Goal: Information Seeking & Learning: Learn about a topic

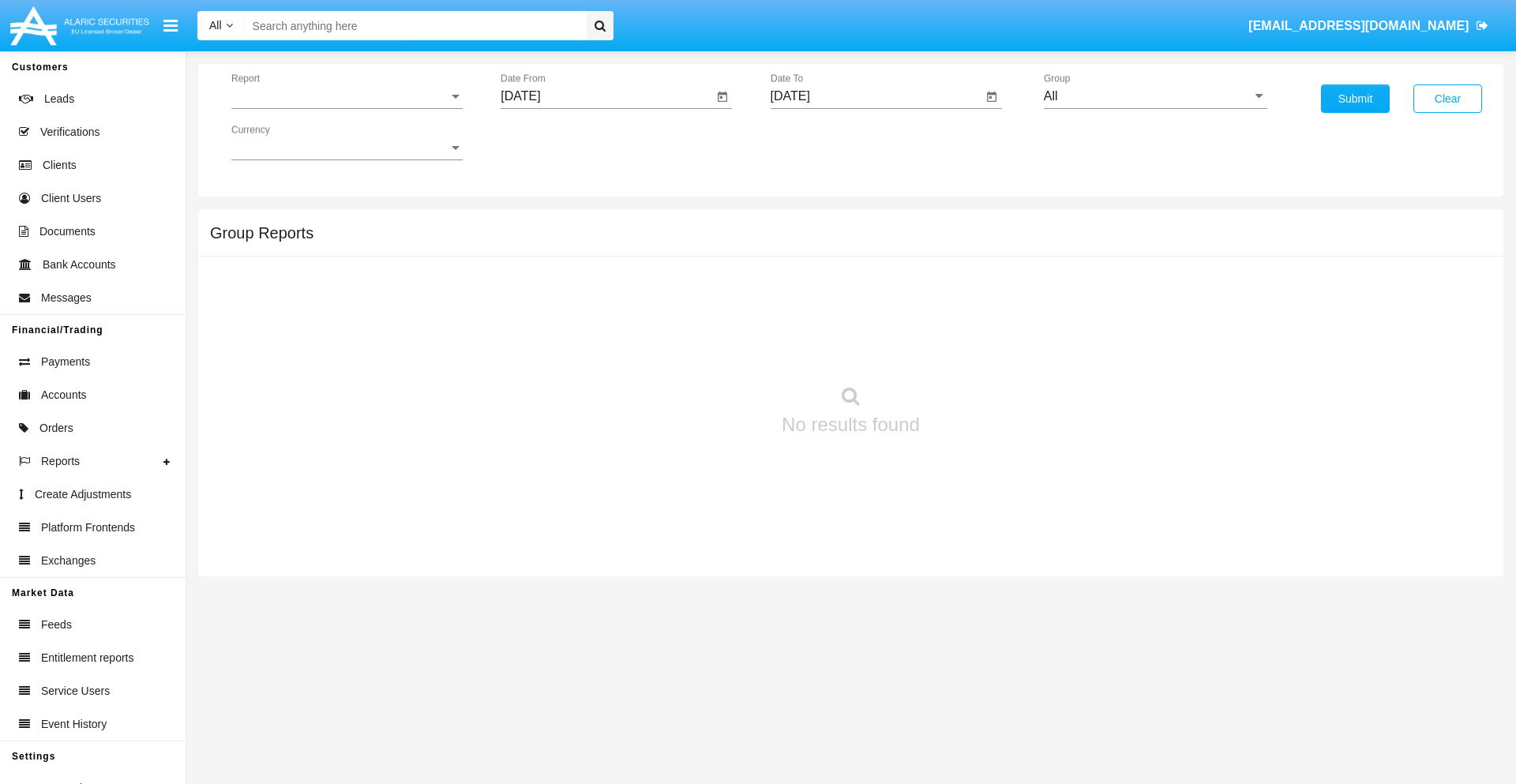
click at [346, 96] on span "Report" at bounding box center [340, 96] width 217 height 14
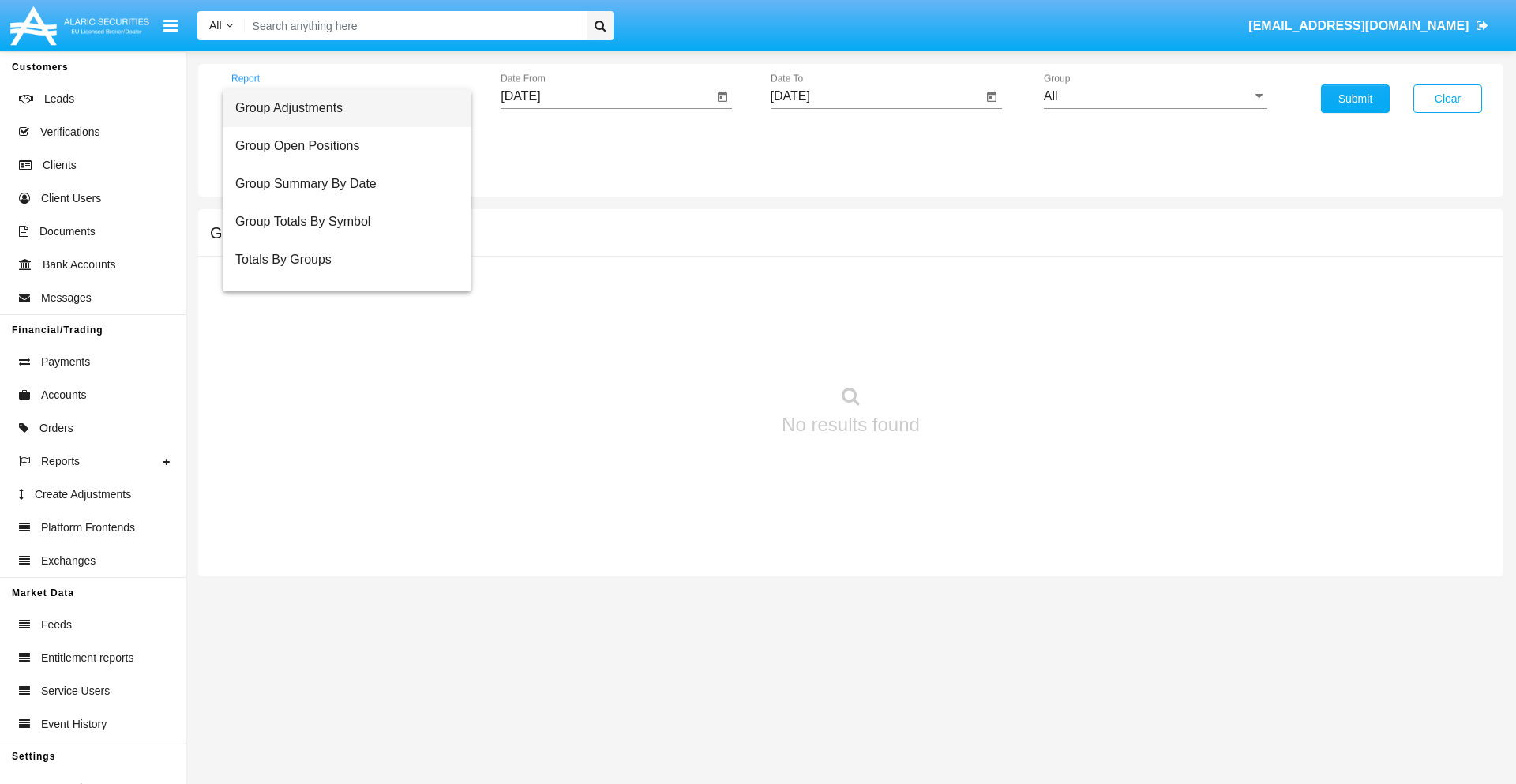
click at [340, 108] on span "Group Adjustments" at bounding box center [347, 108] width 223 height 38
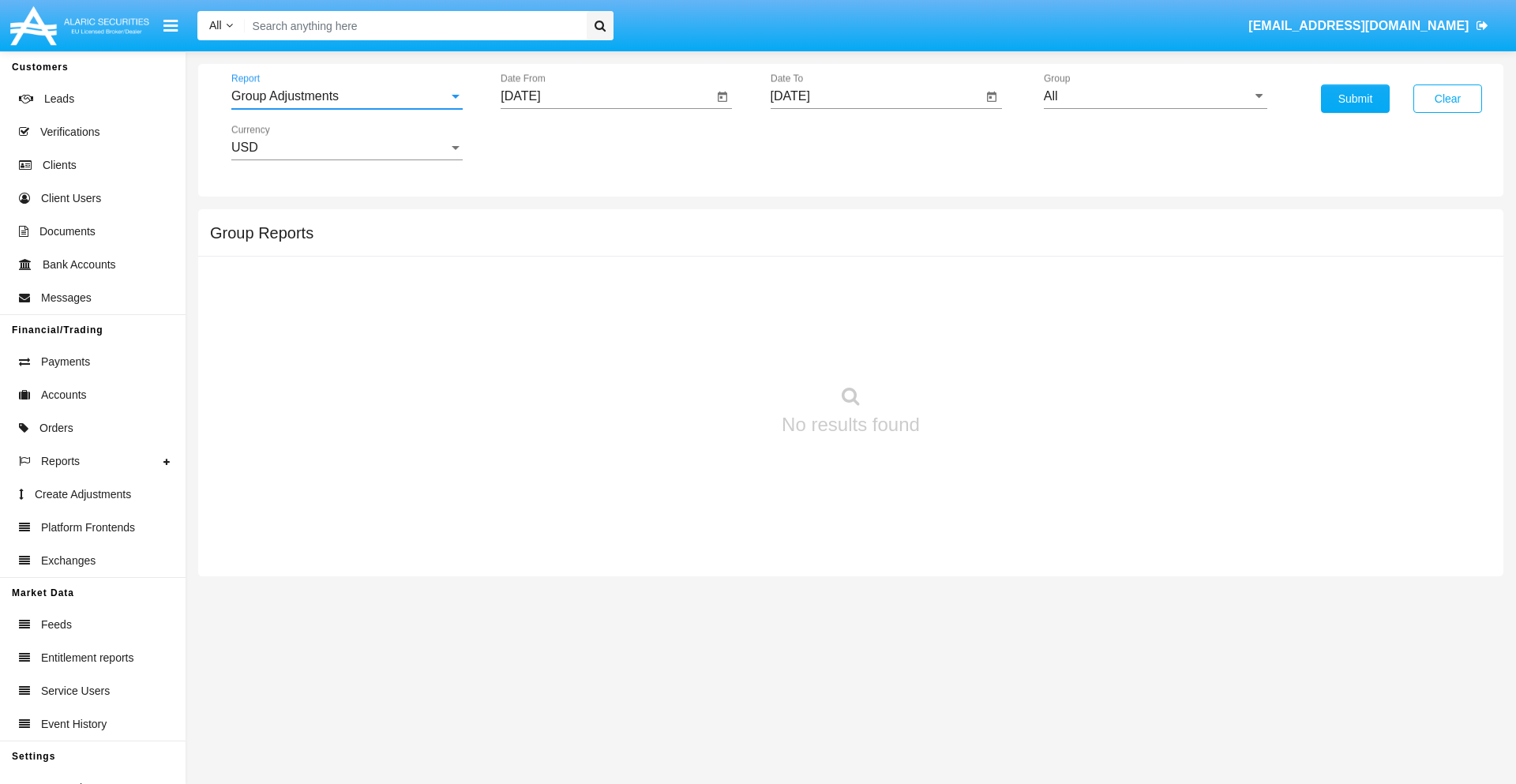
click at [606, 96] on input "[DATE]" at bounding box center [606, 96] width 212 height 14
click at [552, 142] on span "[DATE]" at bounding box center [538, 142] width 34 height 12
click at [704, 349] on div "2025" at bounding box center [705, 349] width 50 height 29
click at [594, 254] on div "JUN" at bounding box center [594, 254] width 50 height 29
click at [527, 241] on div "1" at bounding box center [527, 242] width 29 height 29
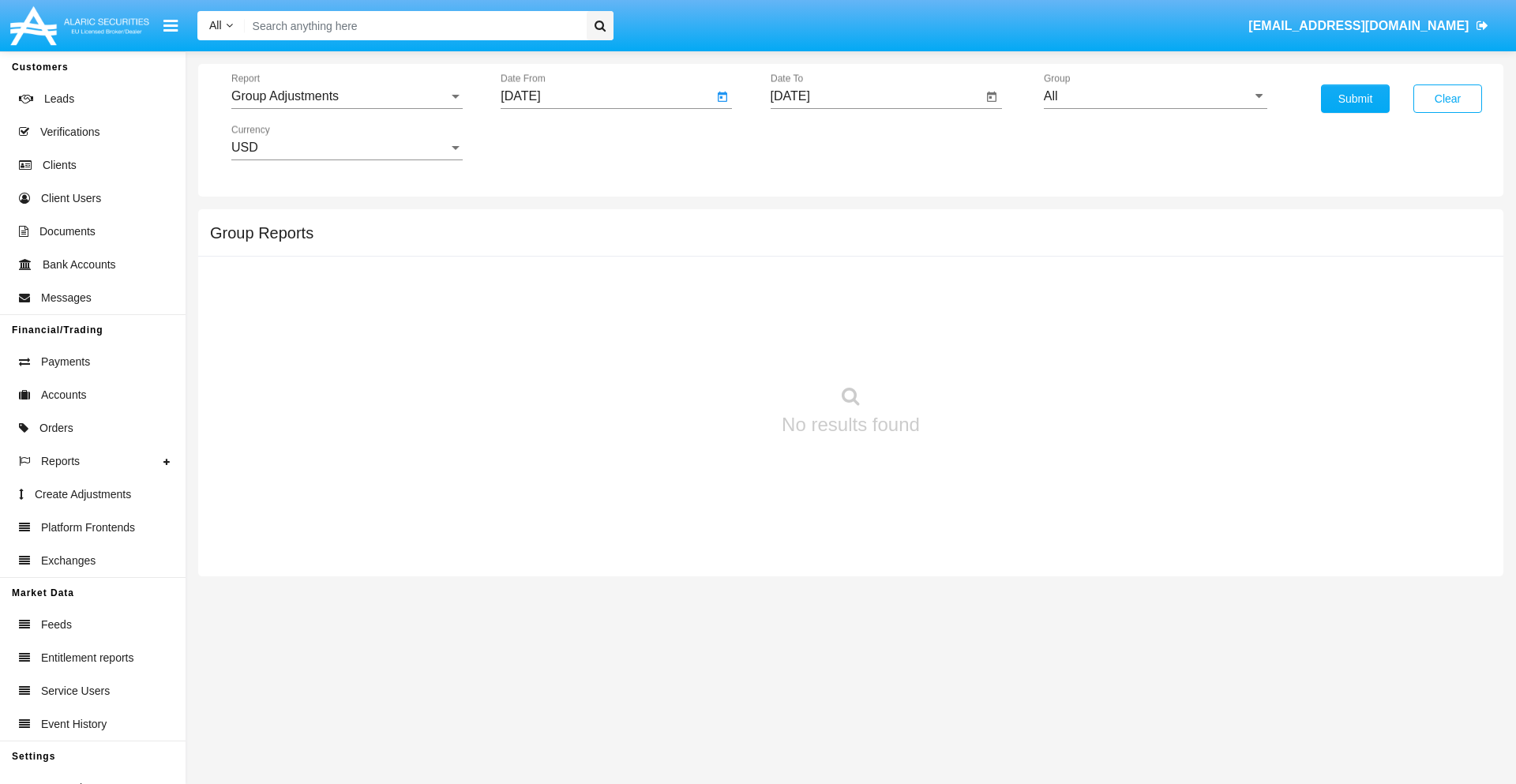
type input "06/01/25"
click at [875, 96] on input "[DATE]" at bounding box center [876, 96] width 212 height 14
click at [821, 142] on span "[DATE]" at bounding box center [808, 142] width 34 height 12
click at [974, 349] on div "2025" at bounding box center [974, 349] width 50 height 29
click at [807, 285] on div "SEP" at bounding box center [808, 285] width 50 height 29
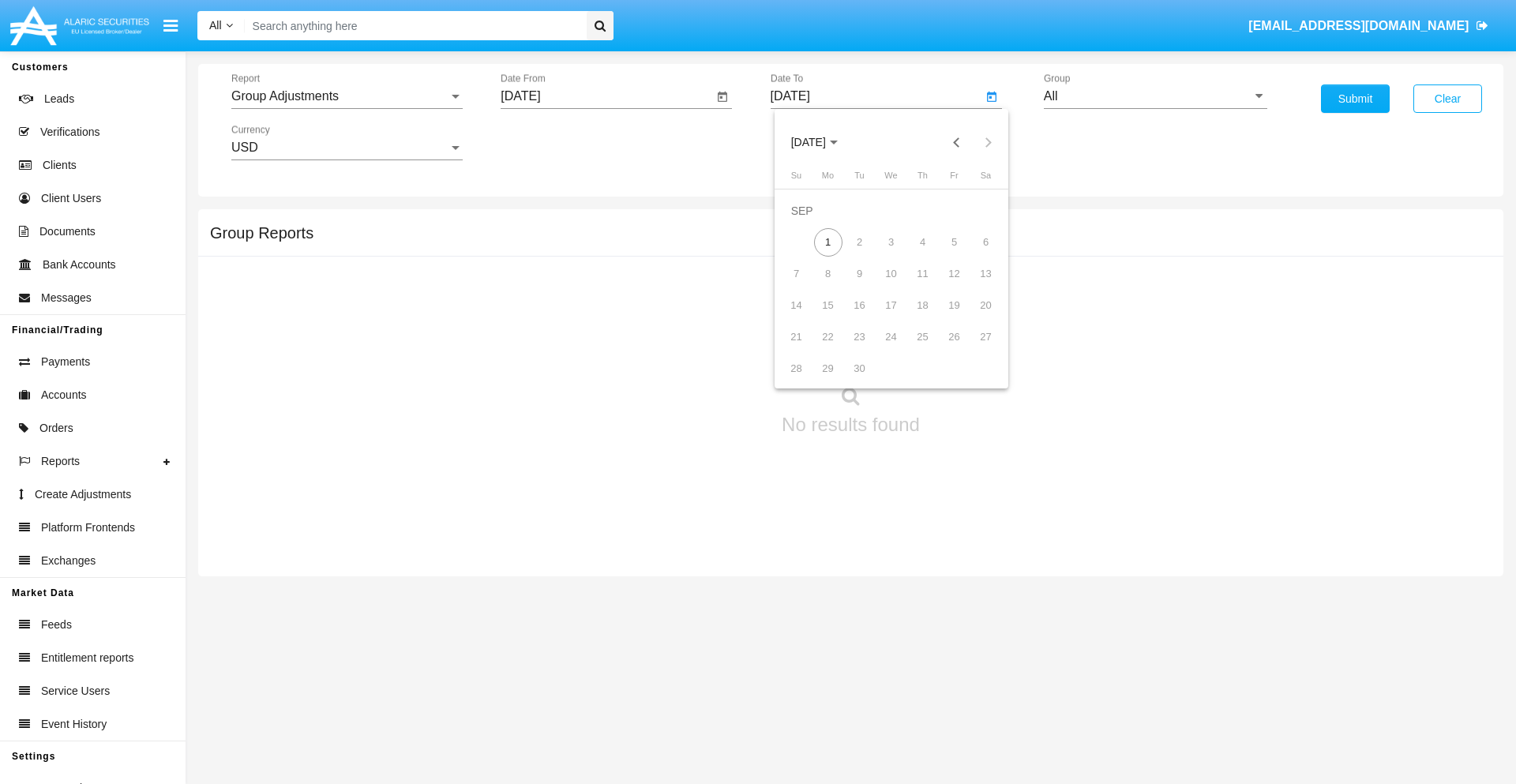
click at [828, 241] on div "1" at bounding box center [828, 242] width 29 height 29
type input "09/01/25"
click at [1155, 96] on input "All" at bounding box center [1155, 96] width 223 height 14
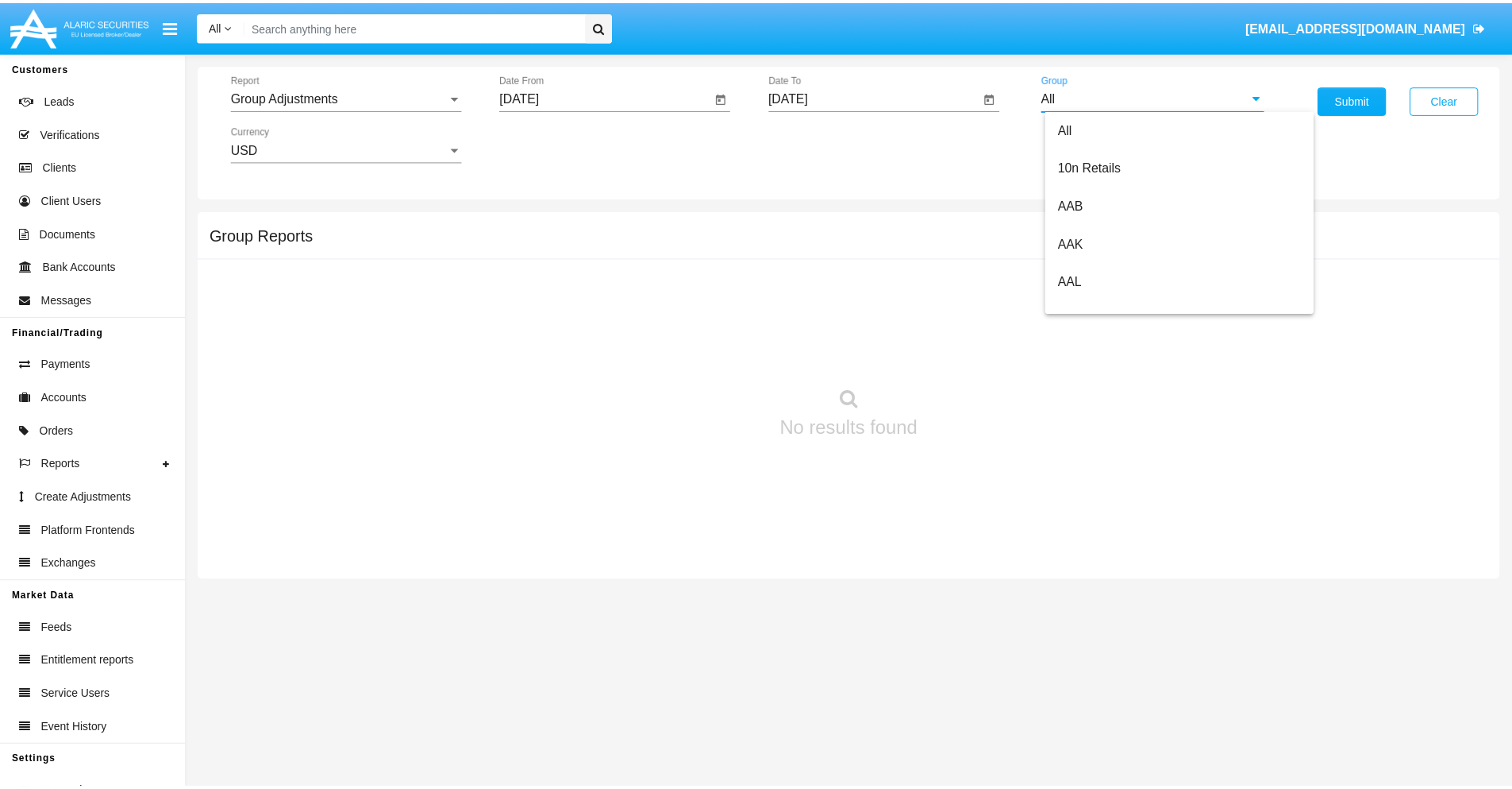
scroll to position [356, 0]
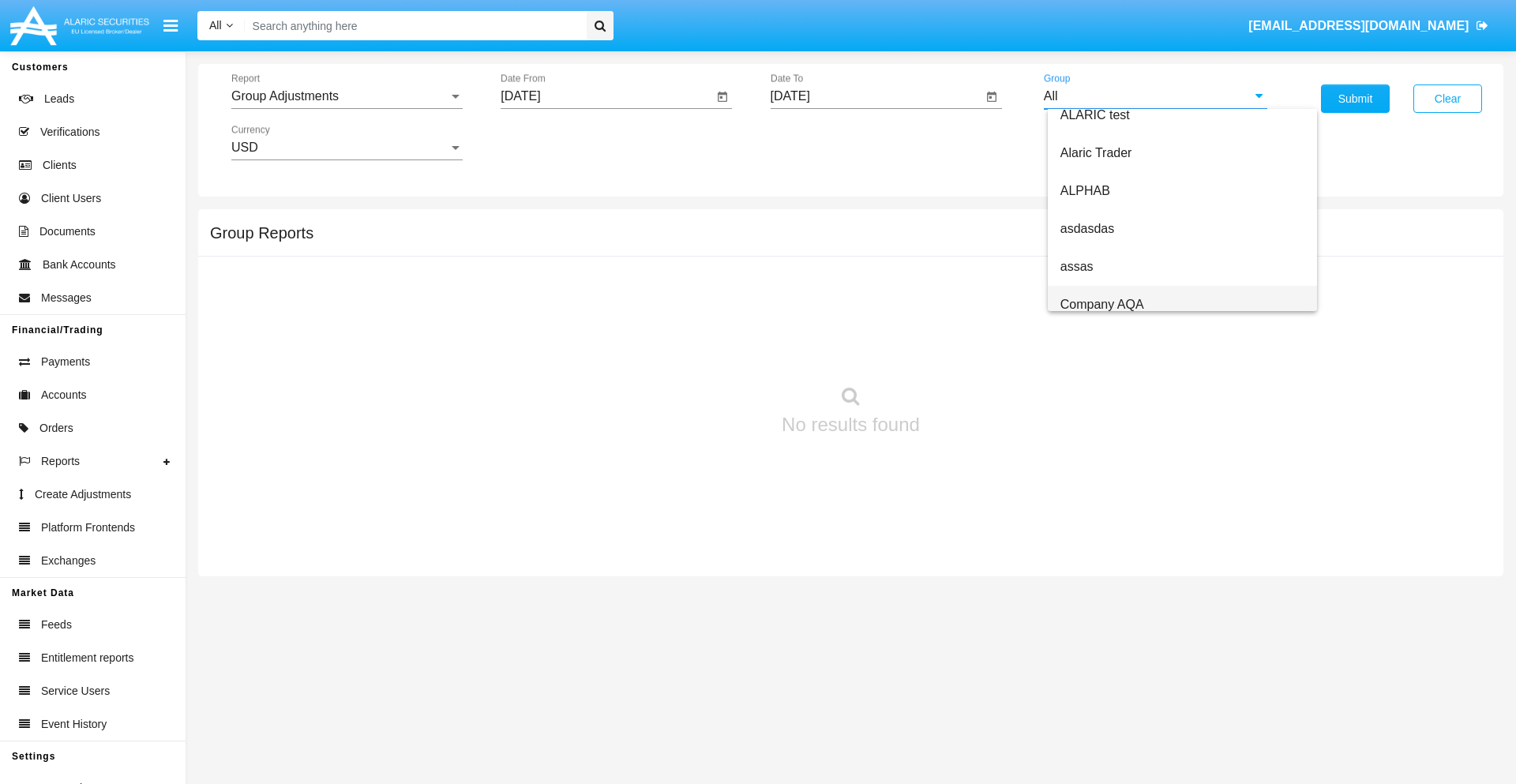
click at [1101, 303] on span "Company AQA" at bounding box center [1102, 304] width 84 height 13
type input "Company AQA"
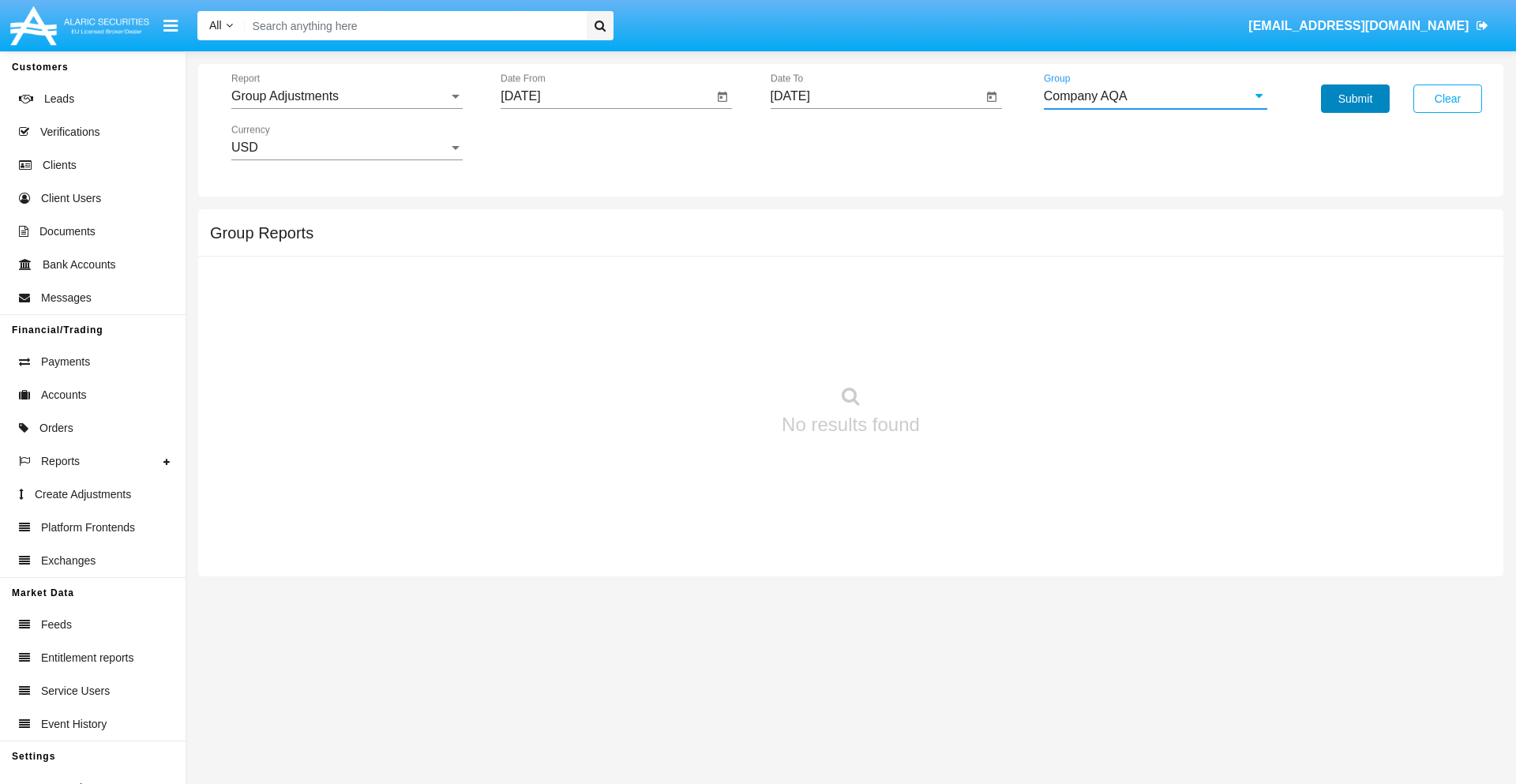
click at [1354, 98] on button "Submit" at bounding box center [1355, 98] width 69 height 29
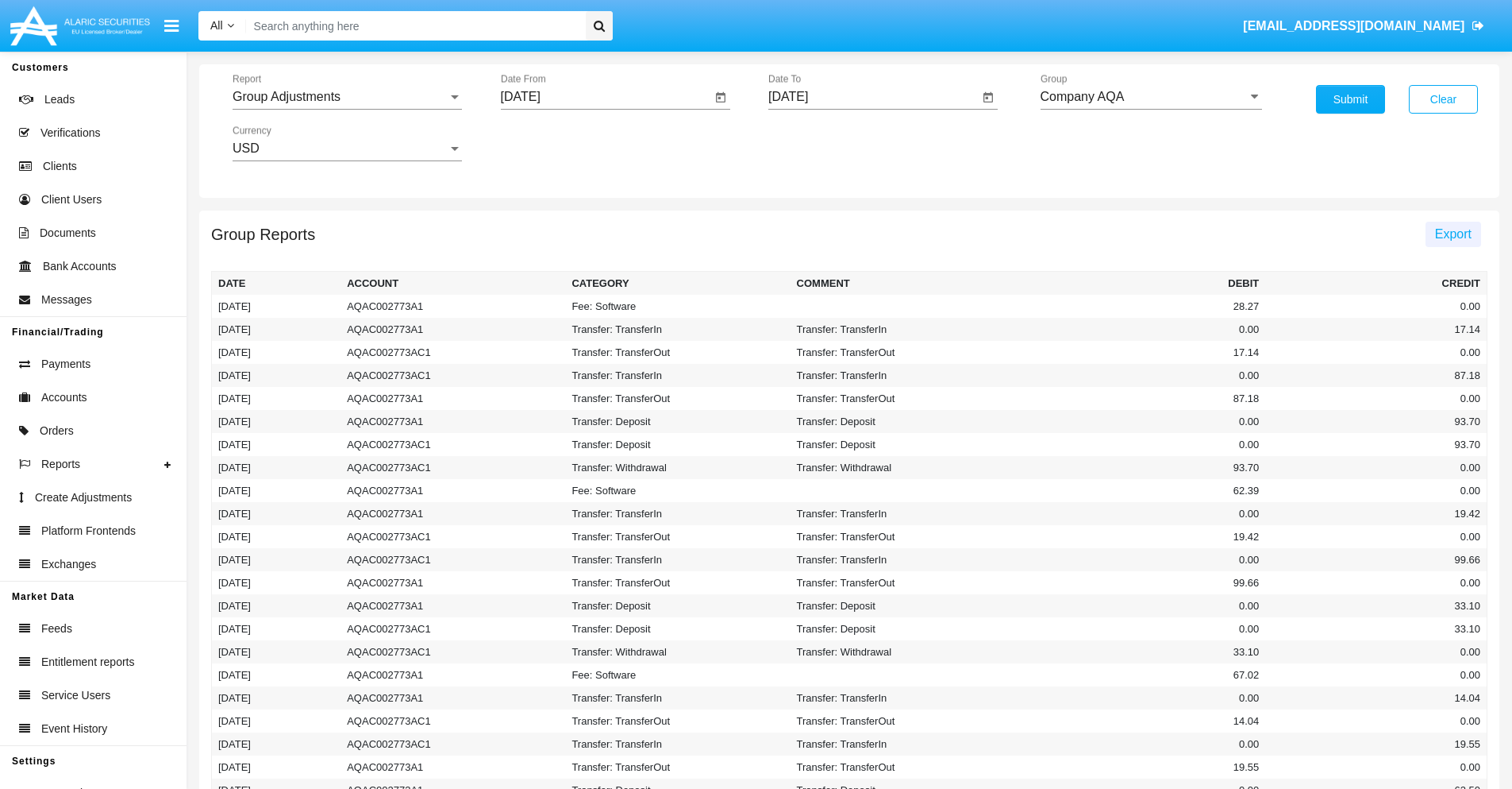
click at [1453, 234] on span "Export" at bounding box center [1453, 234] width 36 height 13
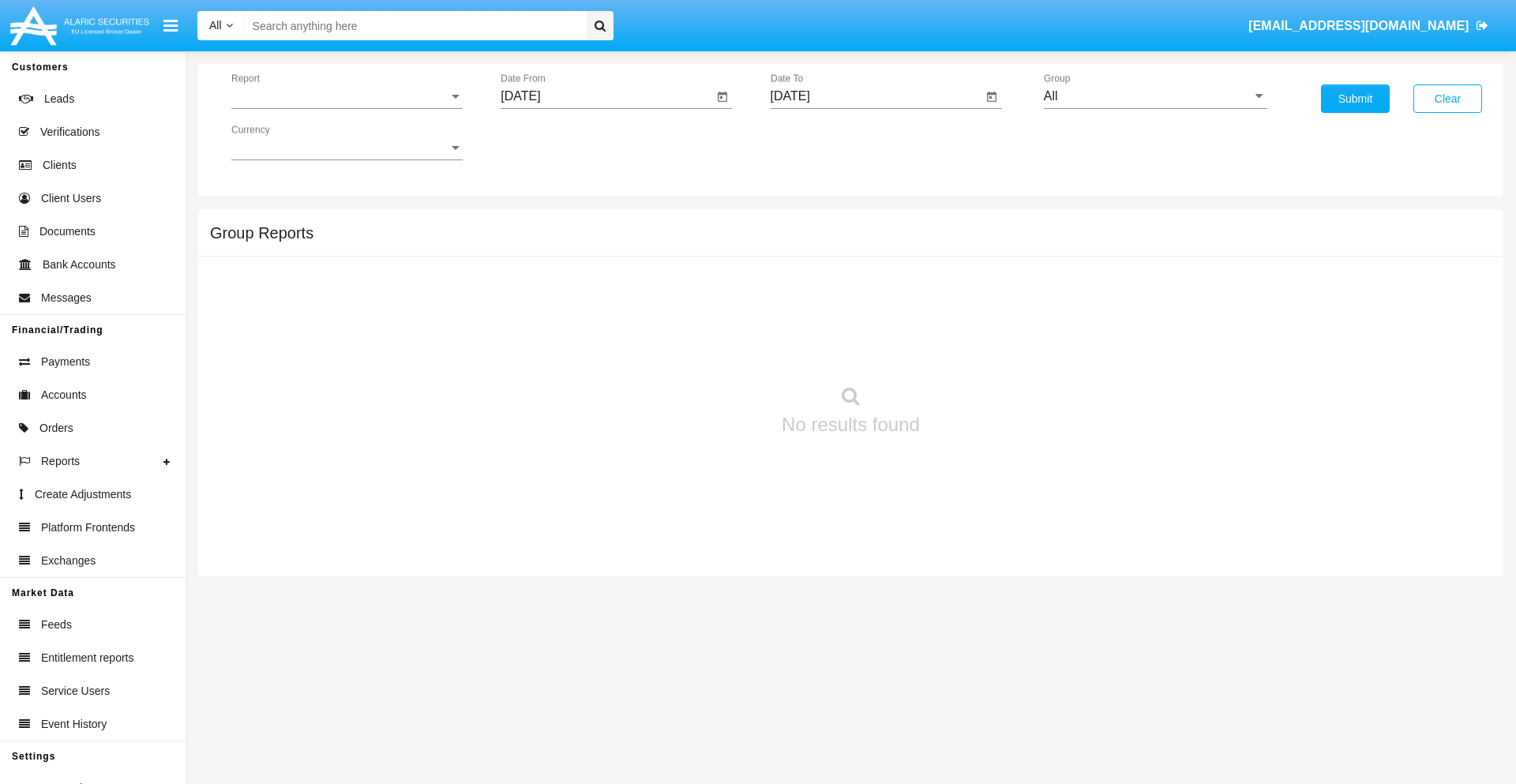
click at [346, 96] on span "Report" at bounding box center [340, 96] width 217 height 14
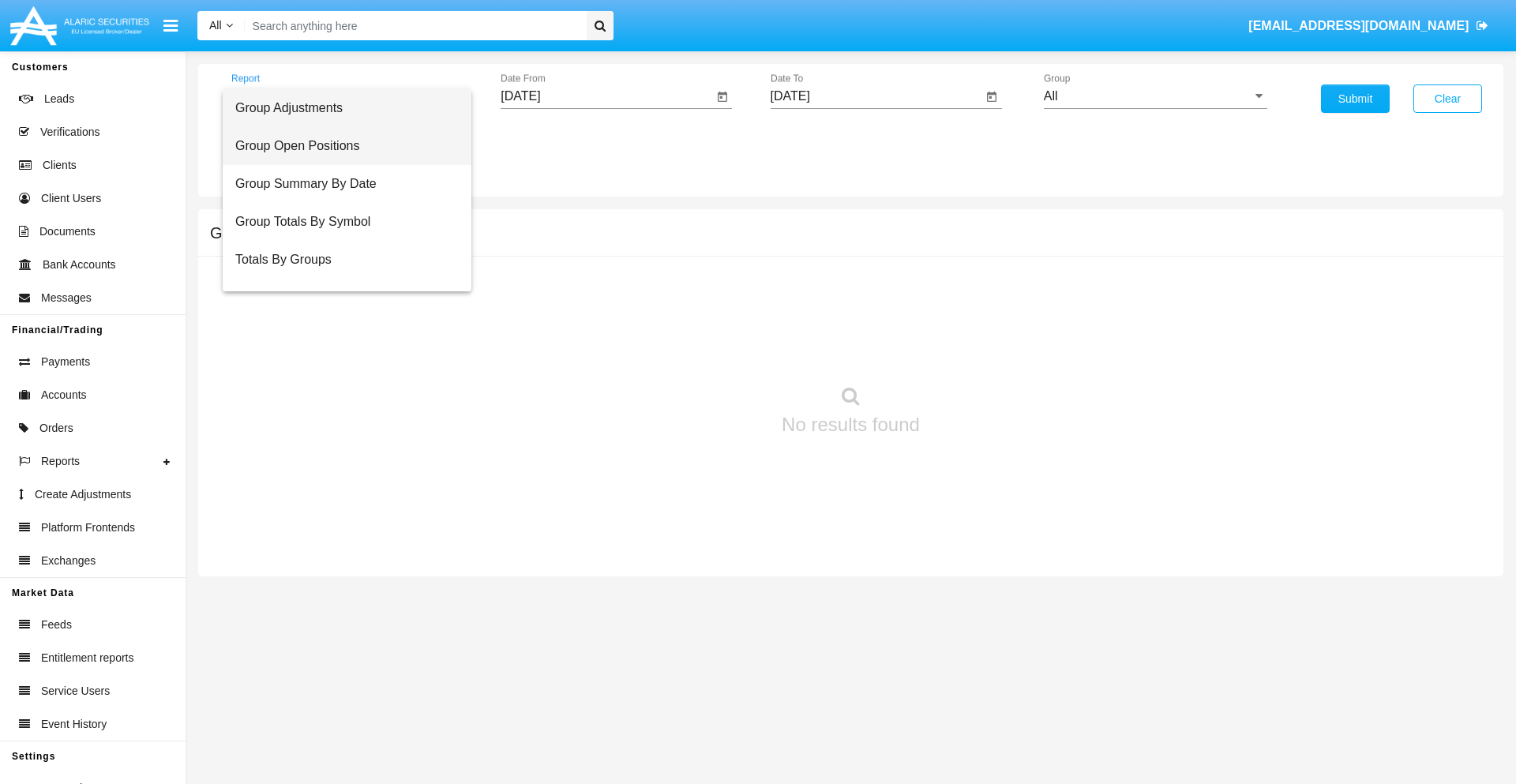
click at [340, 146] on span "Group Open Positions" at bounding box center [347, 146] width 223 height 38
click at [606, 96] on input "[DATE]" at bounding box center [606, 96] width 212 height 14
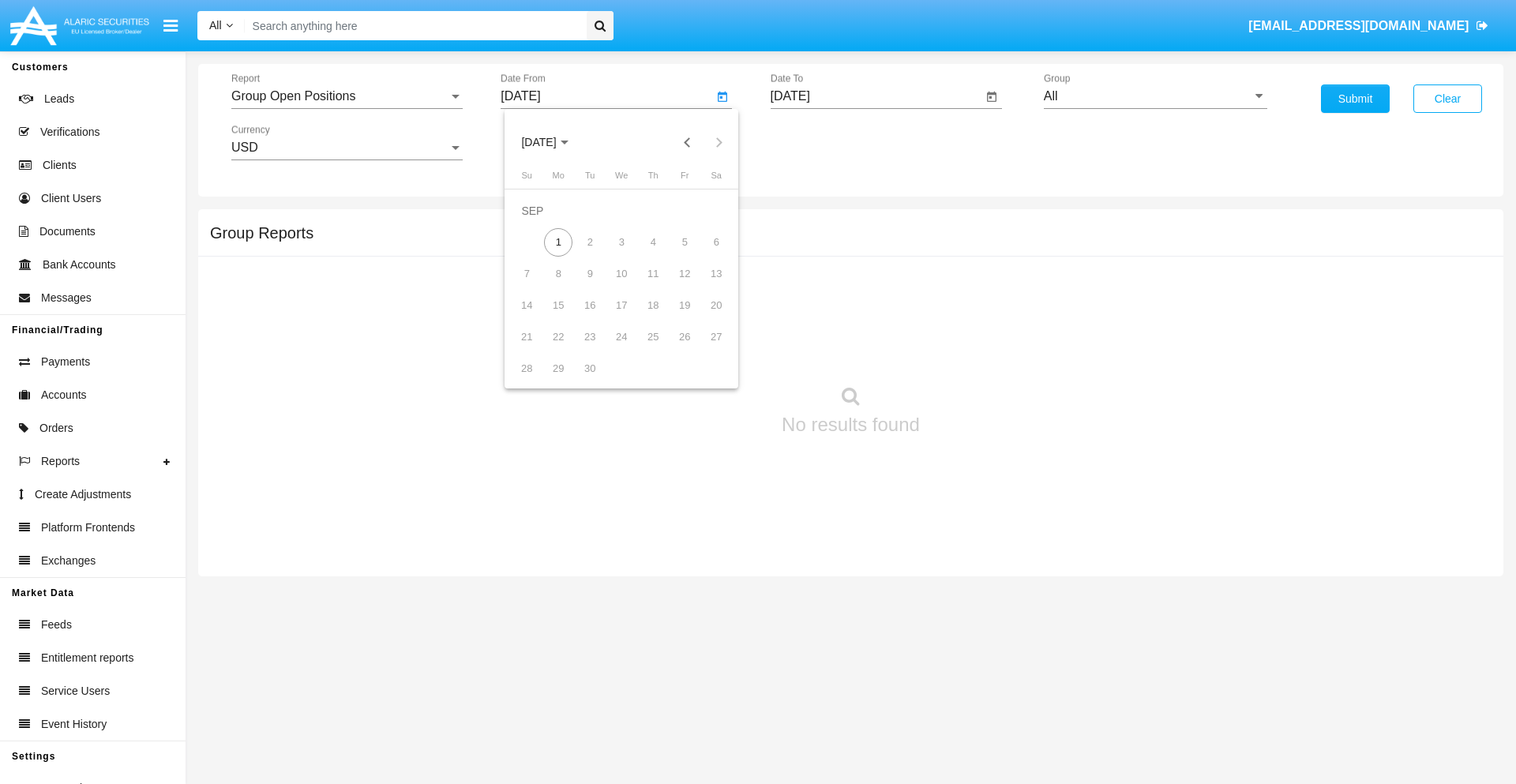
click at [552, 142] on span "[DATE]" at bounding box center [538, 142] width 34 height 12
click at [704, 349] on div "2025" at bounding box center [705, 349] width 50 height 29
click at [704, 254] on div "AUG" at bounding box center [705, 254] width 50 height 29
click at [684, 210] on div "1" at bounding box center [684, 211] width 29 height 29
type input "[DATE]"
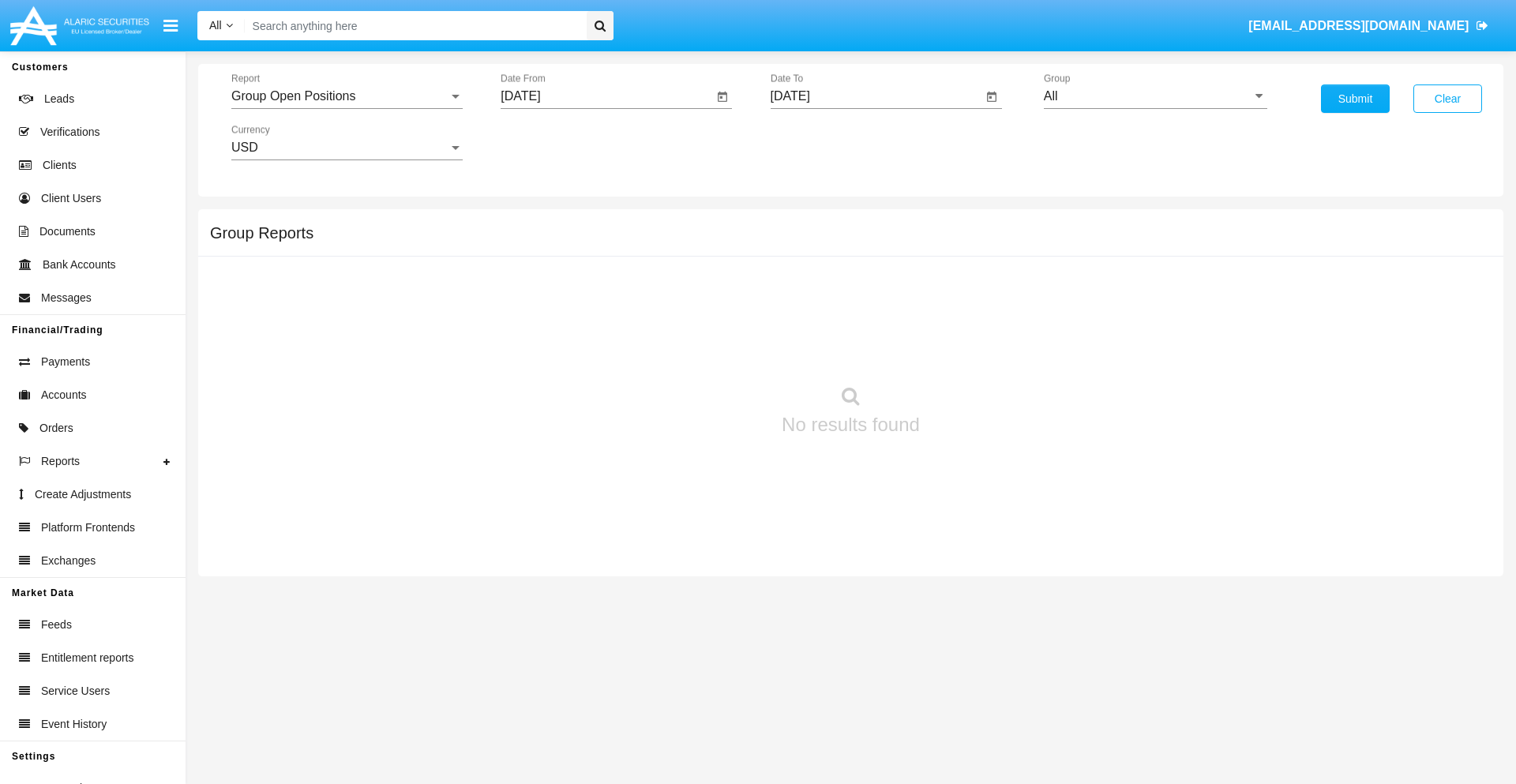
click at [875, 96] on input "[DATE]" at bounding box center [876, 96] width 212 height 14
click at [821, 142] on span "[DATE]" at bounding box center [808, 142] width 34 height 12
click at [974, 349] on div "2025" at bounding box center [974, 349] width 50 height 29
click at [807, 285] on div "SEP" at bounding box center [808, 285] width 50 height 29
click at [828, 241] on div "1" at bounding box center [828, 242] width 29 height 29
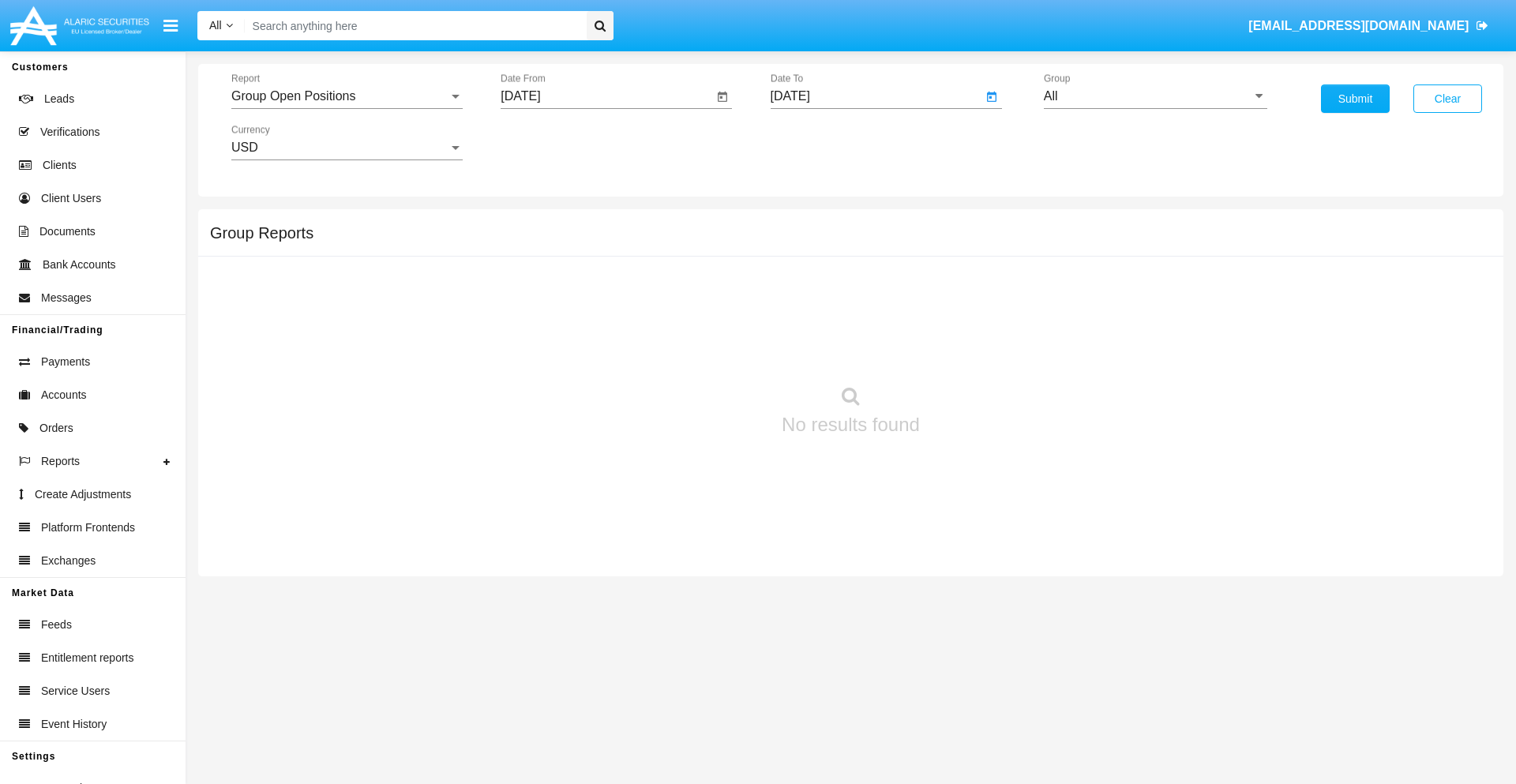
type input "[DATE]"
click at [1155, 96] on input "All" at bounding box center [1155, 96] width 223 height 14
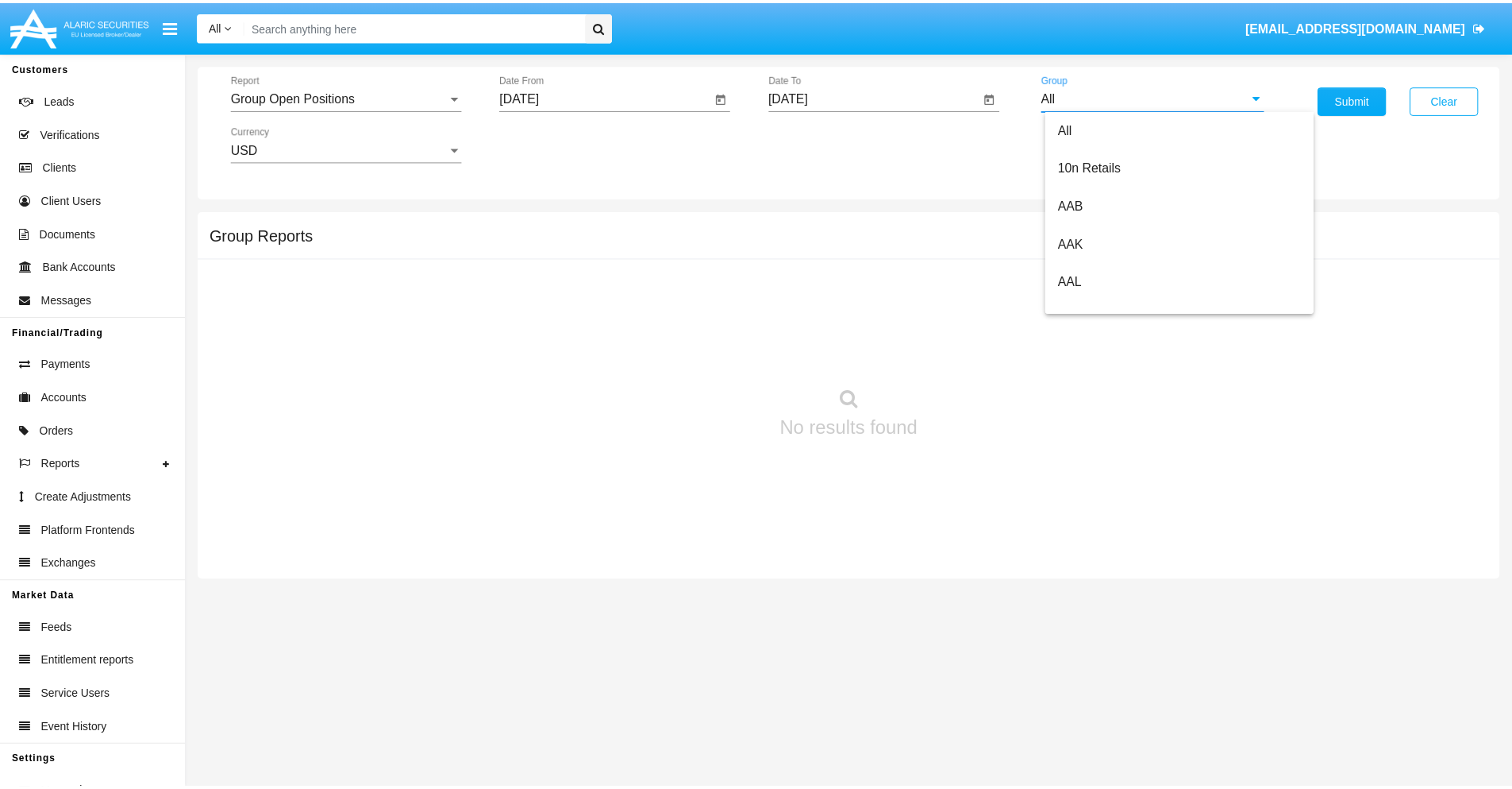
scroll to position [852, 0]
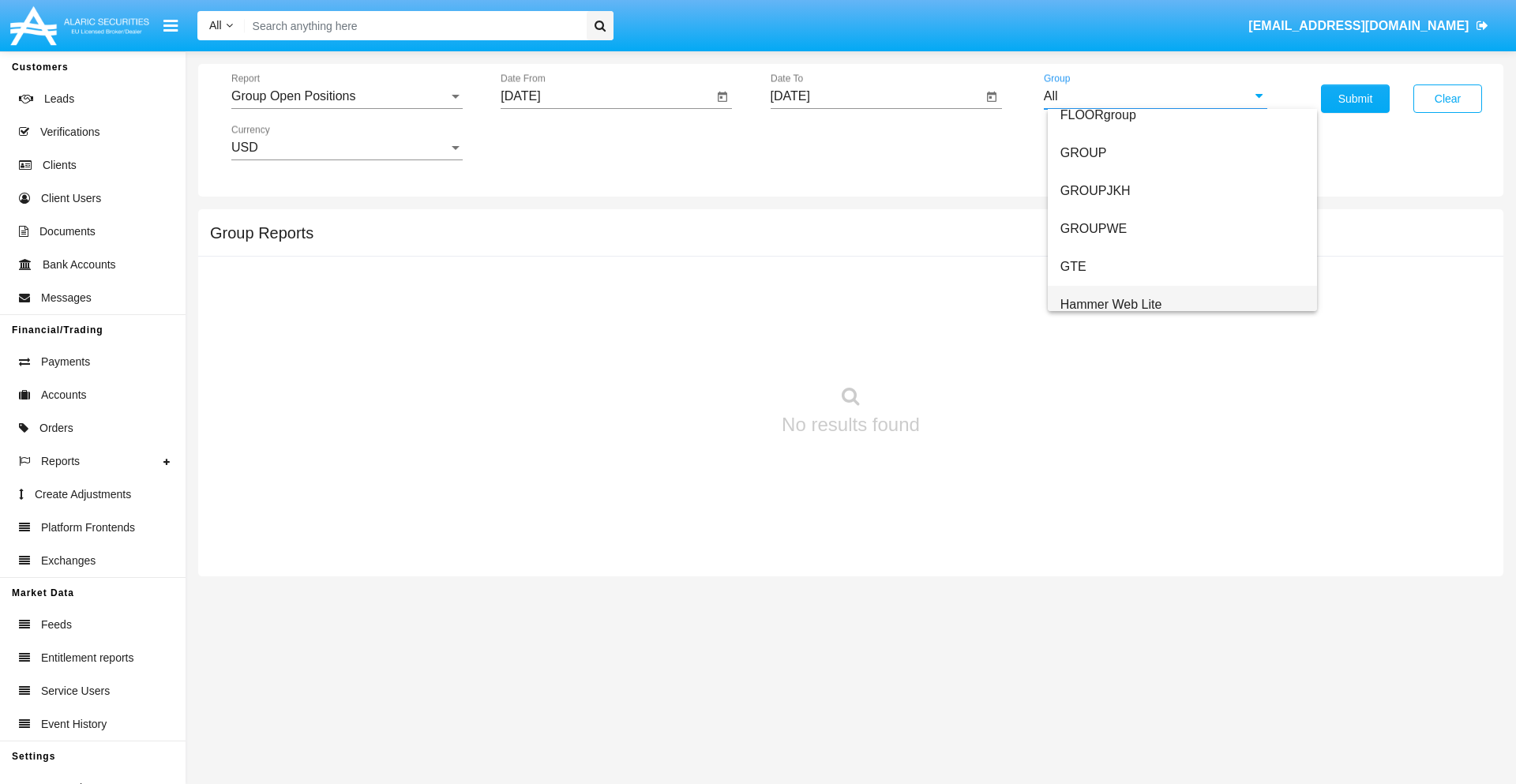
click at [1111, 303] on span "Hammer Web Lite" at bounding box center [1111, 304] width 102 height 13
type input "Hammer Web Lite"
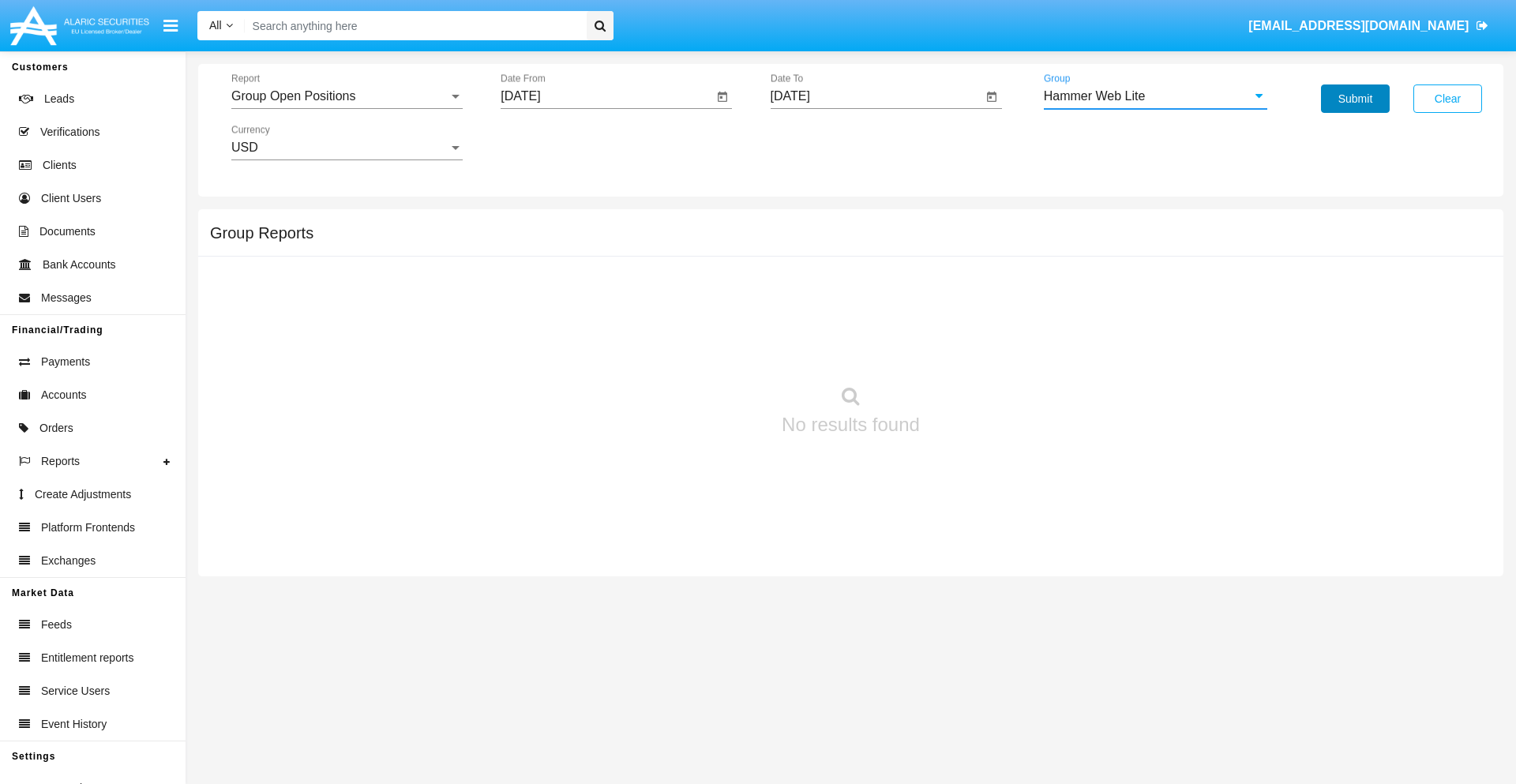
click at [1354, 98] on button "Submit" at bounding box center [1355, 98] width 69 height 29
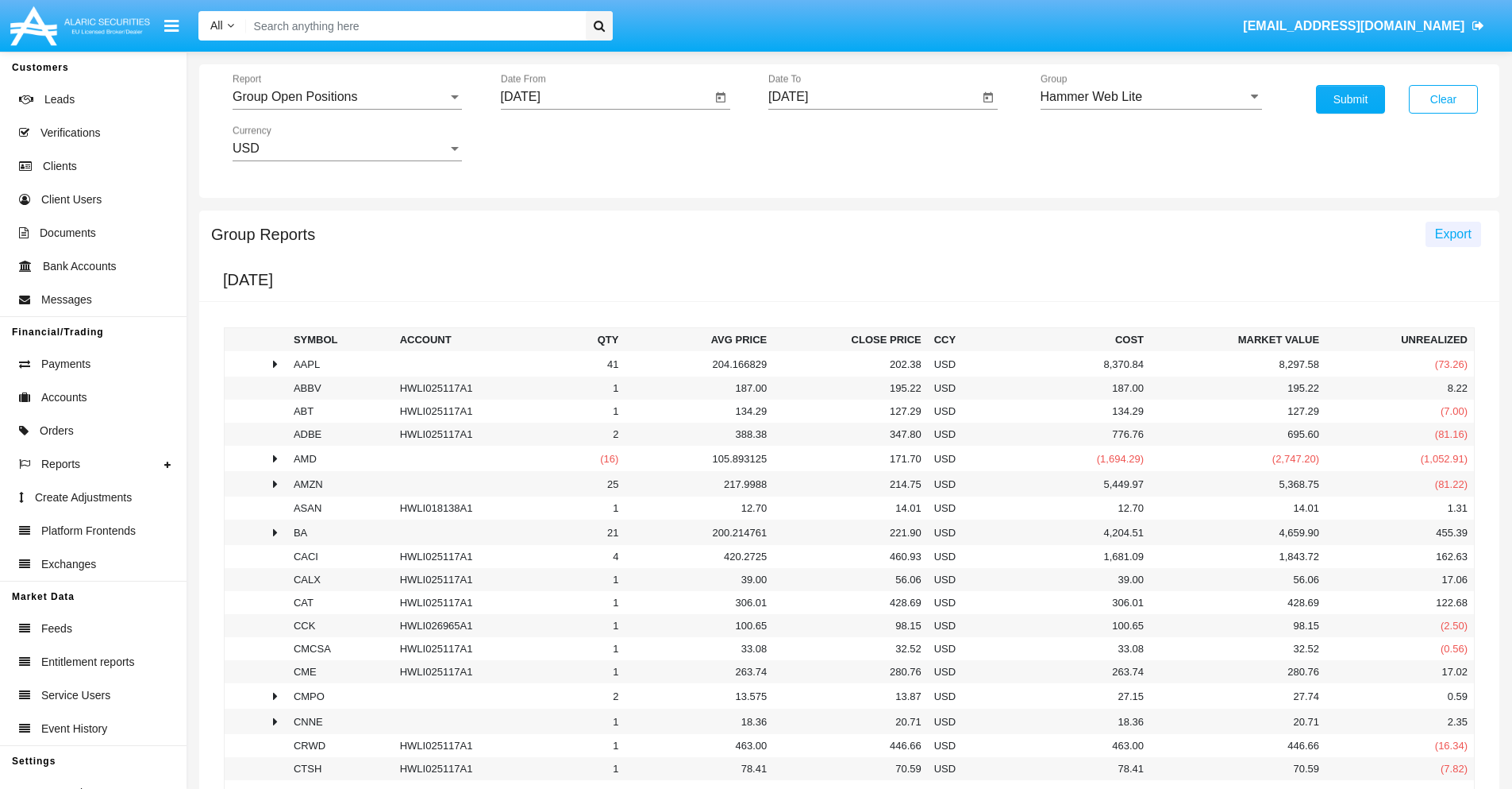
click at [1453, 234] on span "Export" at bounding box center [1453, 234] width 36 height 13
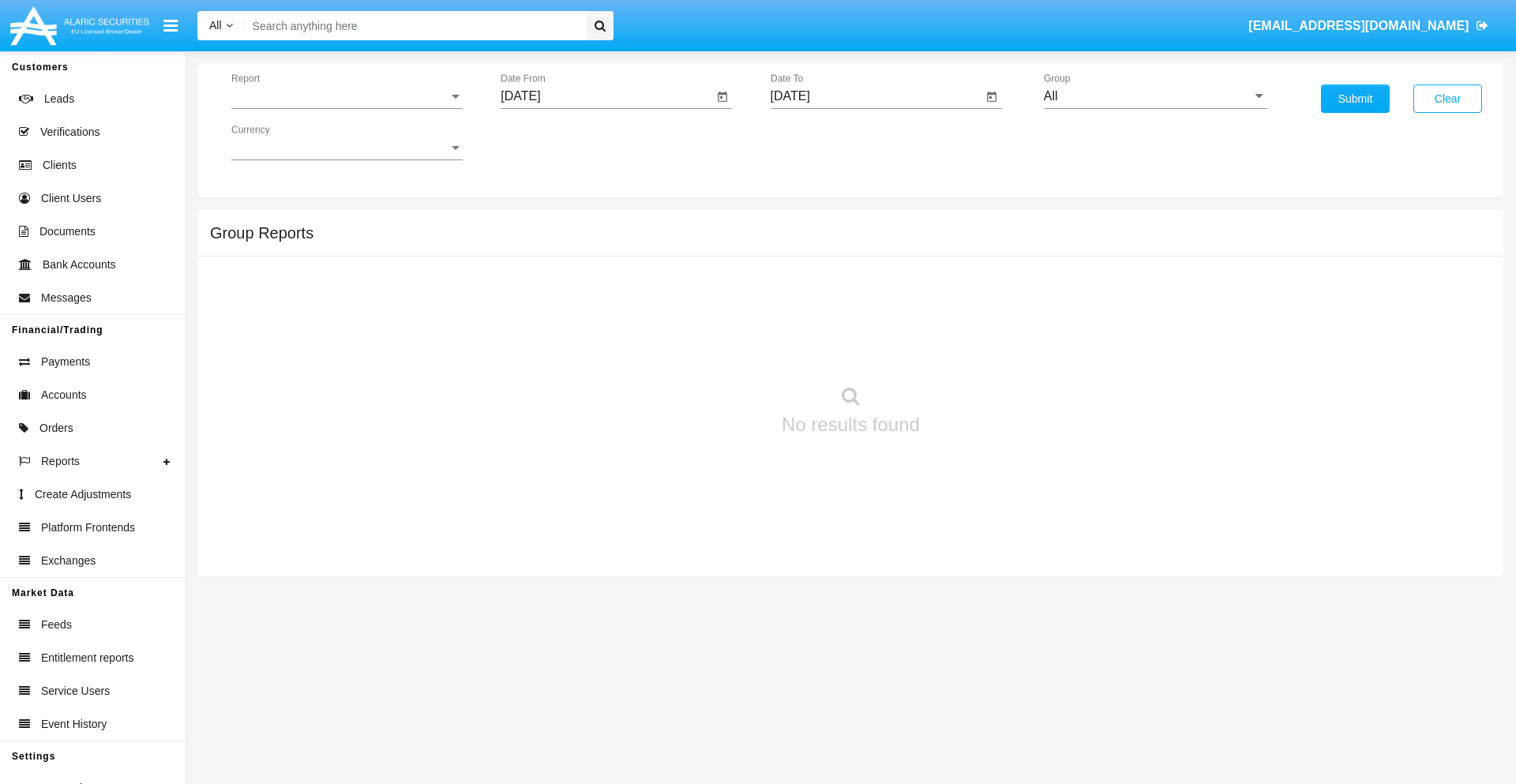
click at [346, 96] on span "Report" at bounding box center [340, 96] width 217 height 14
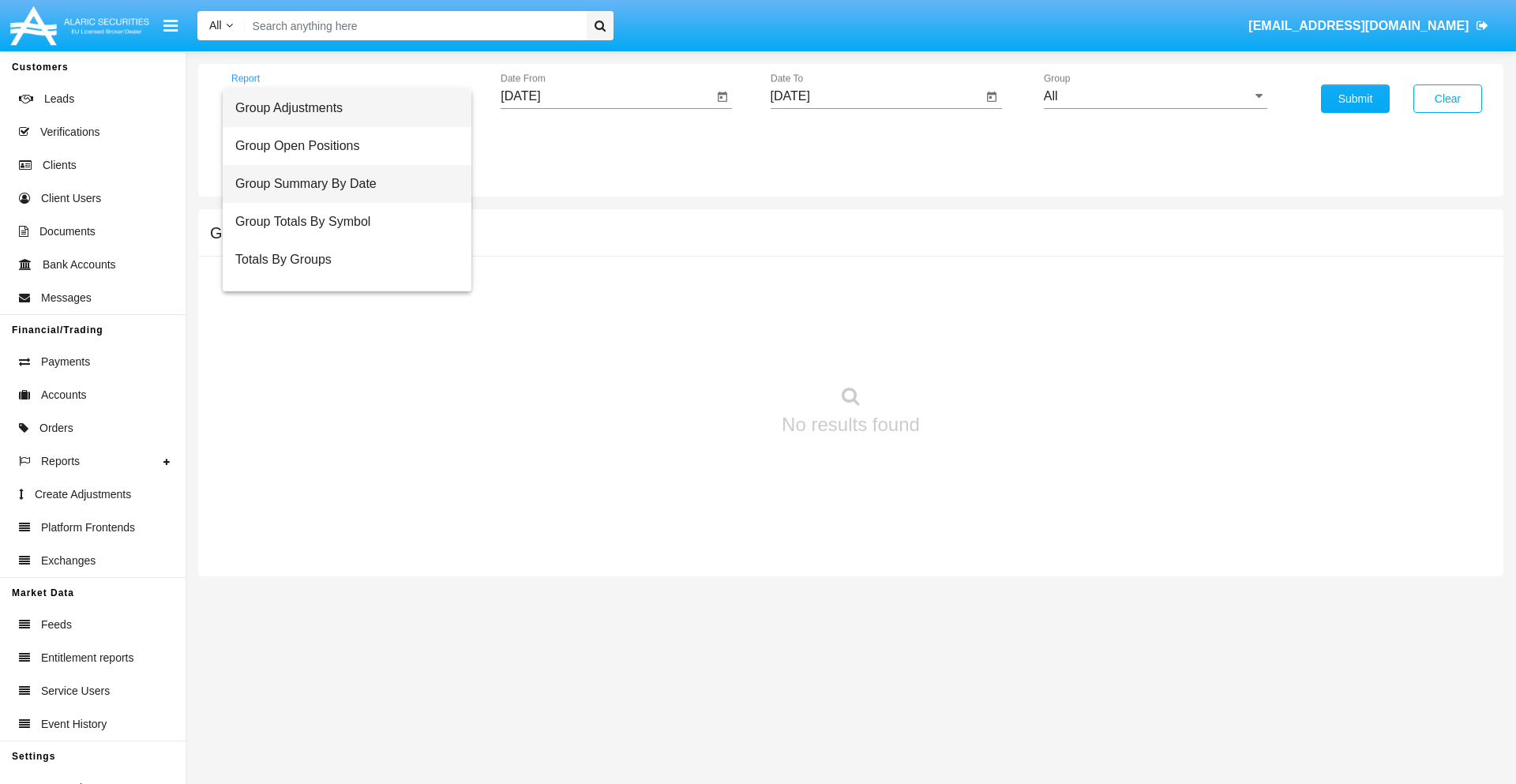
click at [340, 184] on span "Group Summary By Date" at bounding box center [347, 184] width 223 height 38
click at [606, 96] on input "[DATE]" at bounding box center [606, 96] width 212 height 14
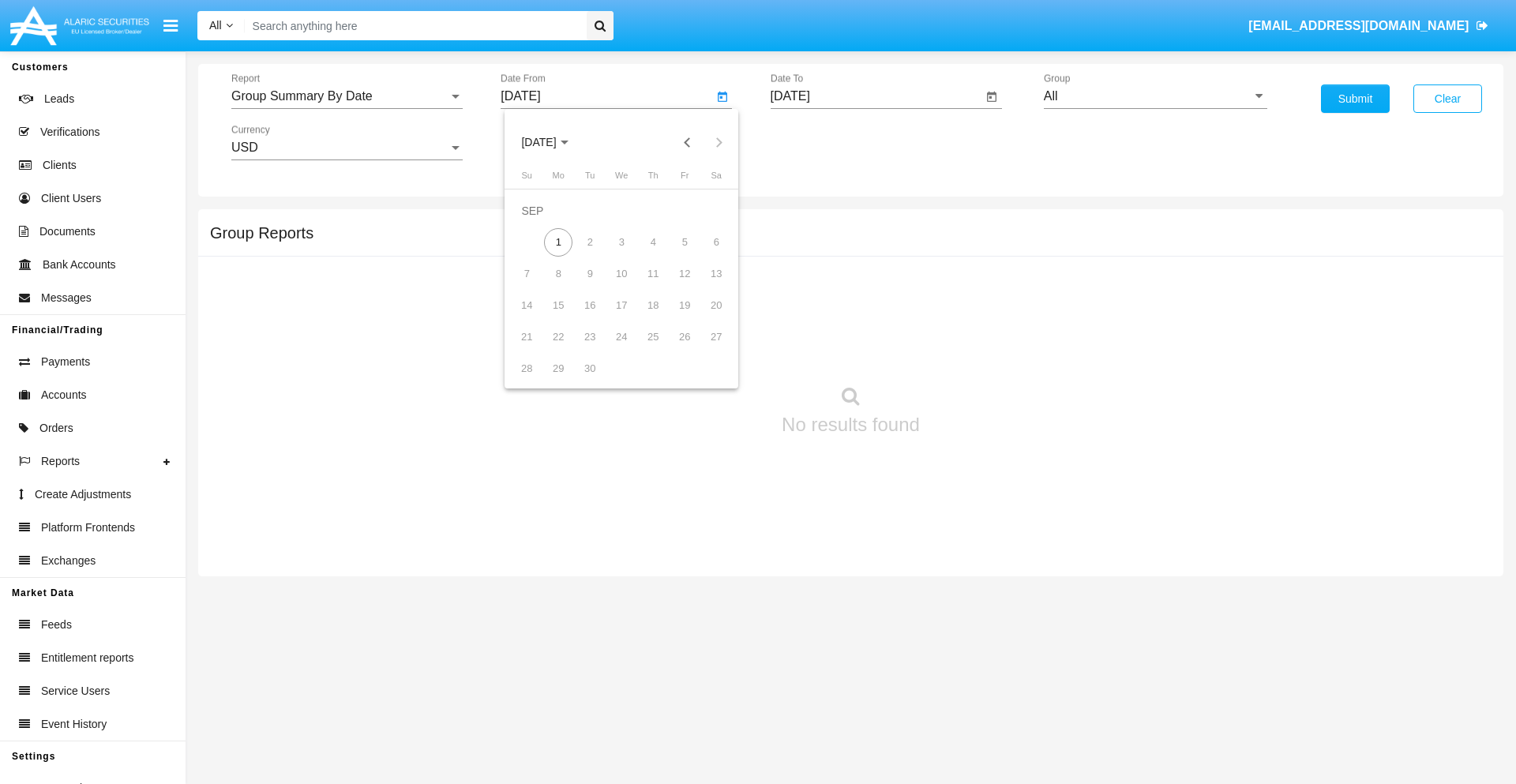
click at [552, 142] on span "[DATE]" at bounding box center [538, 142] width 34 height 12
click at [704, 349] on div "2025" at bounding box center [705, 349] width 50 height 29
click at [704, 254] on div "AUG" at bounding box center [705, 254] width 50 height 29
click at [684, 210] on div "1" at bounding box center [684, 211] width 29 height 29
type input "[DATE]"
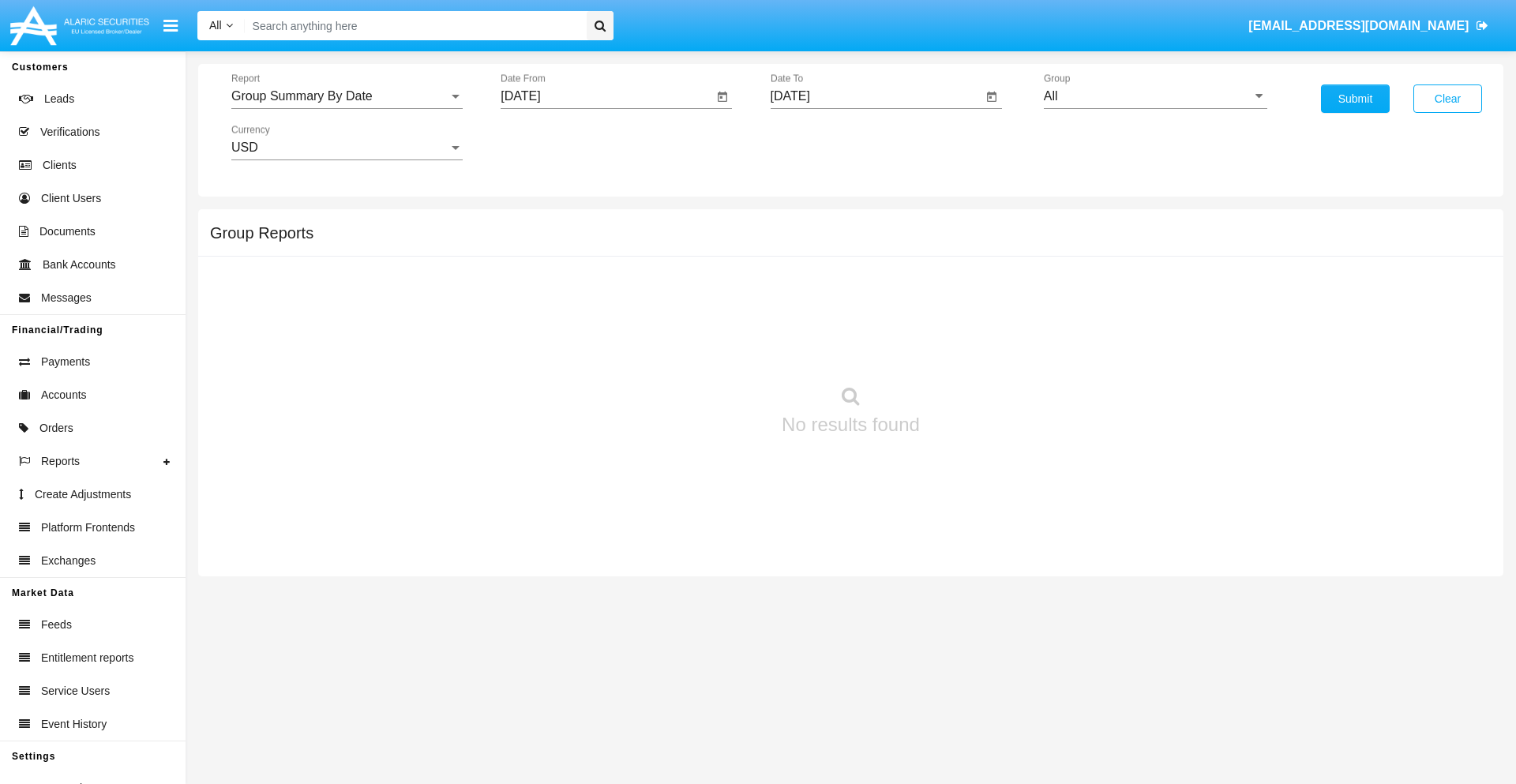
click at [875, 96] on input "[DATE]" at bounding box center [876, 96] width 212 height 14
click at [821, 142] on span "[DATE]" at bounding box center [808, 142] width 34 height 12
click at [974, 349] on div "2025" at bounding box center [974, 349] width 50 height 29
click at [807, 285] on div "SEP" at bounding box center [808, 285] width 50 height 29
click at [828, 241] on div "1" at bounding box center [828, 242] width 29 height 29
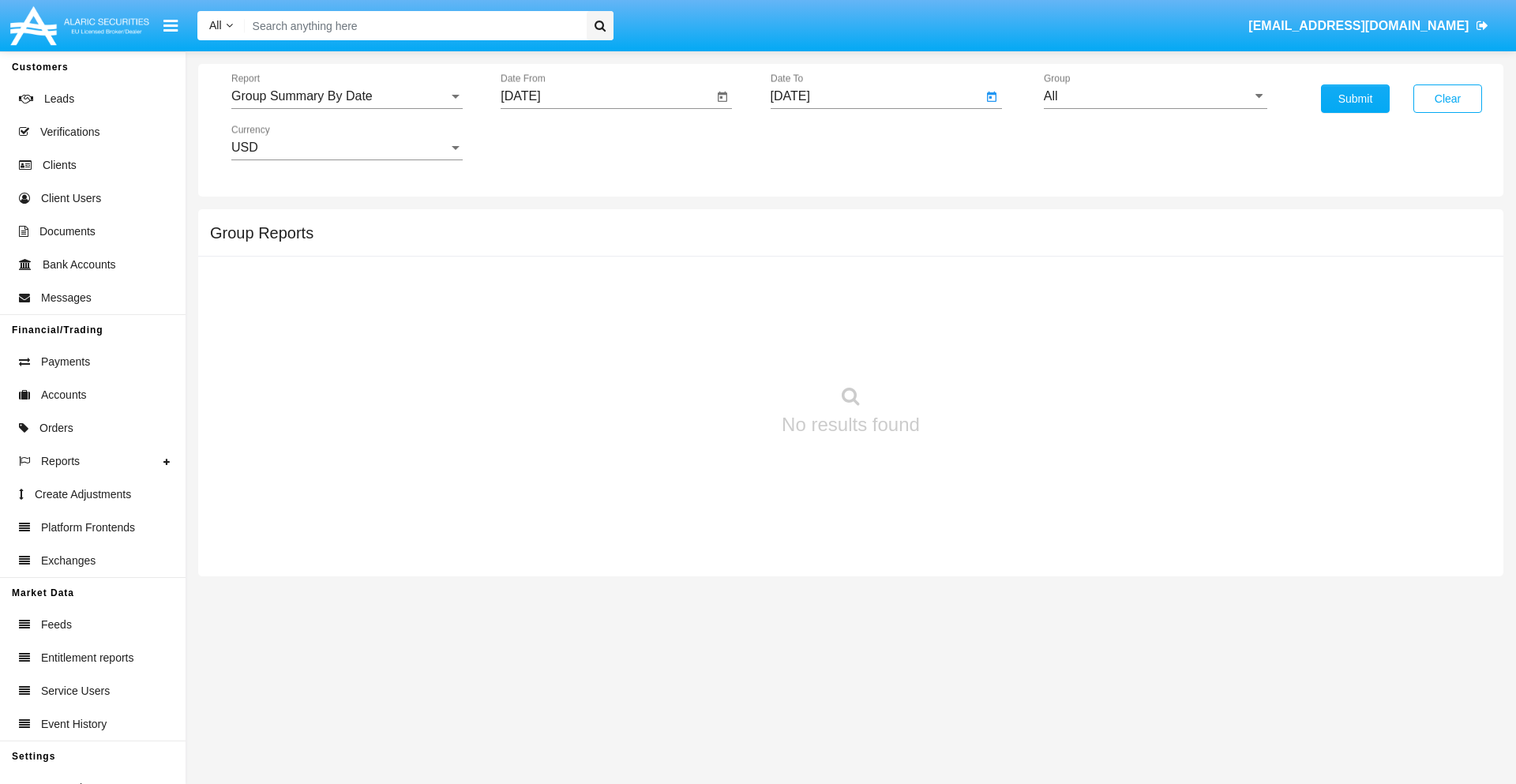
type input "[DATE]"
click at [1155, 96] on input "All" at bounding box center [1155, 96] width 223 height 14
type input "Hammer Web Lite"
click at [1354, 98] on button "Submit" at bounding box center [1355, 98] width 69 height 29
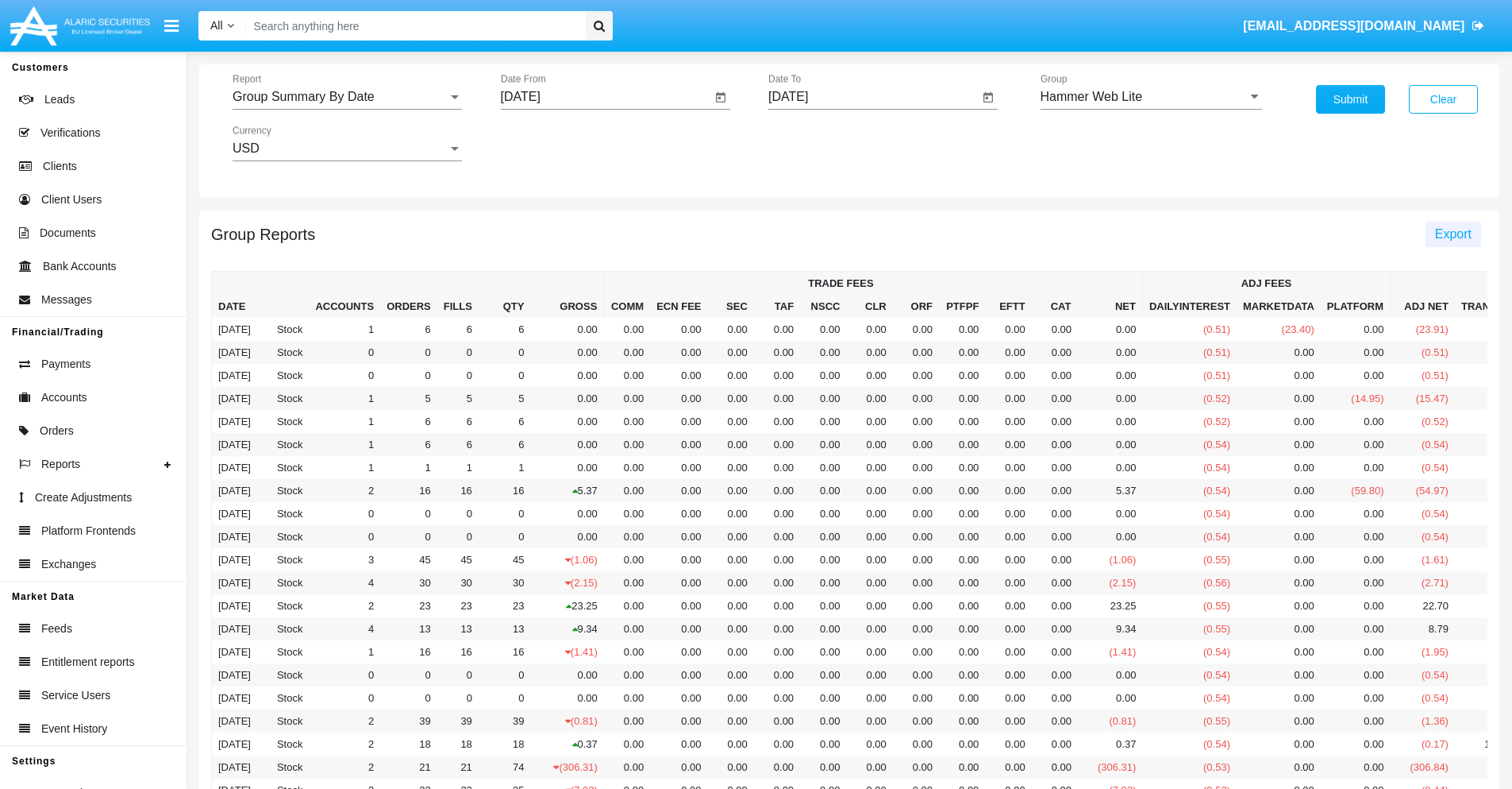
click at [1453, 234] on span "Export" at bounding box center [1453, 234] width 36 height 13
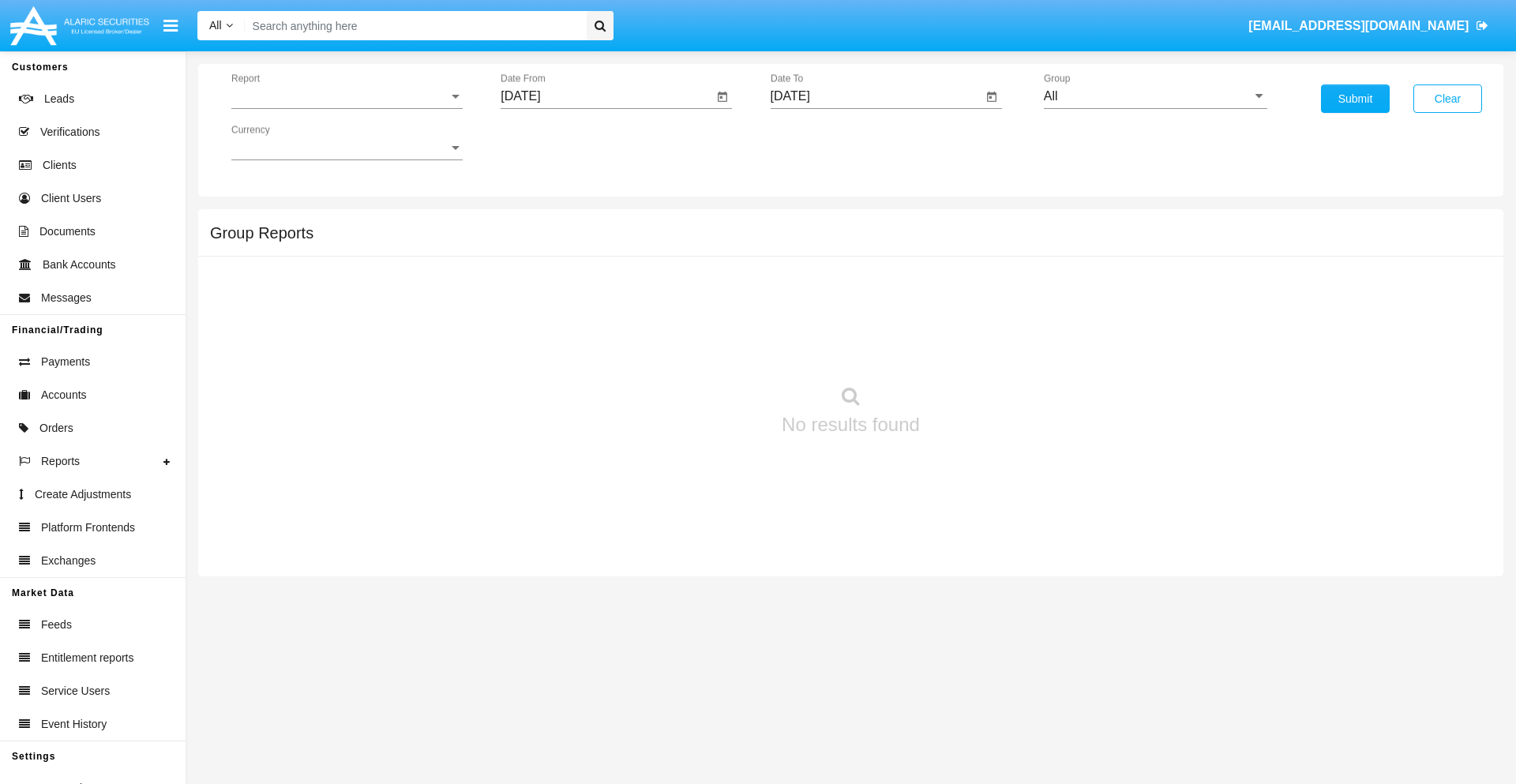
click at [346, 96] on span "Report" at bounding box center [340, 96] width 217 height 14
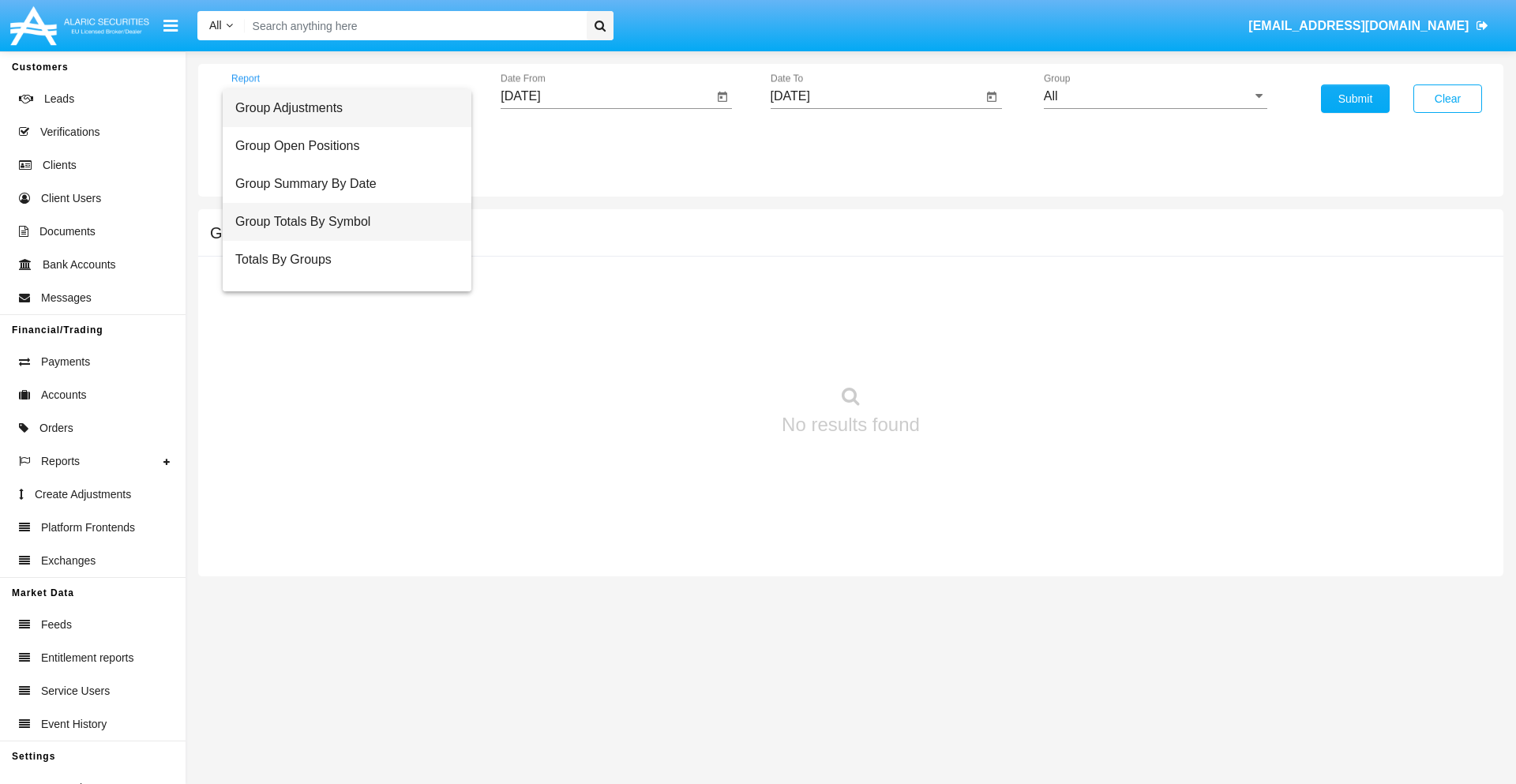
click at [340, 221] on span "Group Totals By Symbol" at bounding box center [347, 221] width 223 height 38
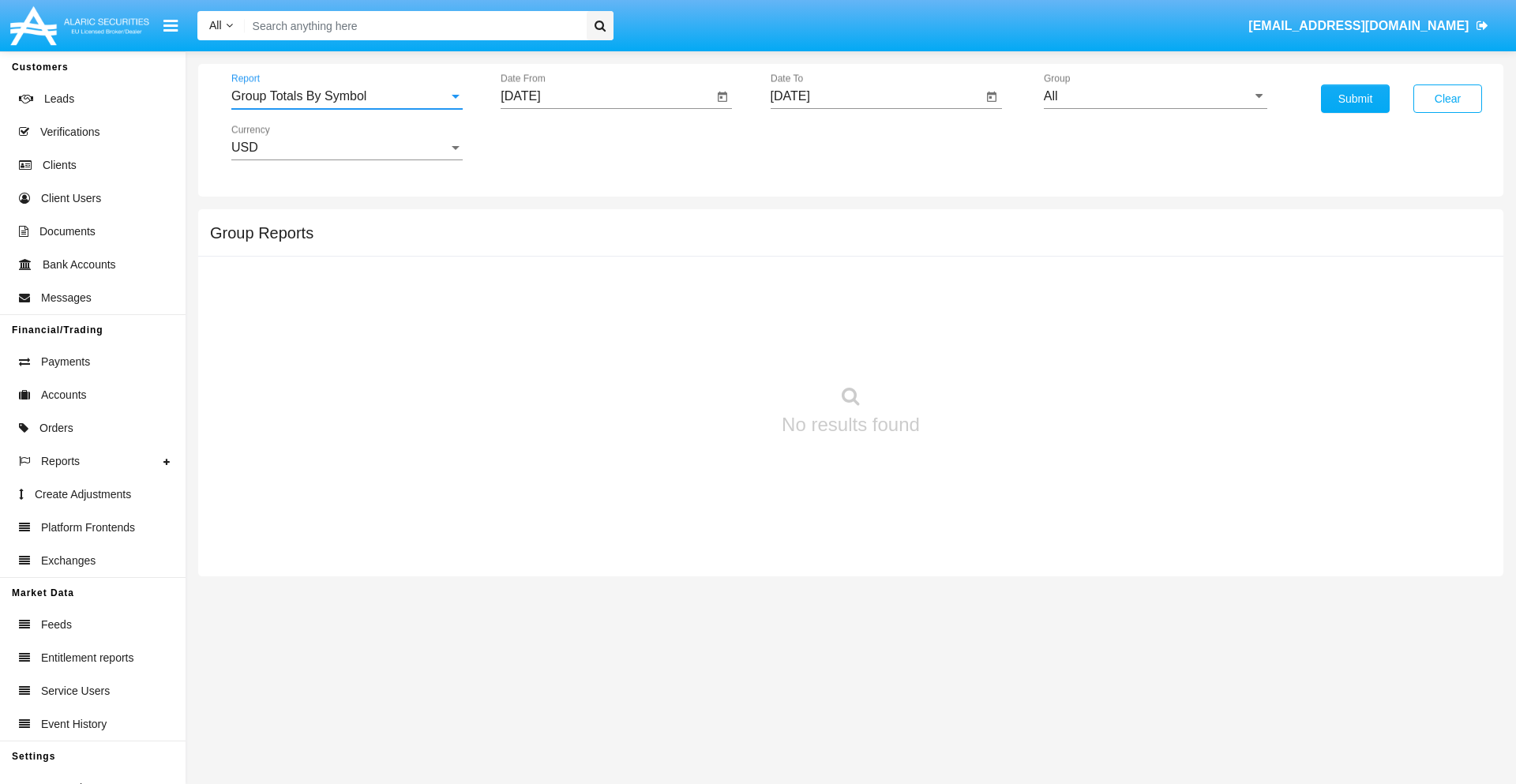
click at [606, 96] on input "[DATE]" at bounding box center [606, 96] width 212 height 14
click at [552, 142] on span "[DATE]" at bounding box center [538, 142] width 34 height 12
click at [704, 349] on div "2025" at bounding box center [705, 349] width 50 height 29
click at [704, 254] on div "AUG" at bounding box center [705, 254] width 50 height 29
click at [684, 210] on div "1" at bounding box center [684, 211] width 29 height 29
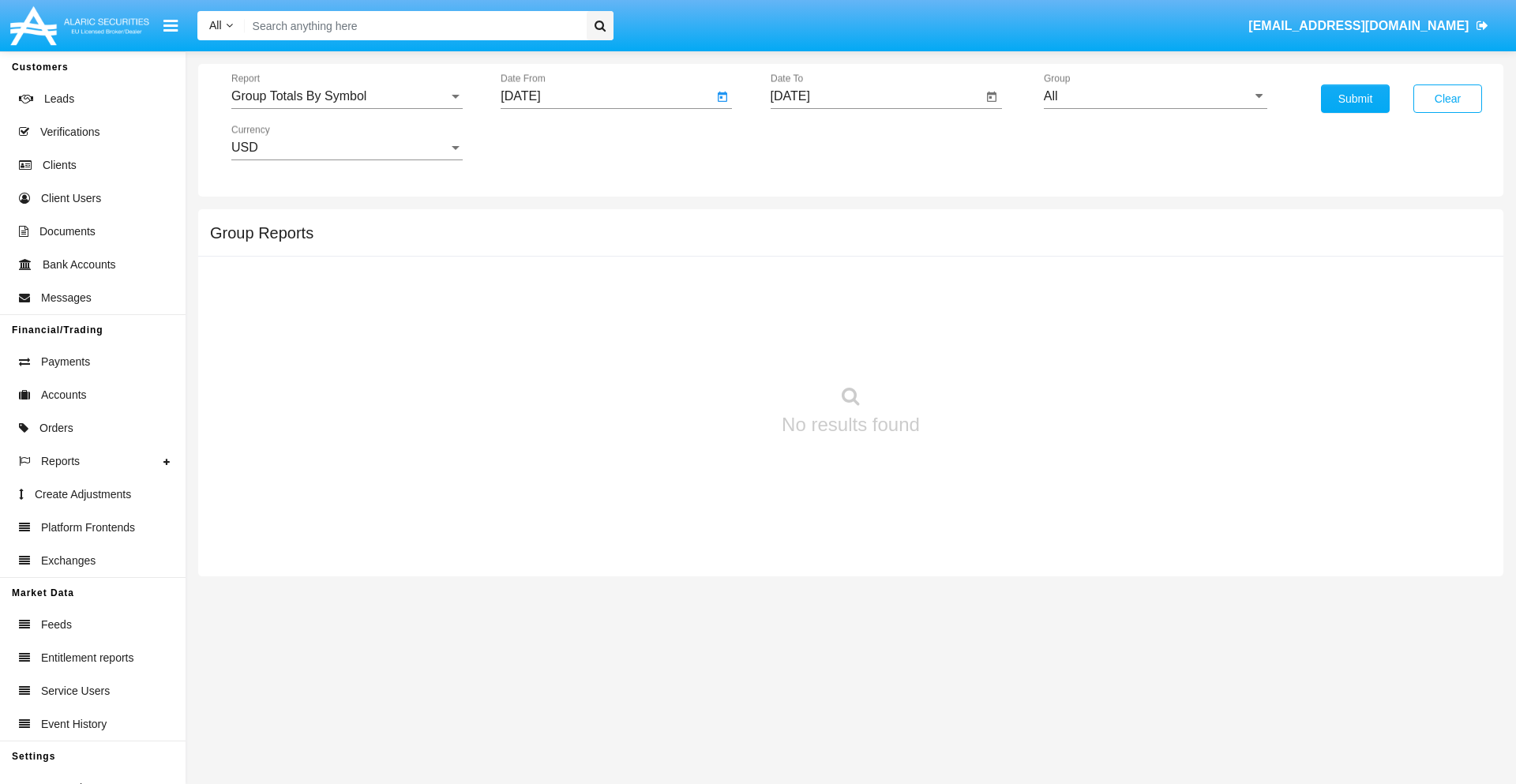
type input "[DATE]"
click at [875, 96] on input "[DATE]" at bounding box center [876, 96] width 212 height 14
click at [821, 142] on span "[DATE]" at bounding box center [808, 142] width 34 height 12
click at [974, 349] on div "2025" at bounding box center [974, 349] width 50 height 29
click at [807, 285] on div "SEP" at bounding box center [808, 285] width 50 height 29
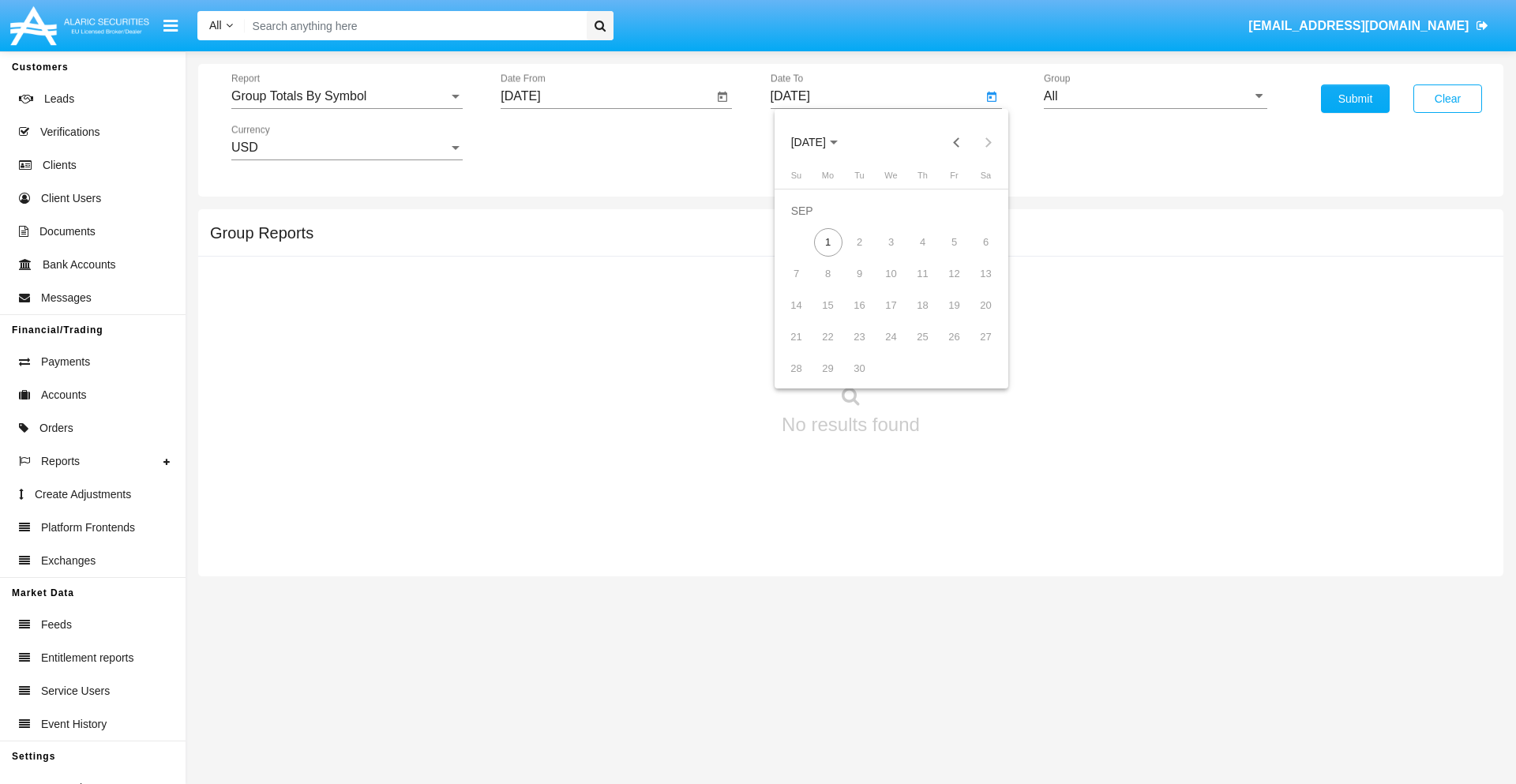
click at [828, 241] on div "1" at bounding box center [828, 242] width 29 height 29
type input "[DATE]"
click at [1155, 96] on input "All" at bounding box center [1155, 96] width 223 height 14
type input "Hammer Web Lite"
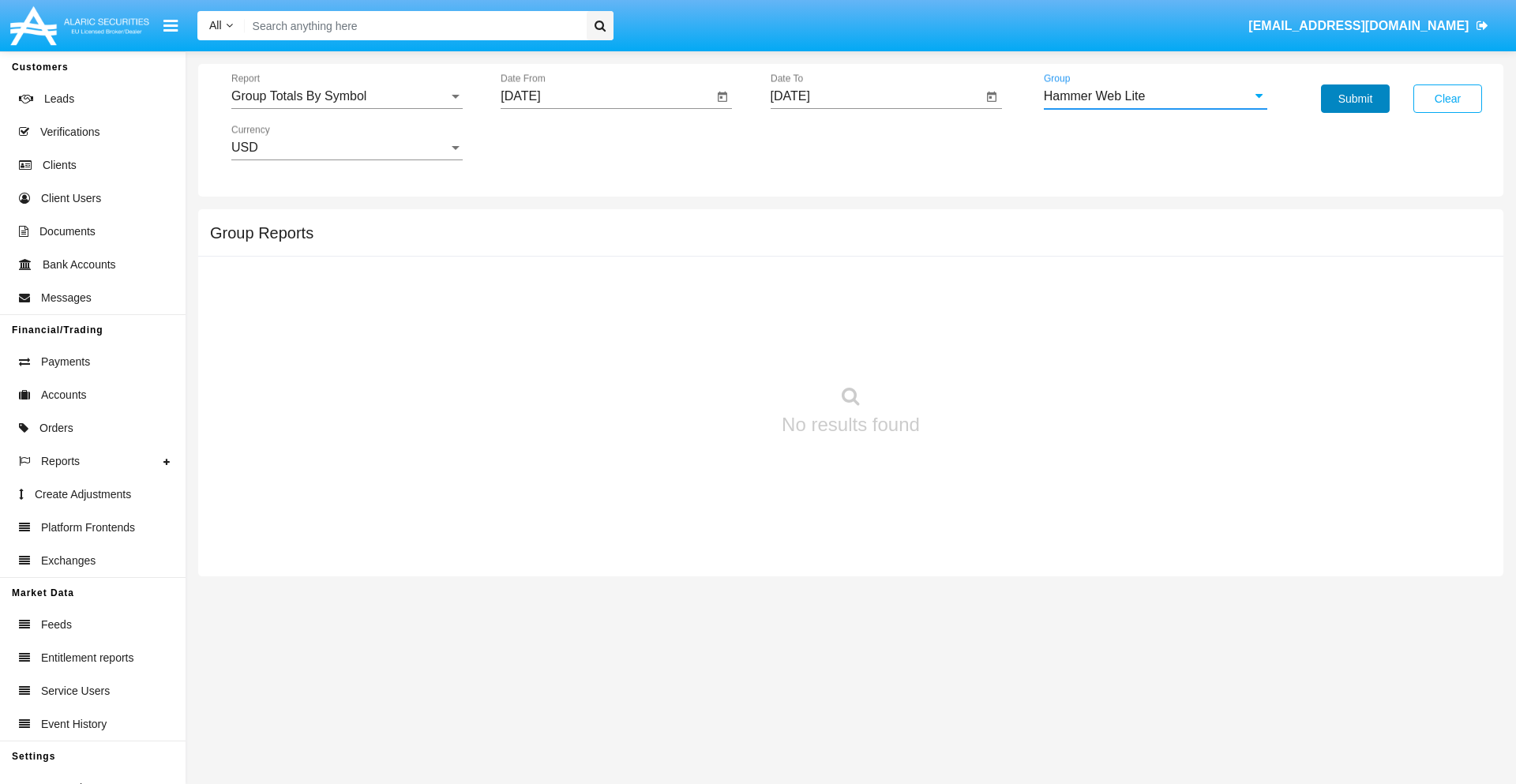
click at [1354, 98] on button "Submit" at bounding box center [1355, 98] width 69 height 29
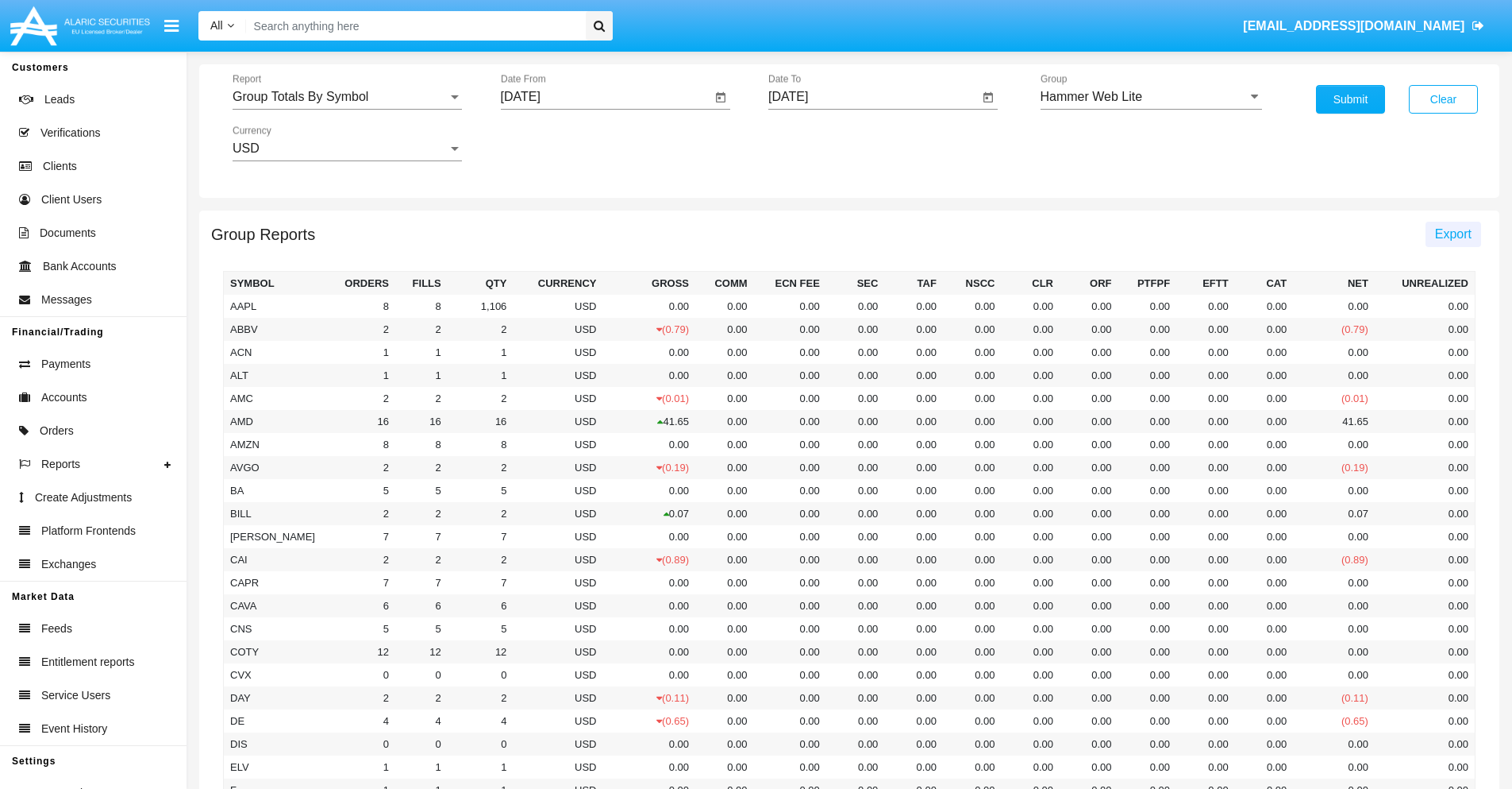
click at [1453, 234] on span "Export" at bounding box center [1453, 234] width 36 height 13
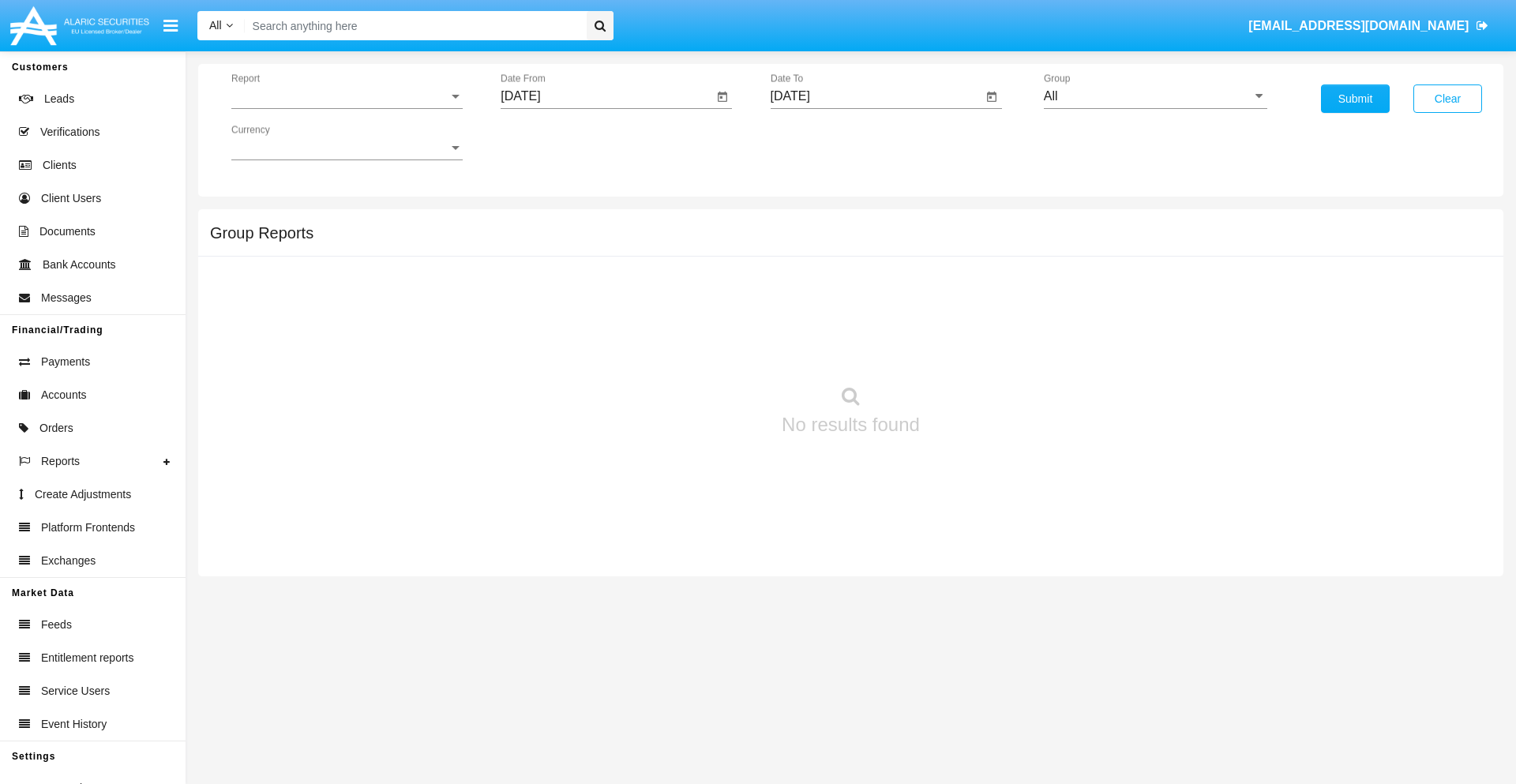
click at [346, 96] on span "Report" at bounding box center [340, 96] width 217 height 14
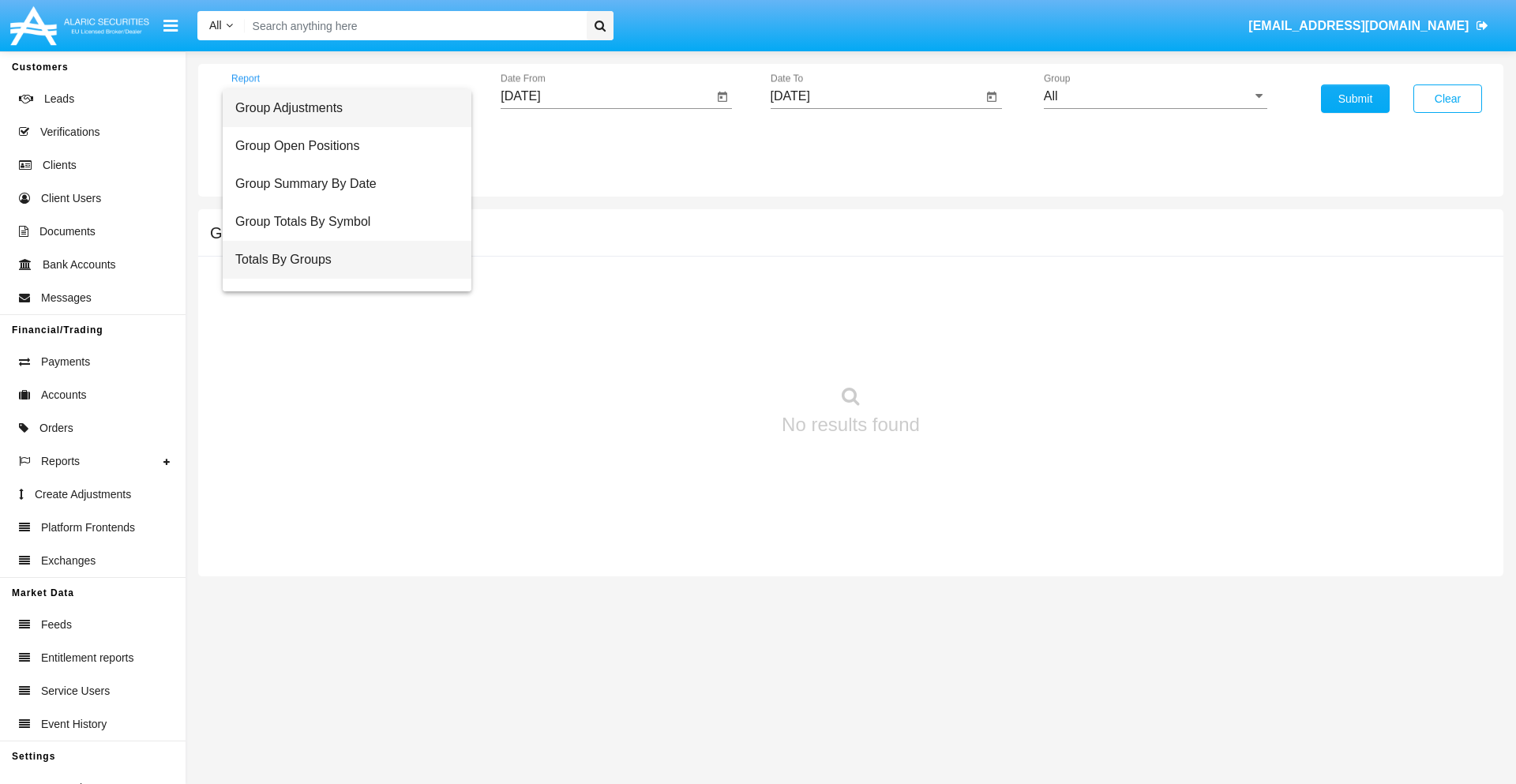
click at [340, 260] on span "Totals By Groups" at bounding box center [347, 260] width 223 height 38
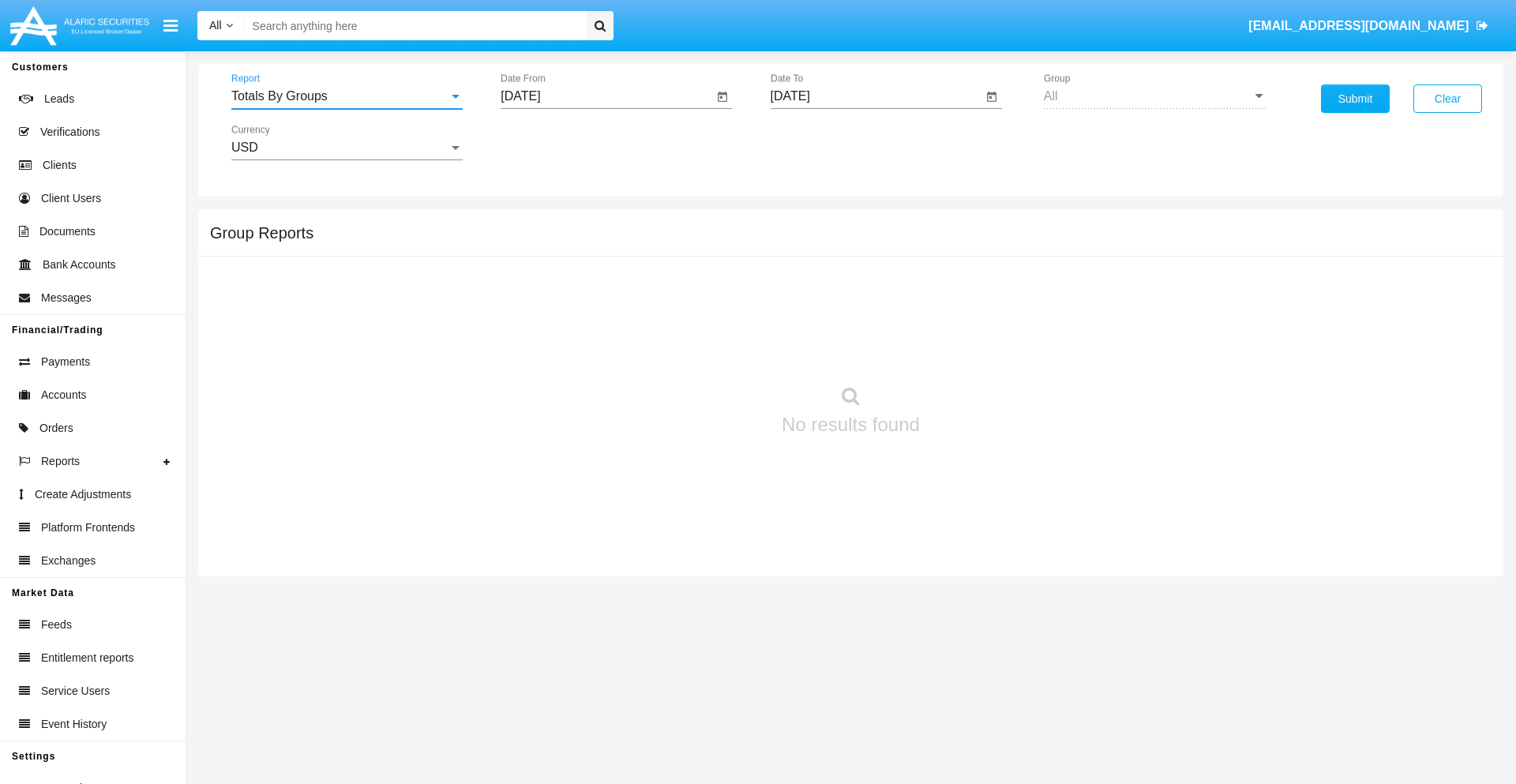
click at [606, 96] on input "[DATE]" at bounding box center [606, 96] width 212 height 14
click at [552, 142] on span "[DATE]" at bounding box center [538, 142] width 34 height 12
click at [704, 349] on div "2025" at bounding box center [705, 349] width 50 height 29
click at [704, 254] on div "AUG" at bounding box center [705, 254] width 50 height 29
click at [527, 304] on div "17" at bounding box center [527, 305] width 29 height 29
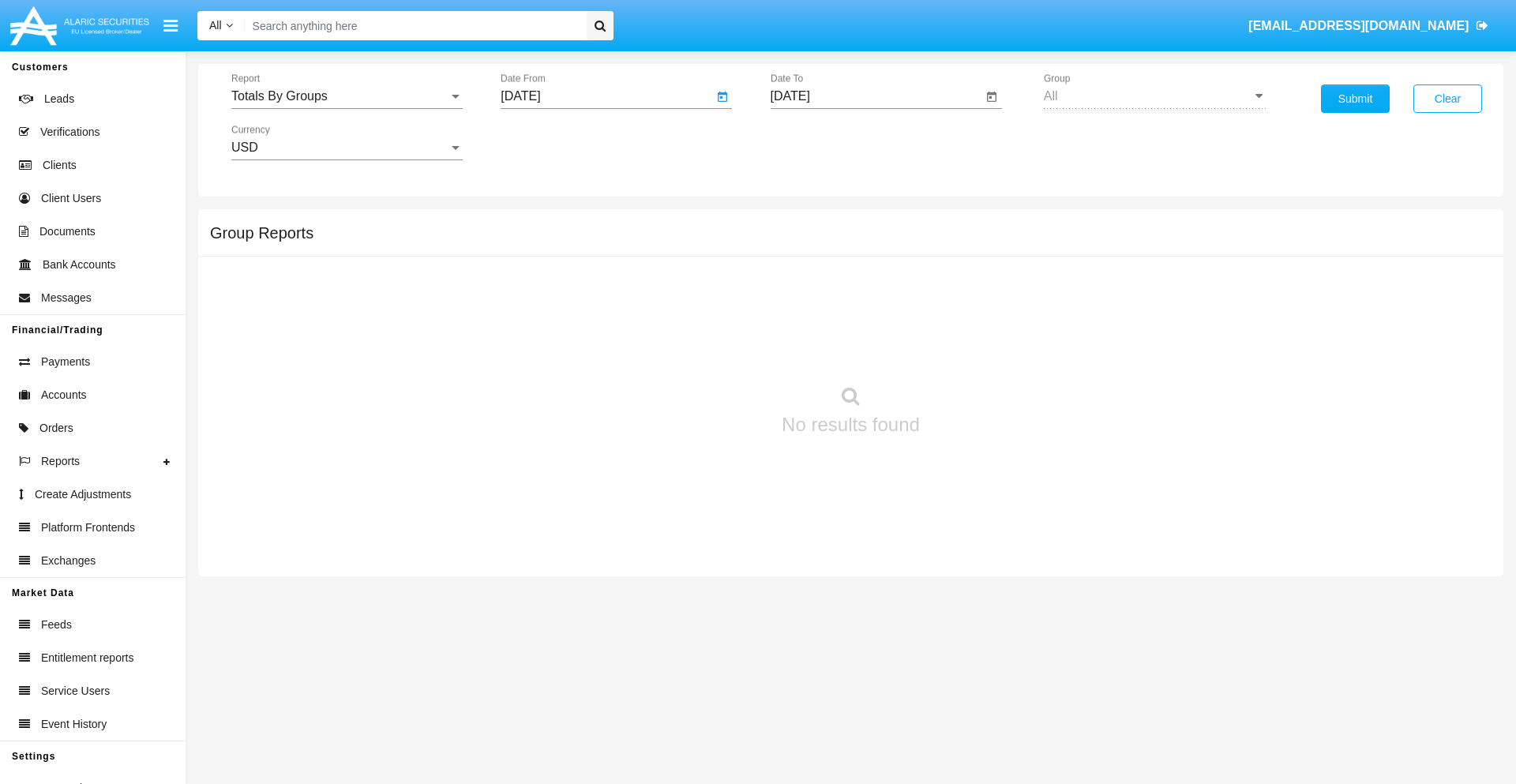
type input "08/17/25"
click at [875, 96] on input "[DATE]" at bounding box center [876, 96] width 212 height 14
click at [821, 142] on span "[DATE]" at bounding box center [808, 142] width 34 height 12
click at [974, 349] on div "2025" at bounding box center [974, 349] width 50 height 29
click at [807, 285] on div "SEP" at bounding box center [808, 285] width 50 height 29
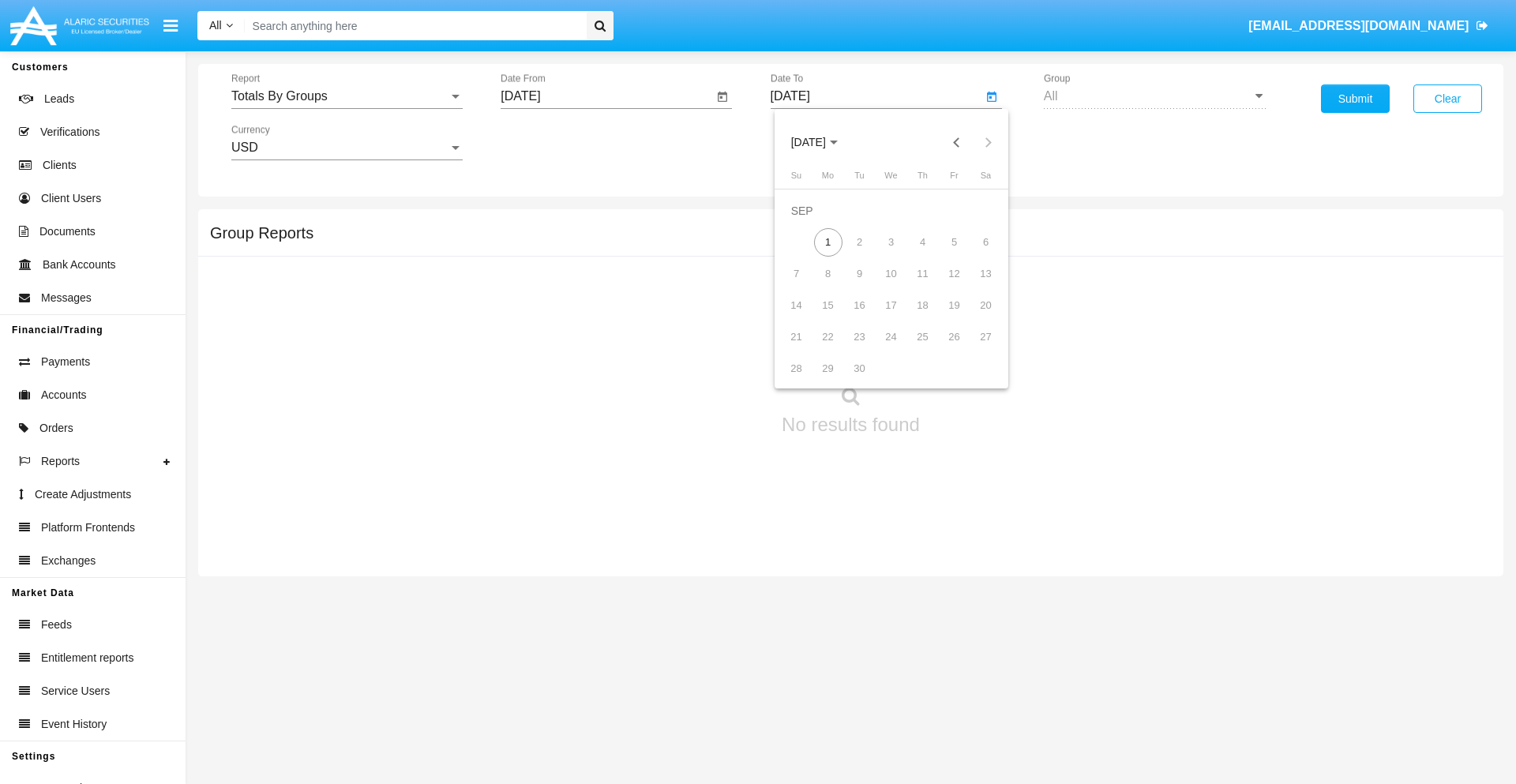
click at [828, 241] on div "1" at bounding box center [828, 242] width 29 height 29
type input "[DATE]"
click at [1354, 98] on button "Submit" at bounding box center [1355, 98] width 69 height 29
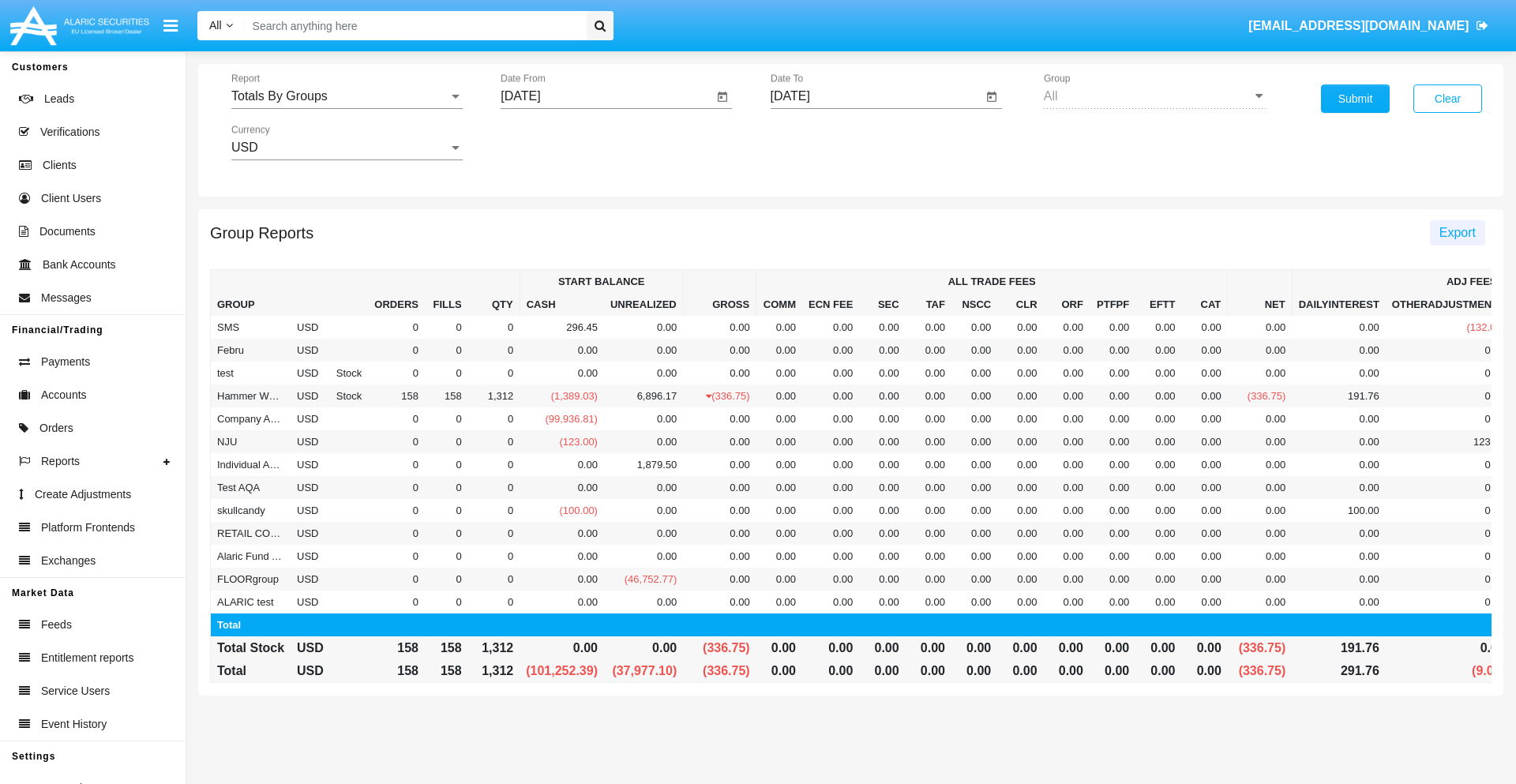
click at [1456, 232] on span "Export" at bounding box center [1457, 232] width 36 height 13
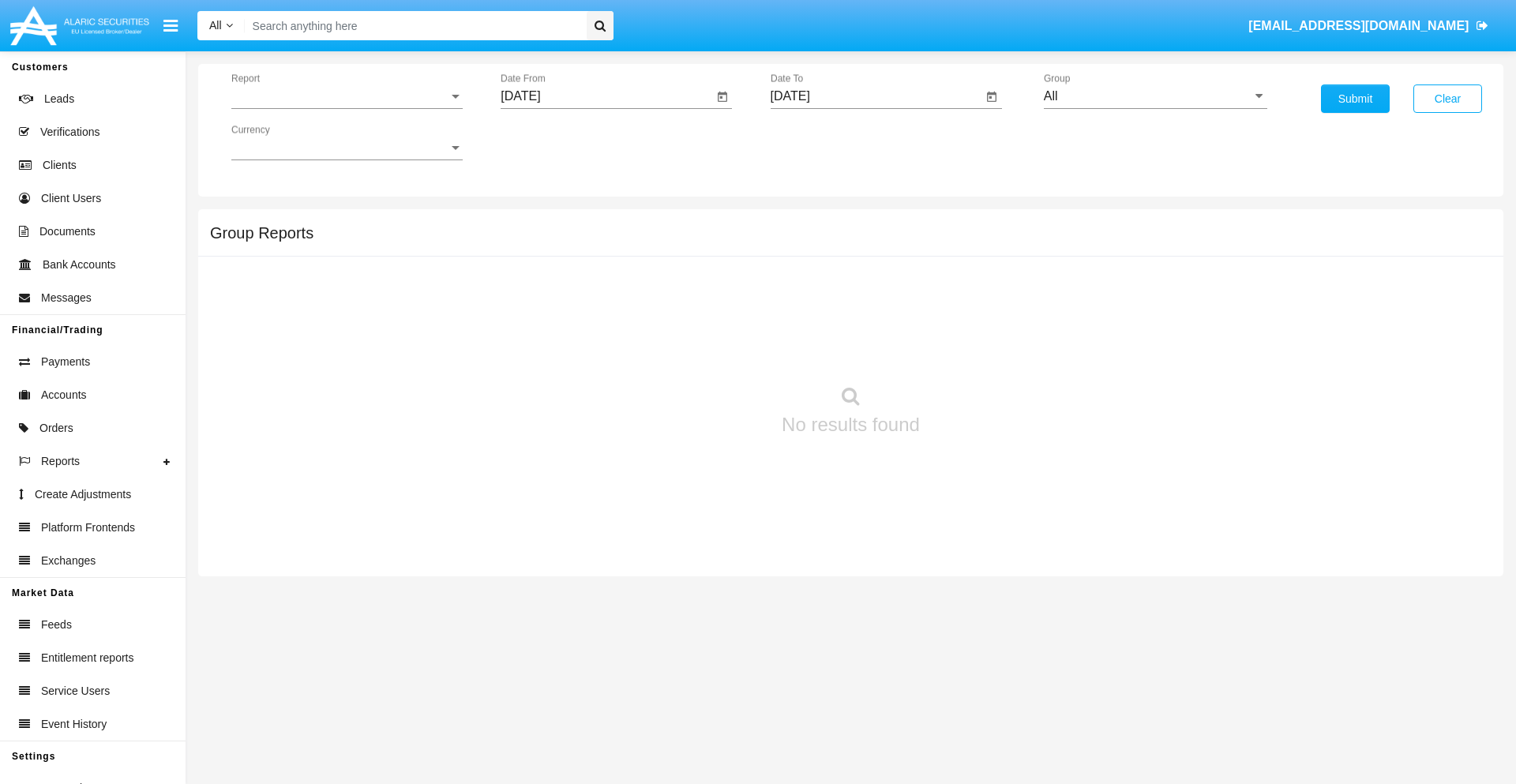
click at [346, 96] on span "Report" at bounding box center [340, 96] width 217 height 14
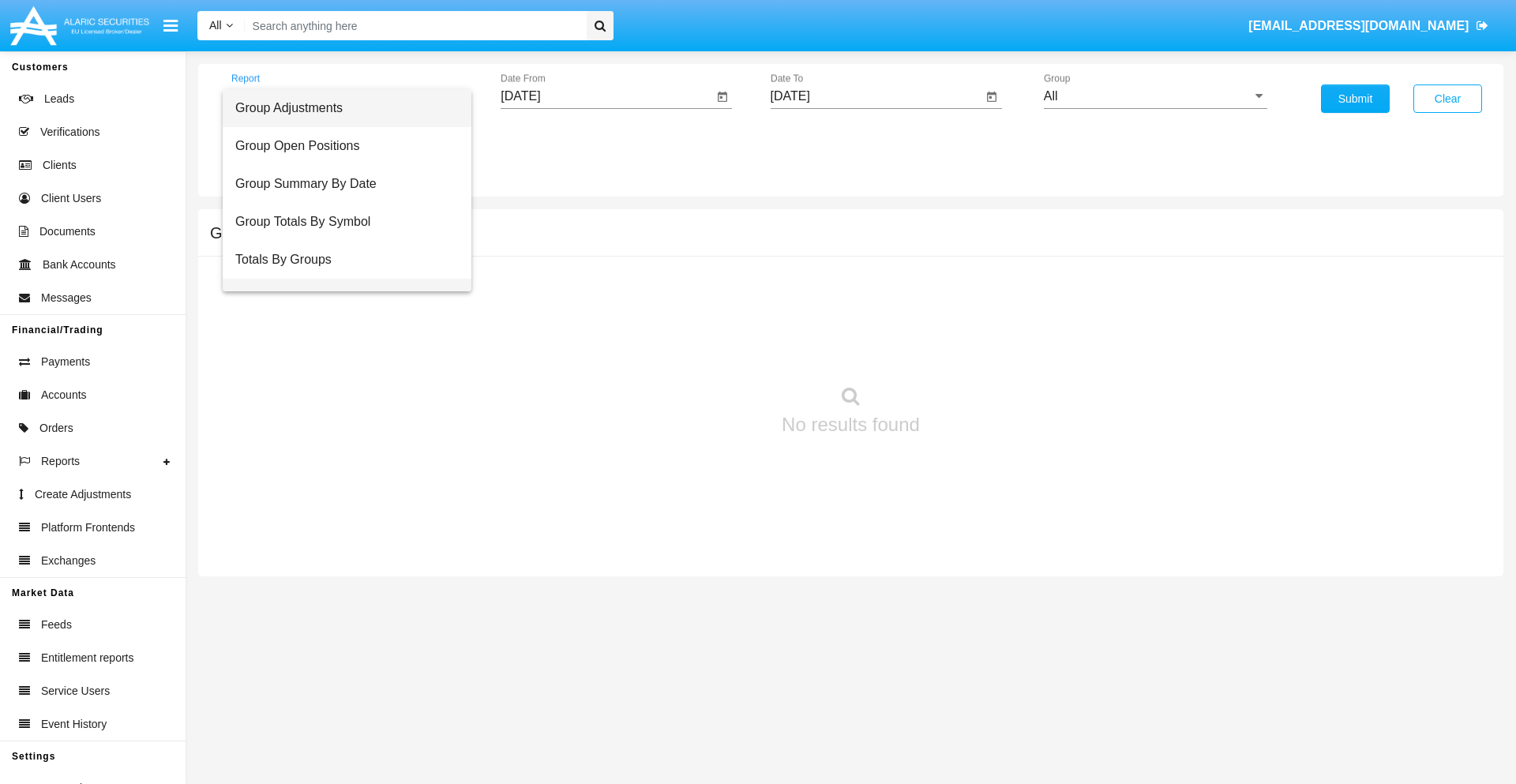
click at [340, 279] on span "Group Fees By Destination" at bounding box center [347, 298] width 223 height 38
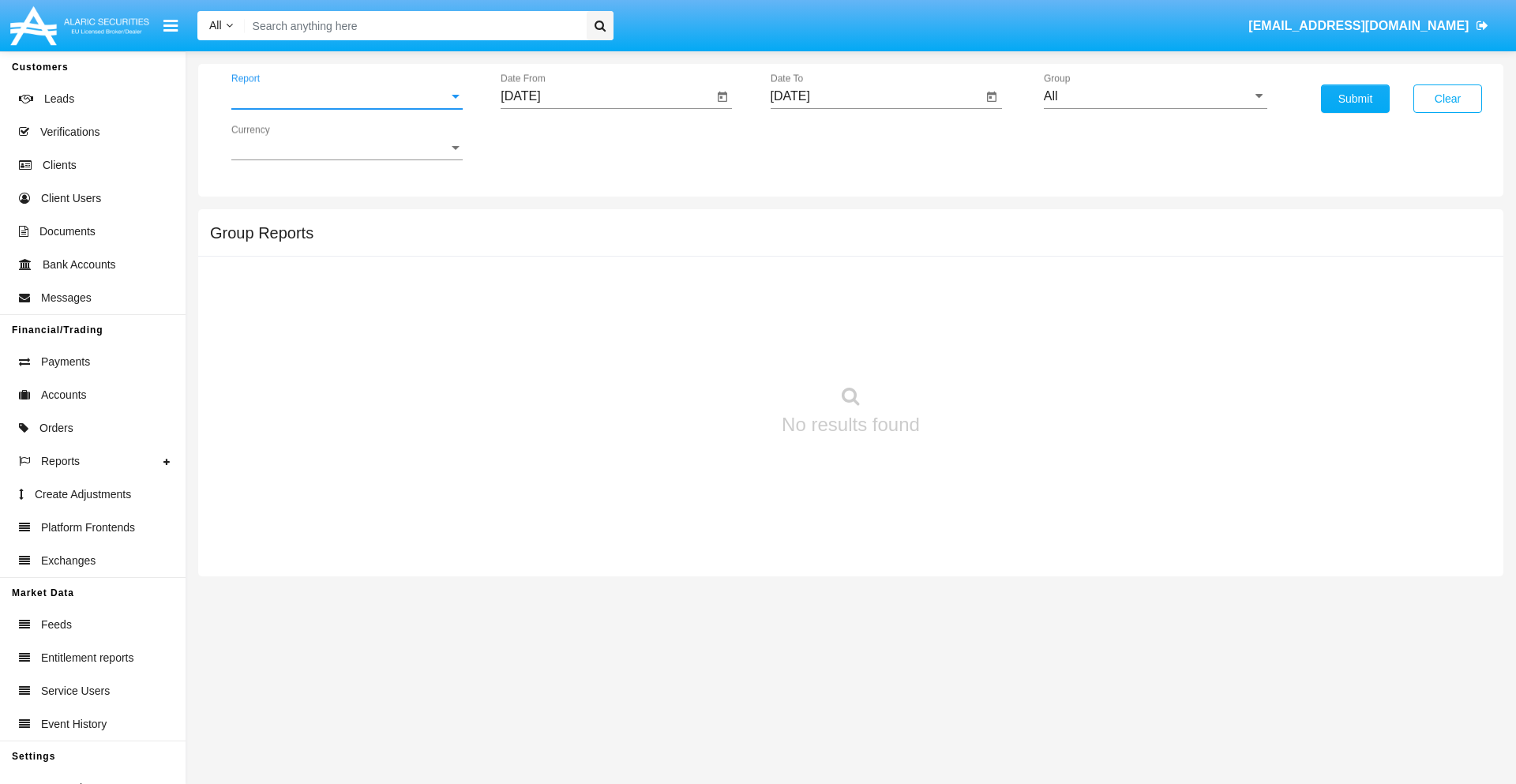
scroll to position [25, 0]
click at [606, 96] on input "[DATE]" at bounding box center [606, 96] width 212 height 14
click at [552, 142] on span "[DATE]" at bounding box center [538, 142] width 34 height 12
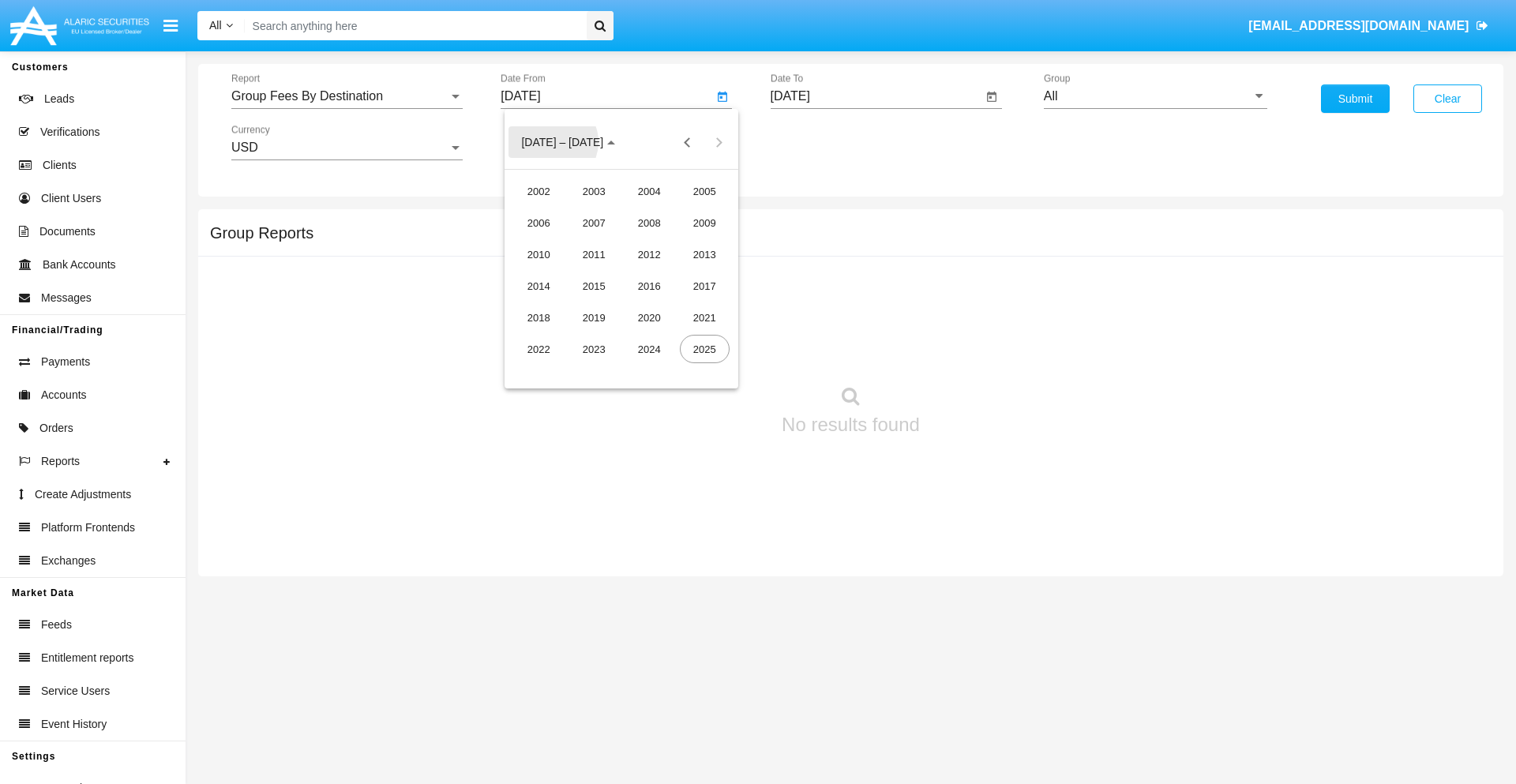
click at [704, 349] on div "2025" at bounding box center [705, 349] width 50 height 29
click at [649, 254] on div "[DATE]" at bounding box center [649, 254] width 50 height 29
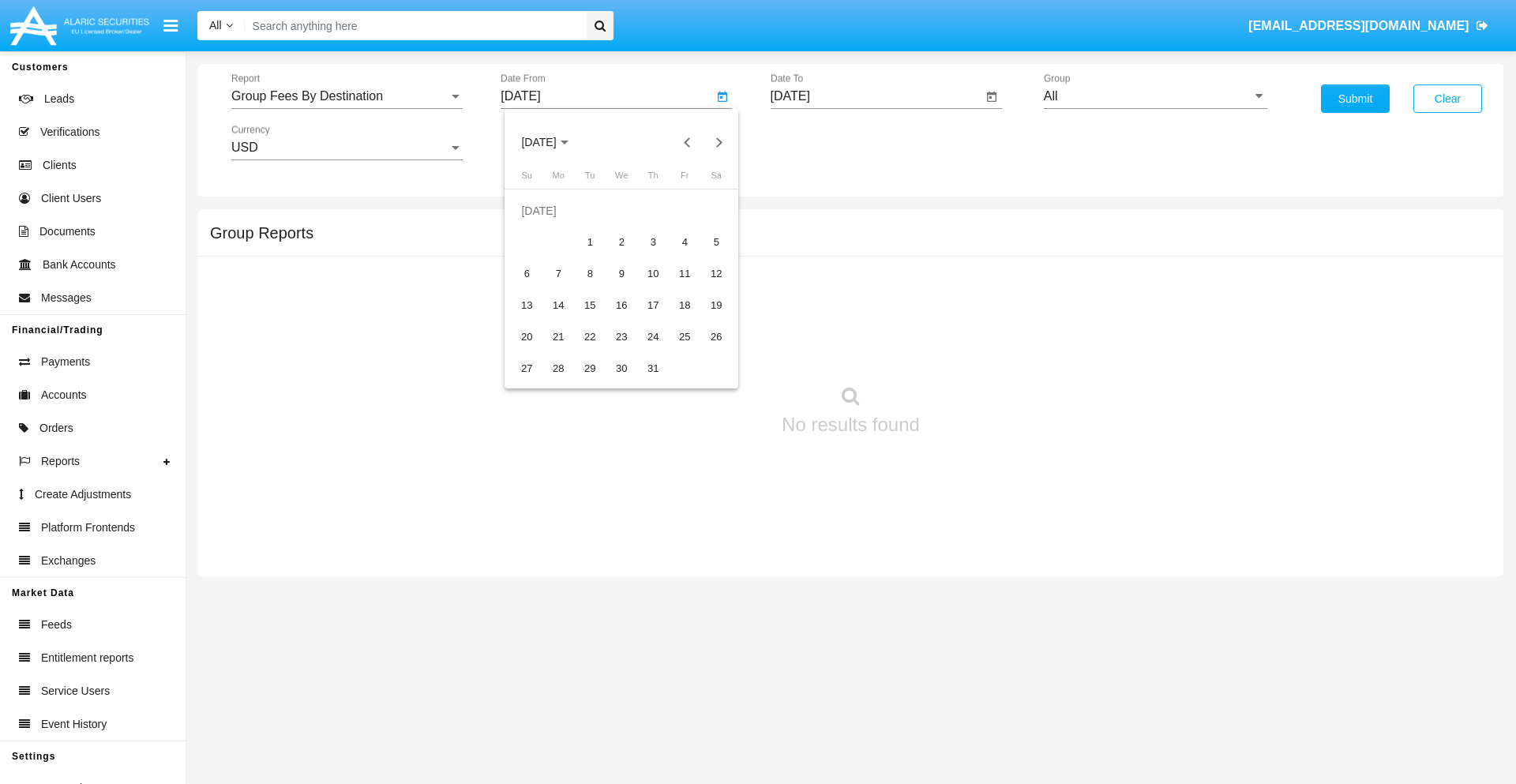
click at [590, 241] on div "1" at bounding box center [590, 242] width 29 height 29
type input "07/01/25"
click at [875, 96] on input "[DATE]" at bounding box center [876, 96] width 212 height 14
click at [821, 142] on span "[DATE]" at bounding box center [808, 142] width 34 height 12
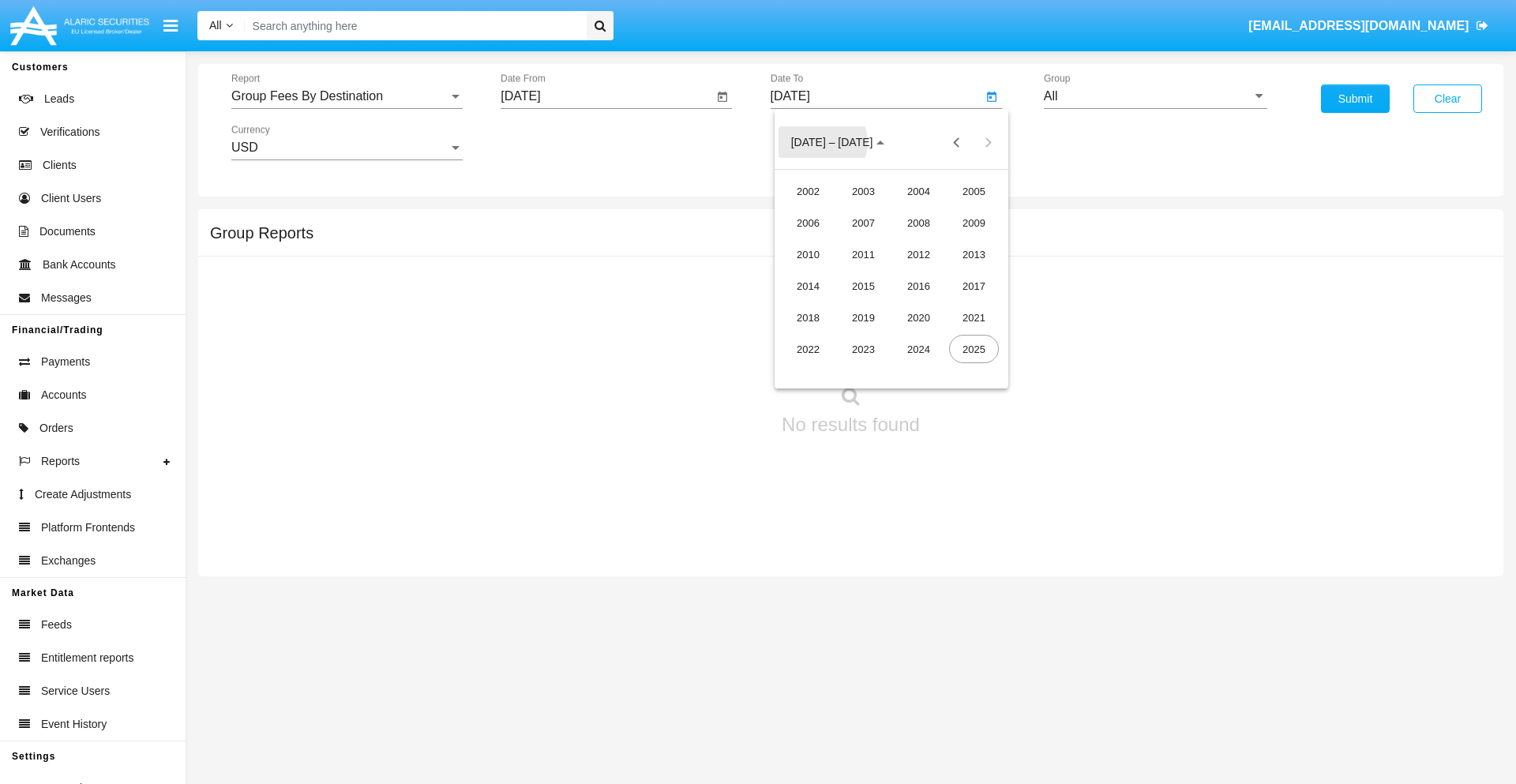
click at [974, 349] on div "2025" at bounding box center [974, 349] width 50 height 29
click at [807, 285] on div "SEP" at bounding box center [808, 285] width 50 height 29
click at [828, 241] on div "1" at bounding box center [828, 242] width 29 height 29
type input "[DATE]"
click at [1155, 96] on input "All" at bounding box center [1155, 96] width 223 height 14
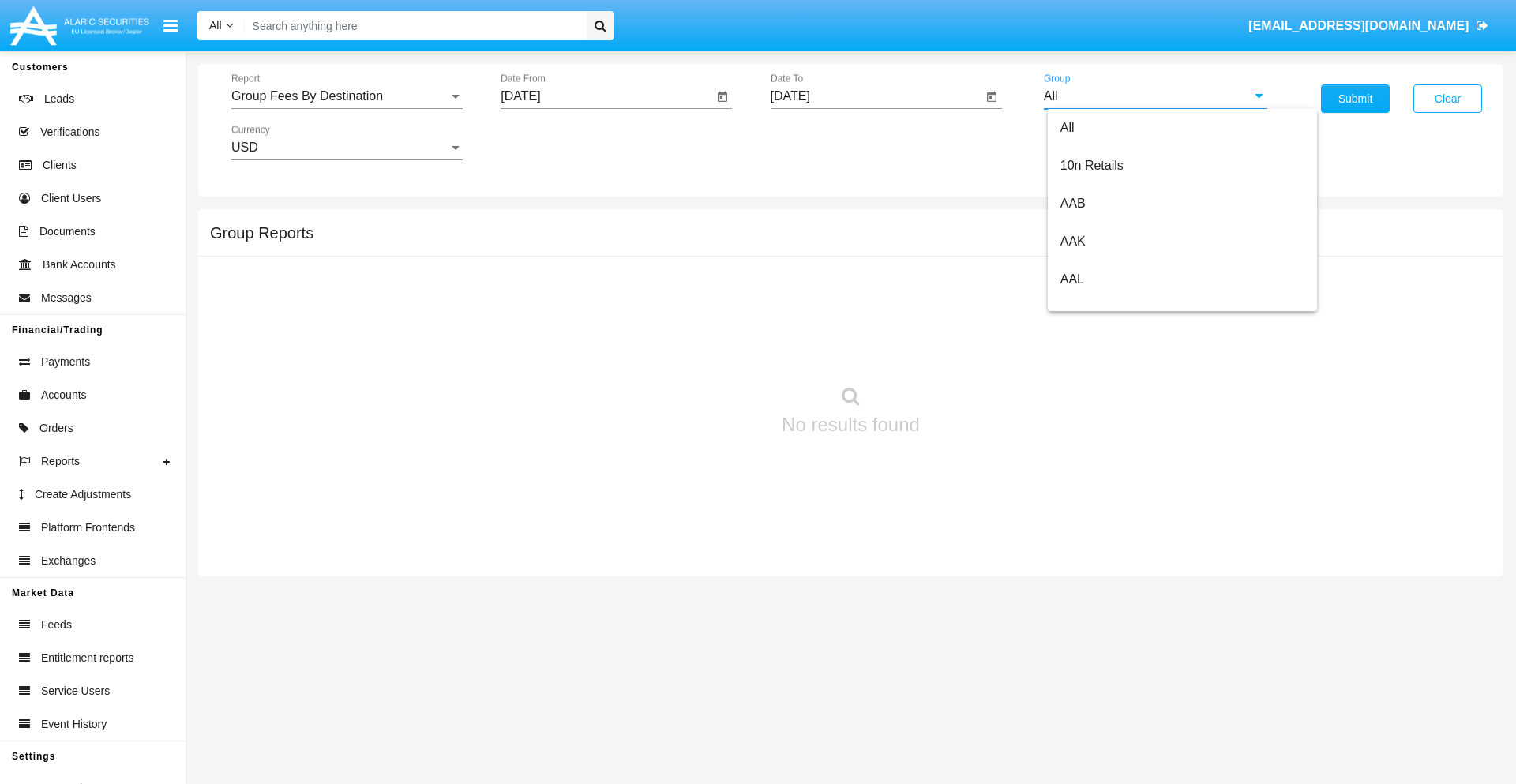
scroll to position [846, 0]
click at [1111, 303] on span "Hammer Web Lite" at bounding box center [1111, 304] width 102 height 13
type input "Hammer Web Lite"
click at [1354, 98] on button "Submit" at bounding box center [1355, 98] width 69 height 29
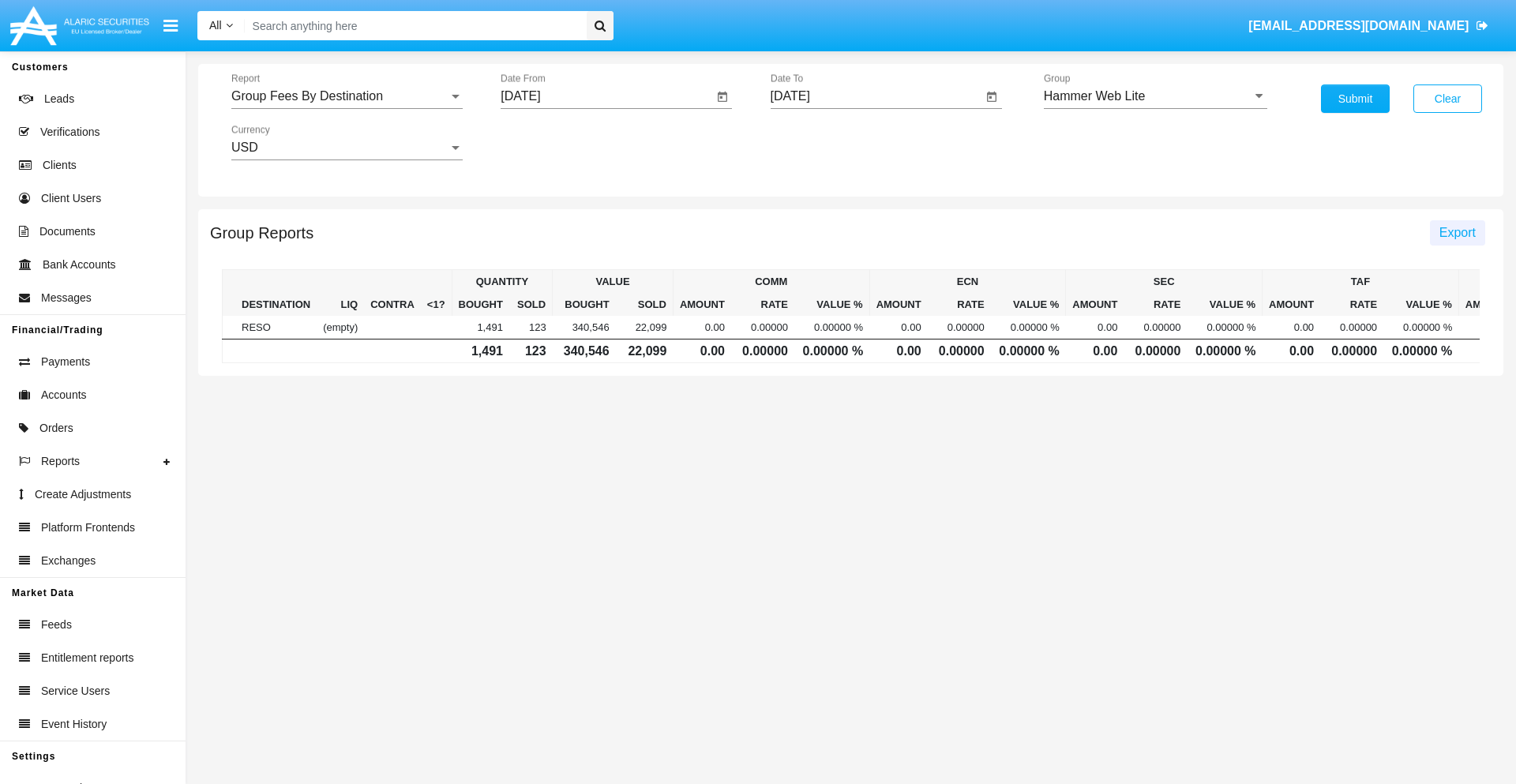
click at [1456, 232] on span "Export" at bounding box center [1457, 232] width 36 height 13
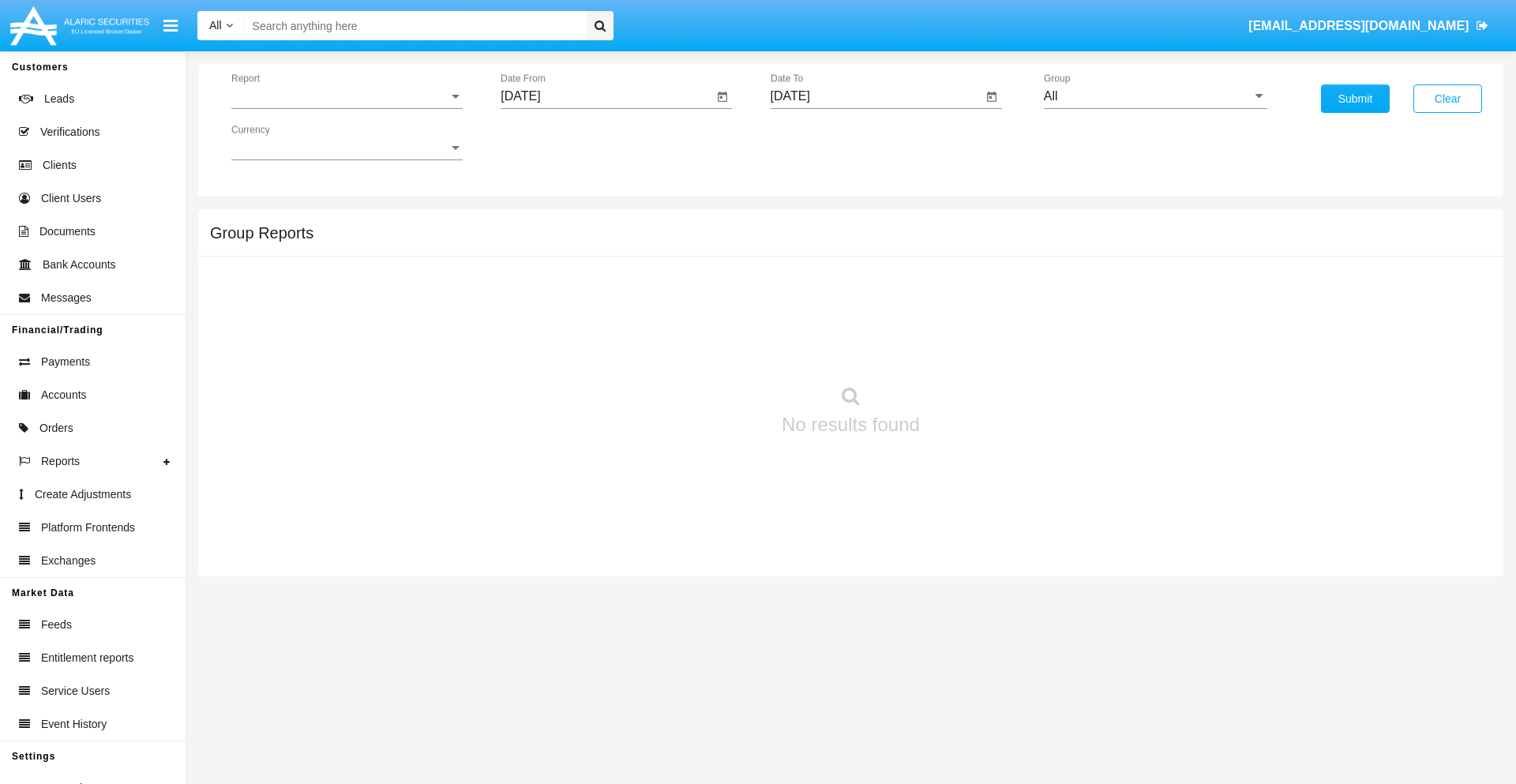
click at [346, 96] on span "Report" at bounding box center [340, 96] width 217 height 14
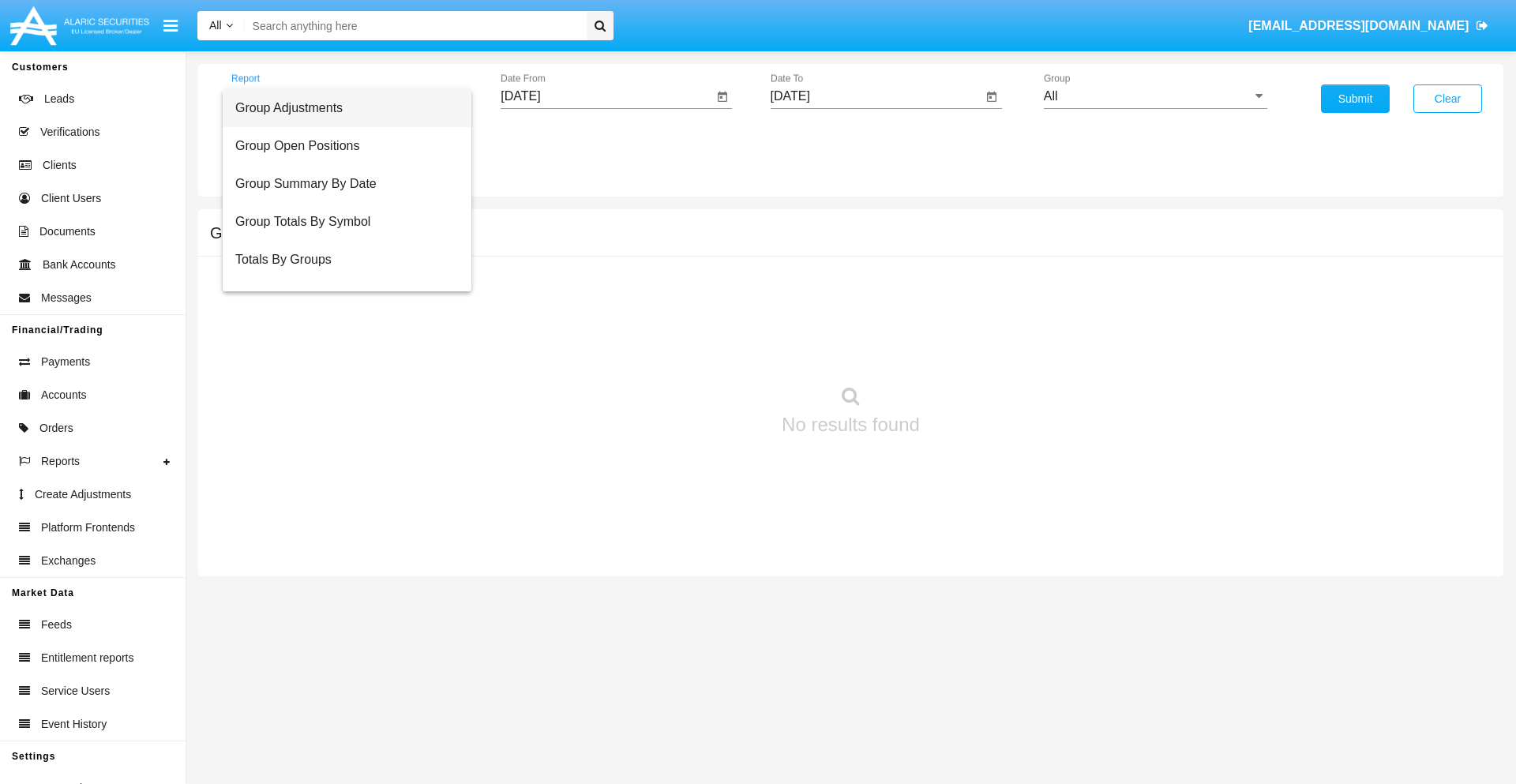
scroll to position [63, 0]
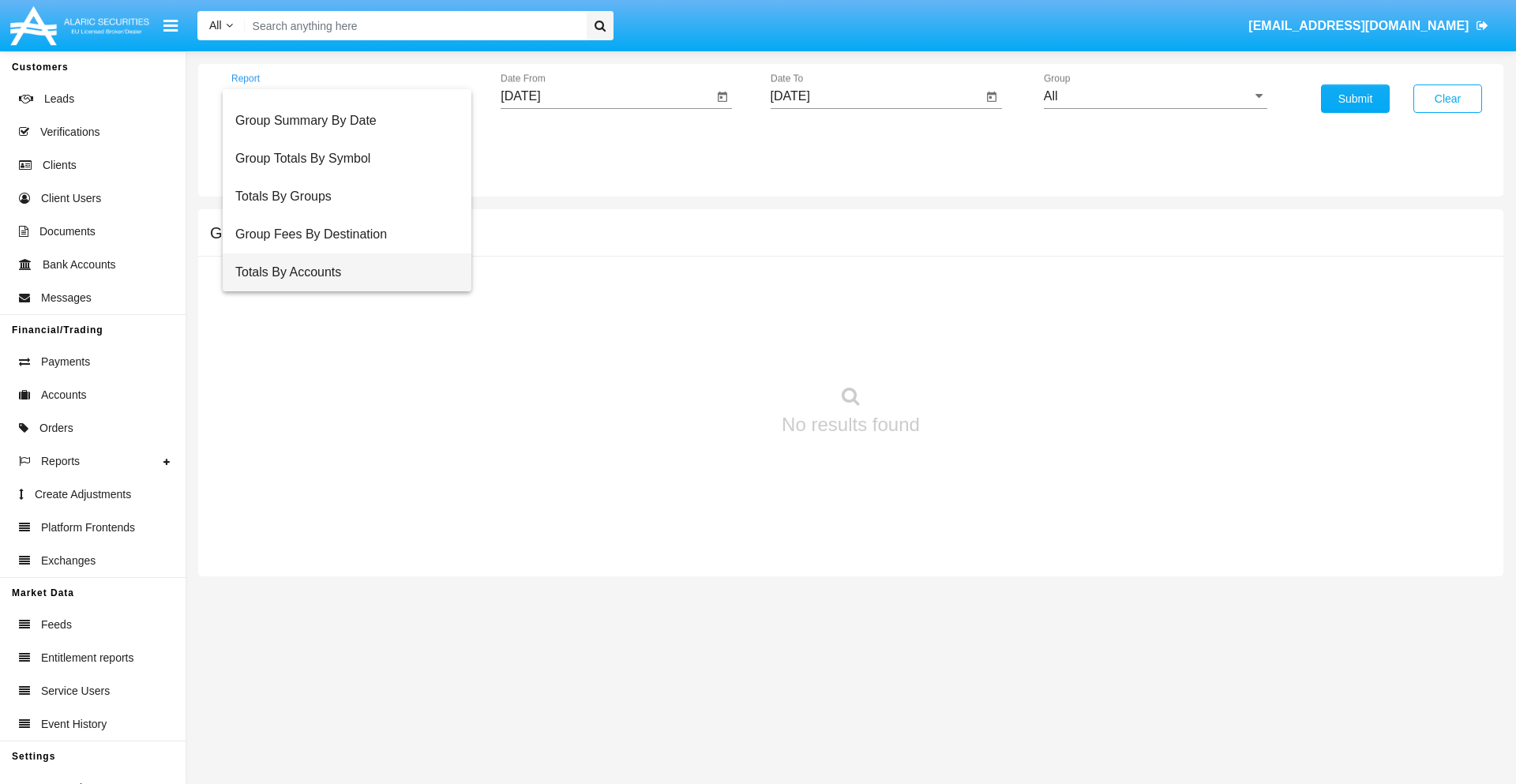
click at [340, 272] on span "Totals By Accounts" at bounding box center [347, 272] width 223 height 38
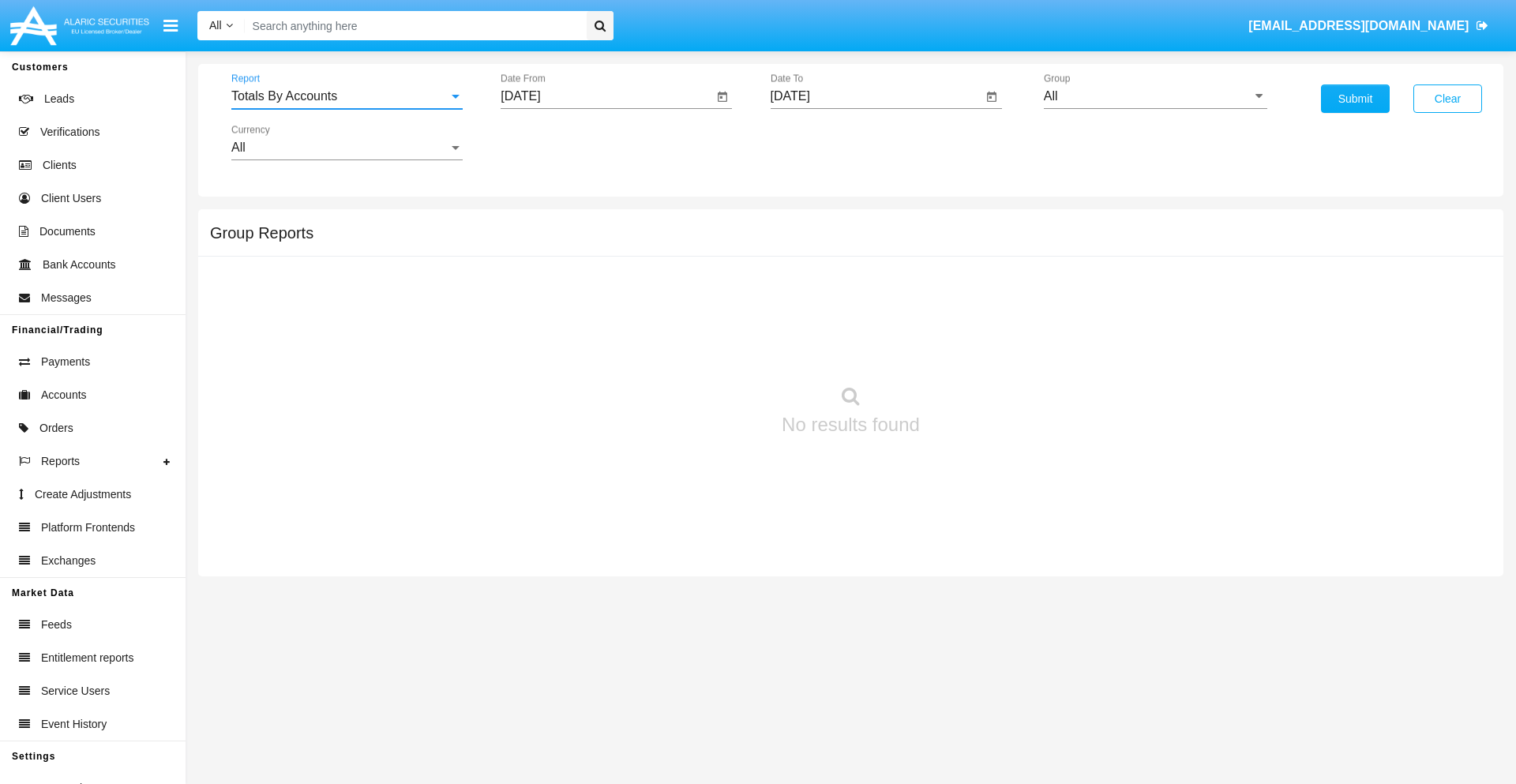
click at [606, 96] on input "[DATE]" at bounding box center [606, 96] width 212 height 14
click at [552, 142] on span "[DATE]" at bounding box center [538, 142] width 34 height 12
click at [704, 349] on div "2025" at bounding box center [705, 349] width 50 height 29
click at [704, 254] on div "AUG" at bounding box center [705, 254] width 50 height 29
click at [527, 304] on div "17" at bounding box center [527, 305] width 29 height 29
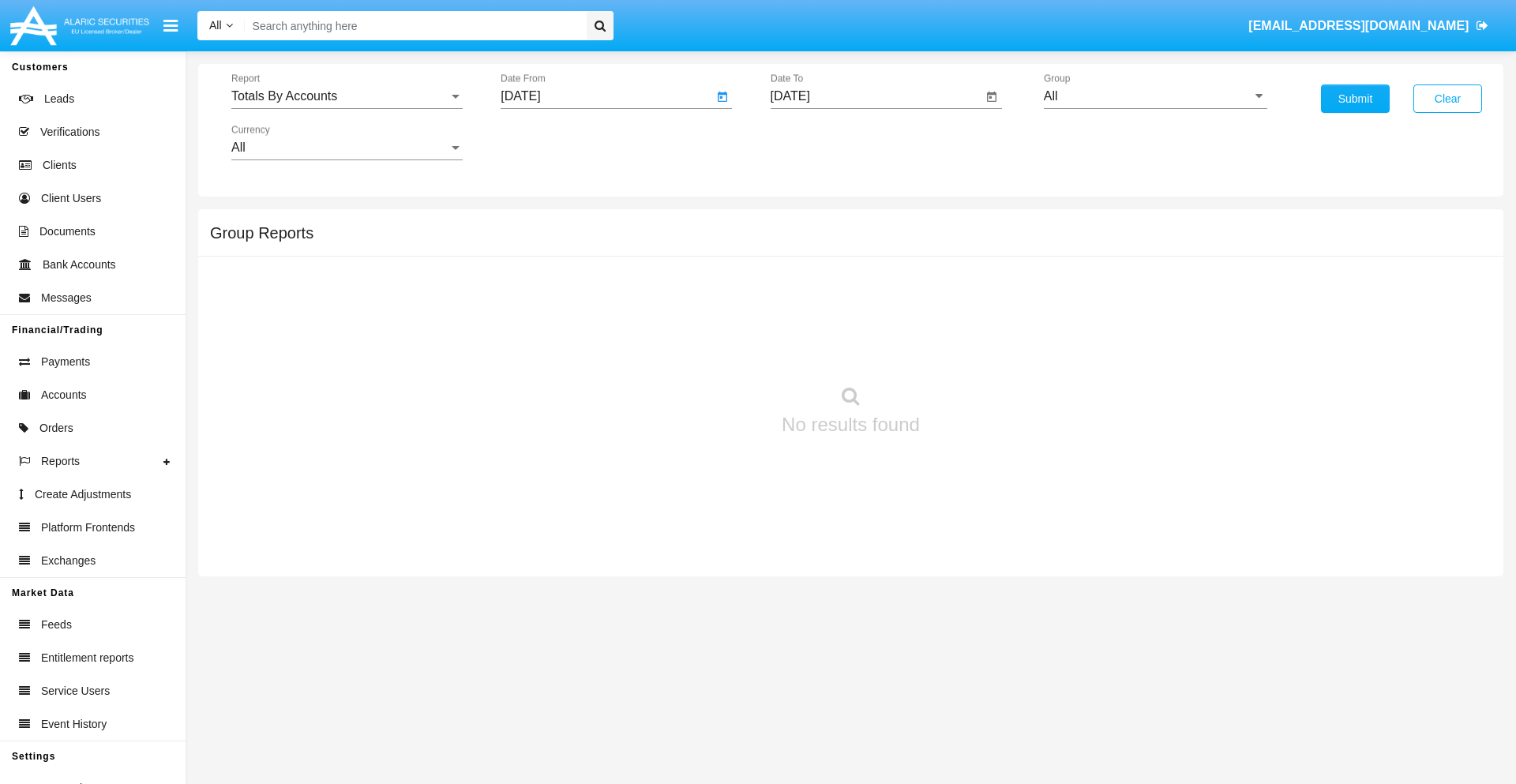
type input "08/17/25"
click at [875, 96] on input "[DATE]" at bounding box center [876, 96] width 212 height 14
click at [821, 142] on span "[DATE]" at bounding box center [808, 142] width 34 height 12
click at [974, 349] on div "2025" at bounding box center [974, 349] width 50 height 29
click at [807, 285] on div "SEP" at bounding box center [808, 285] width 50 height 29
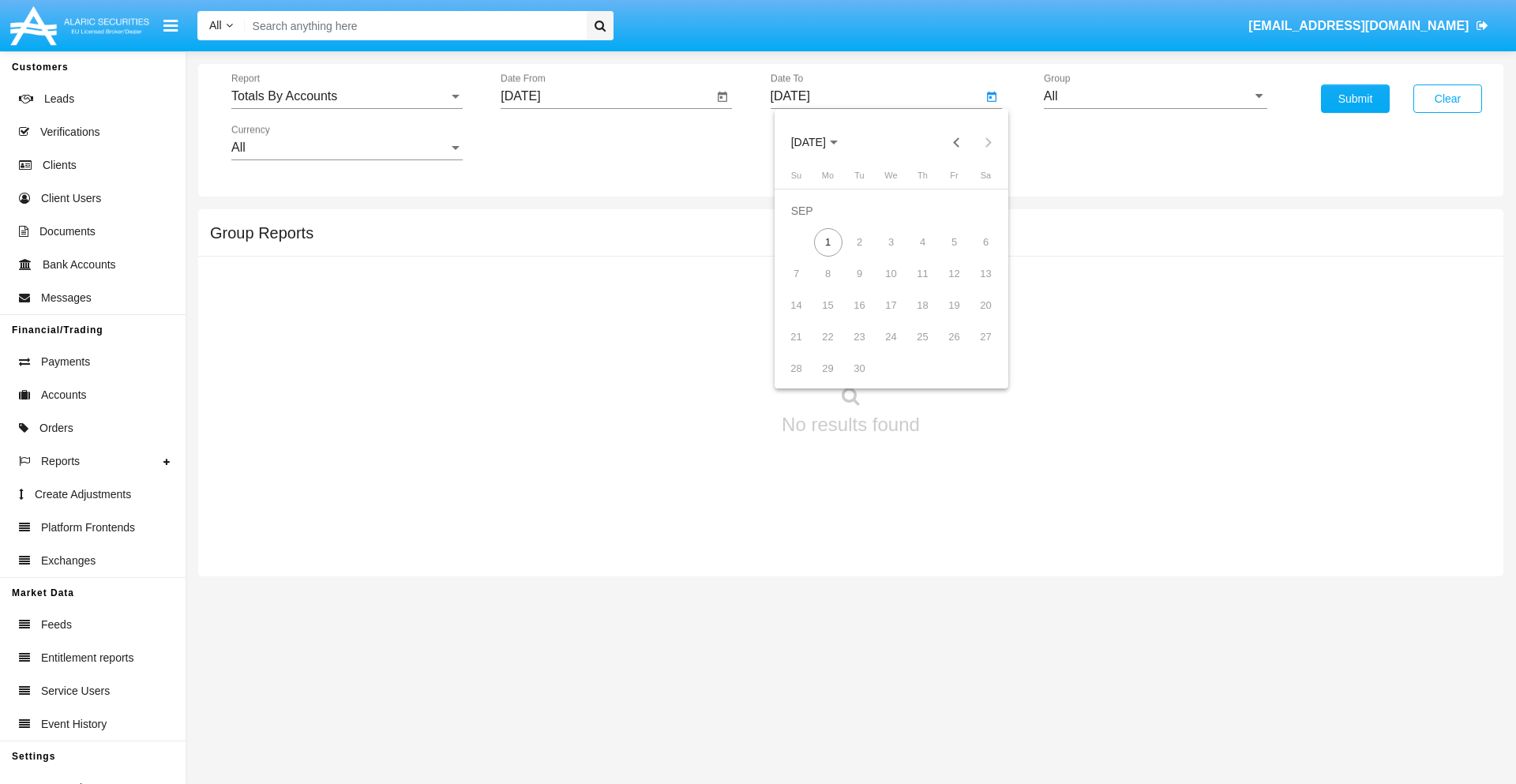
click at [828, 241] on div "1" at bounding box center [828, 242] width 29 height 29
type input "[DATE]"
click at [1155, 96] on input "All" at bounding box center [1155, 96] width 223 height 14
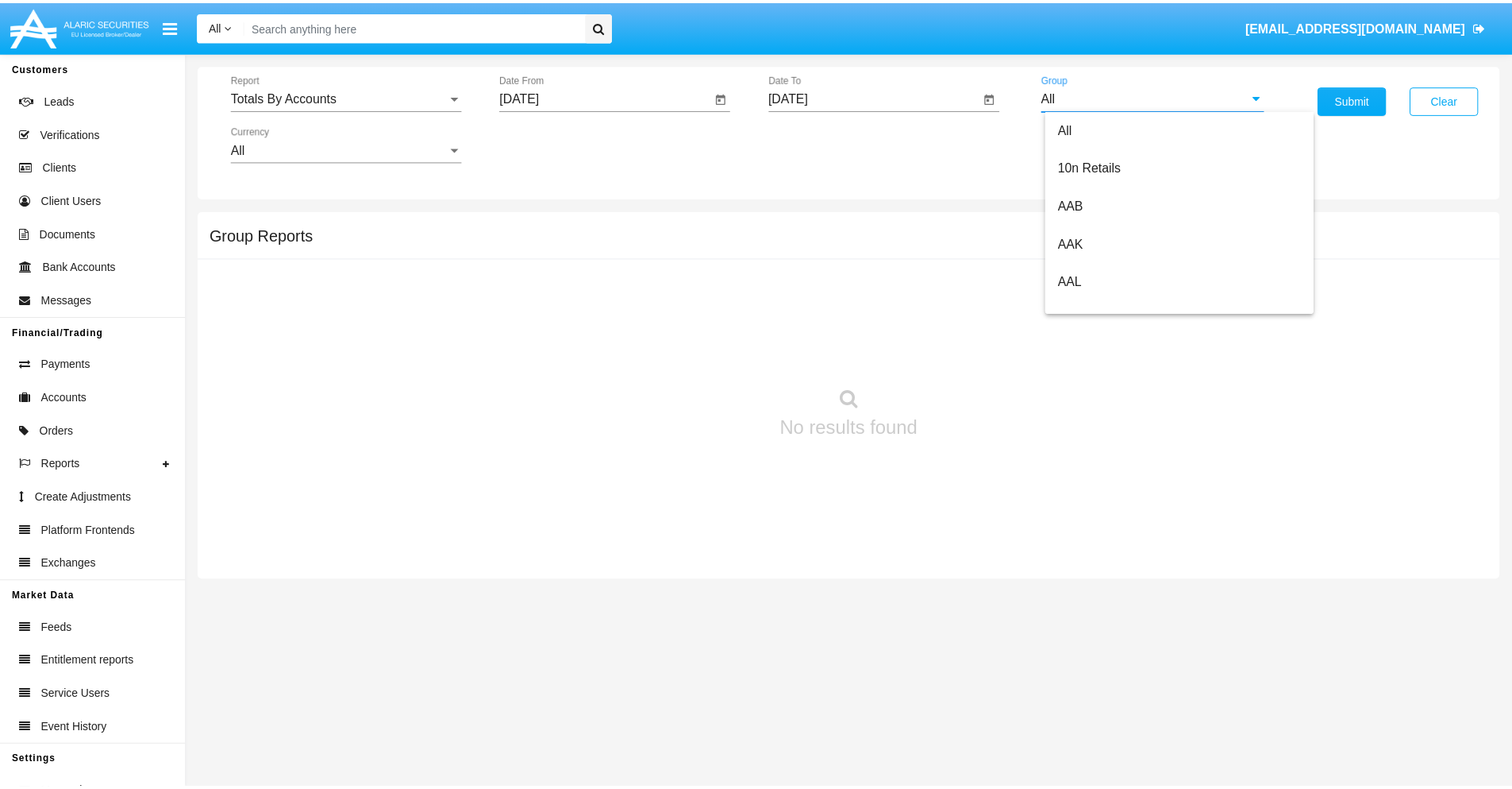
scroll to position [852, 0]
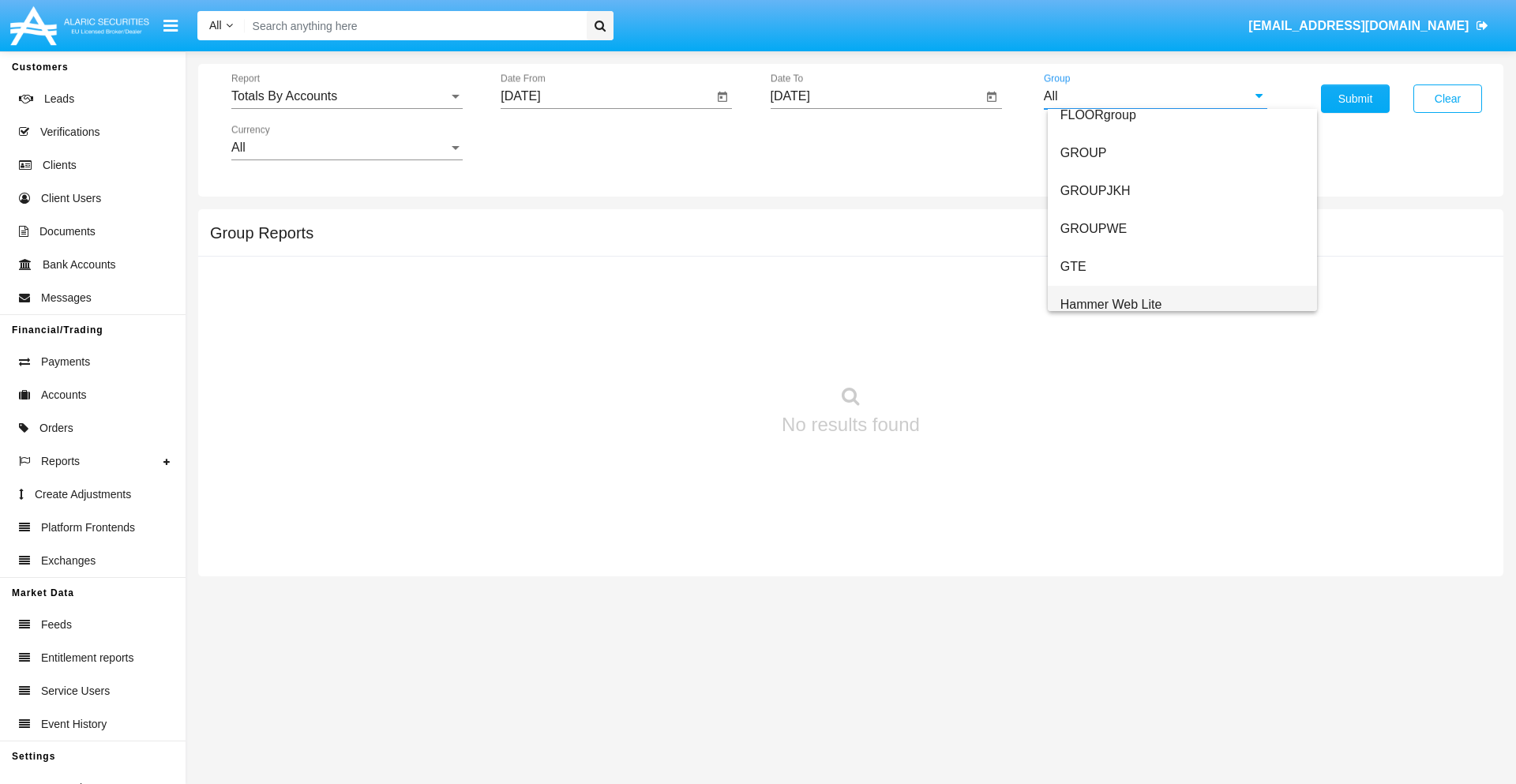
click at [1111, 303] on span "Hammer Web Lite" at bounding box center [1111, 304] width 102 height 13
type input "Hammer Web Lite"
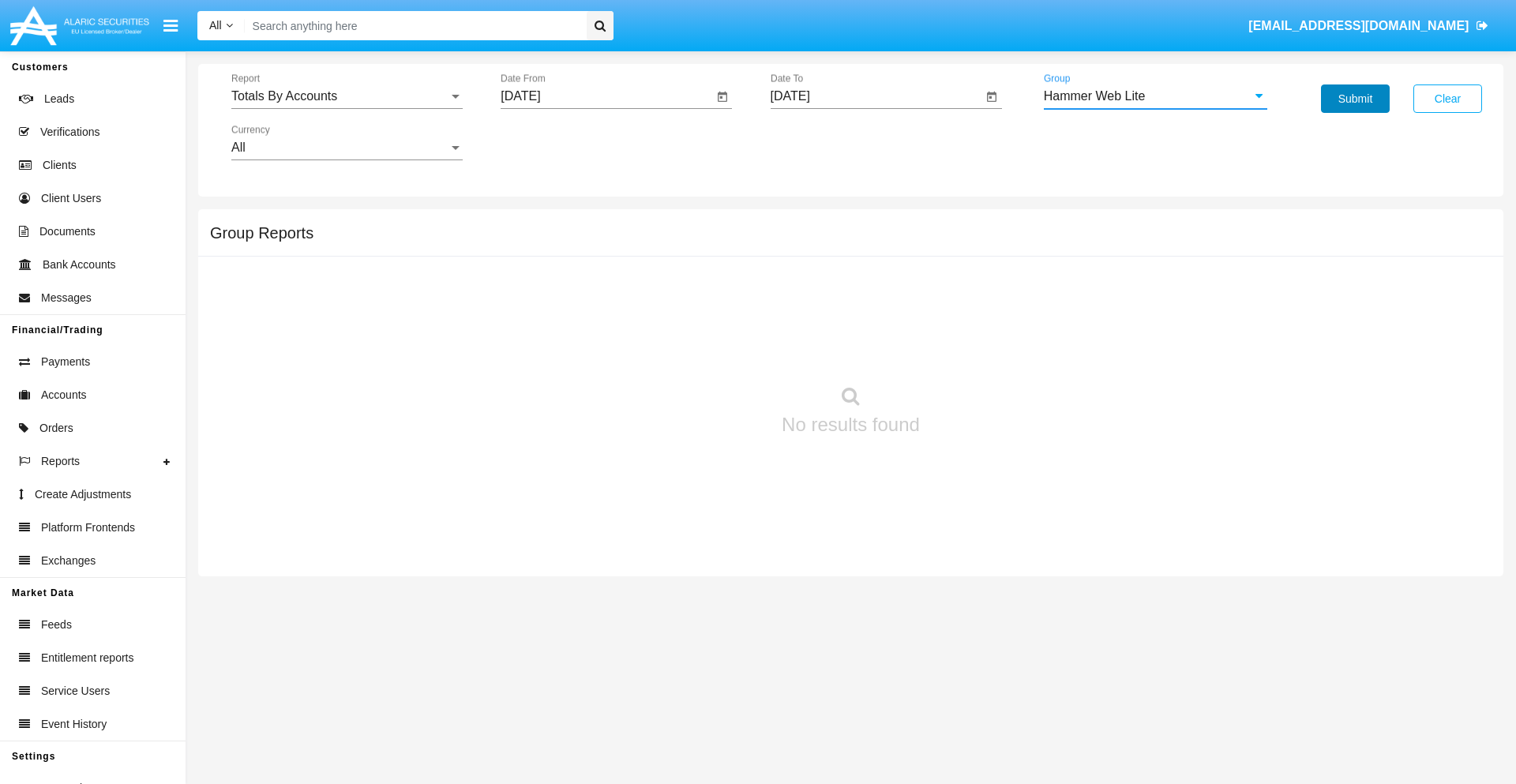
click at [1354, 98] on button "Submit" at bounding box center [1355, 98] width 69 height 29
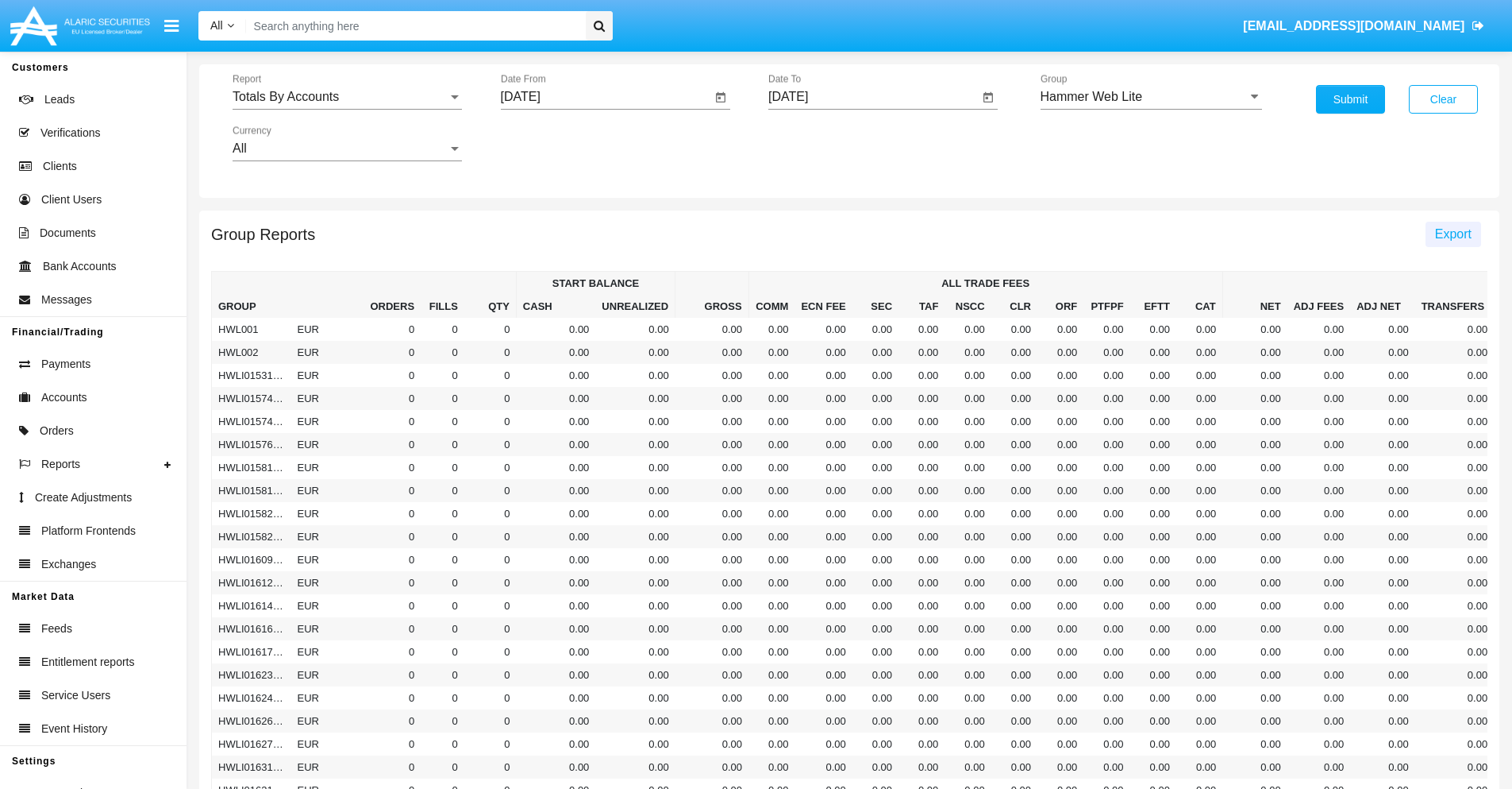
click at [1453, 234] on span "Export" at bounding box center [1453, 234] width 36 height 13
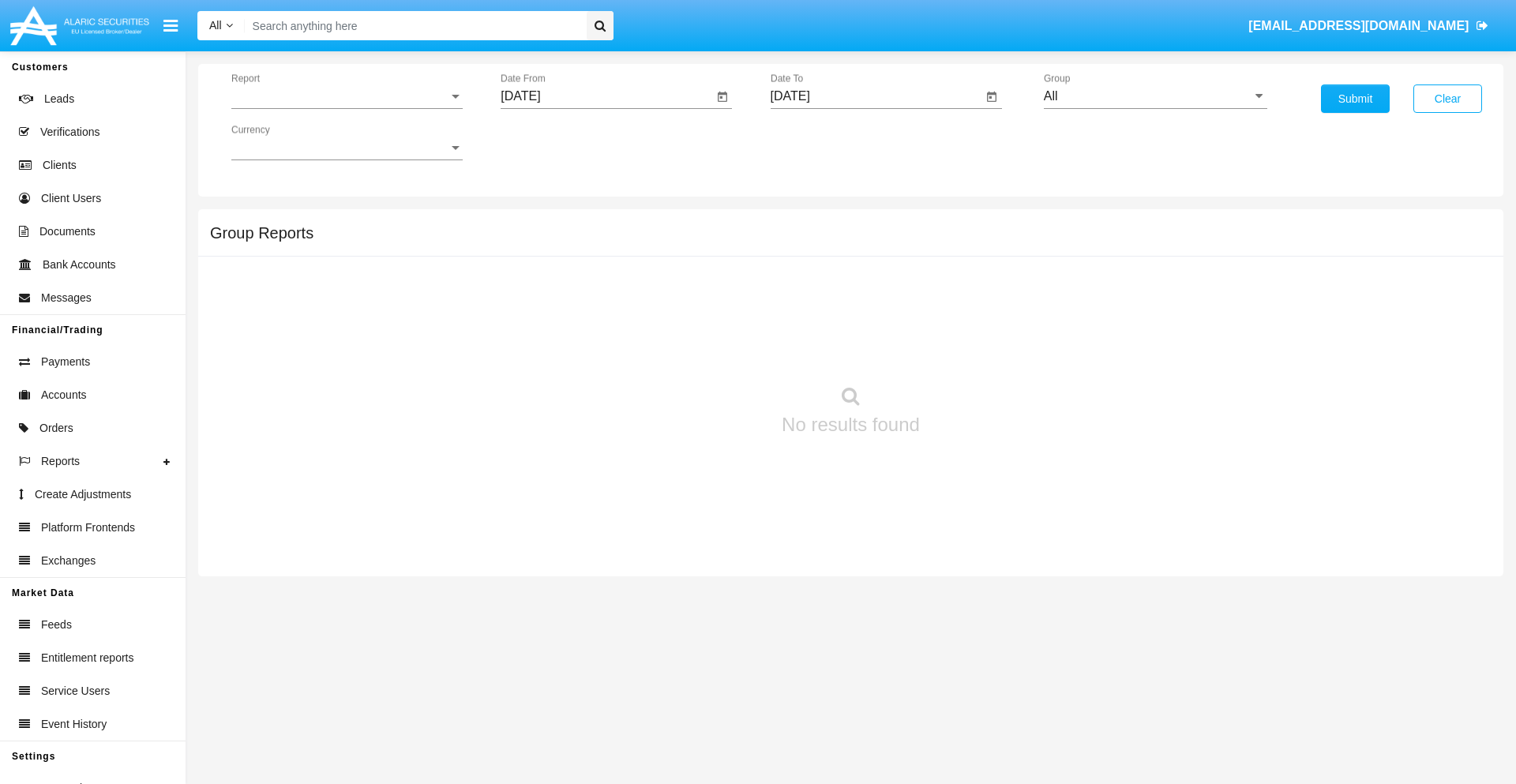
click at [346, 96] on span "Report" at bounding box center [340, 96] width 217 height 14
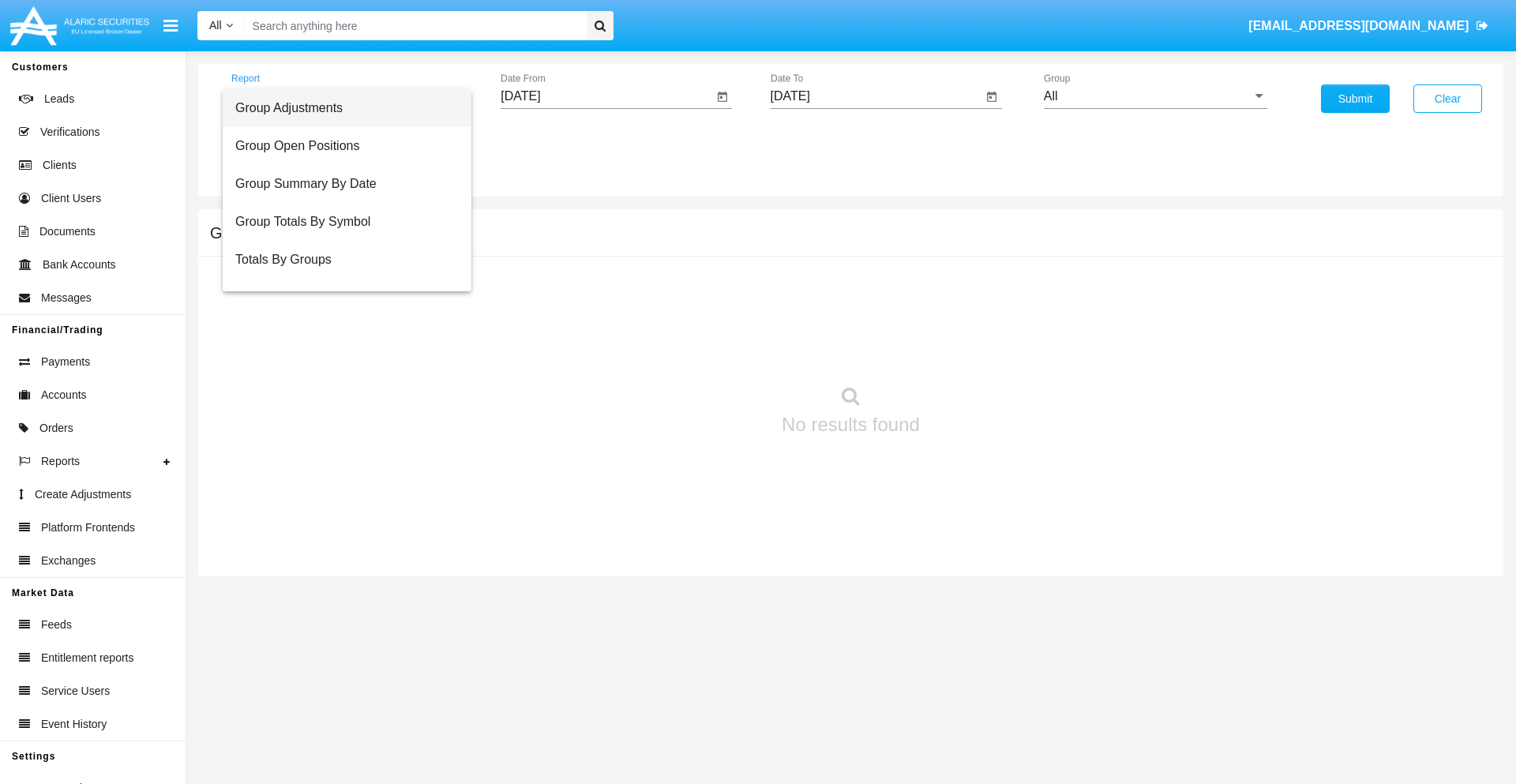
click at [340, 108] on span "Group Adjustments" at bounding box center [347, 108] width 223 height 38
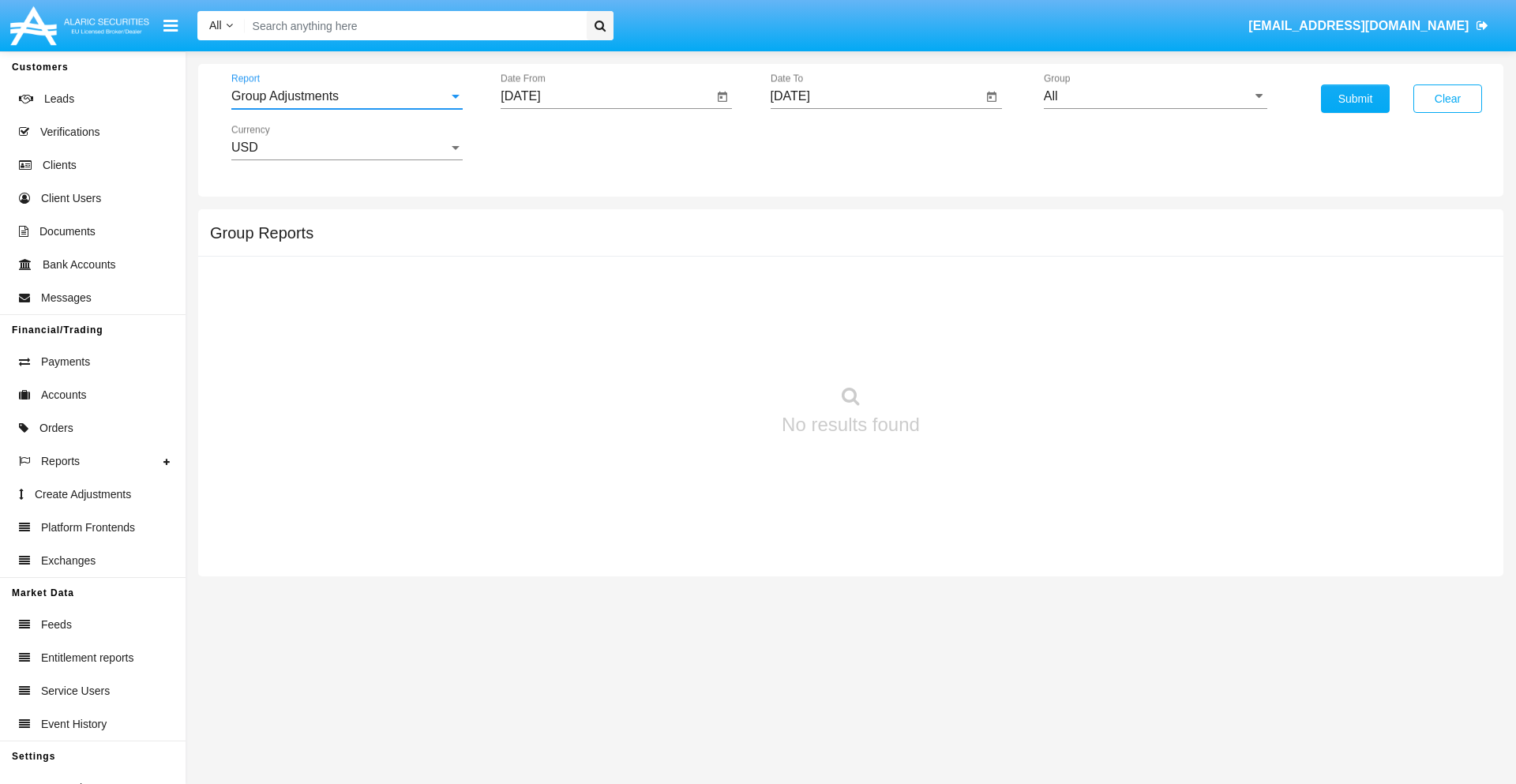
click at [606, 96] on input "[DATE]" at bounding box center [606, 96] width 212 height 14
click at [552, 142] on span "[DATE]" at bounding box center [538, 142] width 34 height 12
click at [594, 317] on div "2019" at bounding box center [594, 317] width 50 height 29
click at [538, 222] on div "JAN" at bounding box center [538, 222] width 50 height 29
click at [590, 241] on div "1" at bounding box center [590, 242] width 29 height 29
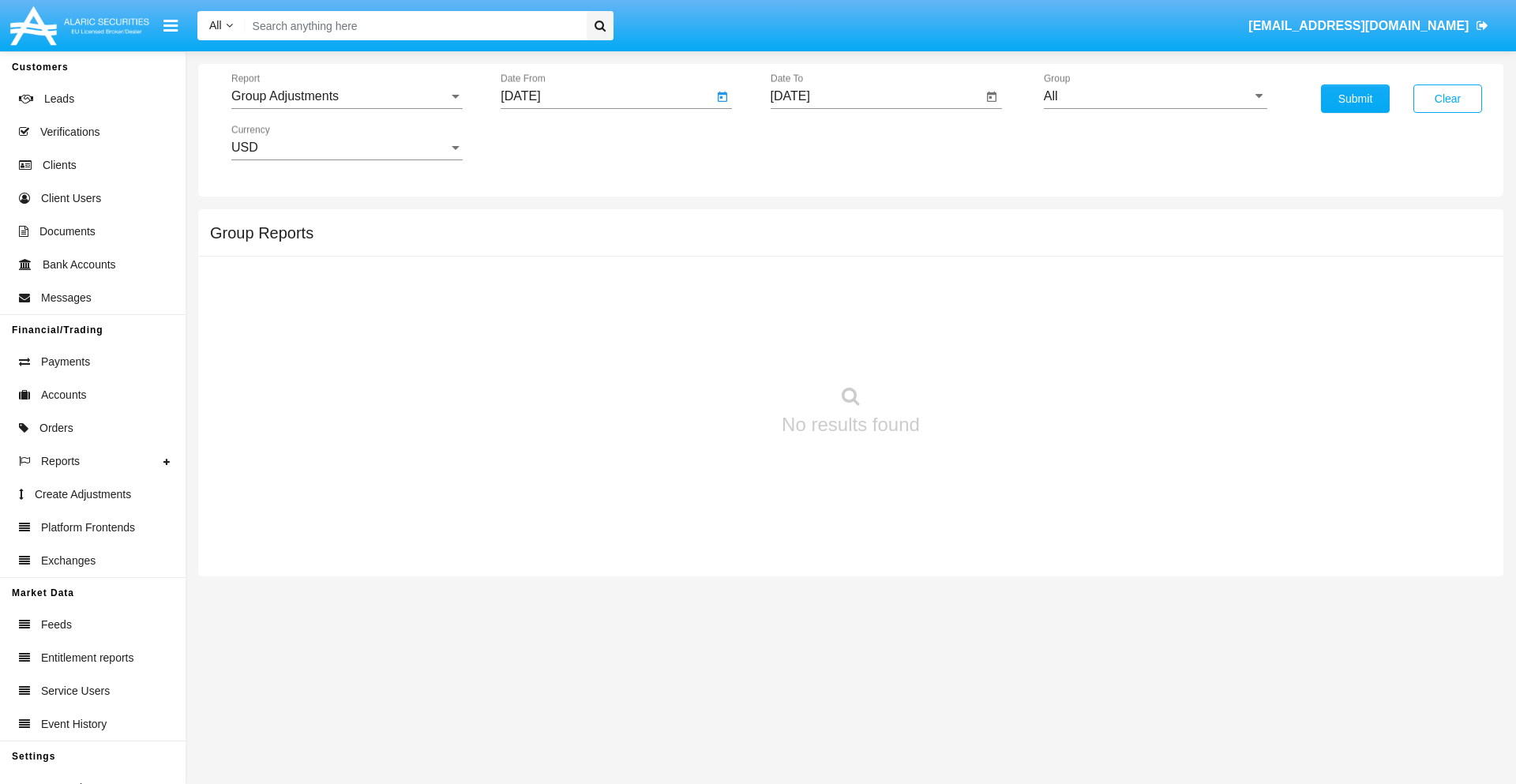
type input "01/01/19"
click at [875, 96] on input "[DATE]" at bounding box center [876, 96] width 212 height 14
click at [821, 142] on span "[DATE]" at bounding box center [808, 142] width 34 height 12
click at [863, 317] on div "2019" at bounding box center [863, 317] width 50 height 29
click at [807, 222] on div "JAN" at bounding box center [808, 222] width 50 height 29
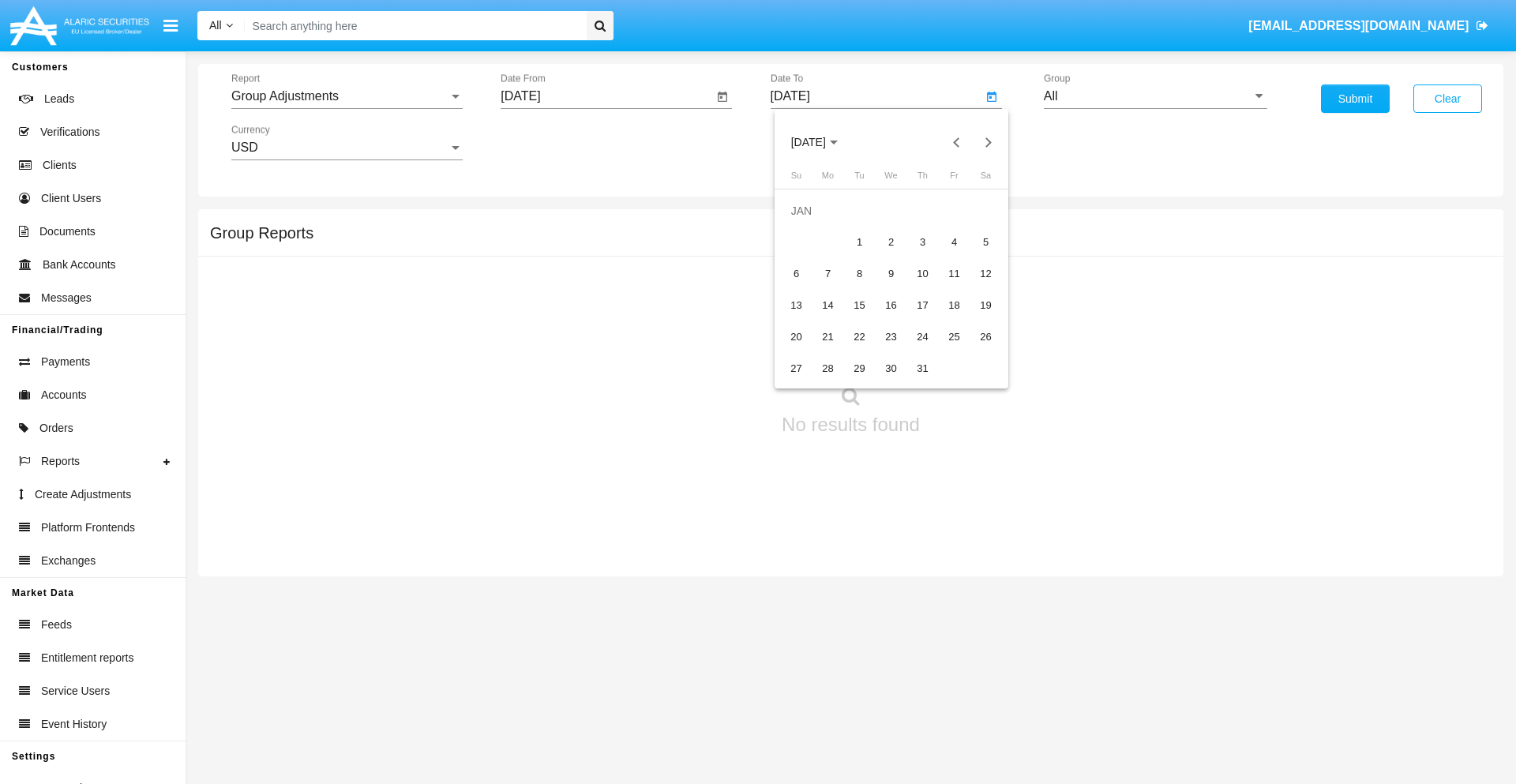
click at [859, 241] on div "1" at bounding box center [860, 242] width 29 height 29
type input "01/01/19"
click at [1155, 96] on input "All" at bounding box center [1155, 96] width 223 height 14
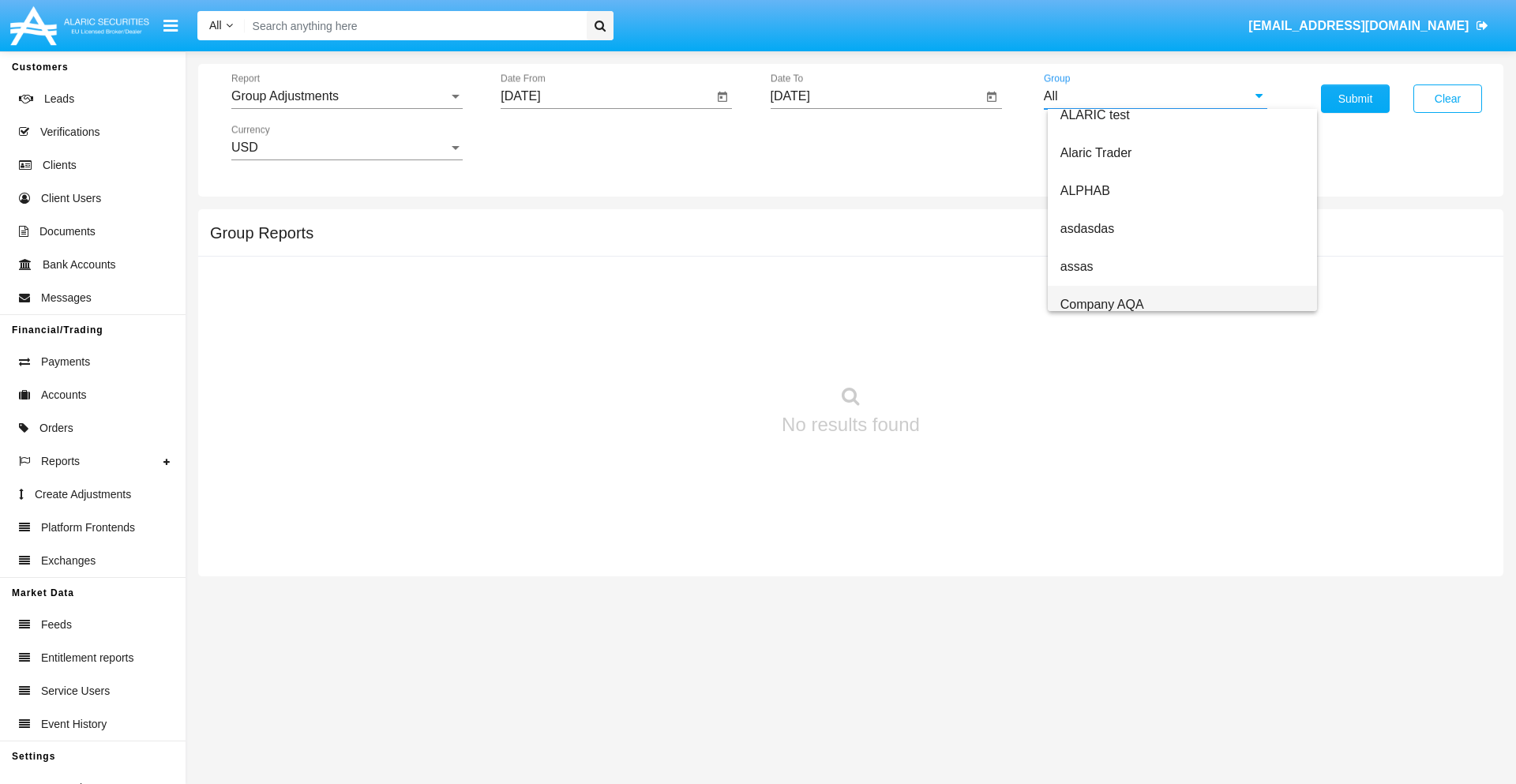
click at [1101, 303] on span "Company AQA" at bounding box center [1102, 304] width 84 height 13
type input "Company AQA"
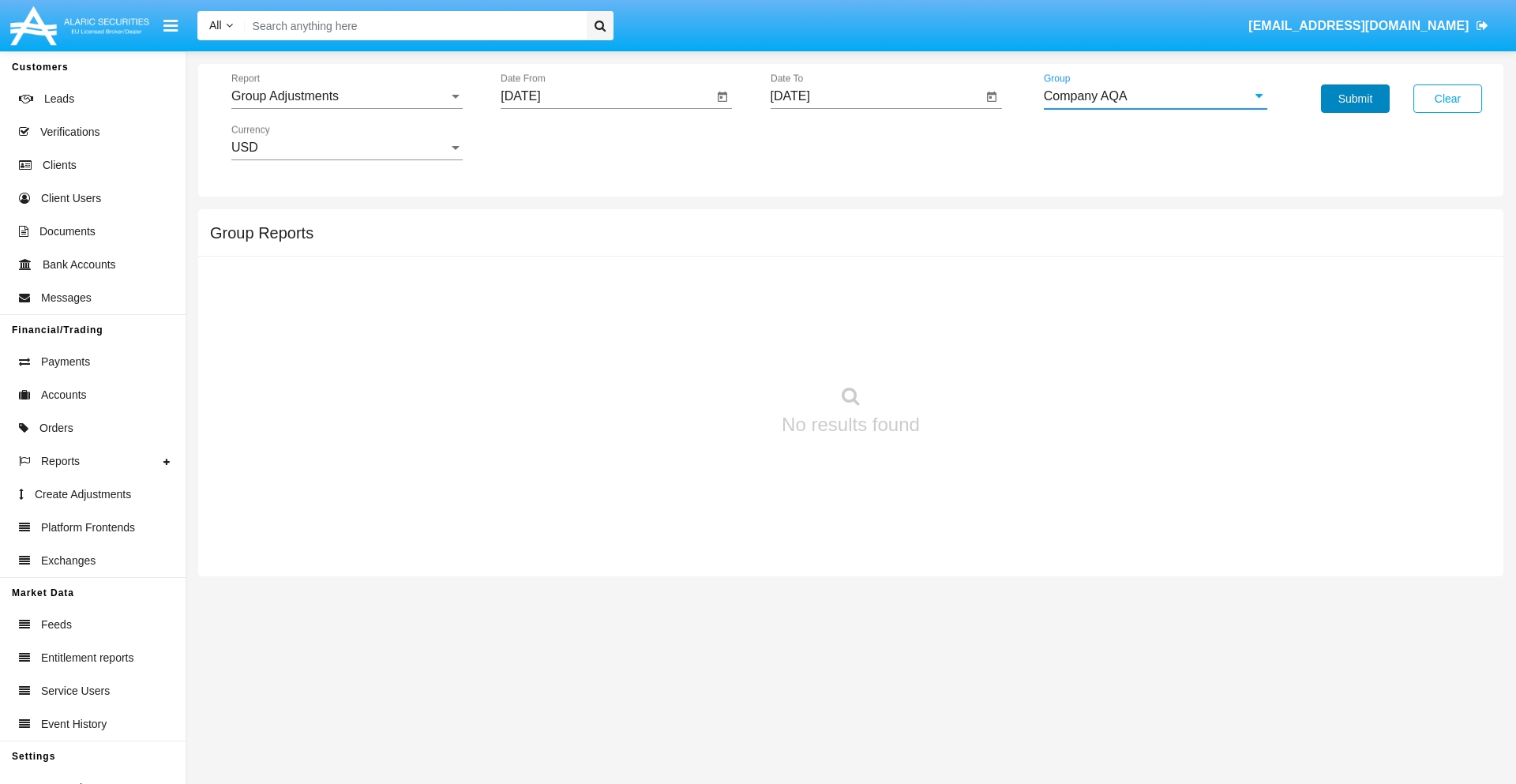
click at [1354, 98] on button "Submit" at bounding box center [1355, 98] width 69 height 29
click at [346, 96] on span "Report" at bounding box center [340, 96] width 217 height 14
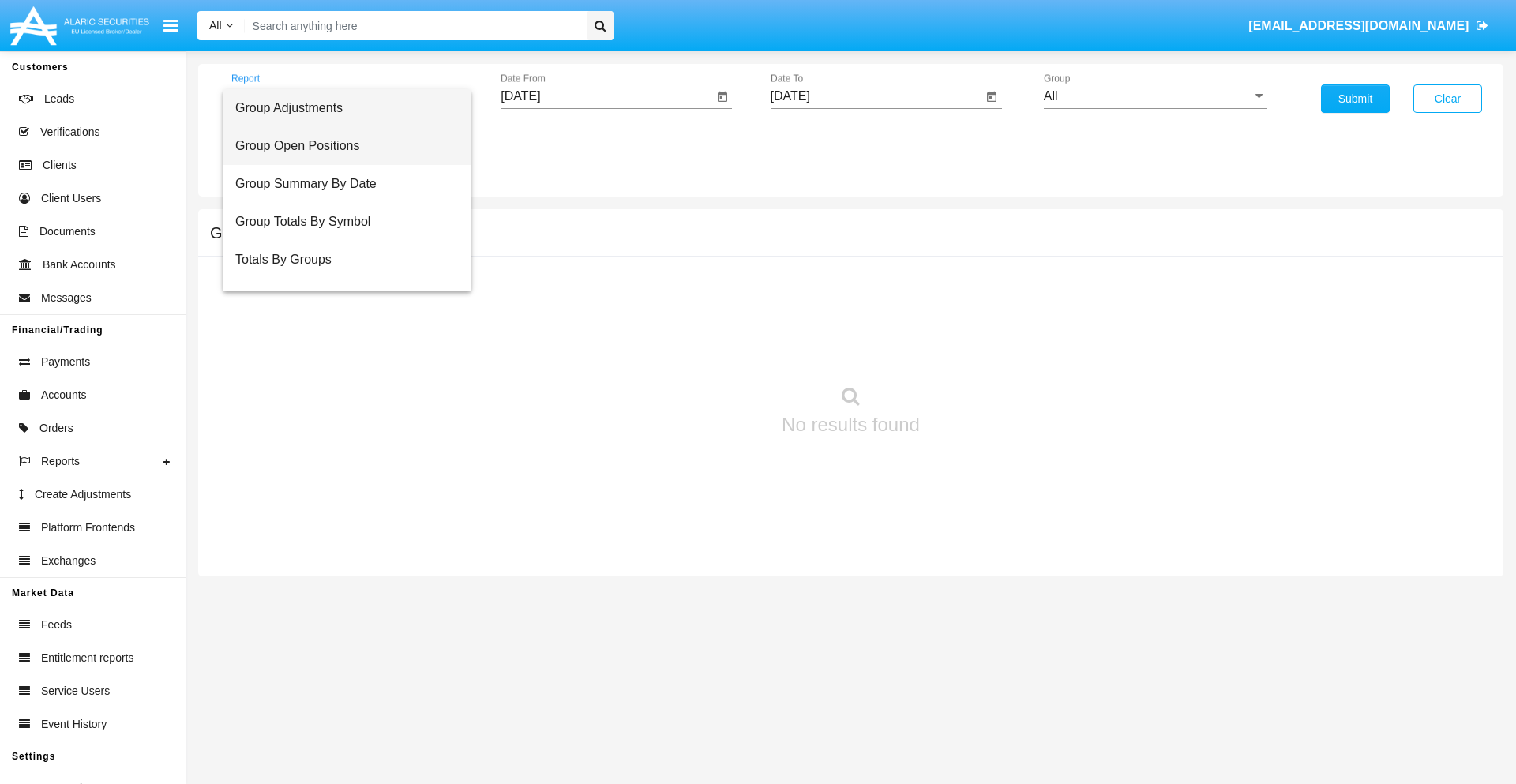
click at [340, 146] on span "Group Open Positions" at bounding box center [347, 146] width 223 height 38
click at [606, 96] on input "[DATE]" at bounding box center [606, 96] width 212 height 14
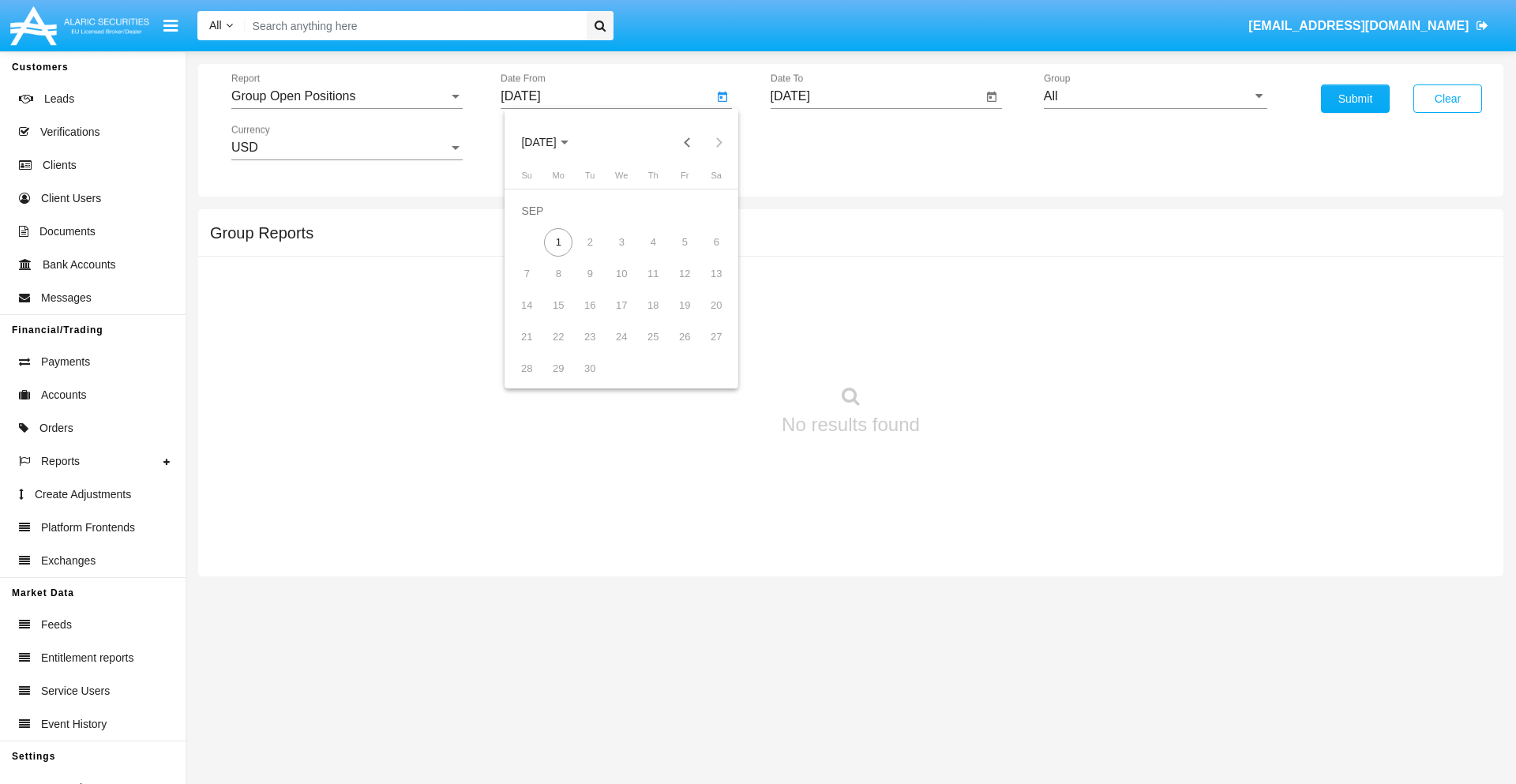
click at [552, 142] on span "[DATE]" at bounding box center [538, 142] width 34 height 12
click at [594, 317] on div "2019" at bounding box center [594, 317] width 50 height 29
click at [538, 222] on div "JAN" at bounding box center [538, 222] width 50 height 29
click at [590, 241] on div "1" at bounding box center [590, 242] width 29 height 29
type input "[DATE]"
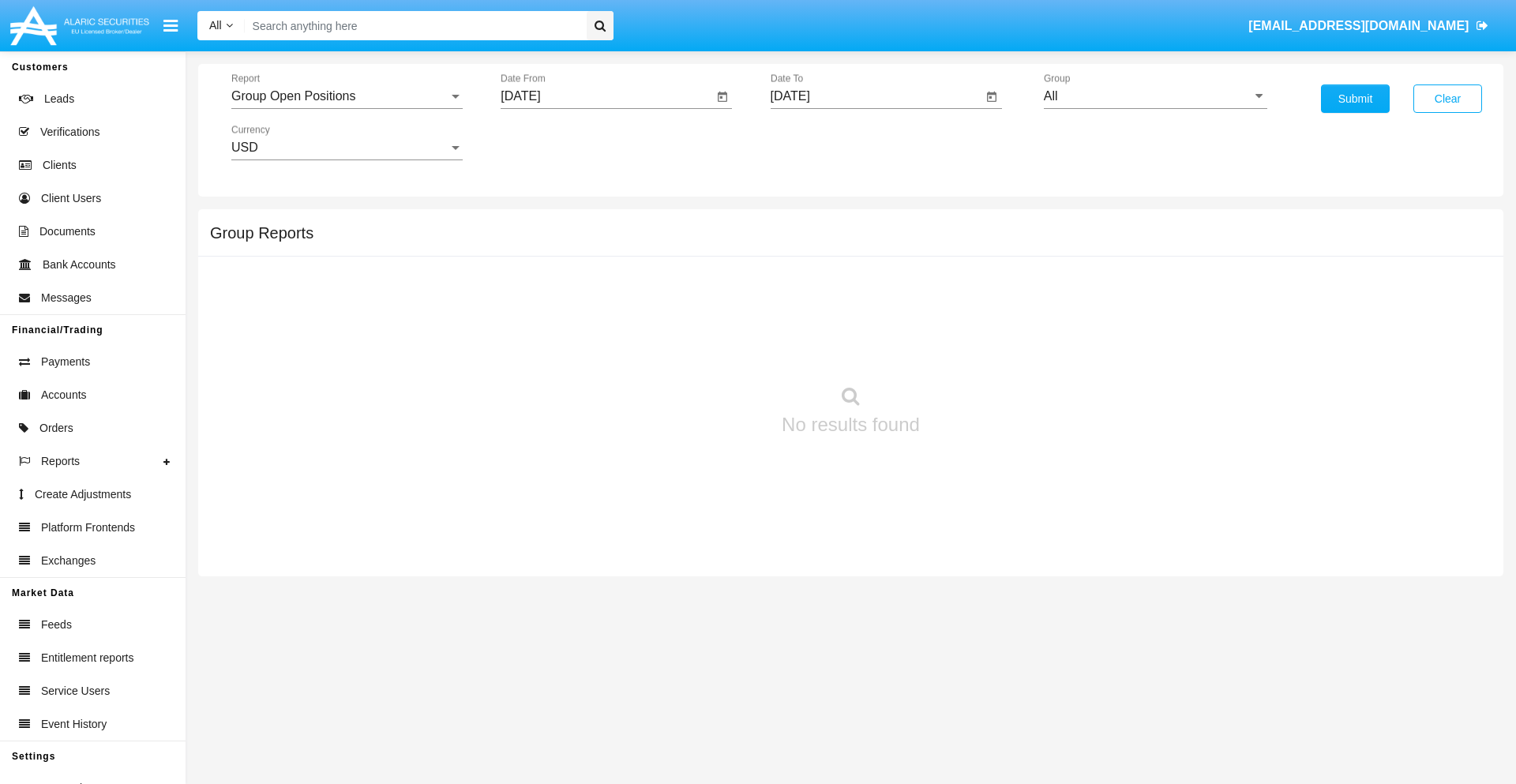
click at [875, 96] on input "[DATE]" at bounding box center [876, 96] width 212 height 14
click at [821, 142] on span "[DATE]" at bounding box center [808, 142] width 34 height 12
click at [863, 317] on div "2019" at bounding box center [863, 317] width 50 height 29
click at [807, 222] on div "JAN" at bounding box center [808, 222] width 50 height 29
click at [859, 241] on div "1" at bounding box center [860, 242] width 29 height 29
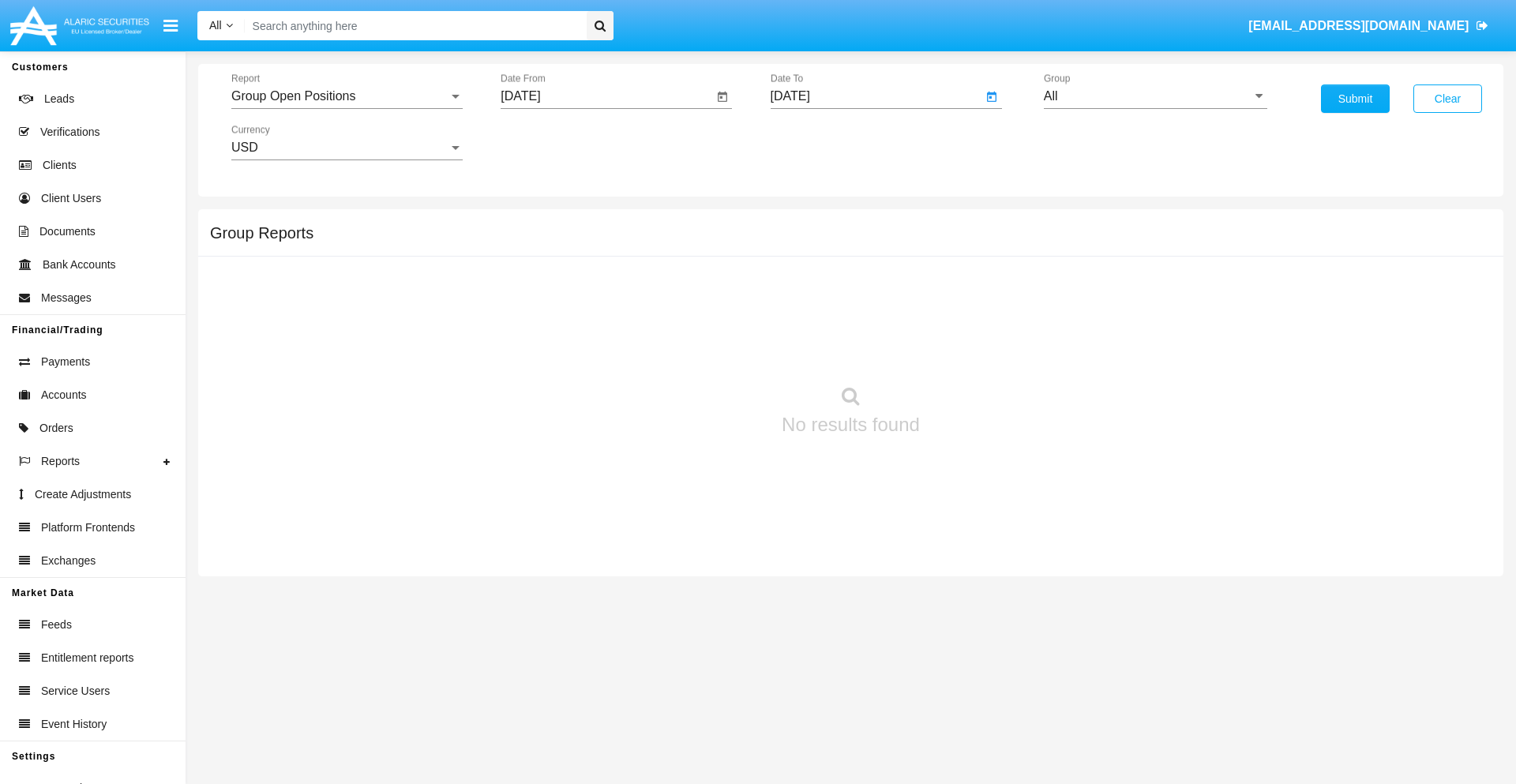
type input "[DATE]"
click at [1155, 96] on input "All" at bounding box center [1155, 96] width 223 height 14
click at [1101, 303] on span "Company AQA" at bounding box center [1102, 304] width 84 height 13
type input "Company AQA"
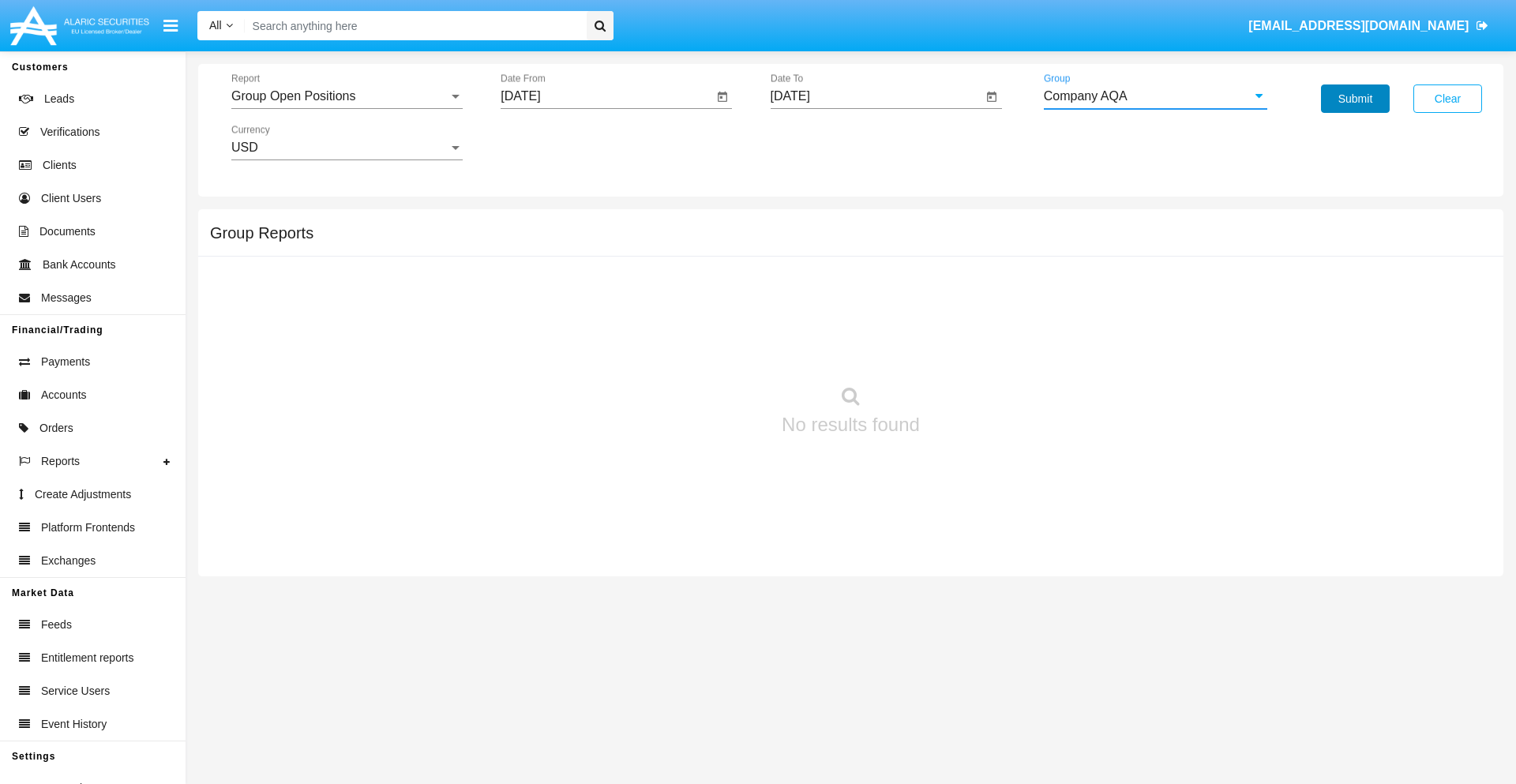
click at [1354, 98] on button "Submit" at bounding box center [1355, 98] width 69 height 29
click at [346, 96] on span "Report" at bounding box center [340, 96] width 217 height 14
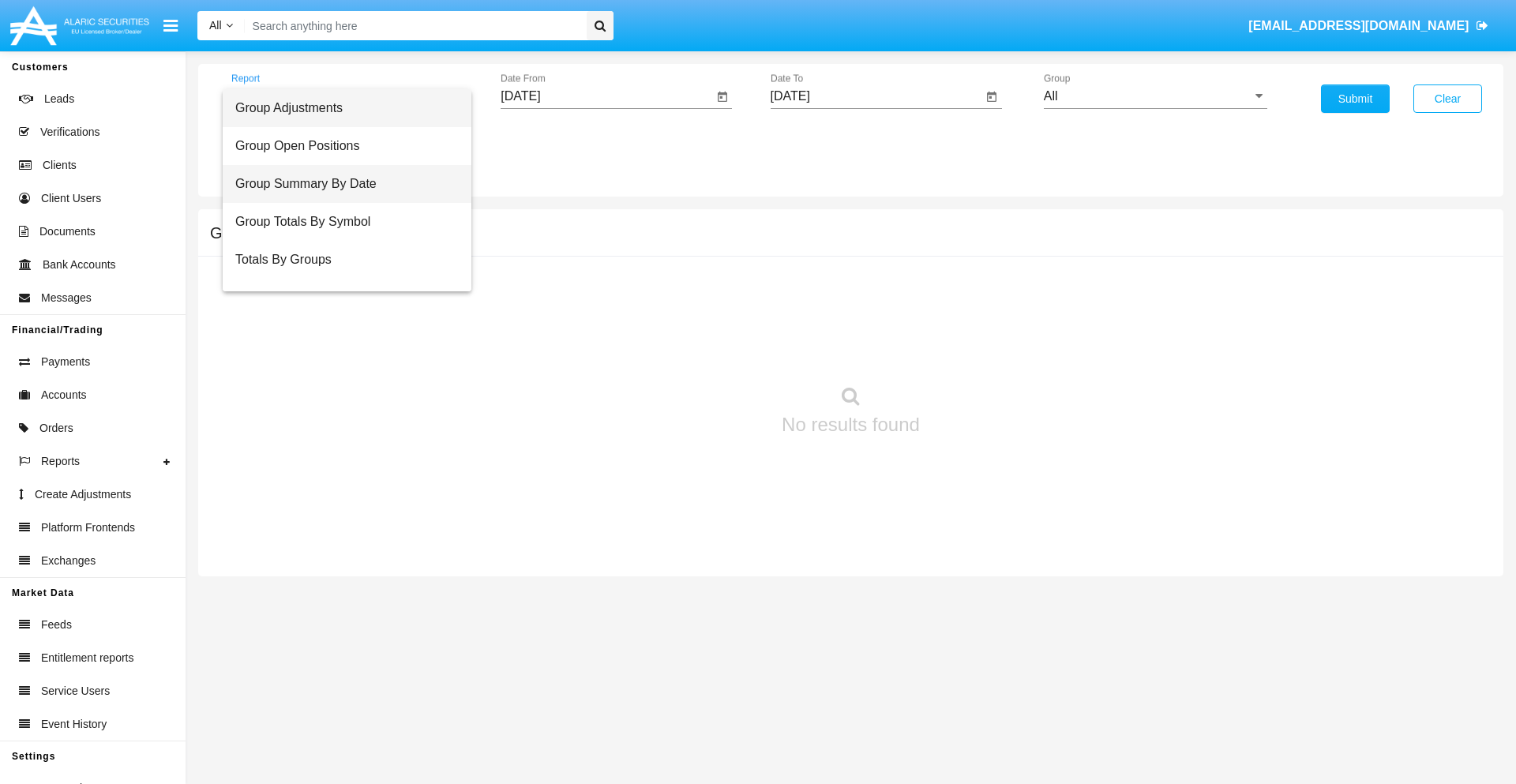
click at [340, 184] on span "Group Summary By Date" at bounding box center [347, 184] width 223 height 38
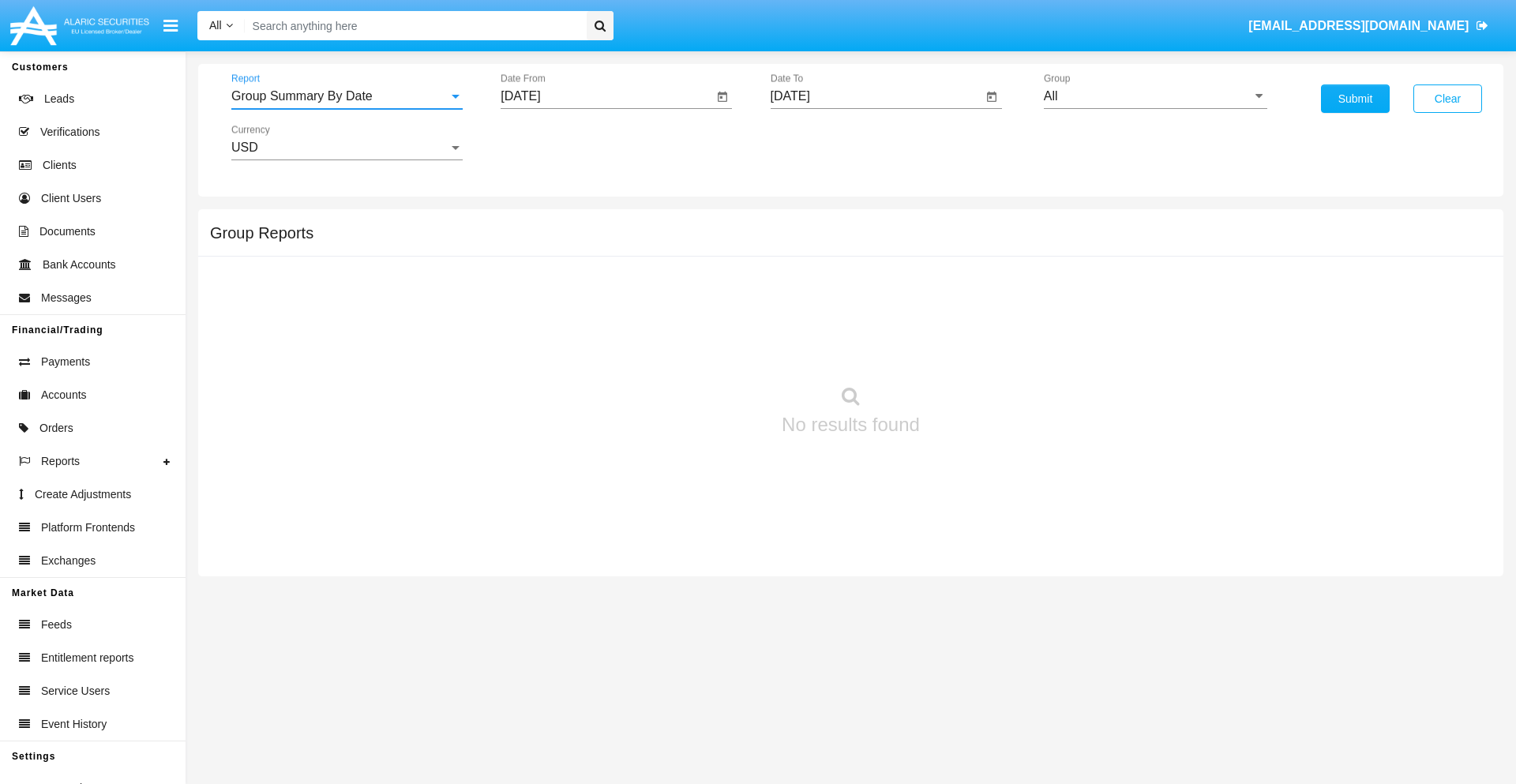
click at [606, 96] on input "[DATE]" at bounding box center [606, 96] width 212 height 14
click at [552, 142] on span "[DATE]" at bounding box center [538, 142] width 34 height 12
click at [594, 317] on div "2019" at bounding box center [594, 317] width 50 height 29
click at [538, 222] on div "JAN" at bounding box center [538, 222] width 50 height 29
click at [590, 241] on div "1" at bounding box center [590, 242] width 29 height 29
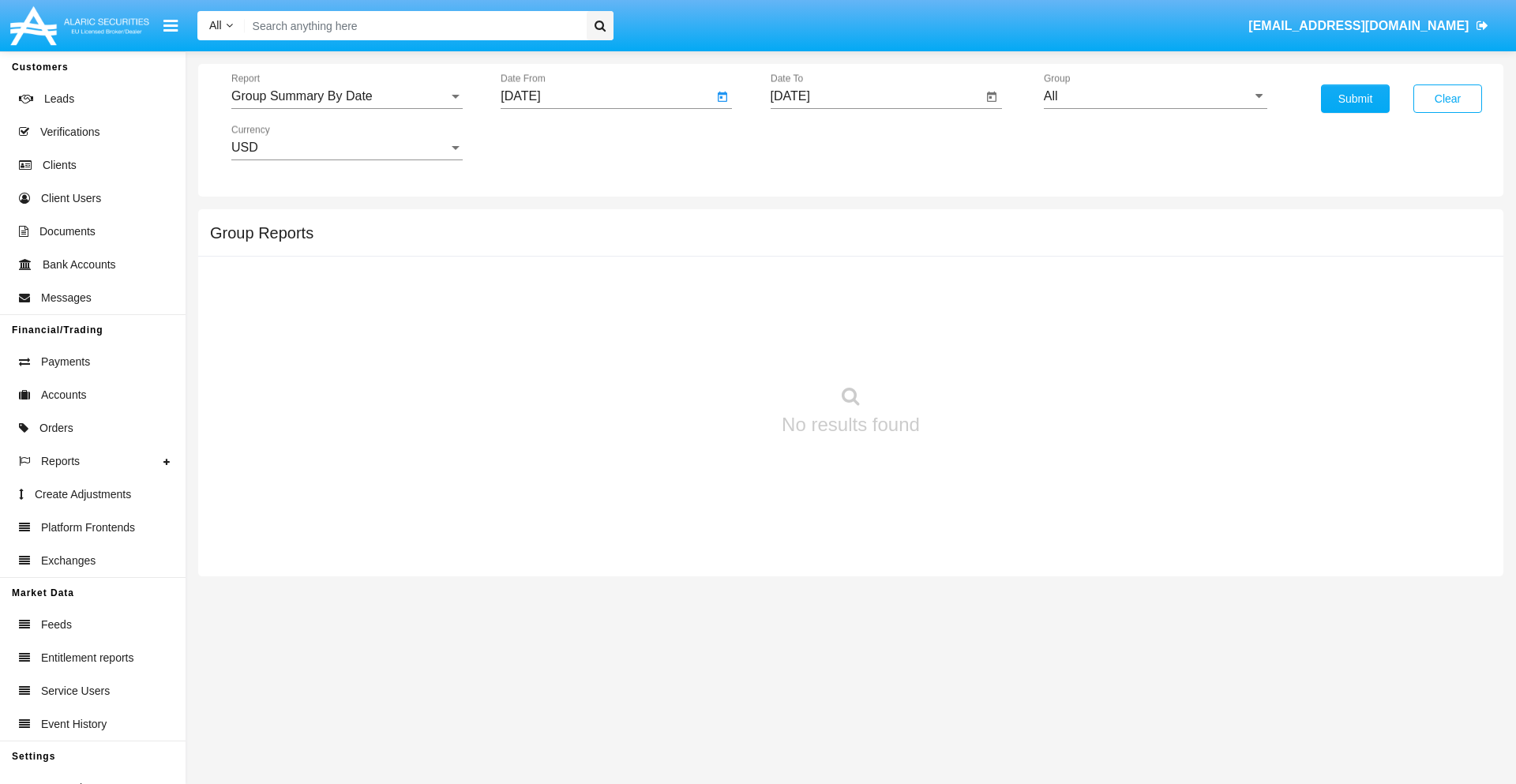
type input "[DATE]"
click at [875, 96] on input "[DATE]" at bounding box center [876, 96] width 212 height 14
click at [821, 142] on span "[DATE]" at bounding box center [808, 142] width 34 height 12
click at [863, 317] on div "2019" at bounding box center [863, 317] width 50 height 29
click at [807, 222] on div "JAN" at bounding box center [808, 222] width 50 height 29
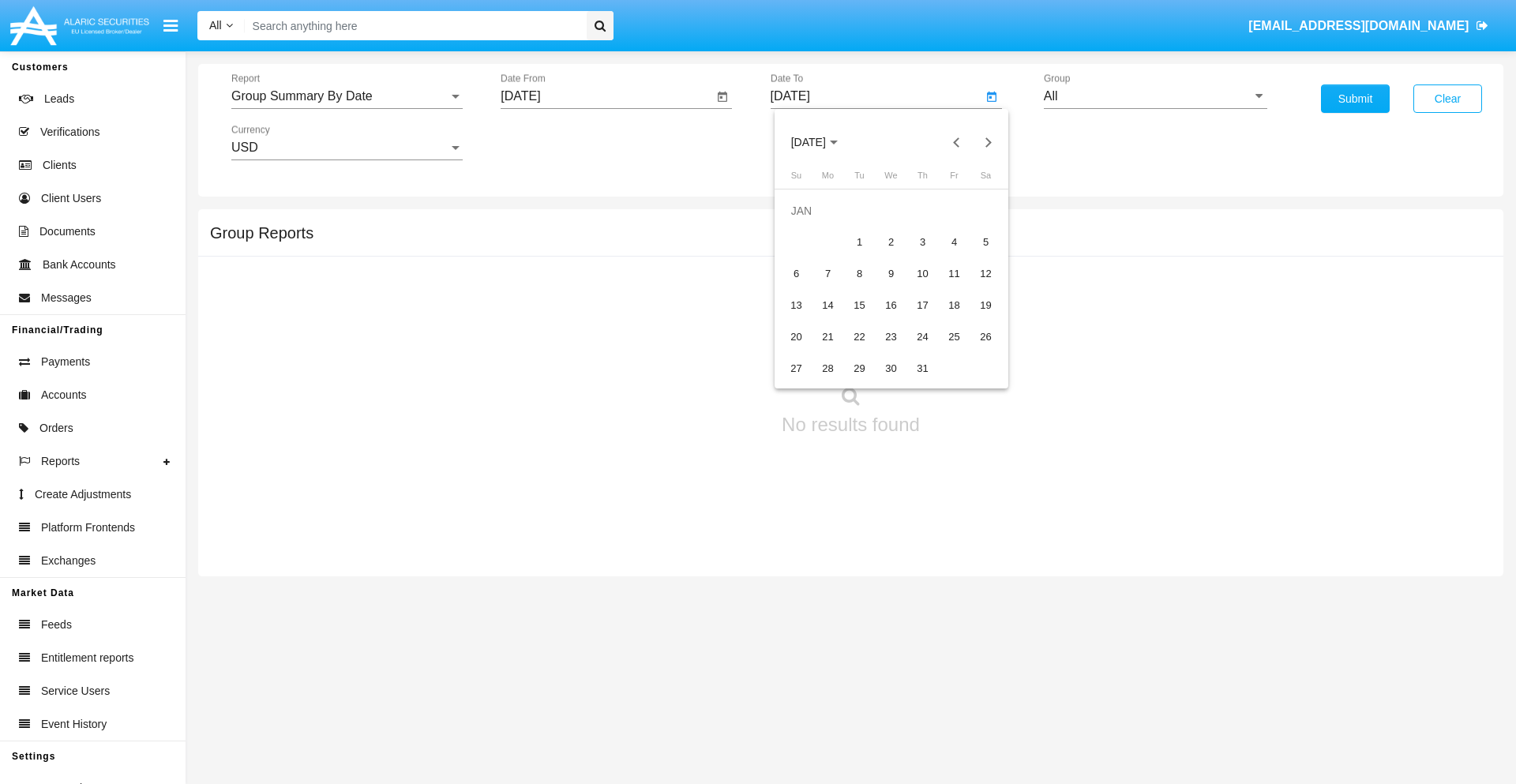
click at [859, 241] on div "1" at bounding box center [860, 242] width 29 height 29
type input "[DATE]"
click at [1155, 96] on input "All" at bounding box center [1155, 96] width 223 height 14
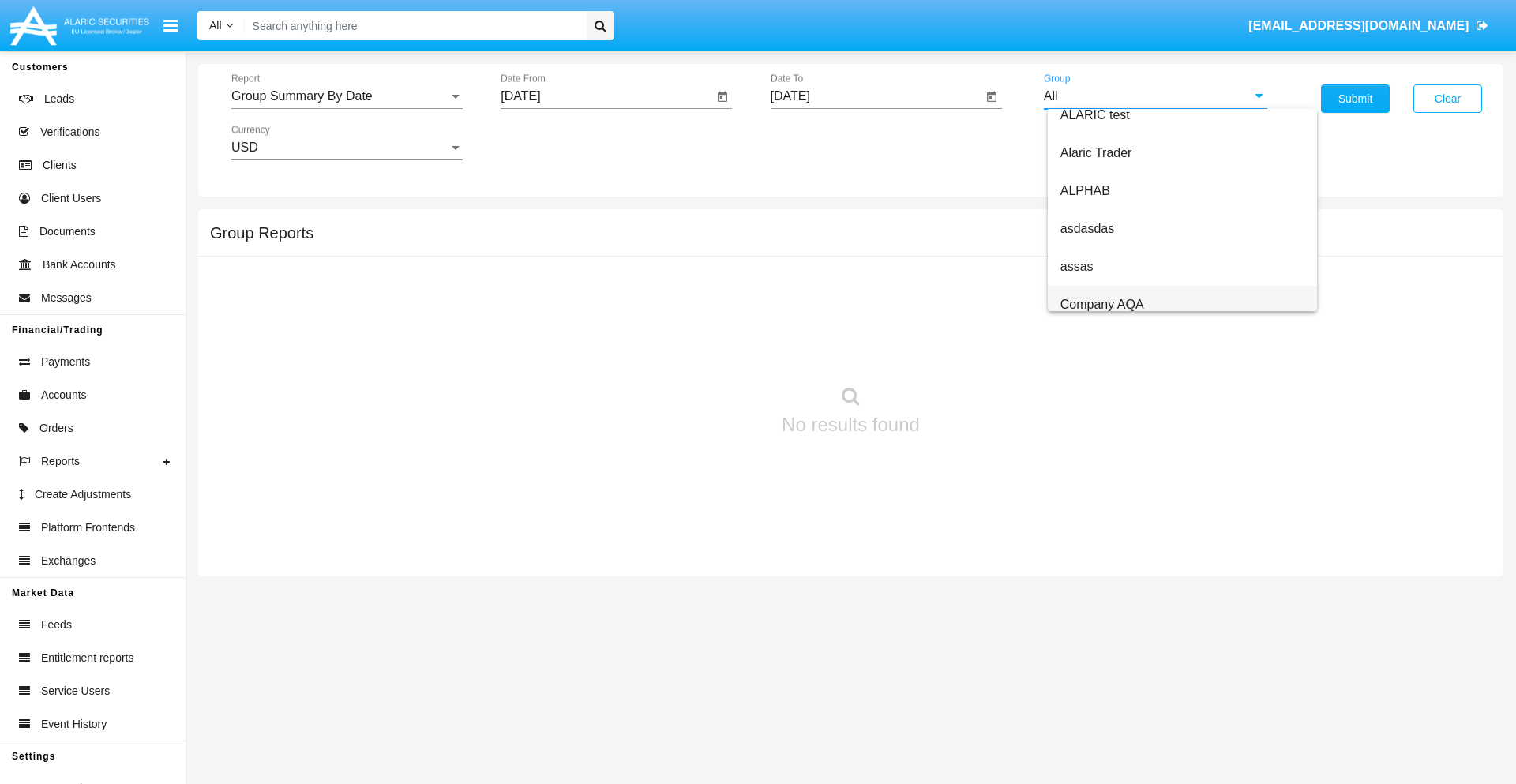
click at [1101, 303] on span "Company AQA" at bounding box center [1102, 304] width 84 height 13
type input "Company AQA"
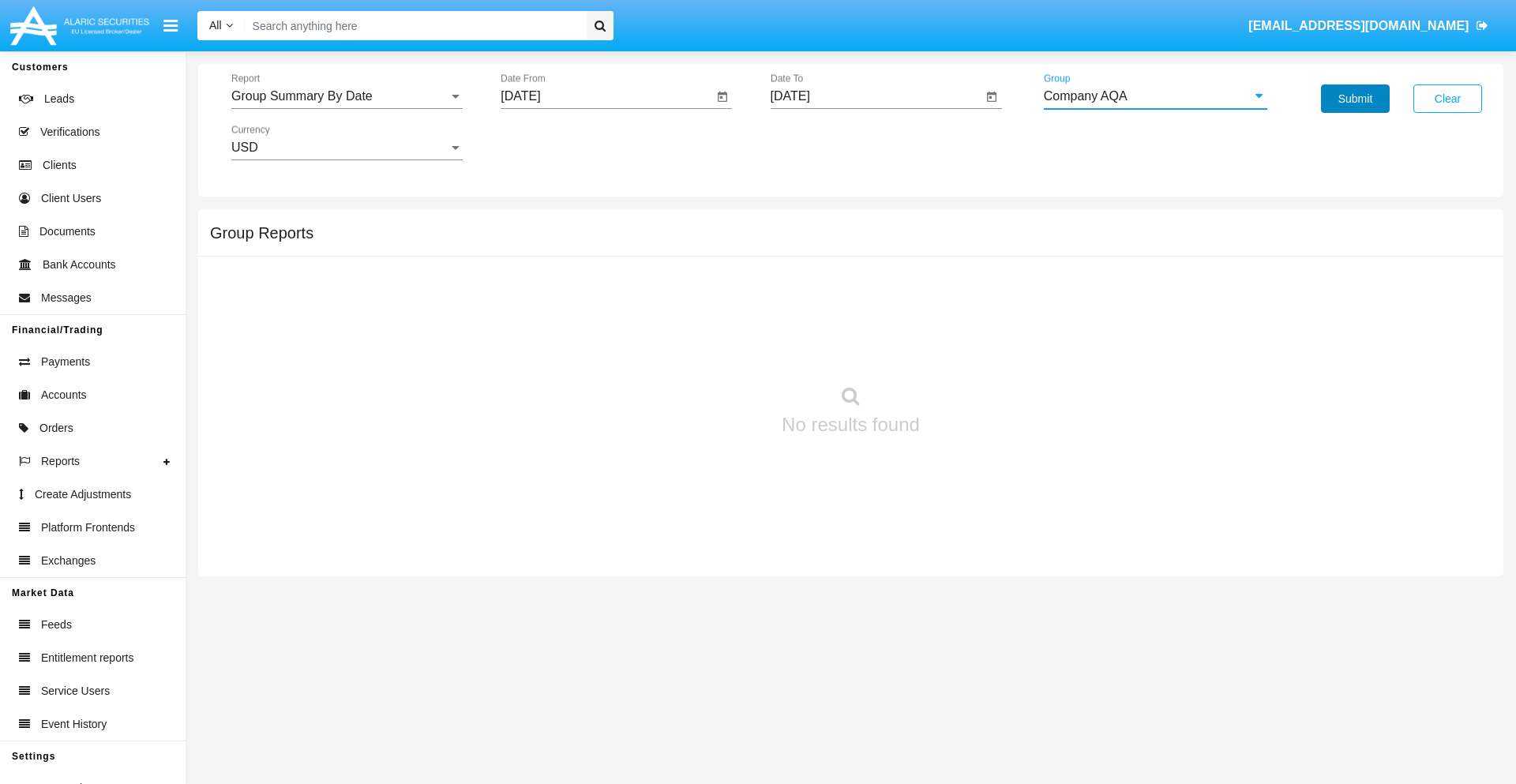
click at [1354, 98] on button "Submit" at bounding box center [1355, 98] width 69 height 29
click at [346, 96] on span "Report" at bounding box center [340, 96] width 217 height 14
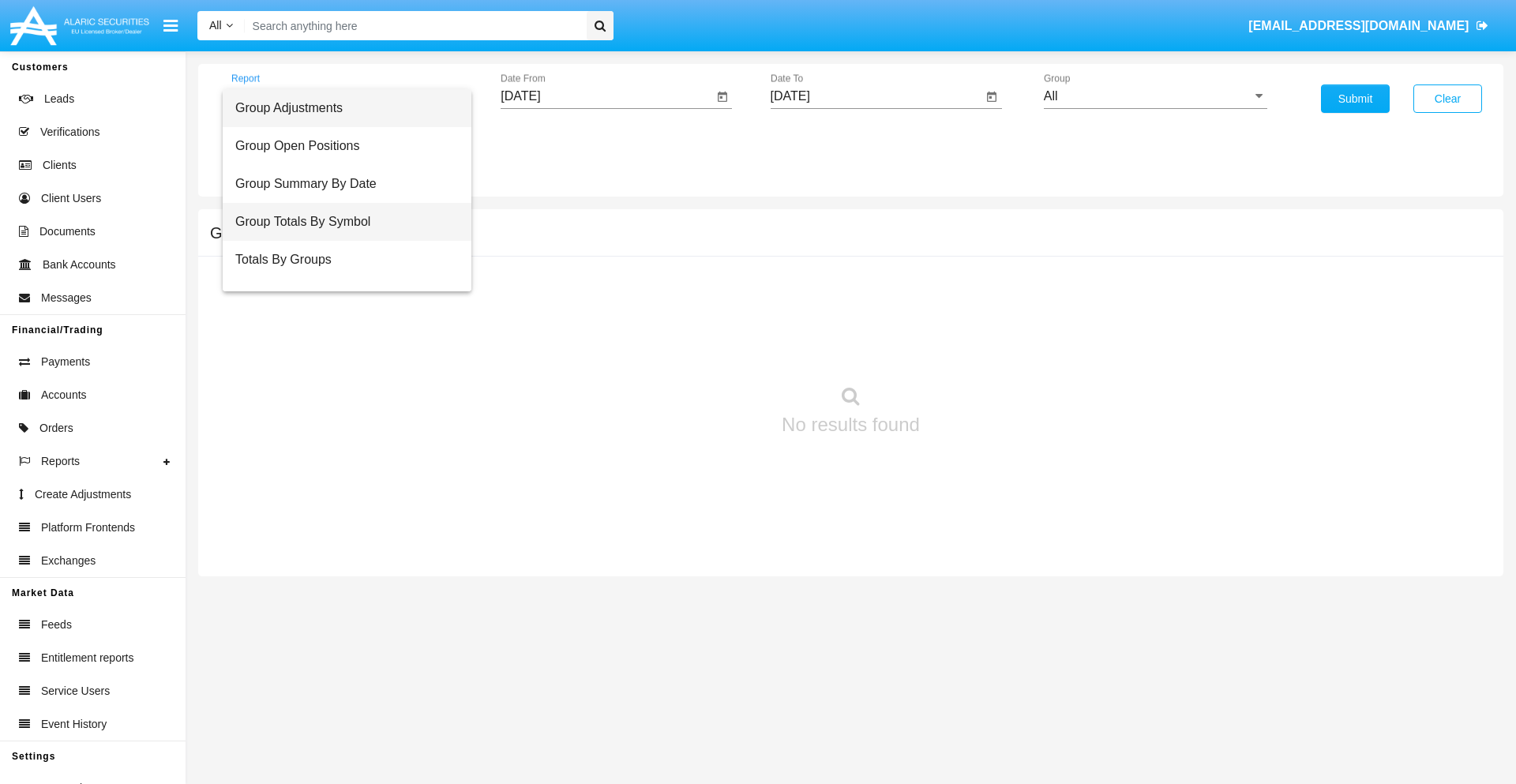
click at [340, 221] on span "Group Totals By Symbol" at bounding box center [347, 221] width 223 height 38
click at [606, 96] on input "[DATE]" at bounding box center [606, 96] width 212 height 14
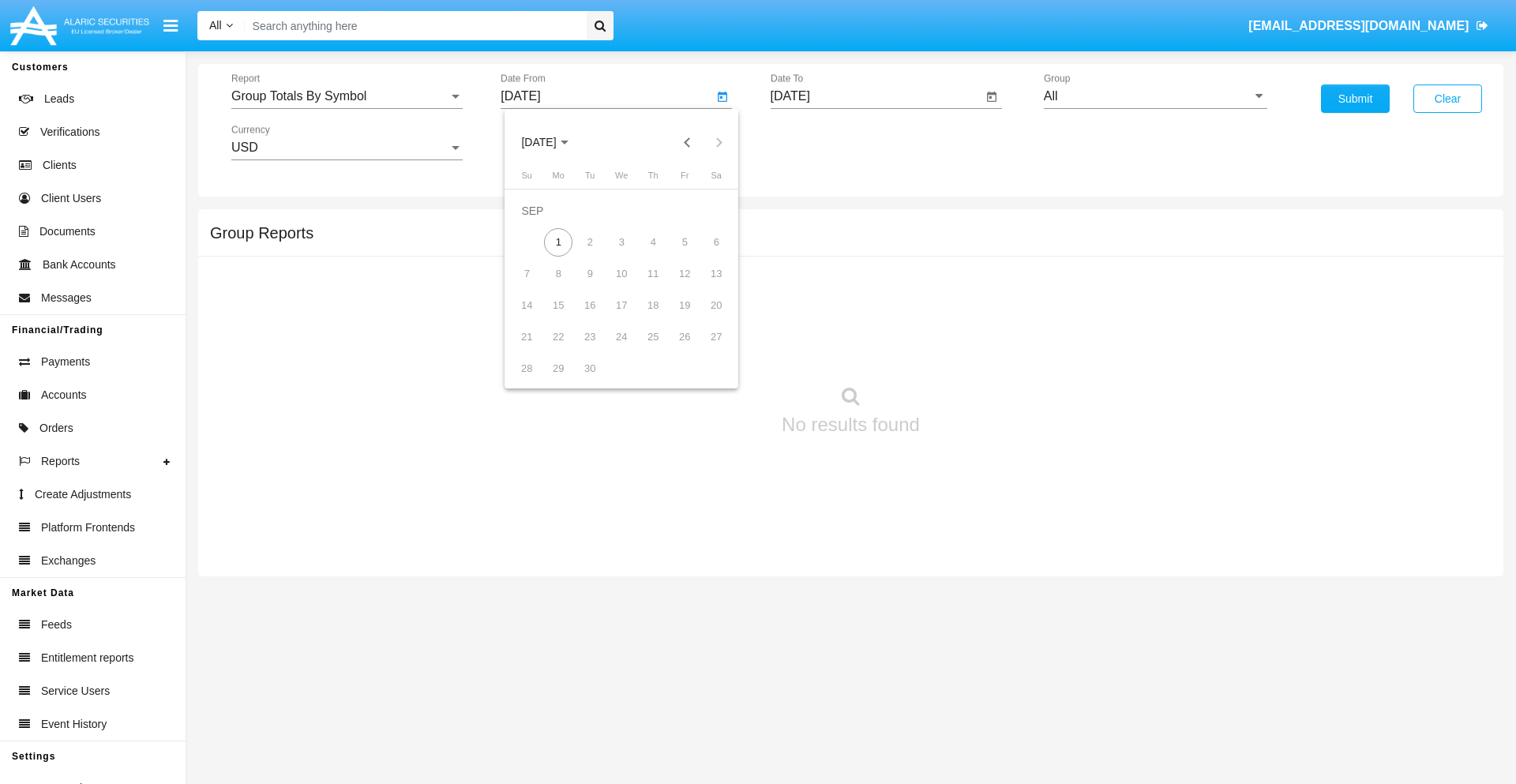
click at [552, 142] on span "[DATE]" at bounding box center [538, 142] width 34 height 12
click at [594, 317] on div "2019" at bounding box center [594, 317] width 50 height 29
click at [538, 222] on div "JAN" at bounding box center [538, 222] width 50 height 29
click at [590, 241] on div "1" at bounding box center [590, 242] width 29 height 29
type input "[DATE]"
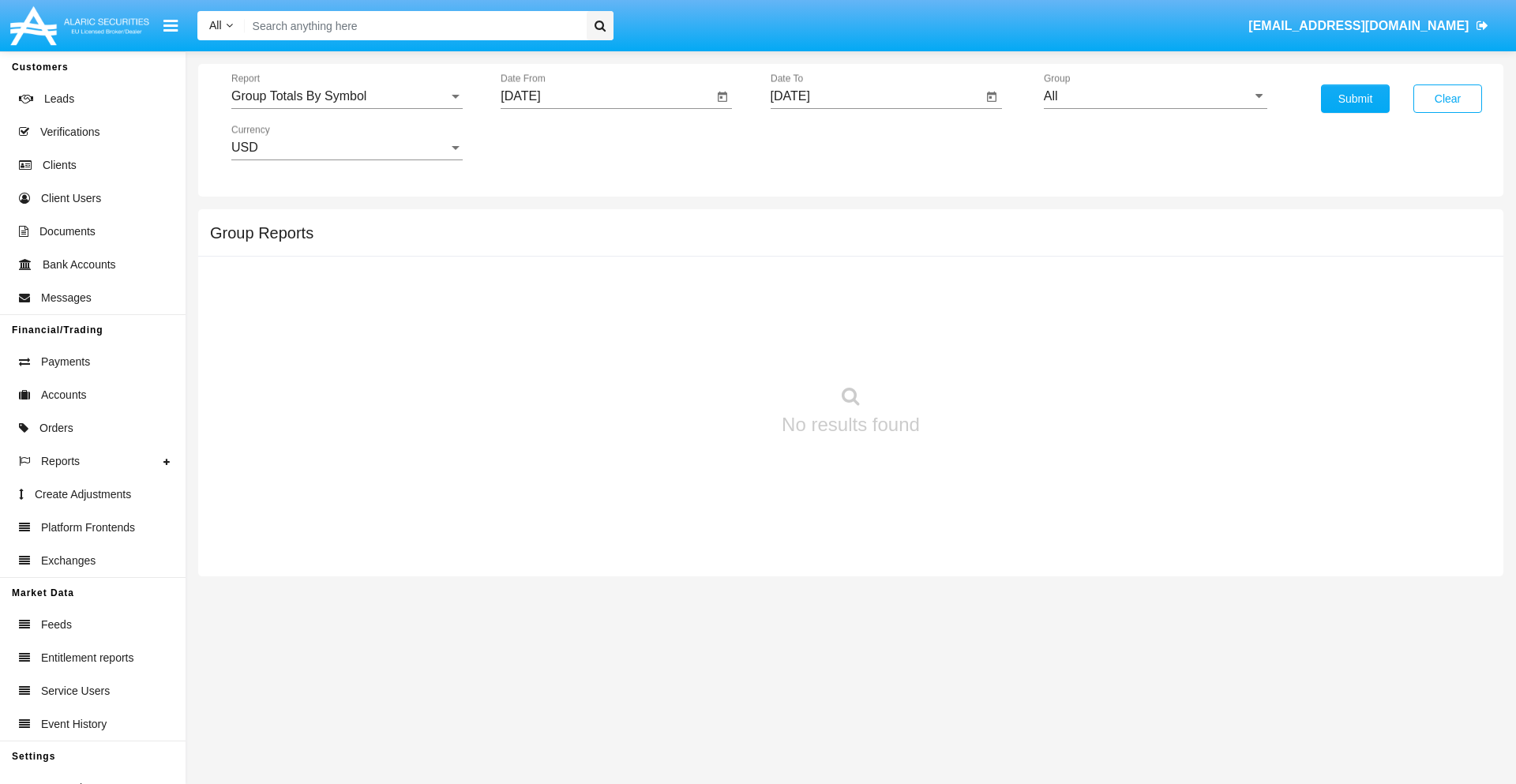
click at [875, 96] on input "[DATE]" at bounding box center [876, 96] width 212 height 14
click at [821, 142] on span "[DATE]" at bounding box center [808, 142] width 34 height 12
click at [863, 317] on div "2019" at bounding box center [863, 317] width 50 height 29
click at [807, 222] on div "JAN" at bounding box center [808, 222] width 50 height 29
click at [859, 241] on div "1" at bounding box center [860, 242] width 29 height 29
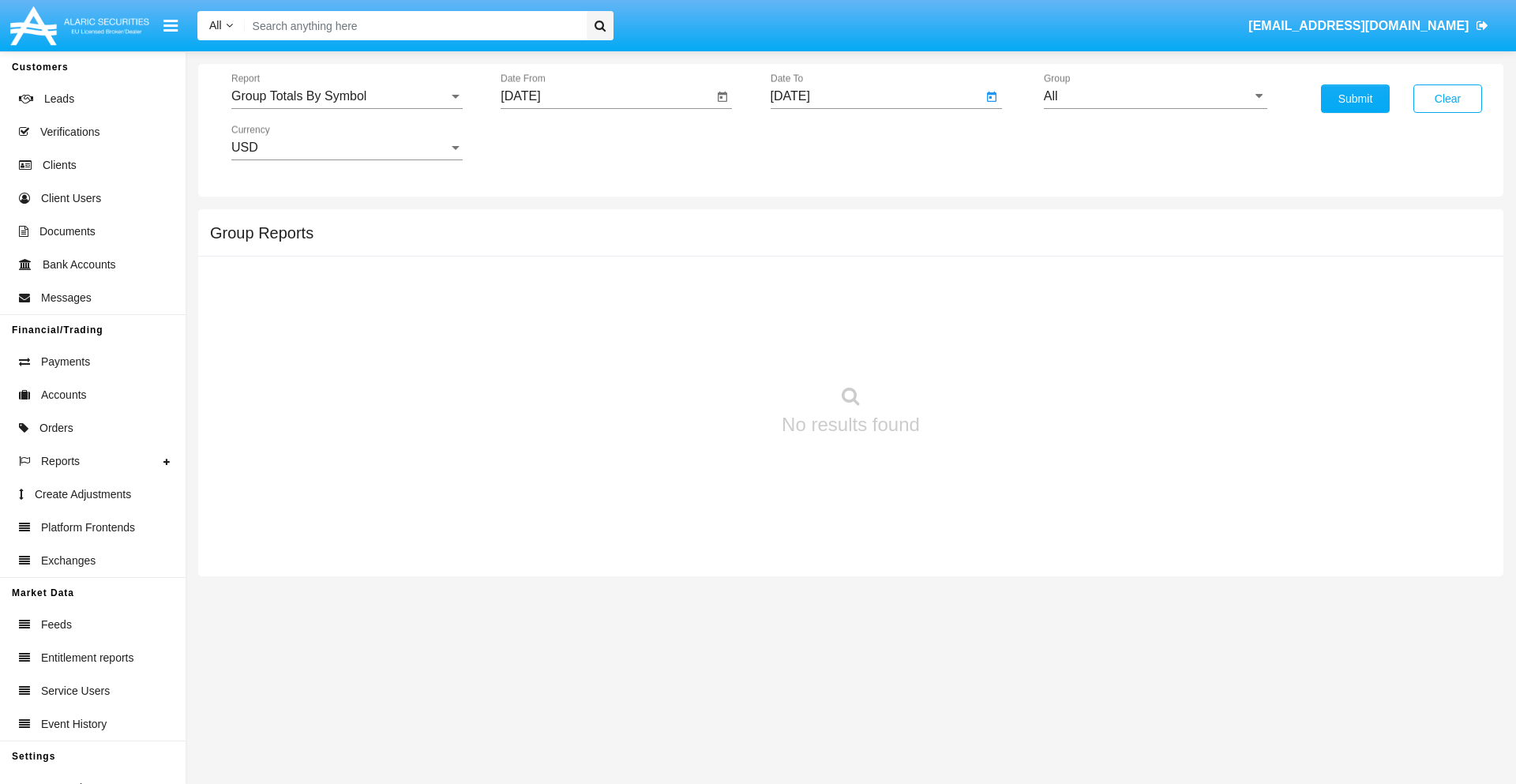
type input "[DATE]"
click at [1155, 96] on input "All" at bounding box center [1155, 96] width 223 height 14
click at [1101, 651] on span "Company AQA" at bounding box center [1102, 658] width 84 height 13
type input "Company AQA"
click at [1354, 98] on button "Submit" at bounding box center [1355, 98] width 69 height 29
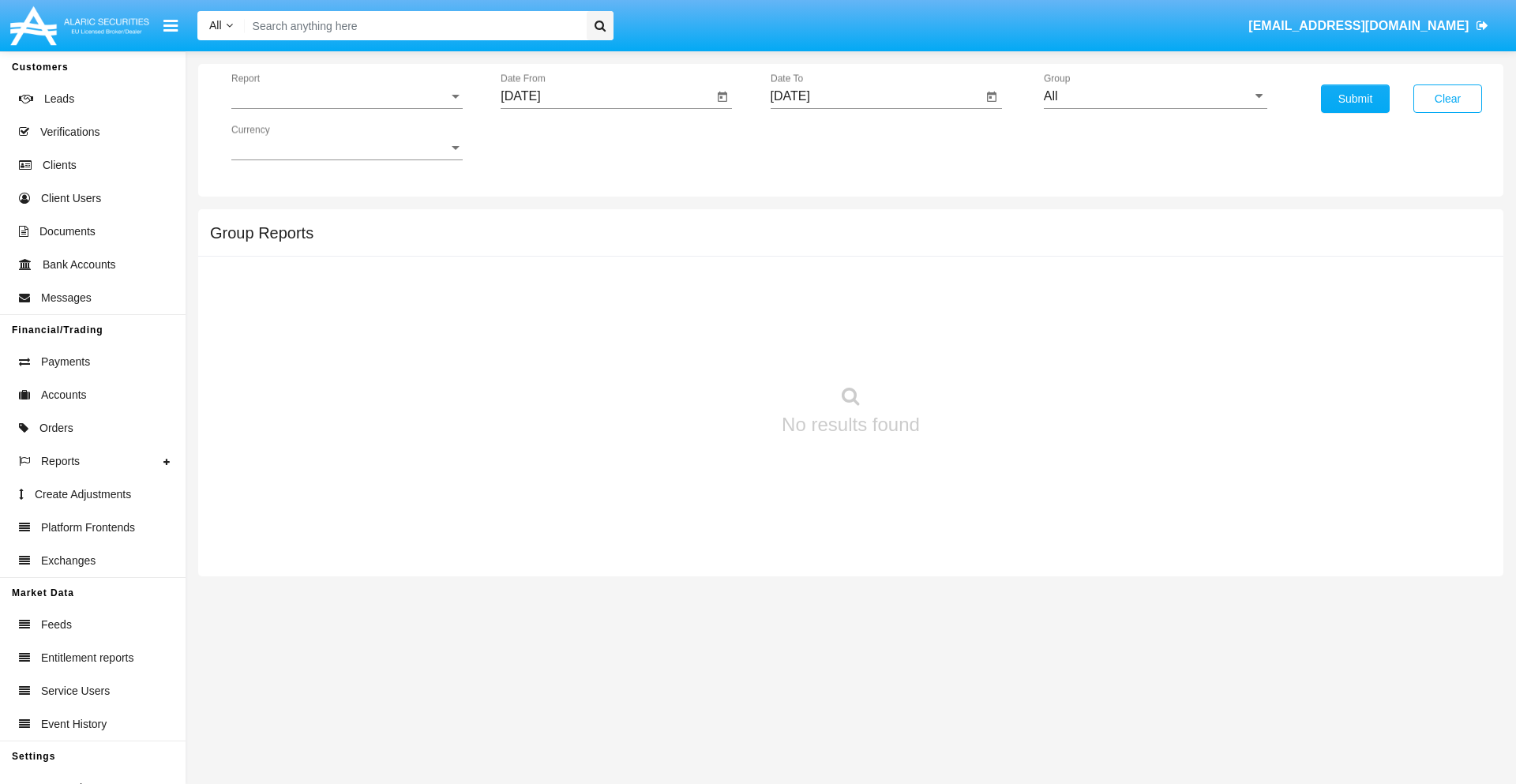
click at [346, 96] on span "Report" at bounding box center [340, 96] width 217 height 14
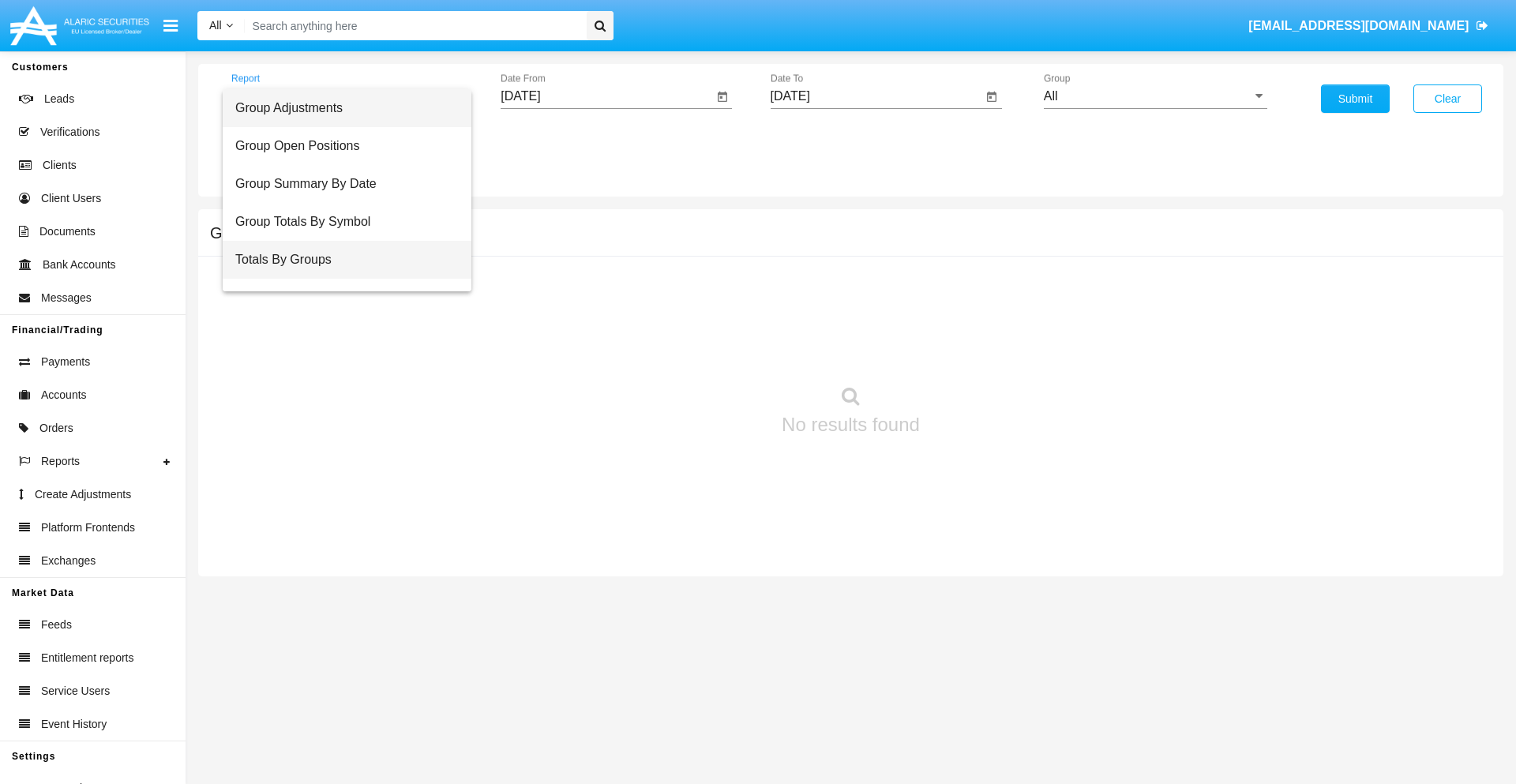
click at [340, 260] on span "Totals By Groups" at bounding box center [347, 260] width 223 height 38
click at [606, 96] on input "[DATE]" at bounding box center [606, 96] width 212 height 14
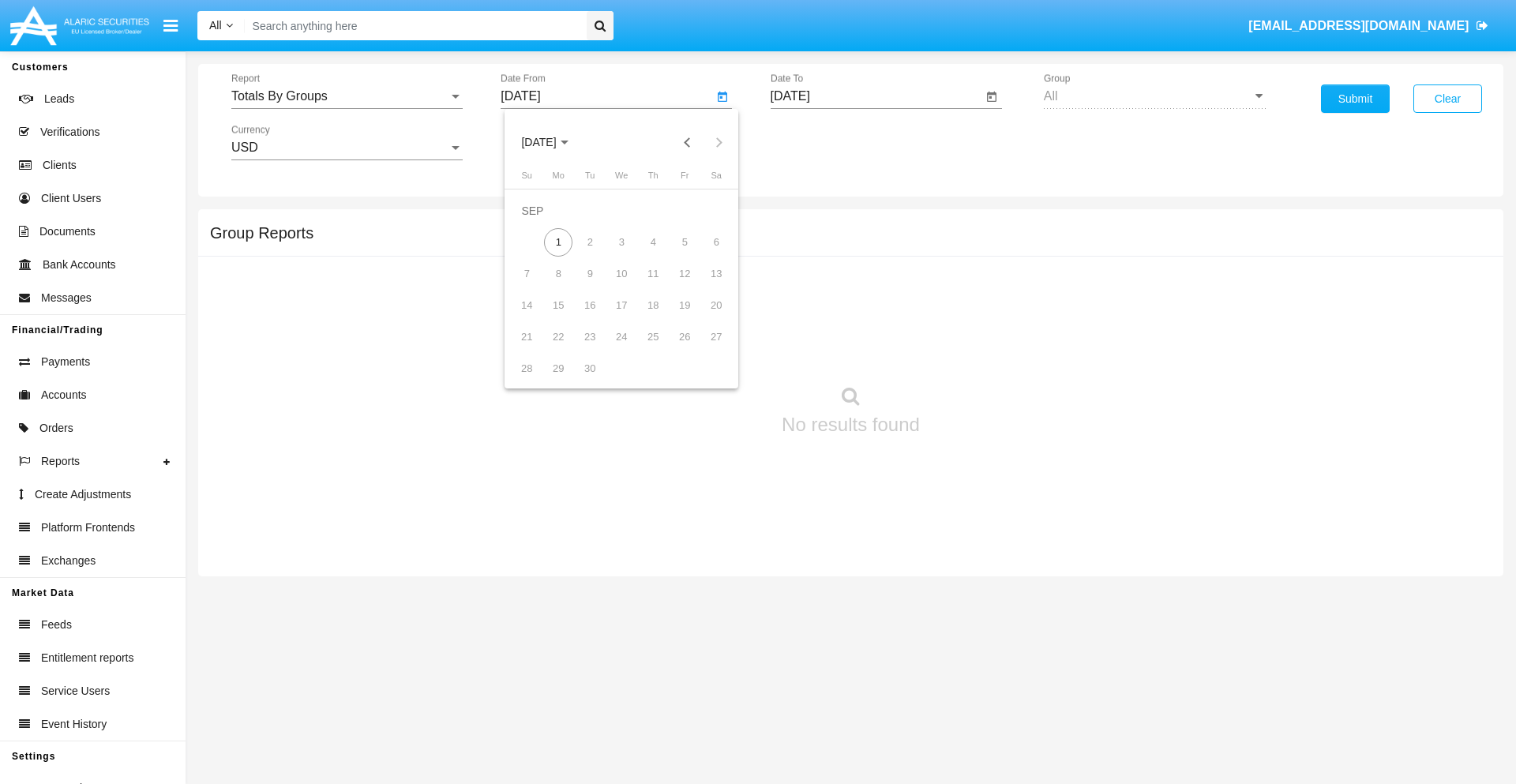
click at [552, 142] on span "[DATE]" at bounding box center [538, 142] width 34 height 12
click at [594, 317] on div "2019" at bounding box center [594, 317] width 50 height 29
click at [538, 222] on div "JAN" at bounding box center [538, 222] width 50 height 29
click at [590, 241] on div "1" at bounding box center [590, 242] width 29 height 29
type input "01/01/19"
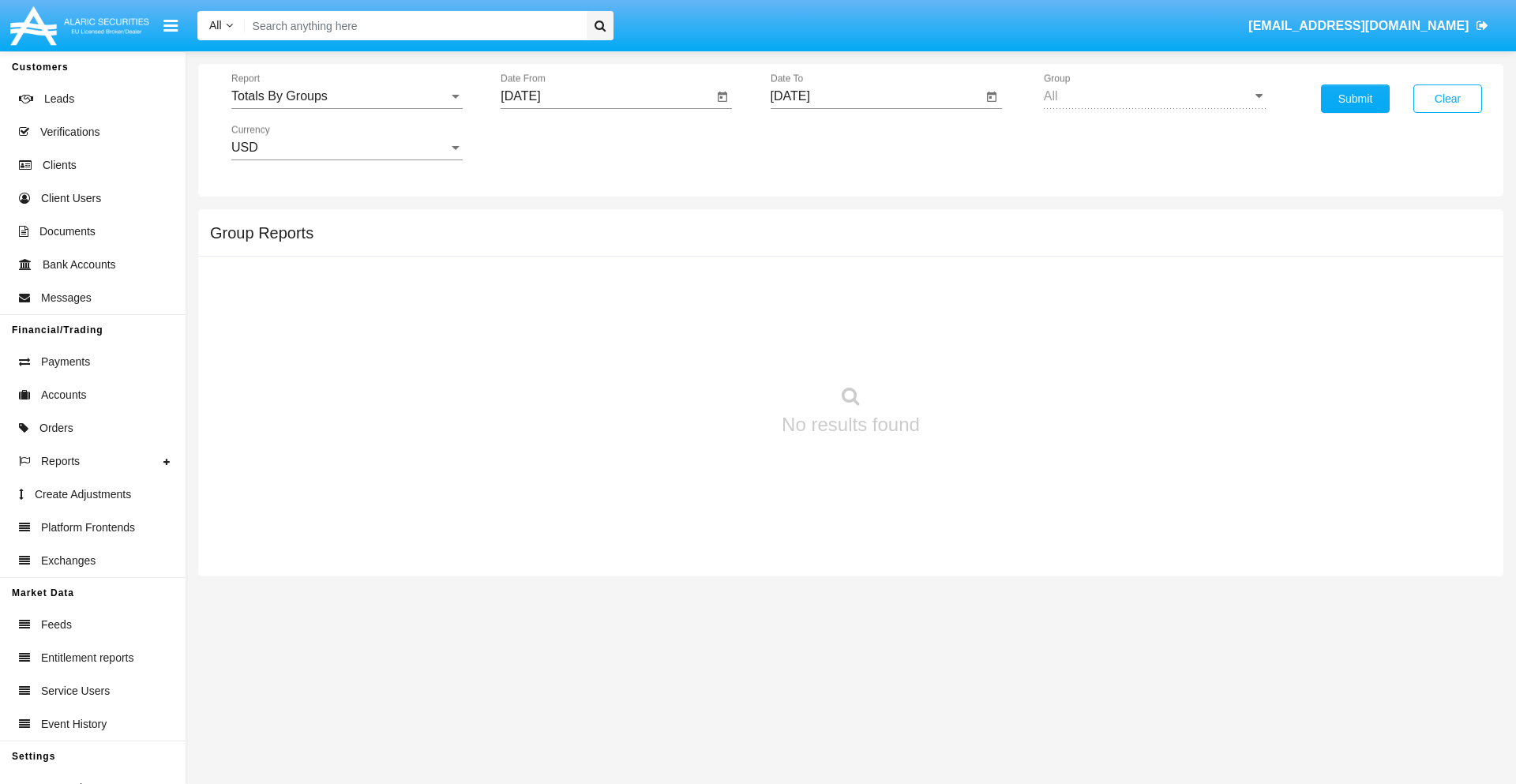
click at [875, 96] on input "[DATE]" at bounding box center [876, 96] width 212 height 14
click at [821, 142] on span "[DATE]" at bounding box center [808, 142] width 34 height 12
click at [863, 317] on div "2019" at bounding box center [863, 317] width 50 height 29
click at [807, 222] on div "JAN" at bounding box center [808, 222] width 50 height 29
click at [859, 241] on div "1" at bounding box center [860, 242] width 29 height 29
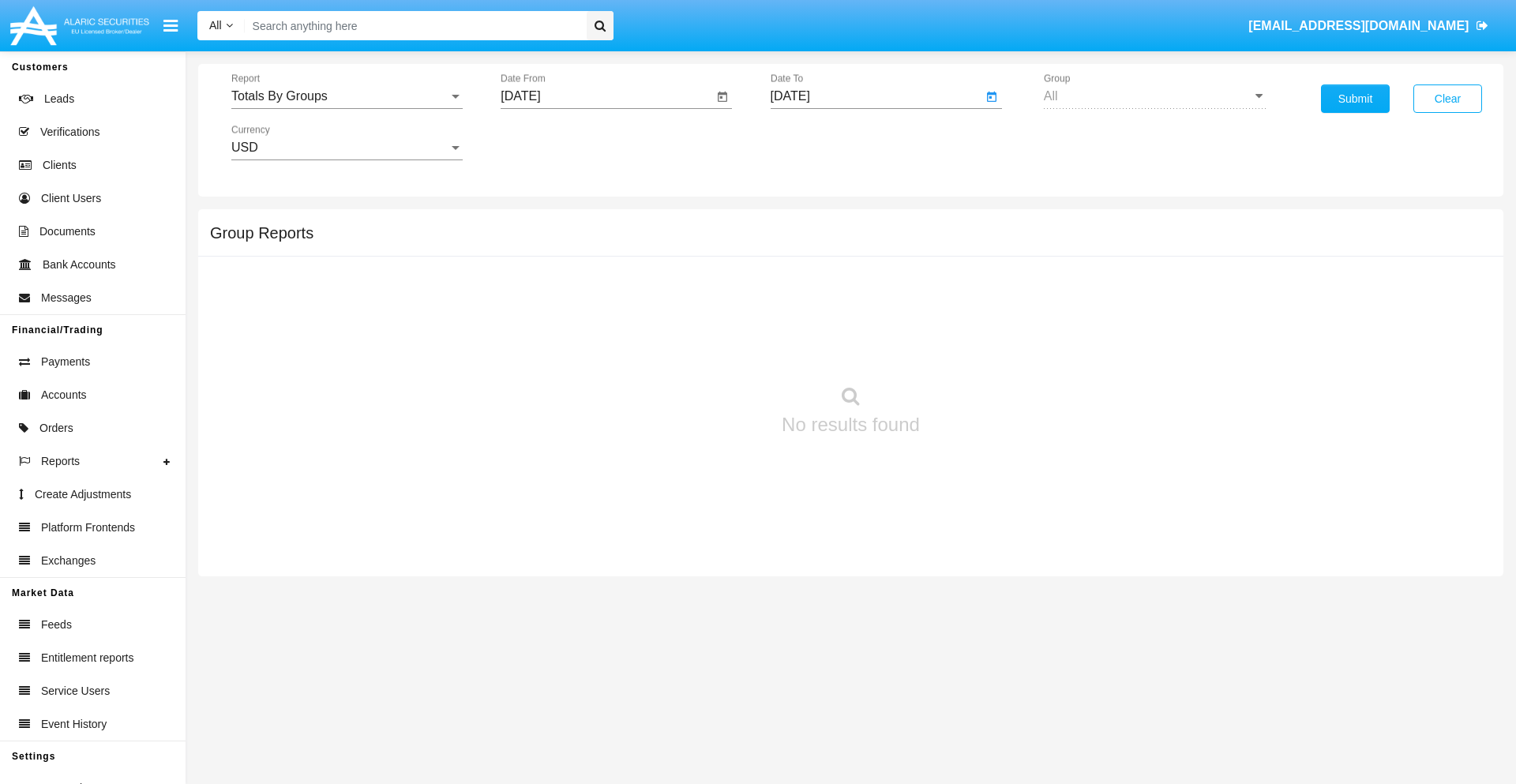
type input "01/01/19"
click at [1354, 98] on button "Submit" at bounding box center [1355, 98] width 69 height 29
click at [346, 96] on span "Report" at bounding box center [340, 96] width 217 height 14
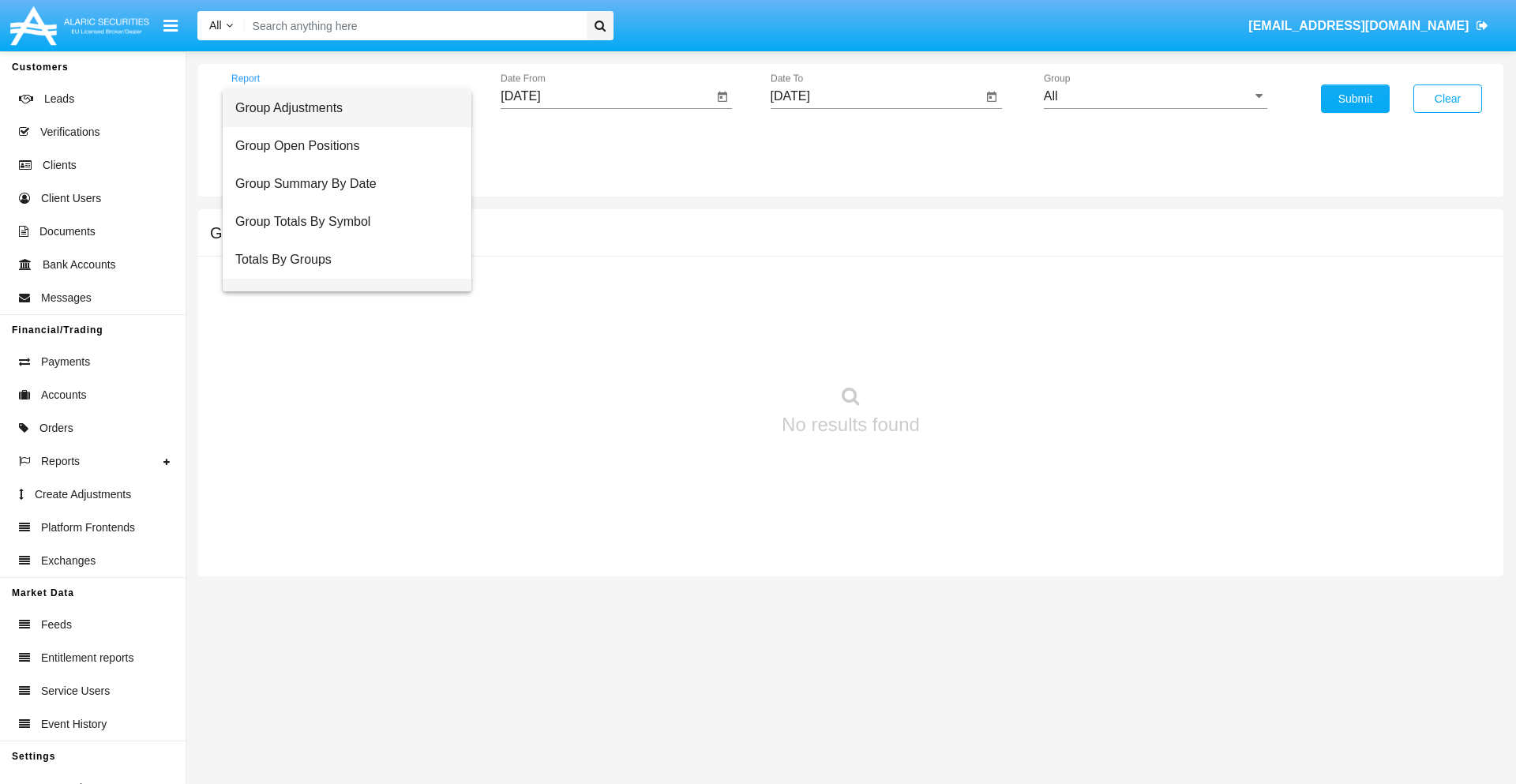
click at [340, 279] on span "Group Fees By Destination" at bounding box center [347, 298] width 223 height 38
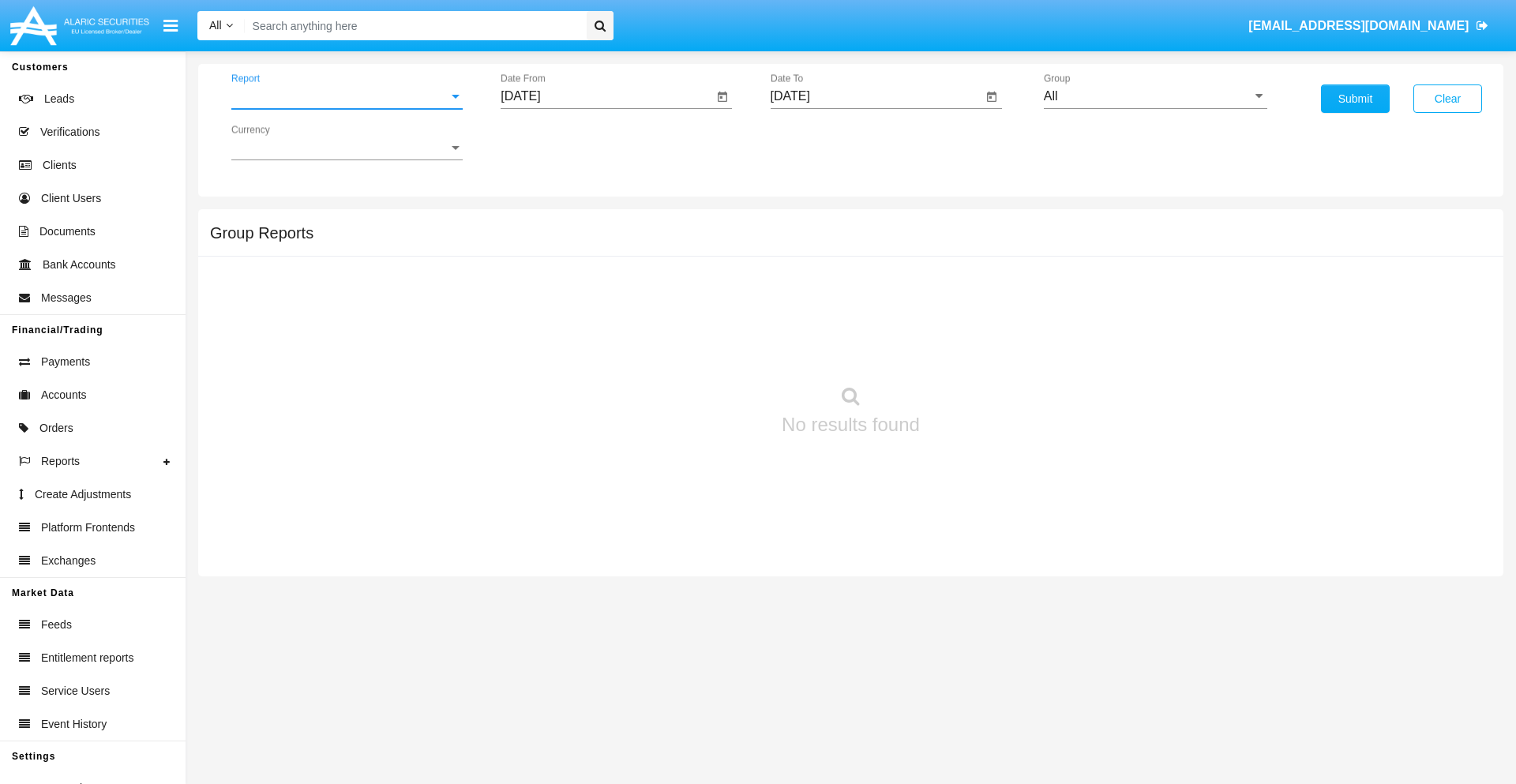
scroll to position [25, 0]
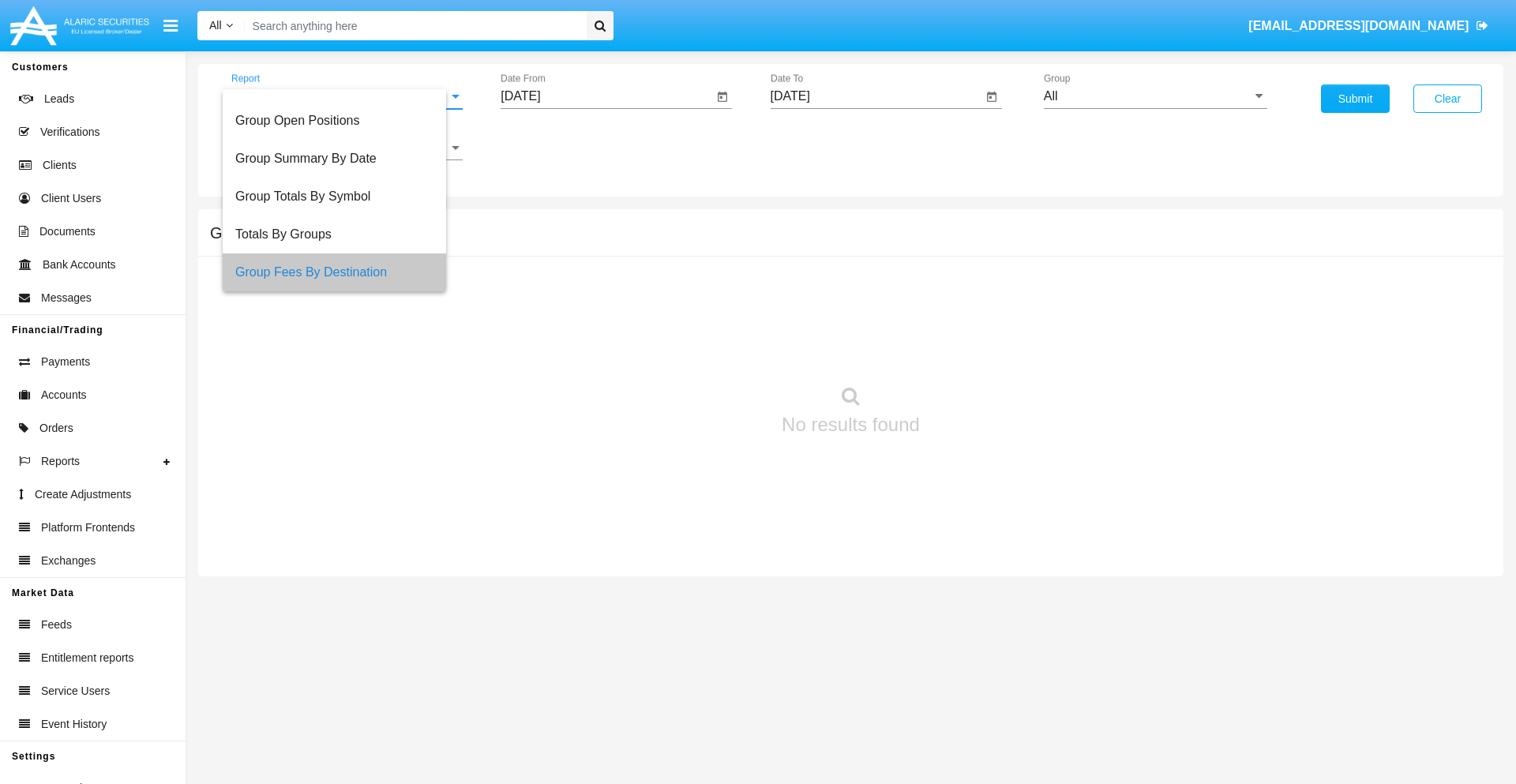
click at [606, 96] on input "[DATE]" at bounding box center [606, 96] width 212 height 14
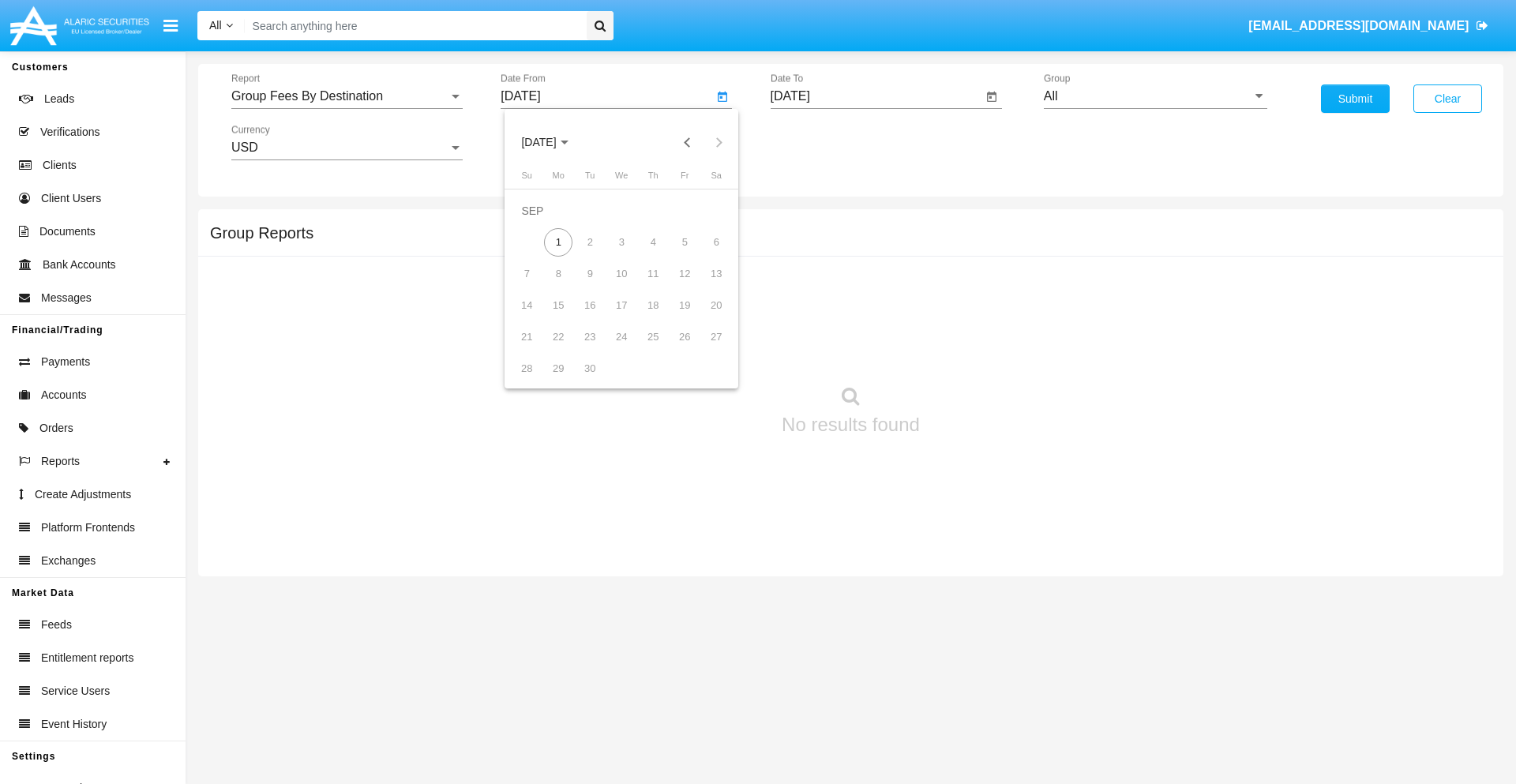
click at [552, 142] on span "[DATE]" at bounding box center [538, 142] width 34 height 12
click at [594, 317] on div "2019" at bounding box center [594, 317] width 50 height 29
click at [538, 222] on div "JAN" at bounding box center [538, 222] width 50 height 29
click at [590, 241] on div "1" at bounding box center [590, 242] width 29 height 29
type input "[DATE]"
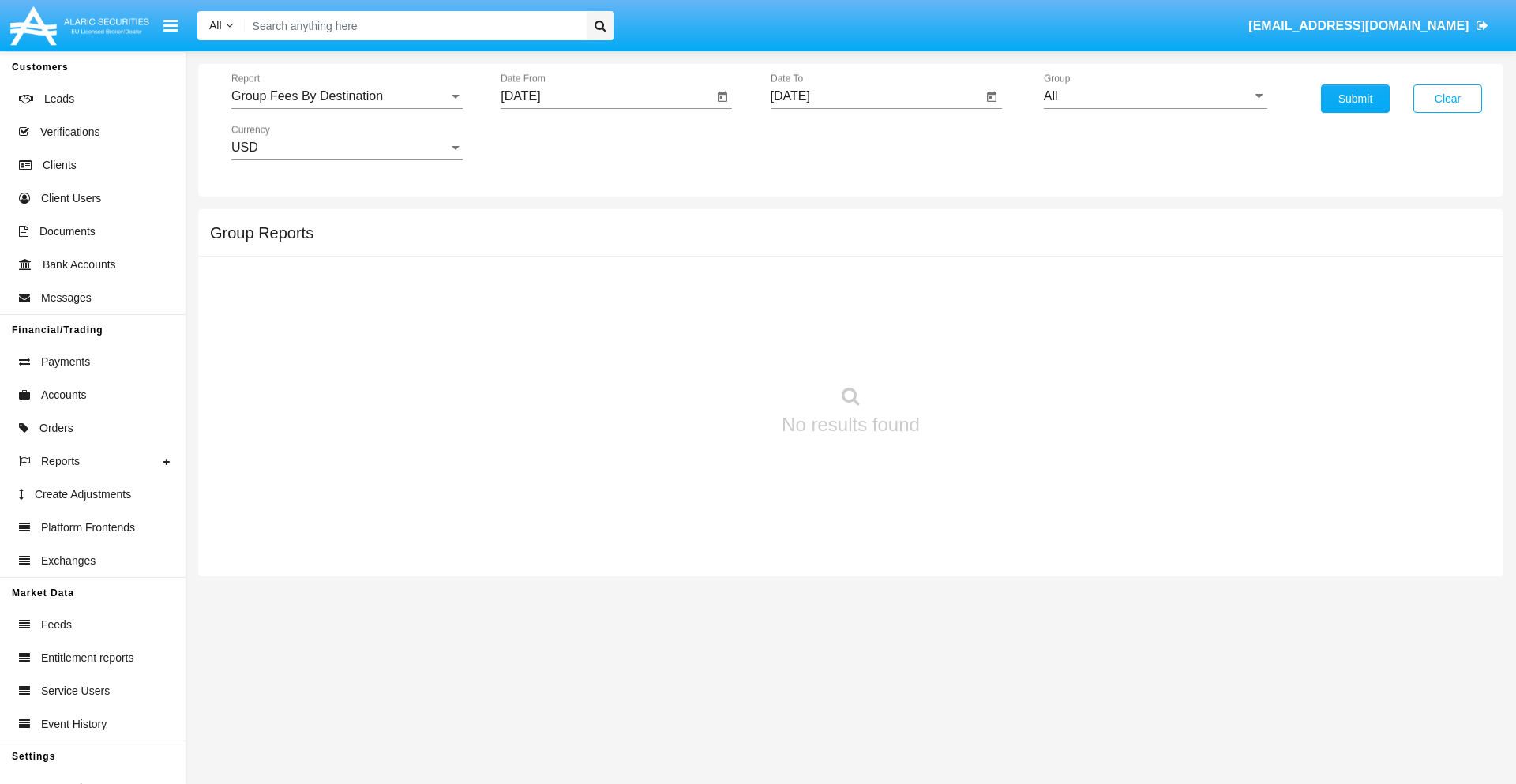
click at [875, 96] on input "[DATE]" at bounding box center [876, 96] width 212 height 14
click at [821, 142] on span "[DATE]" at bounding box center [808, 142] width 34 height 12
click at [863, 317] on div "2019" at bounding box center [863, 317] width 50 height 29
click at [807, 222] on div "JAN" at bounding box center [808, 222] width 50 height 29
click at [859, 241] on div "1" at bounding box center [860, 242] width 29 height 29
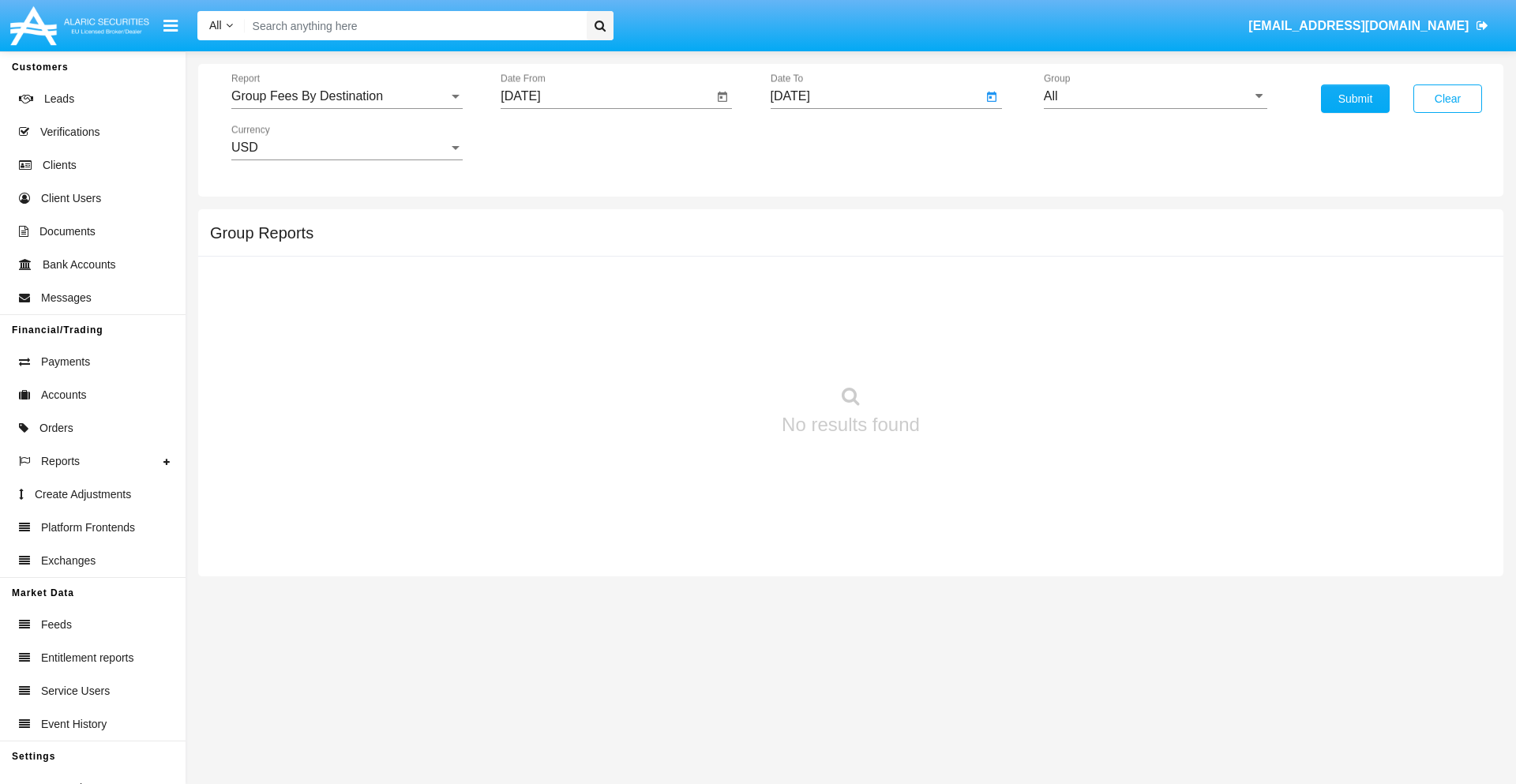
type input "[DATE]"
click at [1155, 96] on input "All" at bounding box center [1155, 96] width 223 height 14
click at [1101, 303] on span "Company AQA" at bounding box center [1102, 304] width 84 height 13
type input "Company AQA"
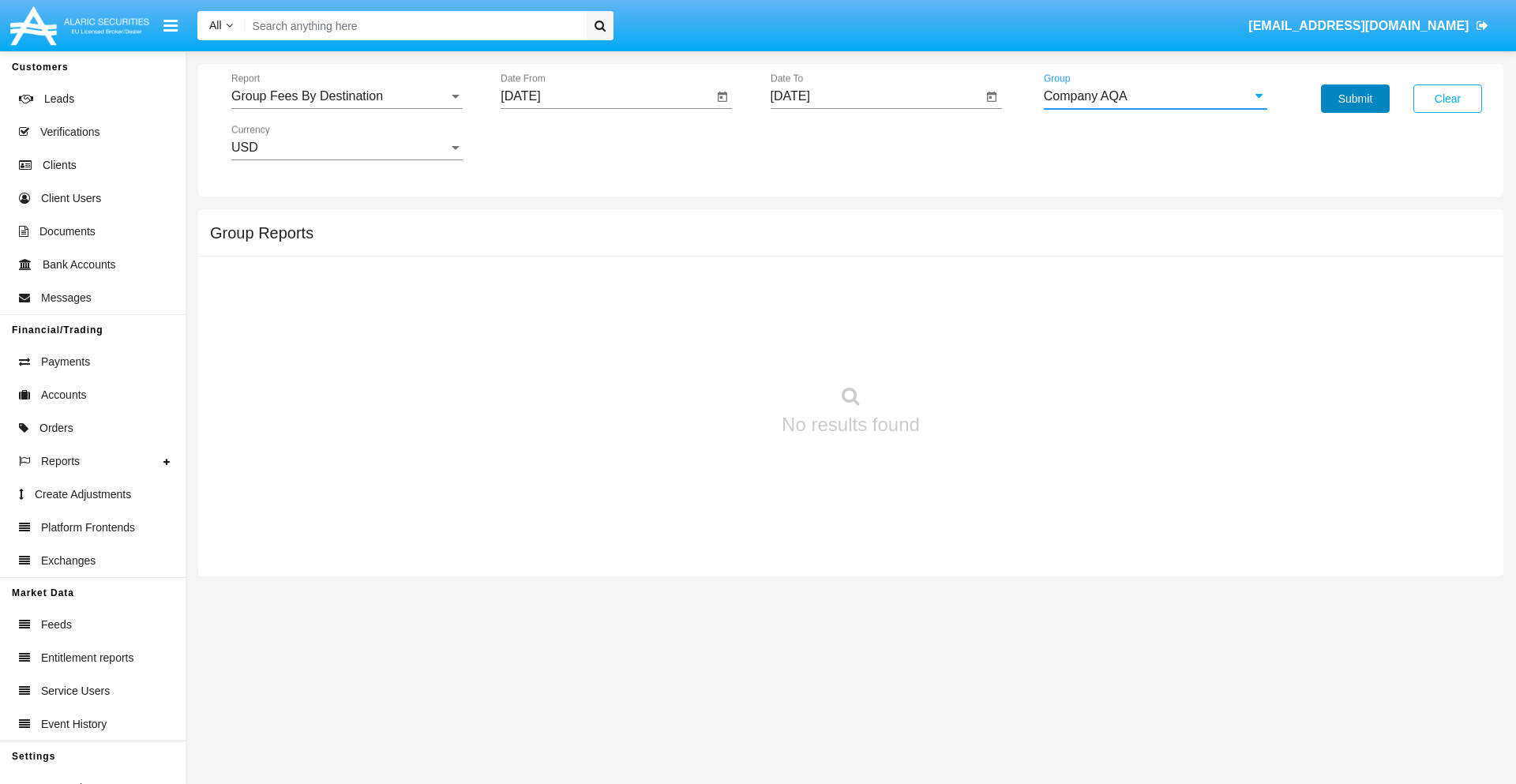
click at [1354, 98] on button "Submit" at bounding box center [1355, 98] width 69 height 29
click at [346, 96] on span "Report" at bounding box center [340, 96] width 217 height 14
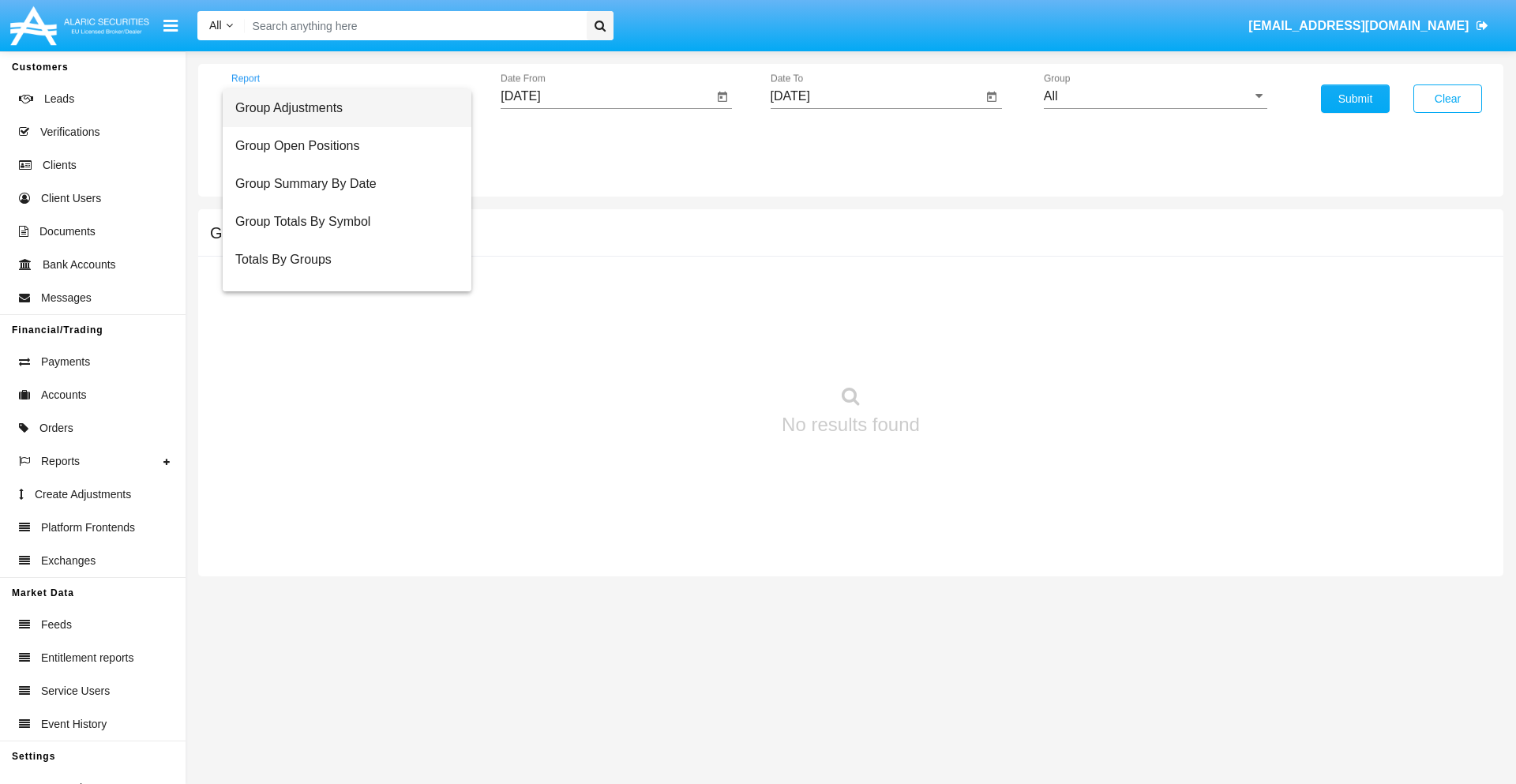
click at [340, 317] on span "Totals By Accounts" at bounding box center [347, 335] width 223 height 38
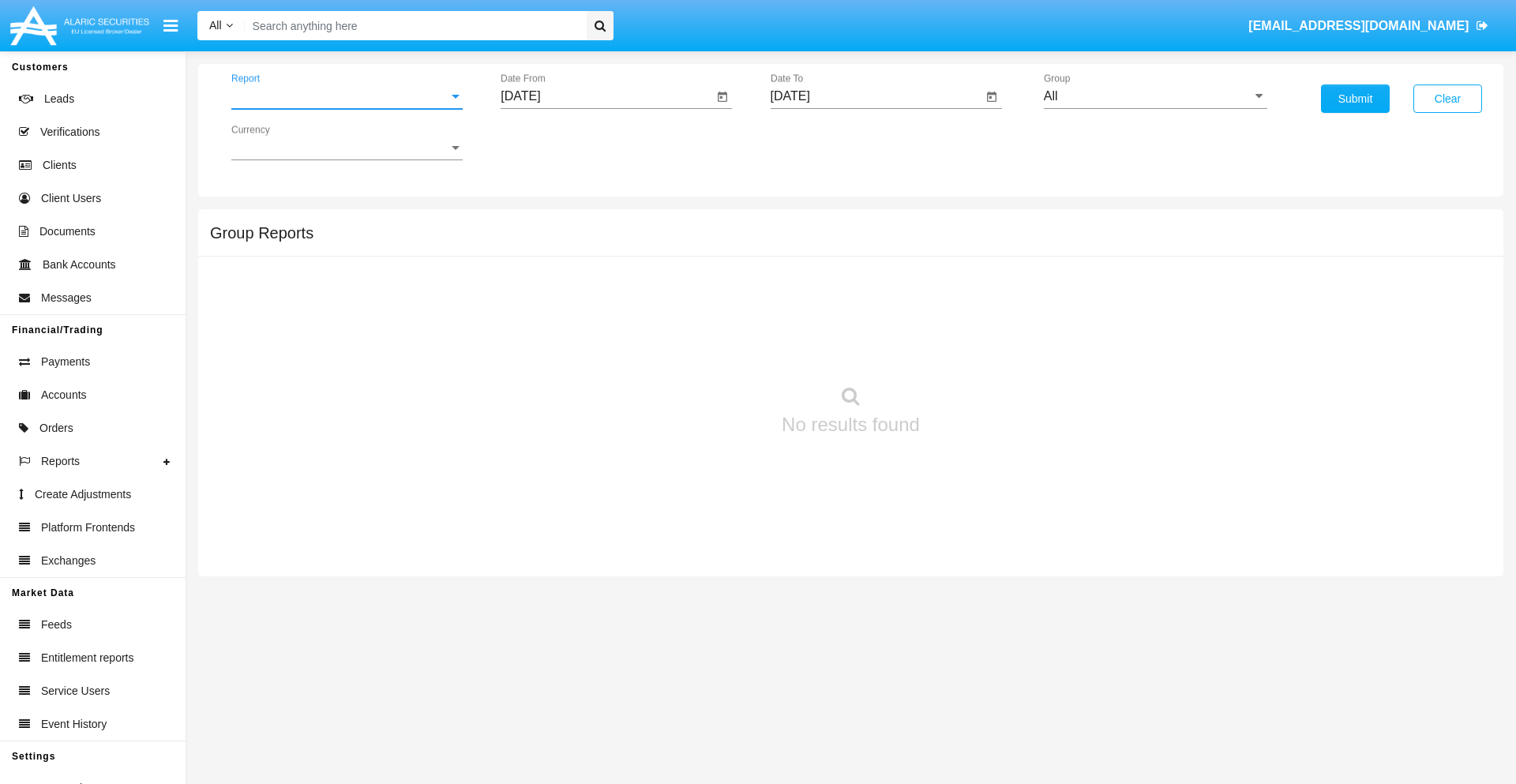
scroll to position [63, 0]
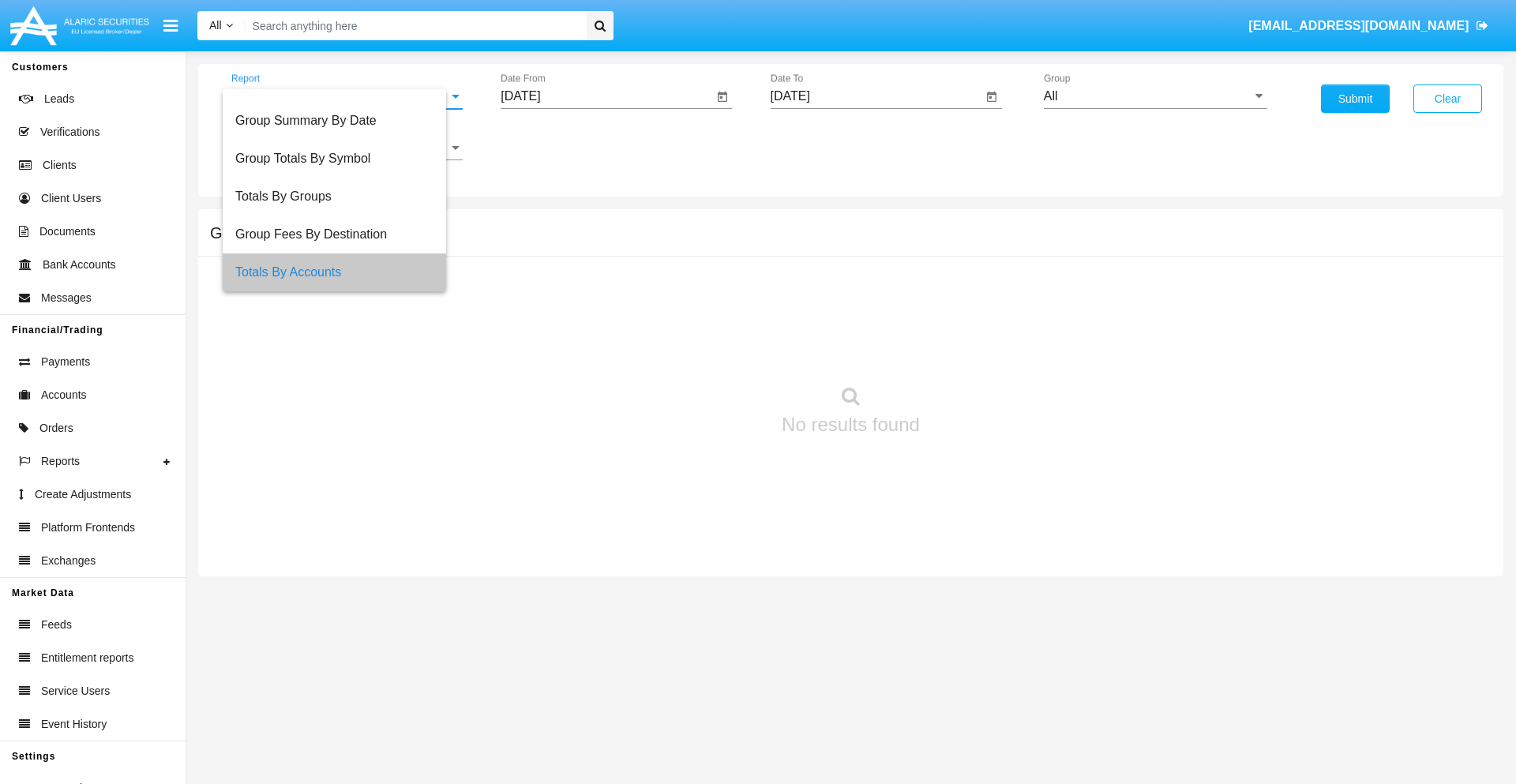
click at [606, 96] on input "[DATE]" at bounding box center [606, 96] width 212 height 14
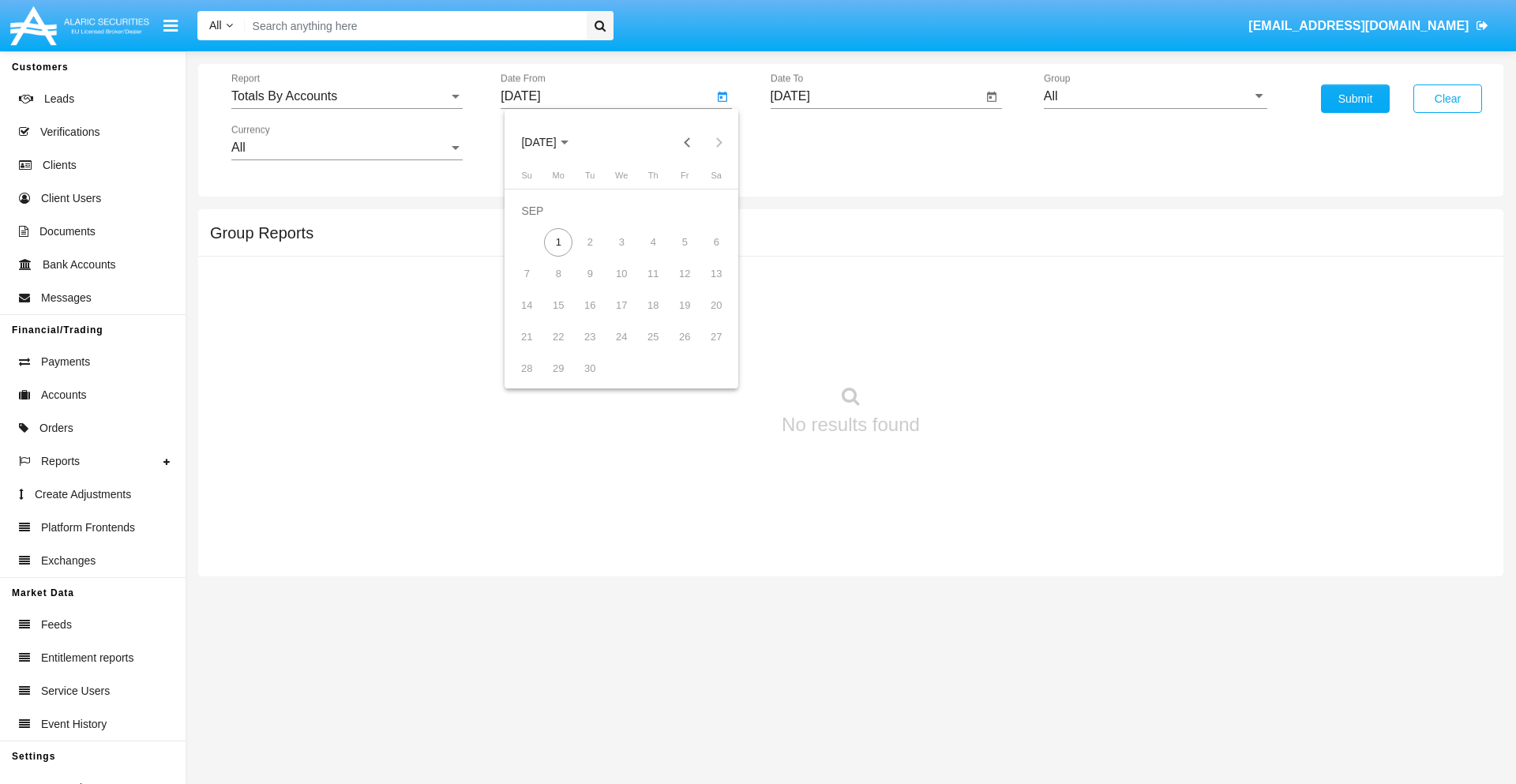
click at [552, 142] on span "[DATE]" at bounding box center [538, 142] width 34 height 12
click at [594, 317] on div "2019" at bounding box center [594, 317] width 50 height 29
click at [538, 222] on div "JAN" at bounding box center [538, 222] width 50 height 29
click at [590, 241] on div "1" at bounding box center [590, 242] width 29 height 29
type input "[DATE]"
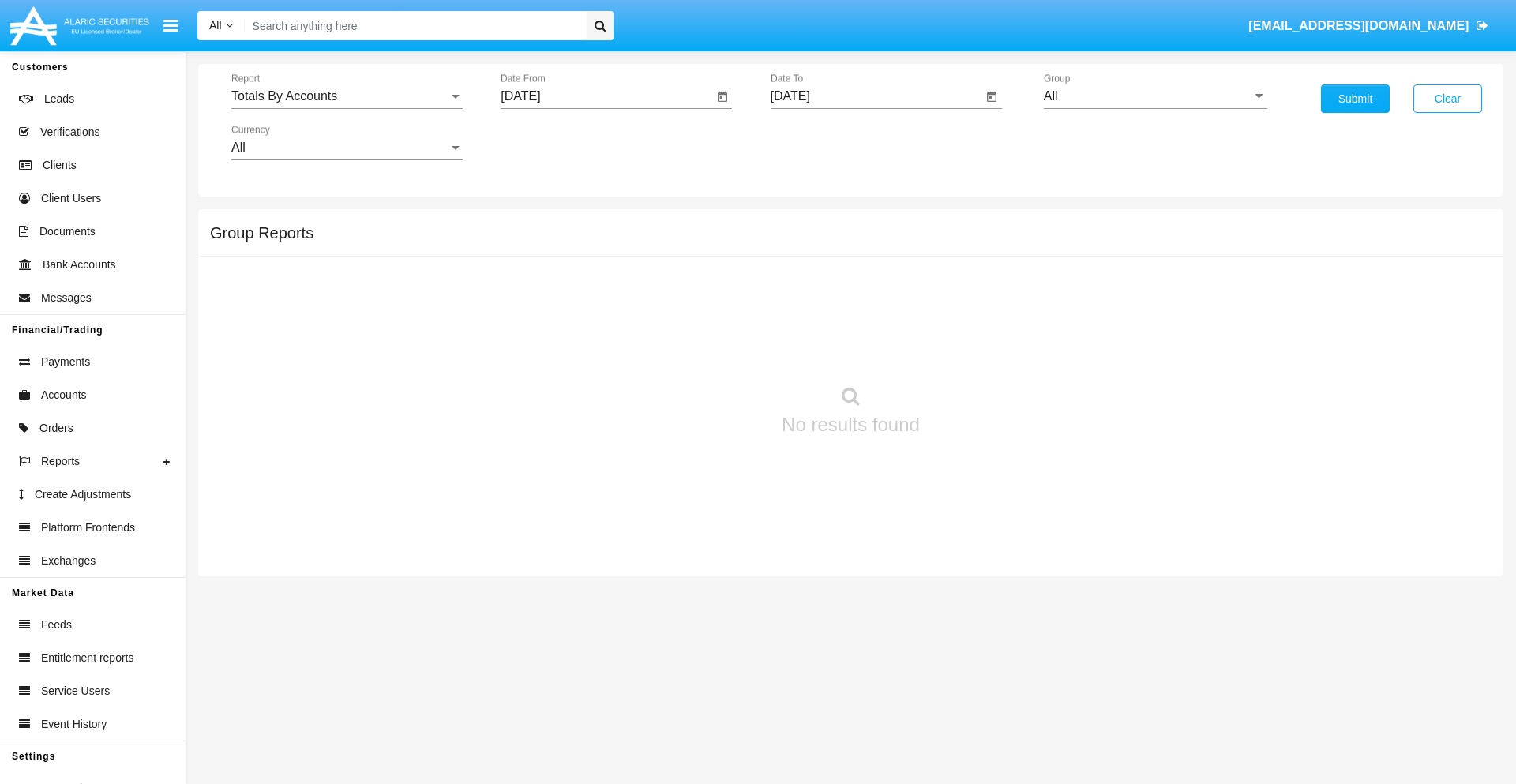
click at [875, 96] on input "[DATE]" at bounding box center [876, 96] width 212 height 14
click at [821, 142] on span "[DATE]" at bounding box center [808, 142] width 34 height 12
click at [863, 317] on div "2019" at bounding box center [863, 317] width 50 height 29
click at [807, 222] on div "JAN" at bounding box center [808, 222] width 50 height 29
click at [859, 241] on div "1" at bounding box center [860, 242] width 29 height 29
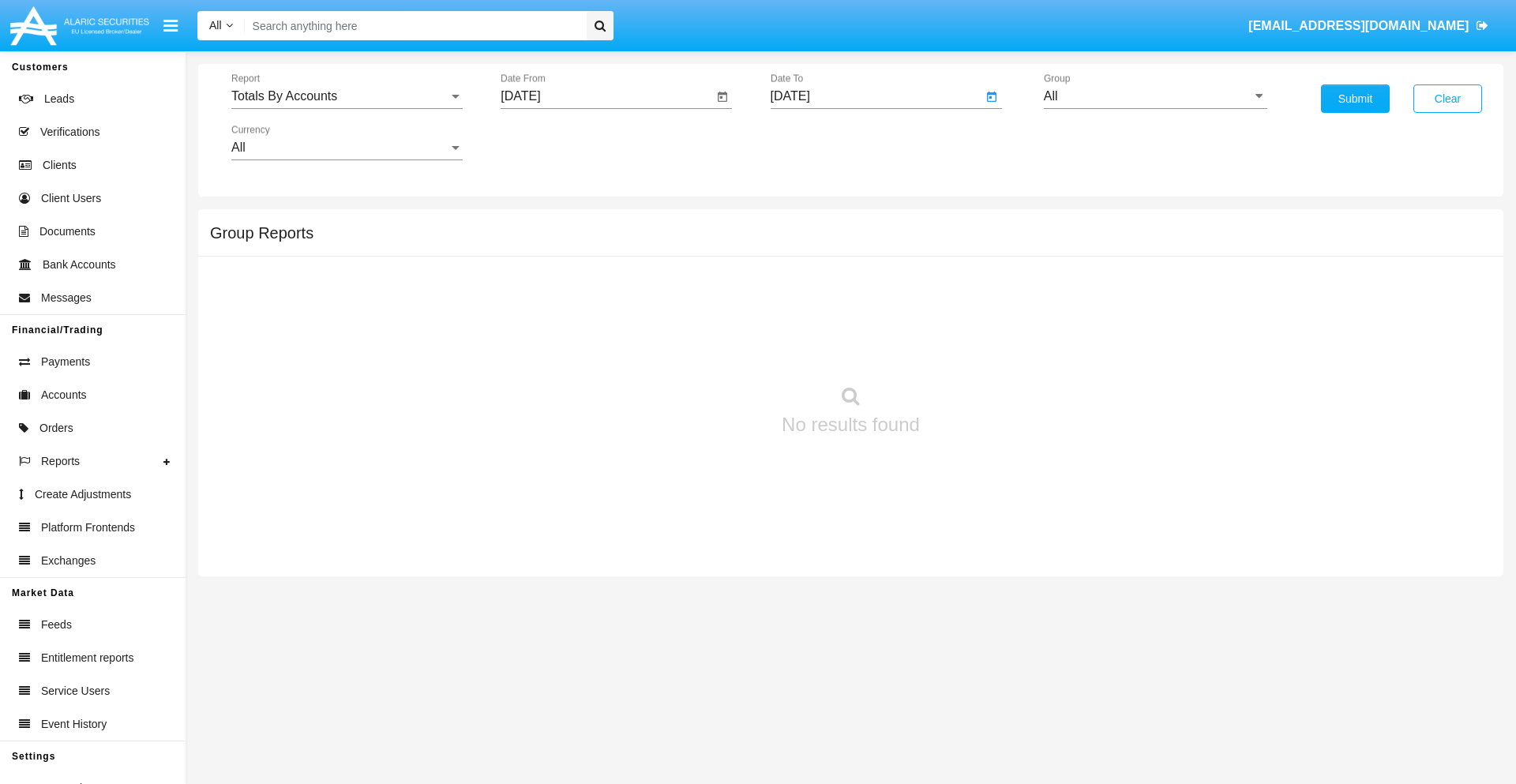
type input "01/01/19"
click at [1155, 96] on input "All" at bounding box center [1155, 96] width 223 height 14
click at [1101, 651] on span "Company AQA" at bounding box center [1102, 658] width 84 height 13
type input "Company AQA"
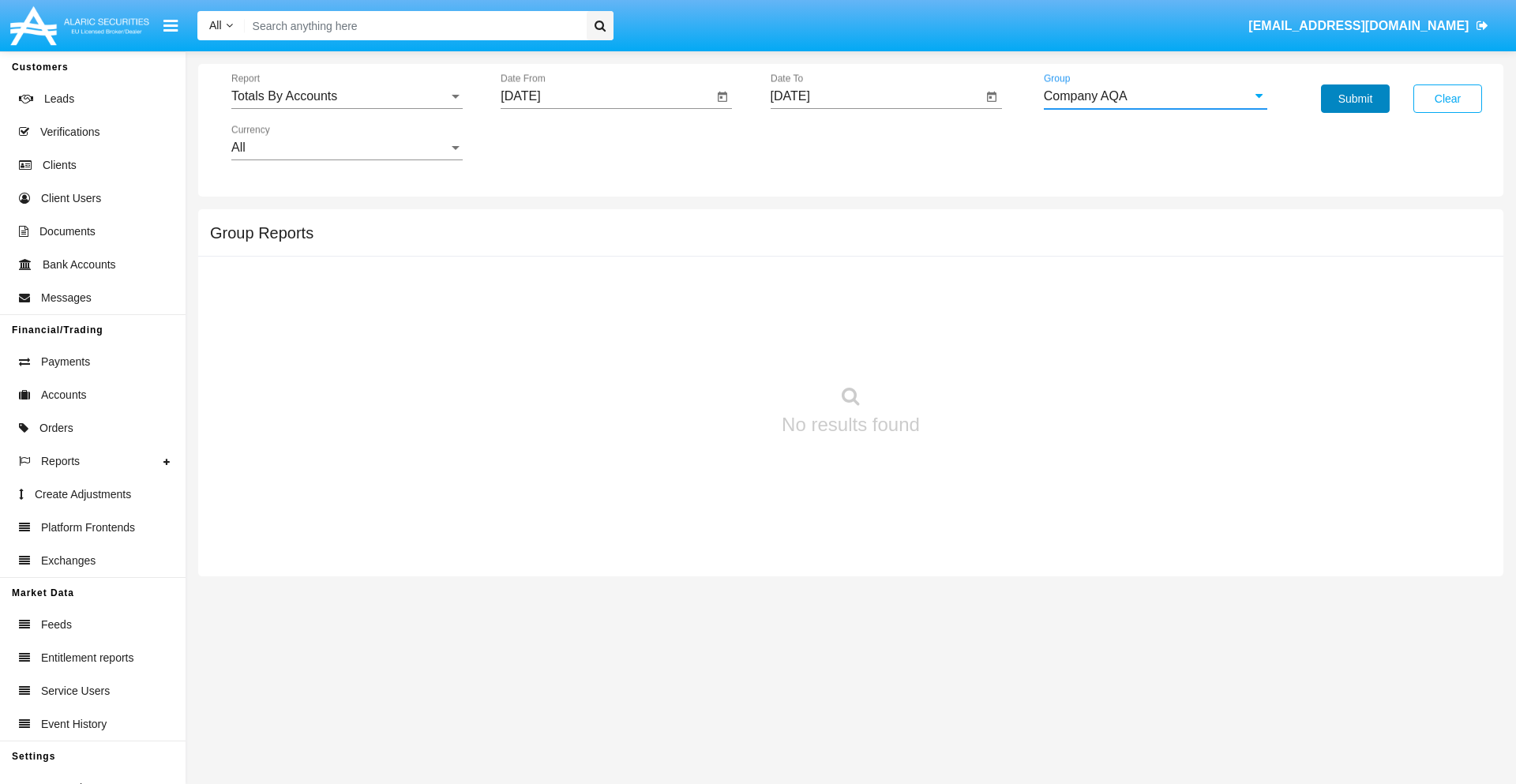
click at [1354, 98] on button "Submit" at bounding box center [1355, 98] width 69 height 29
click at [346, 96] on span "Report" at bounding box center [340, 96] width 217 height 14
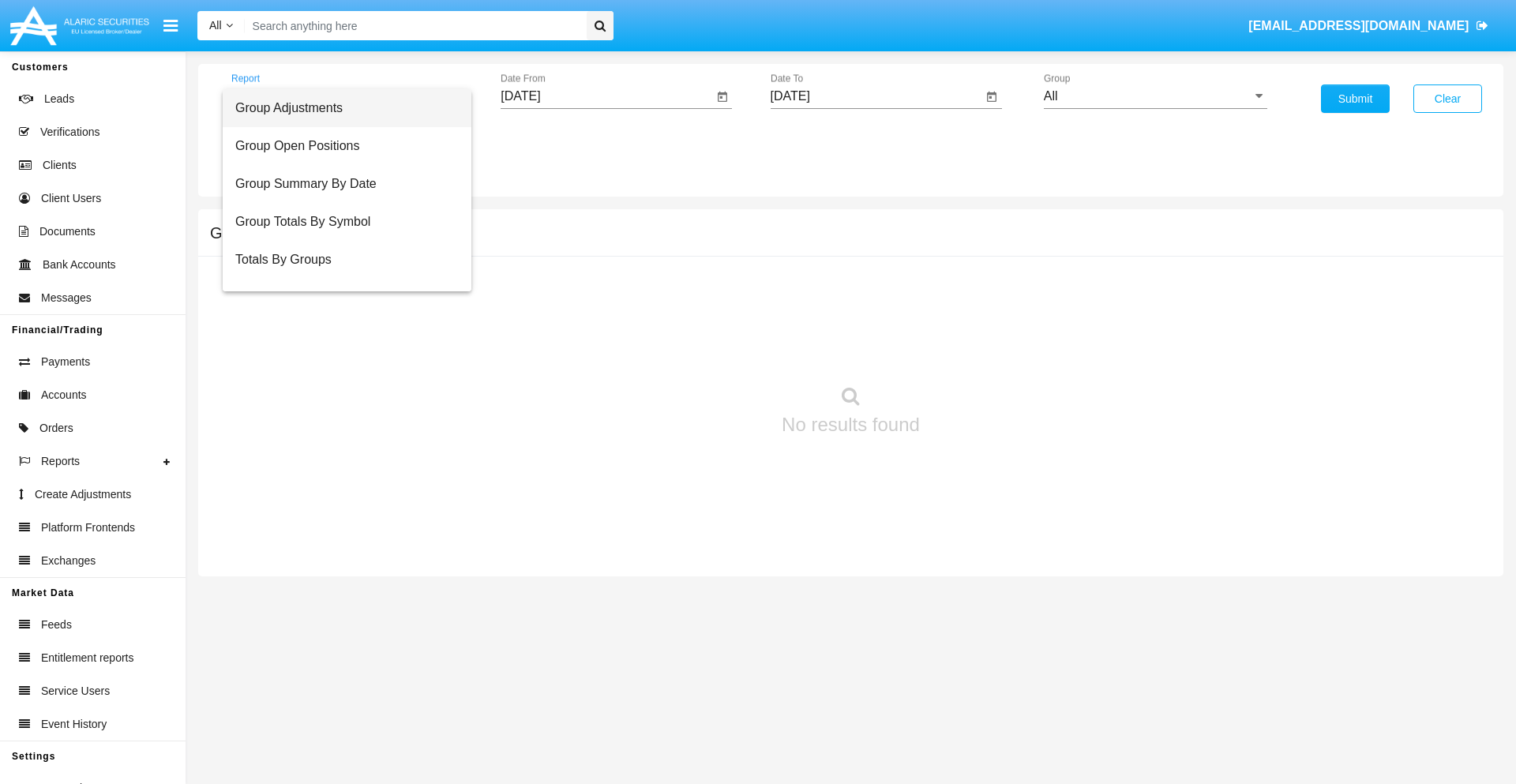
click at [340, 108] on span "Group Adjustments" at bounding box center [347, 108] width 223 height 38
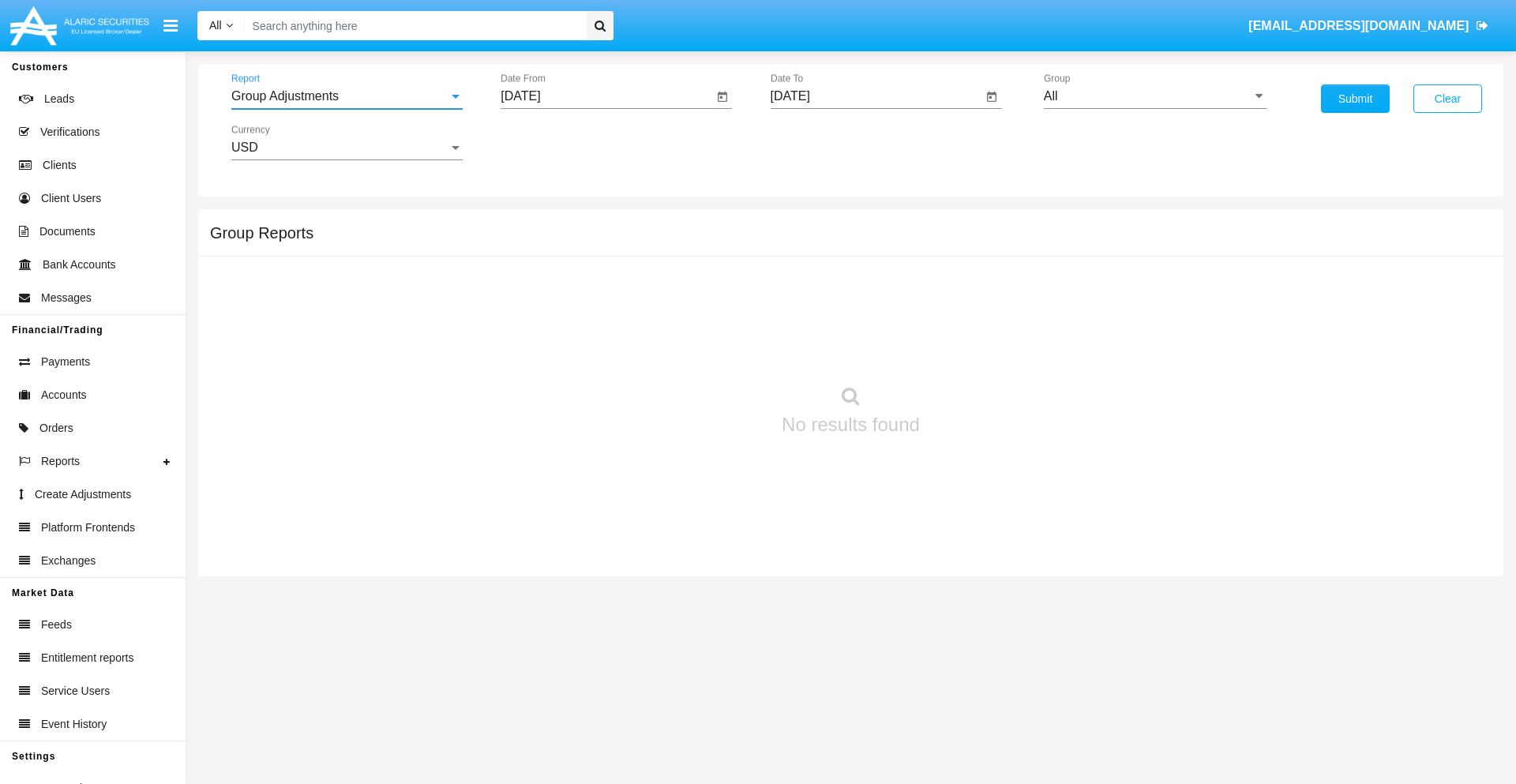
click at [606, 96] on input "[DATE]" at bounding box center [606, 96] width 212 height 14
click at [552, 142] on span "[DATE]" at bounding box center [538, 142] width 34 height 12
click at [704, 349] on div "2025" at bounding box center [705, 349] width 50 height 29
click at [594, 254] on div "JUN" at bounding box center [594, 254] width 50 height 29
click at [527, 241] on div "1" at bounding box center [527, 242] width 29 height 29
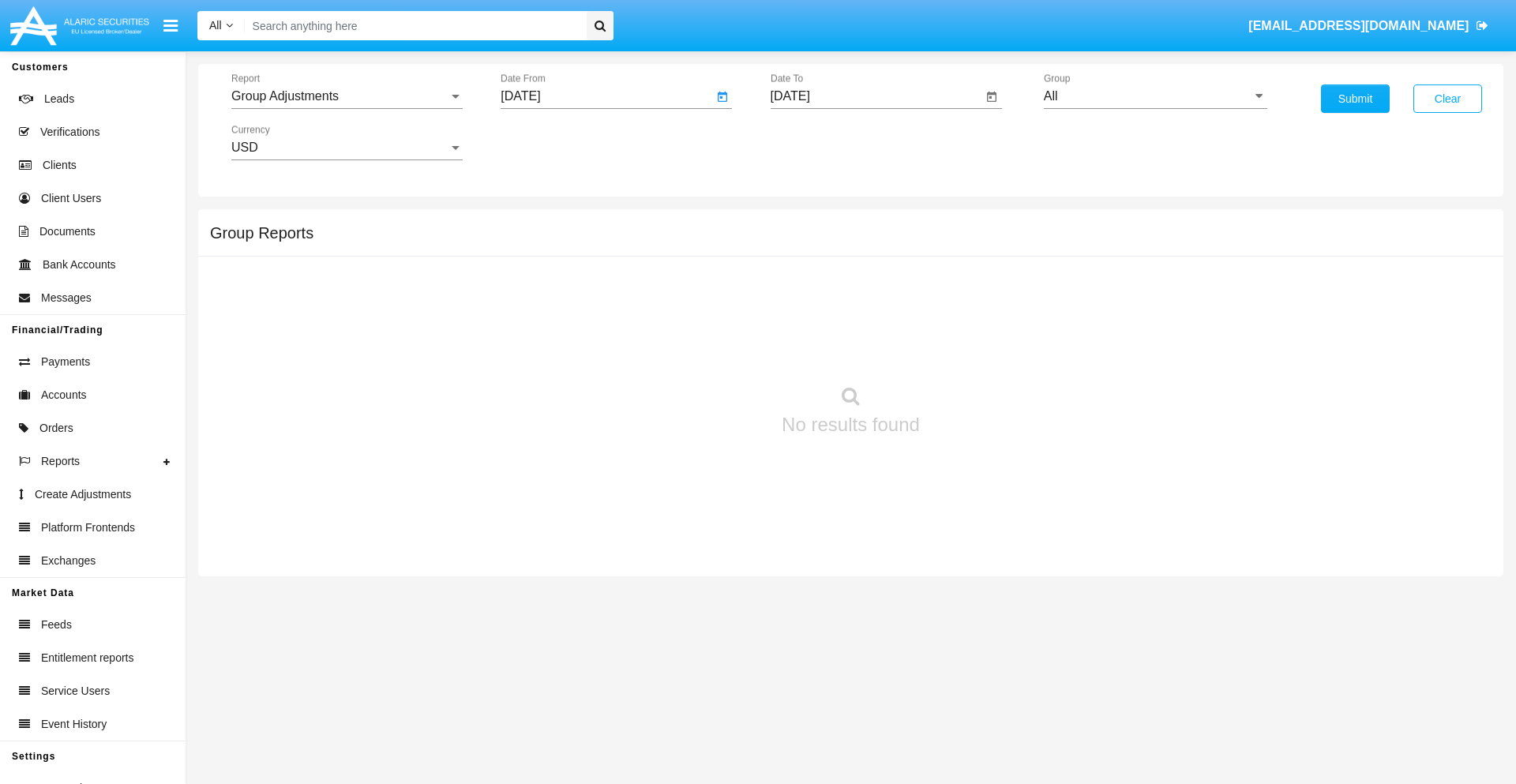
type input "[DATE]"
click at [875, 96] on input "[DATE]" at bounding box center [876, 96] width 212 height 14
click at [821, 142] on span "[DATE]" at bounding box center [808, 142] width 34 height 12
click at [974, 349] on div "2025" at bounding box center [974, 349] width 50 height 29
click at [807, 285] on div "SEP" at bounding box center [808, 285] width 50 height 29
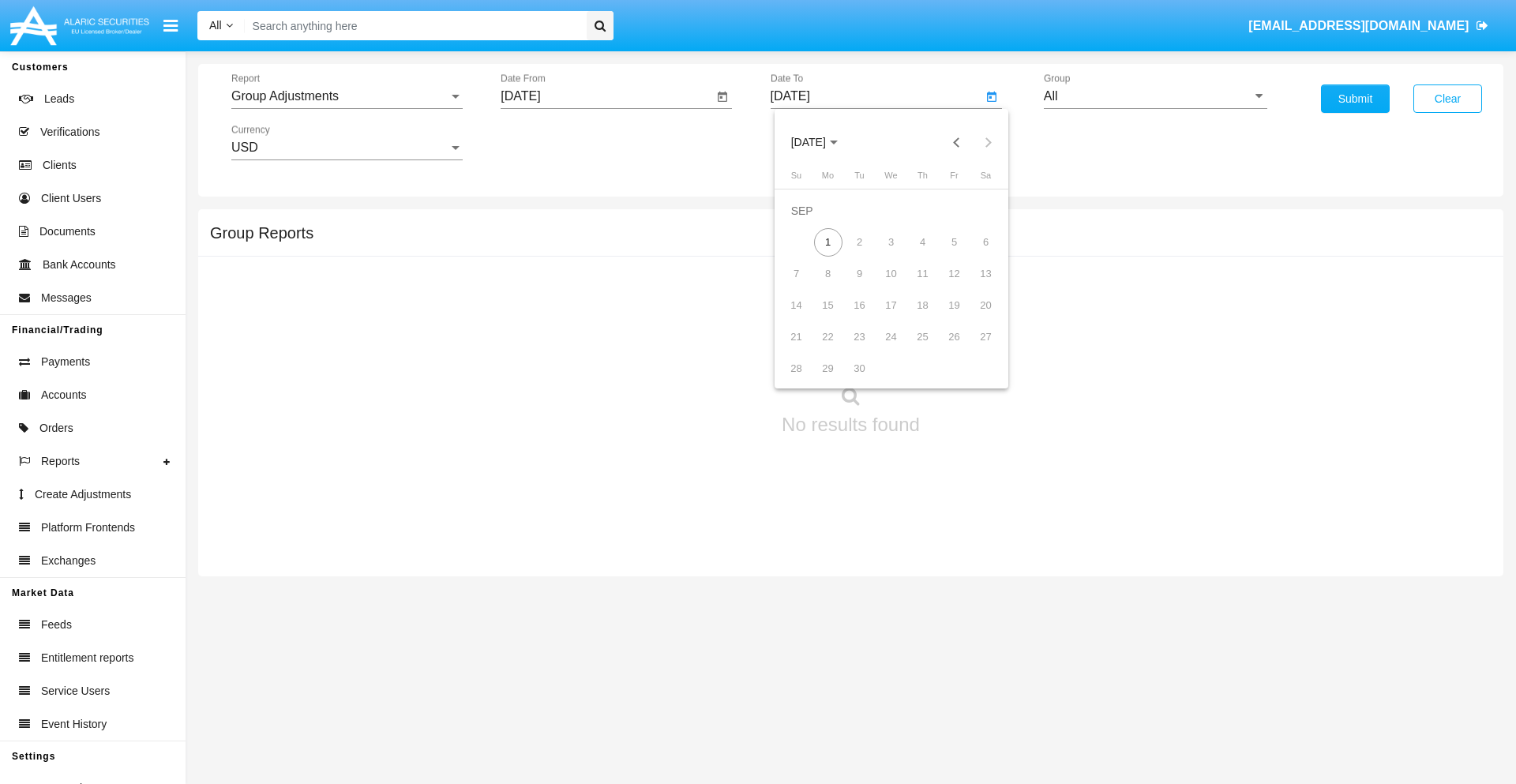
click at [828, 241] on div "1" at bounding box center [828, 242] width 29 height 29
type input "[DATE]"
click at [1155, 96] on input "All" at bounding box center [1155, 96] width 223 height 14
click at [1101, 651] on span "Company AQA" at bounding box center [1102, 658] width 84 height 13
type input "Company AQA"
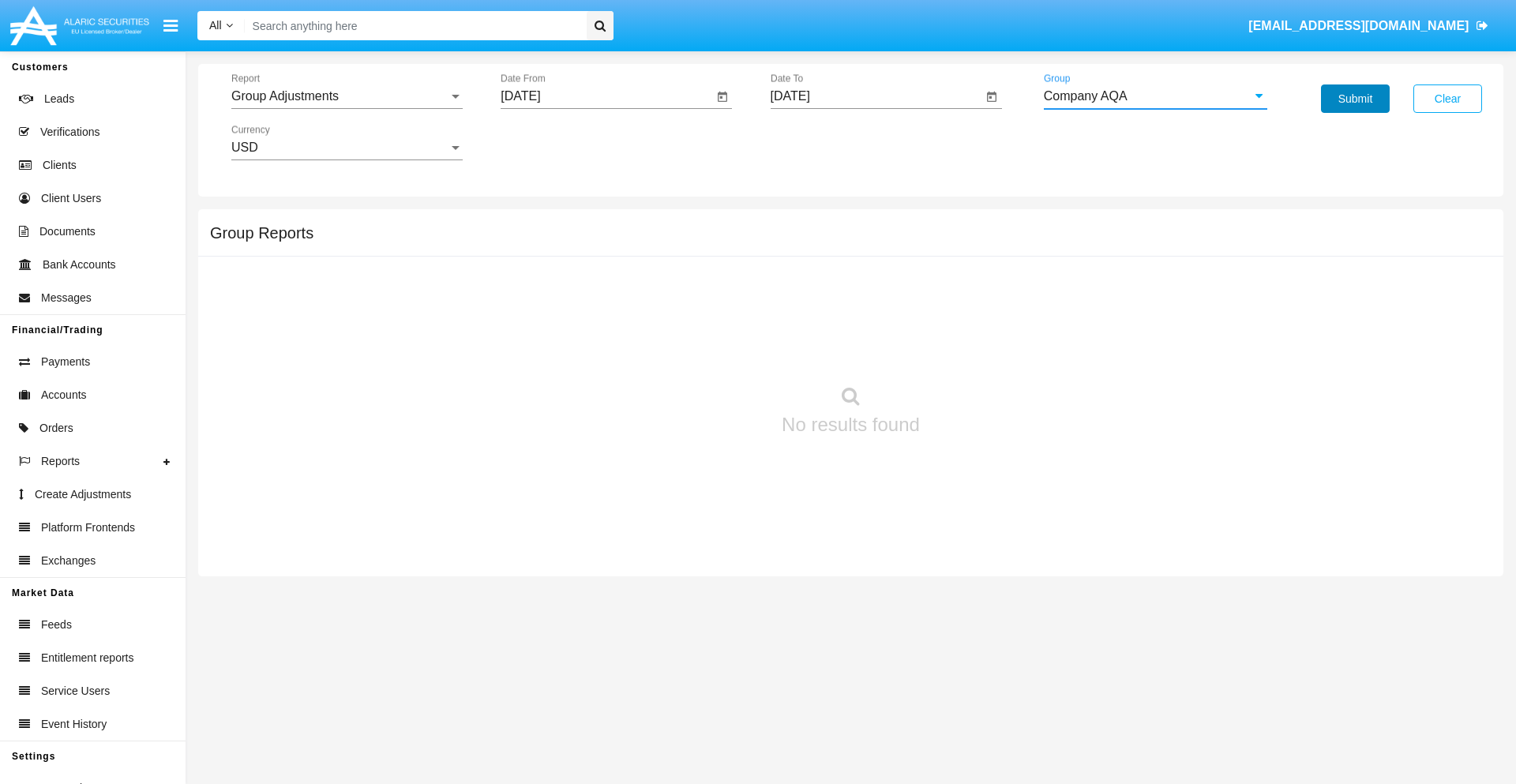
click at [1354, 98] on button "Submit" at bounding box center [1355, 98] width 69 height 29
click at [346, 96] on span "Report" at bounding box center [340, 96] width 217 height 14
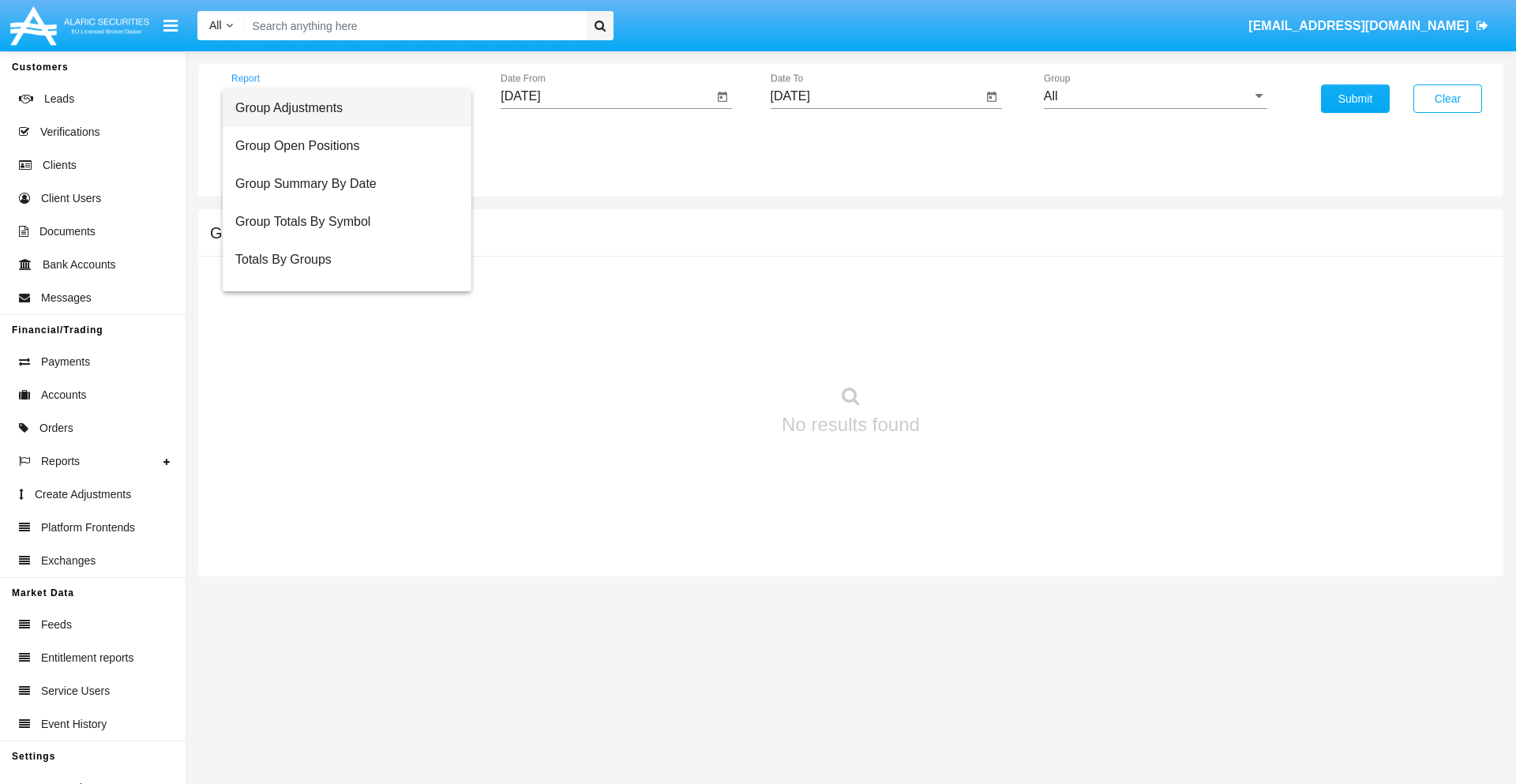
scroll to position [25, 0]
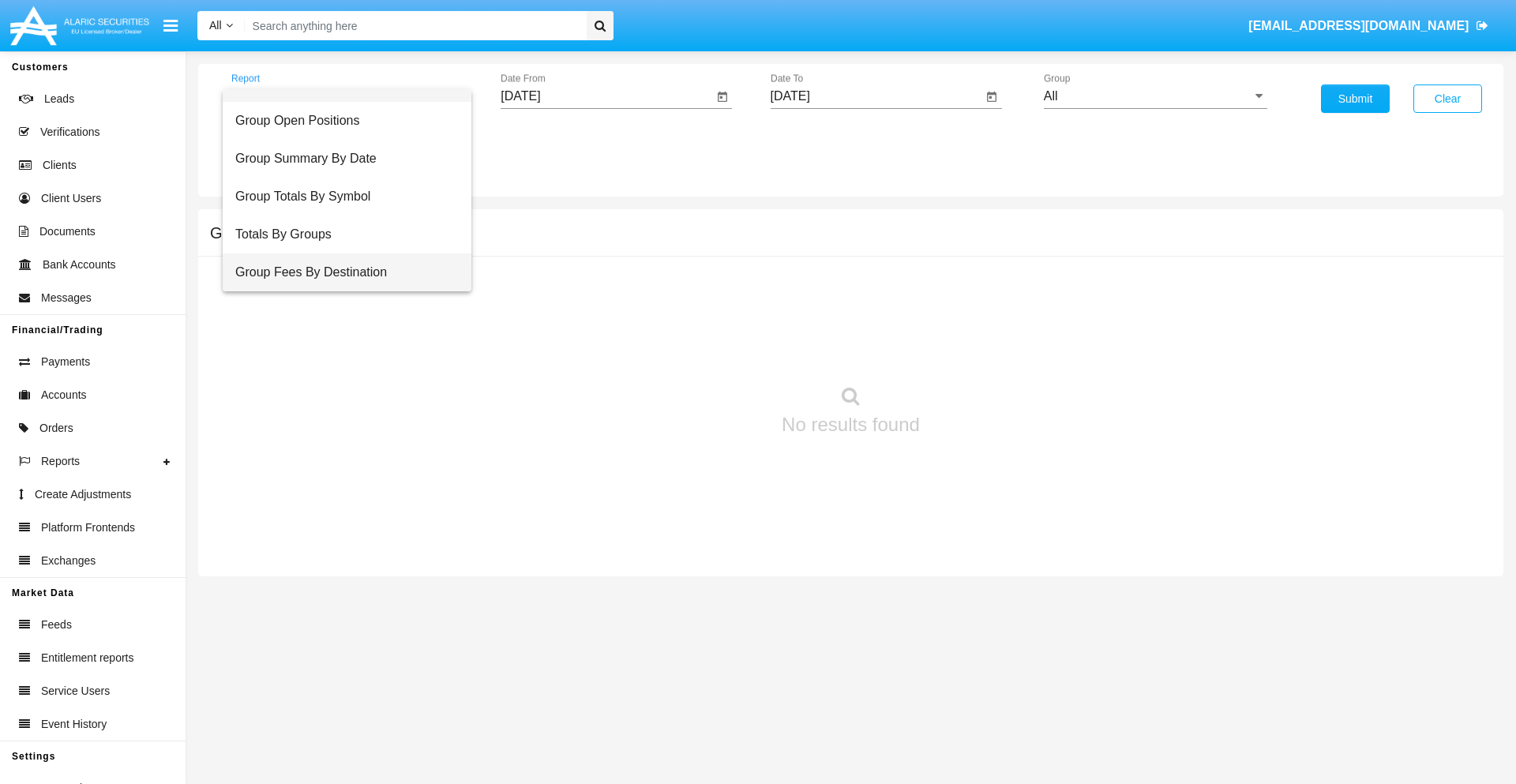
click at [340, 272] on span "Group Fees By Destination" at bounding box center [347, 272] width 223 height 38
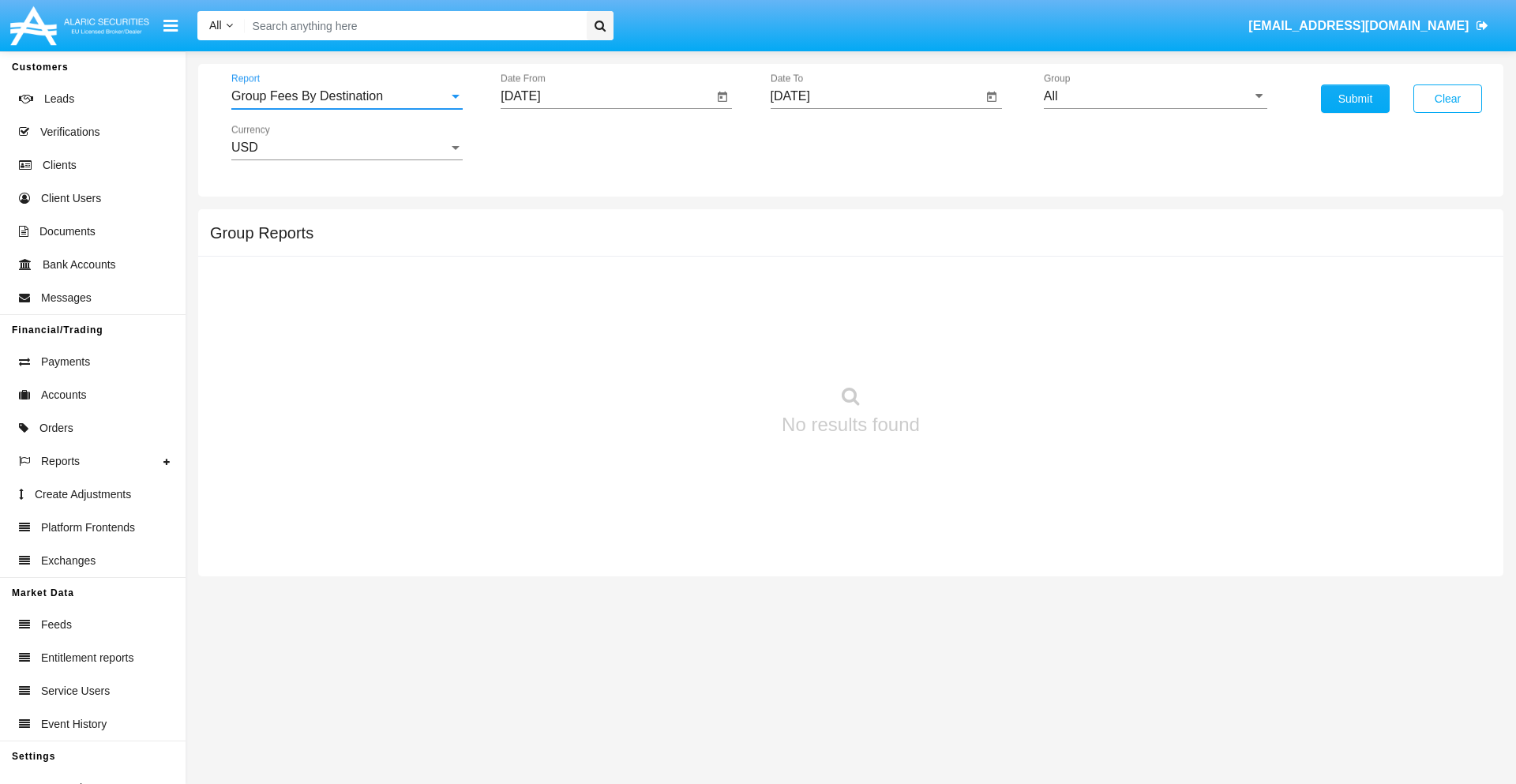
click at [606, 96] on input "[DATE]" at bounding box center [606, 96] width 212 height 14
click at [552, 142] on span "[DATE]" at bounding box center [538, 142] width 34 height 12
click at [704, 349] on div "2025" at bounding box center [705, 349] width 50 height 29
click at [649, 254] on div "[DATE]" at bounding box center [649, 254] width 50 height 29
click at [590, 241] on div "1" at bounding box center [590, 242] width 29 height 29
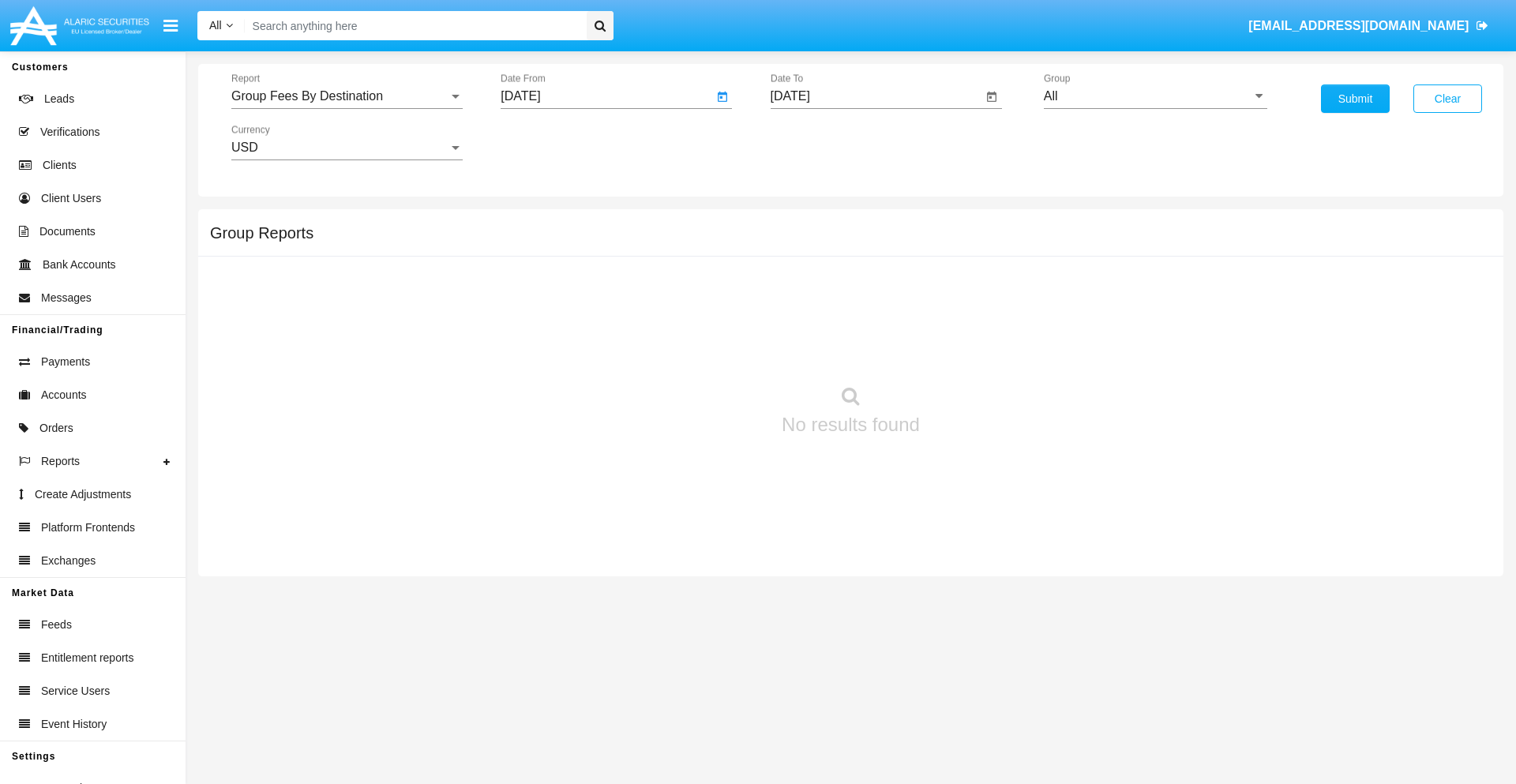
type input "07/01/25"
click at [875, 96] on input "[DATE]" at bounding box center [876, 96] width 212 height 14
click at [821, 142] on span "[DATE]" at bounding box center [808, 142] width 34 height 12
click at [974, 349] on div "2025" at bounding box center [974, 349] width 50 height 29
click at [807, 285] on div "SEP" at bounding box center [808, 285] width 50 height 29
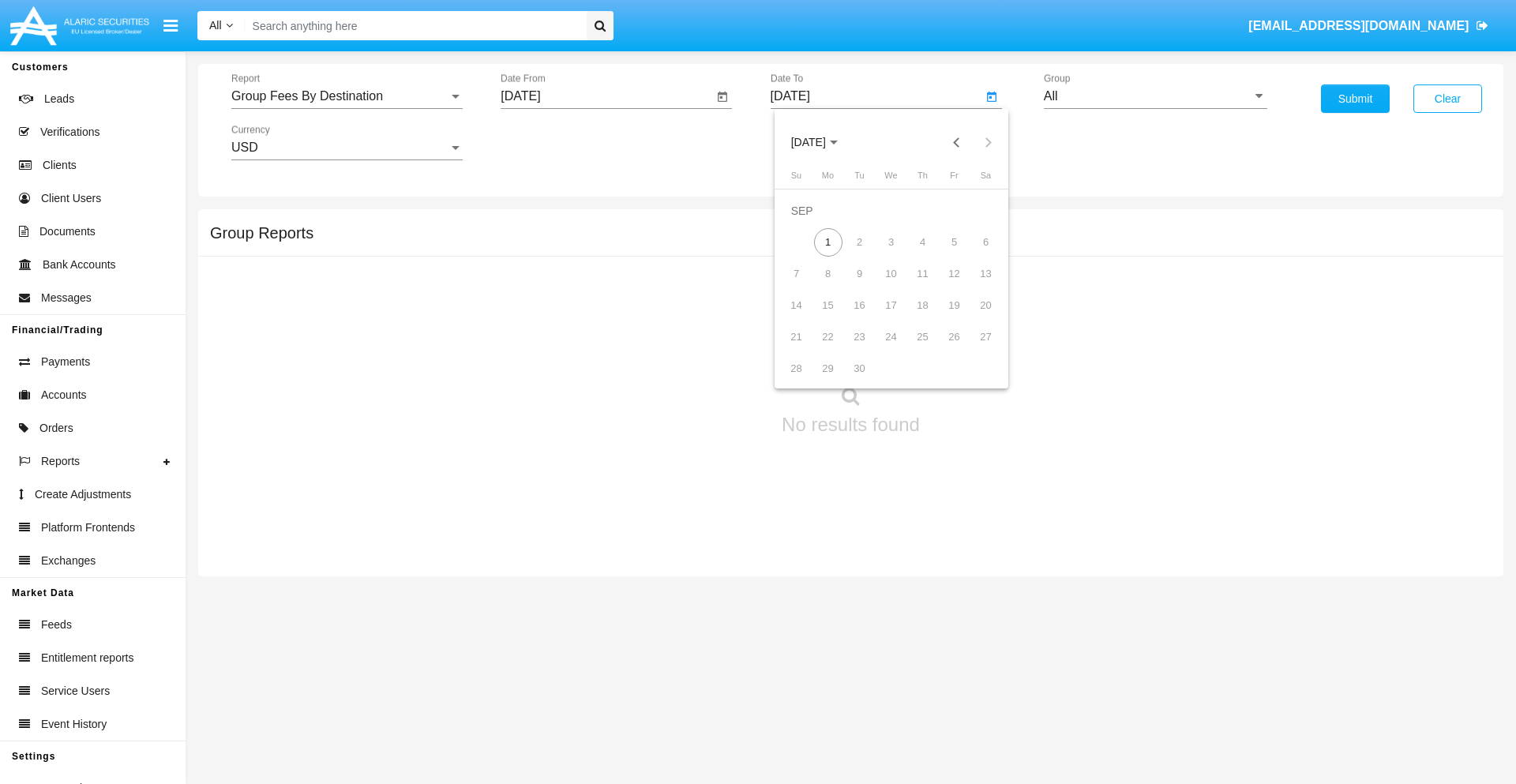
click at [828, 241] on div "1" at bounding box center [828, 242] width 29 height 29
type input "[DATE]"
click at [1155, 96] on input "All" at bounding box center [1155, 96] width 223 height 14
type input "Hammer Web Lite"
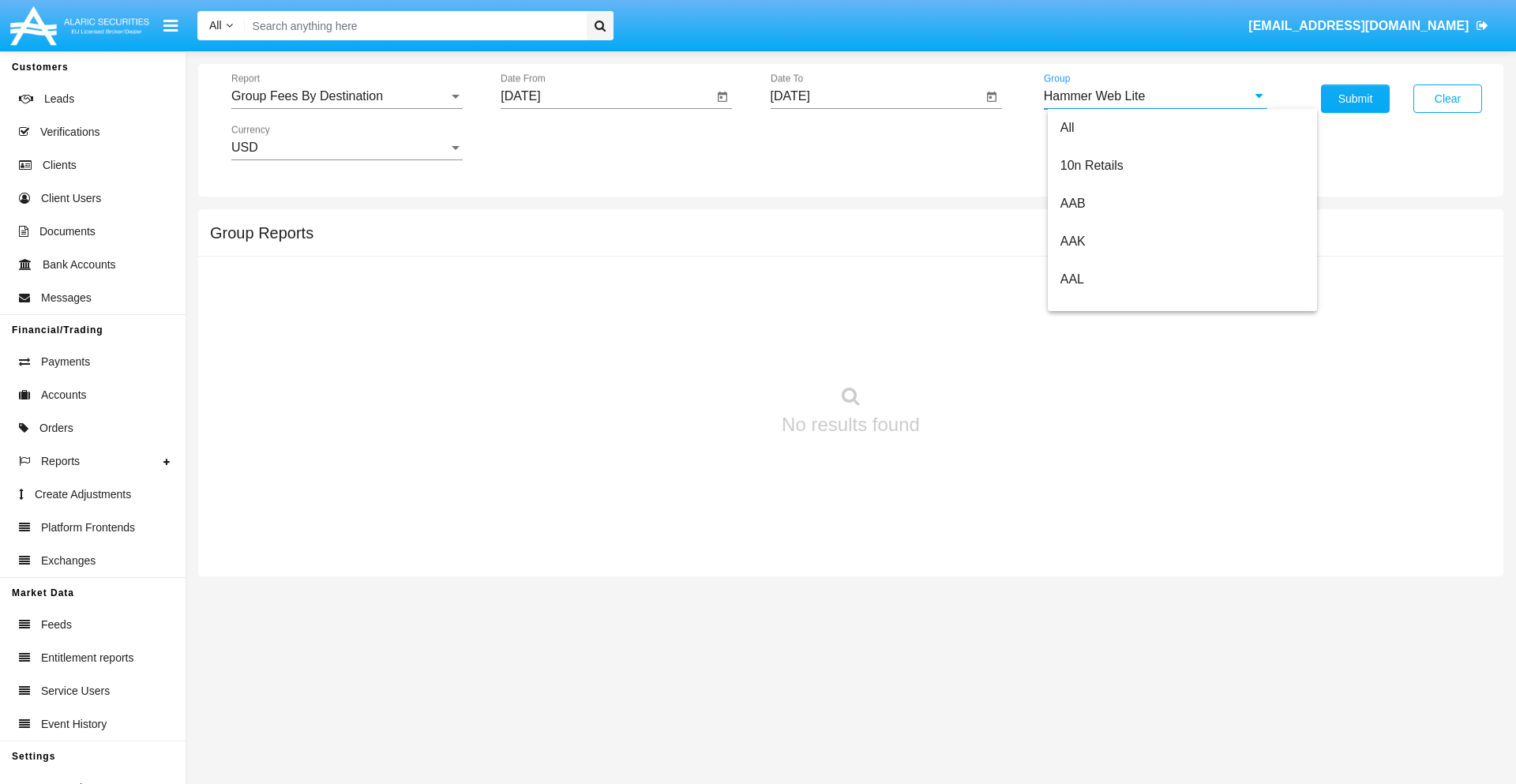
scroll to position [0, 0]
click at [1354, 98] on button "Submit" at bounding box center [1355, 98] width 69 height 29
click at [346, 96] on span "Report" at bounding box center [340, 96] width 217 height 14
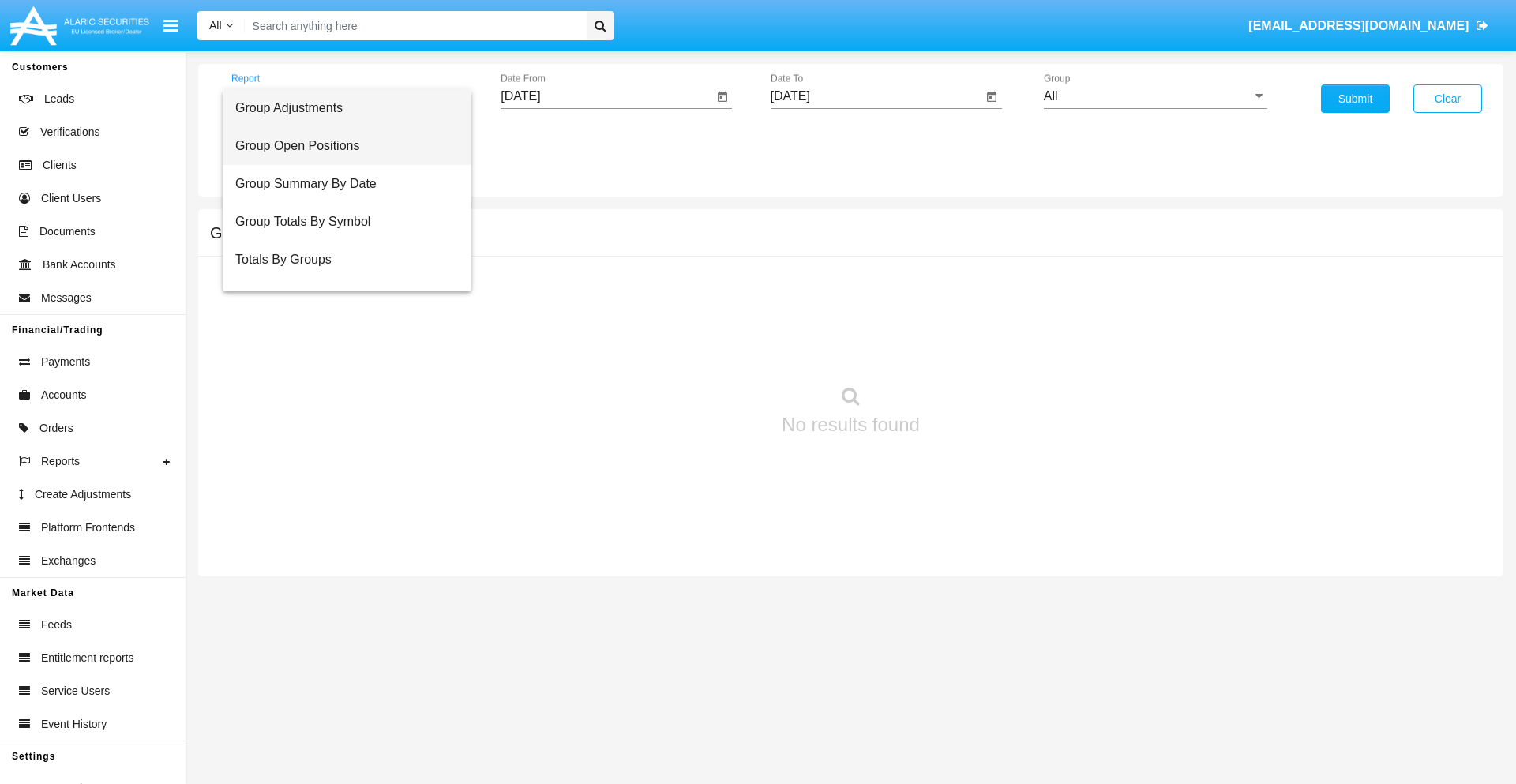
click at [340, 146] on span "Group Open Positions" at bounding box center [347, 146] width 223 height 38
click at [606, 96] on input "[DATE]" at bounding box center [606, 96] width 212 height 14
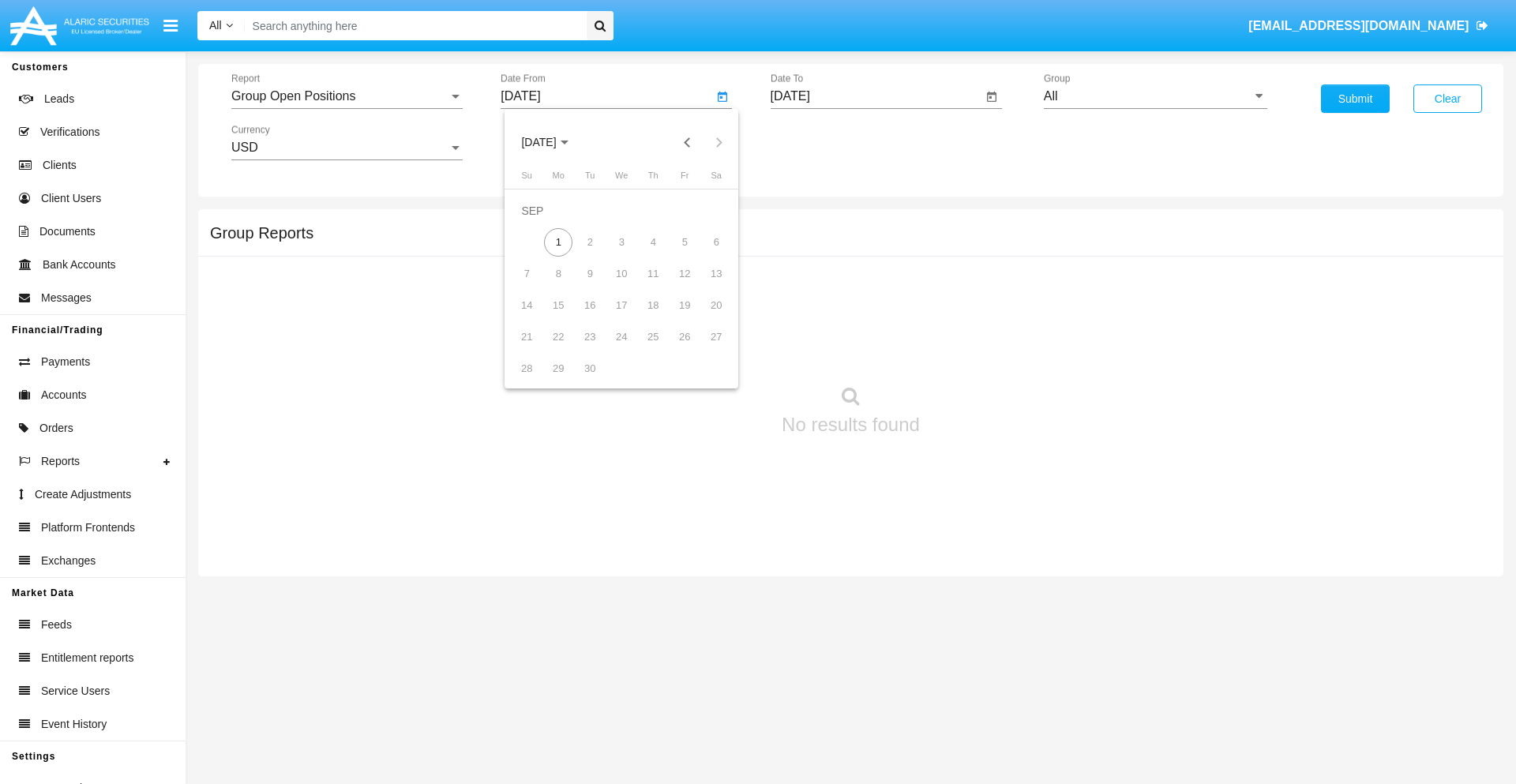
click at [552, 142] on span "[DATE]" at bounding box center [538, 142] width 34 height 12
click at [704, 349] on div "2025" at bounding box center [705, 349] width 50 height 29
click at [704, 254] on div "AUG" at bounding box center [705, 254] width 50 height 29
click at [684, 210] on div "1" at bounding box center [684, 211] width 29 height 29
type input "[DATE]"
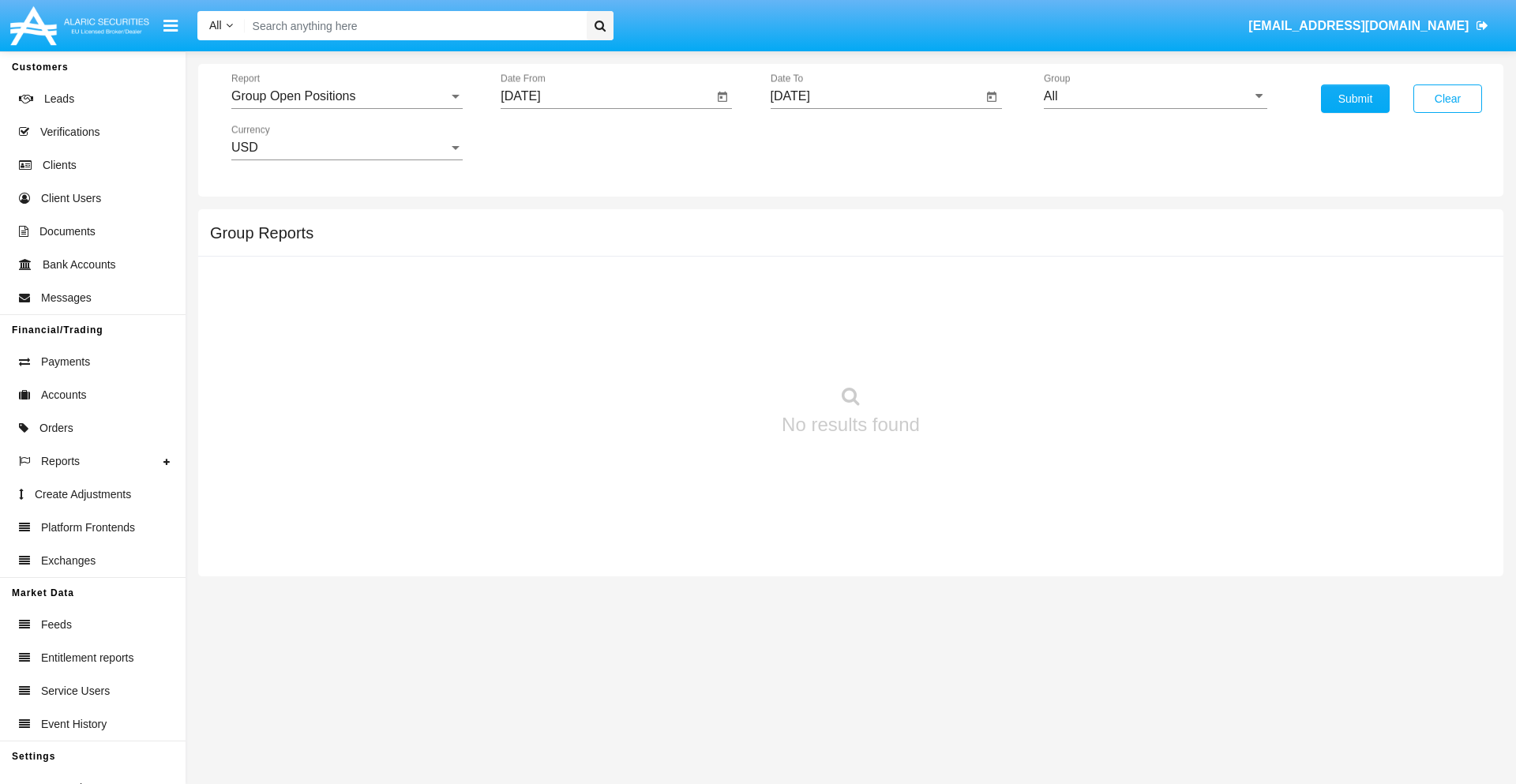
click at [875, 96] on input "[DATE]" at bounding box center [876, 96] width 212 height 14
click at [821, 142] on span "[DATE]" at bounding box center [808, 142] width 34 height 12
click at [974, 349] on div "2025" at bounding box center [974, 349] width 50 height 29
click at [807, 285] on div "SEP" at bounding box center [808, 285] width 50 height 29
click at [828, 241] on div "1" at bounding box center [828, 242] width 29 height 29
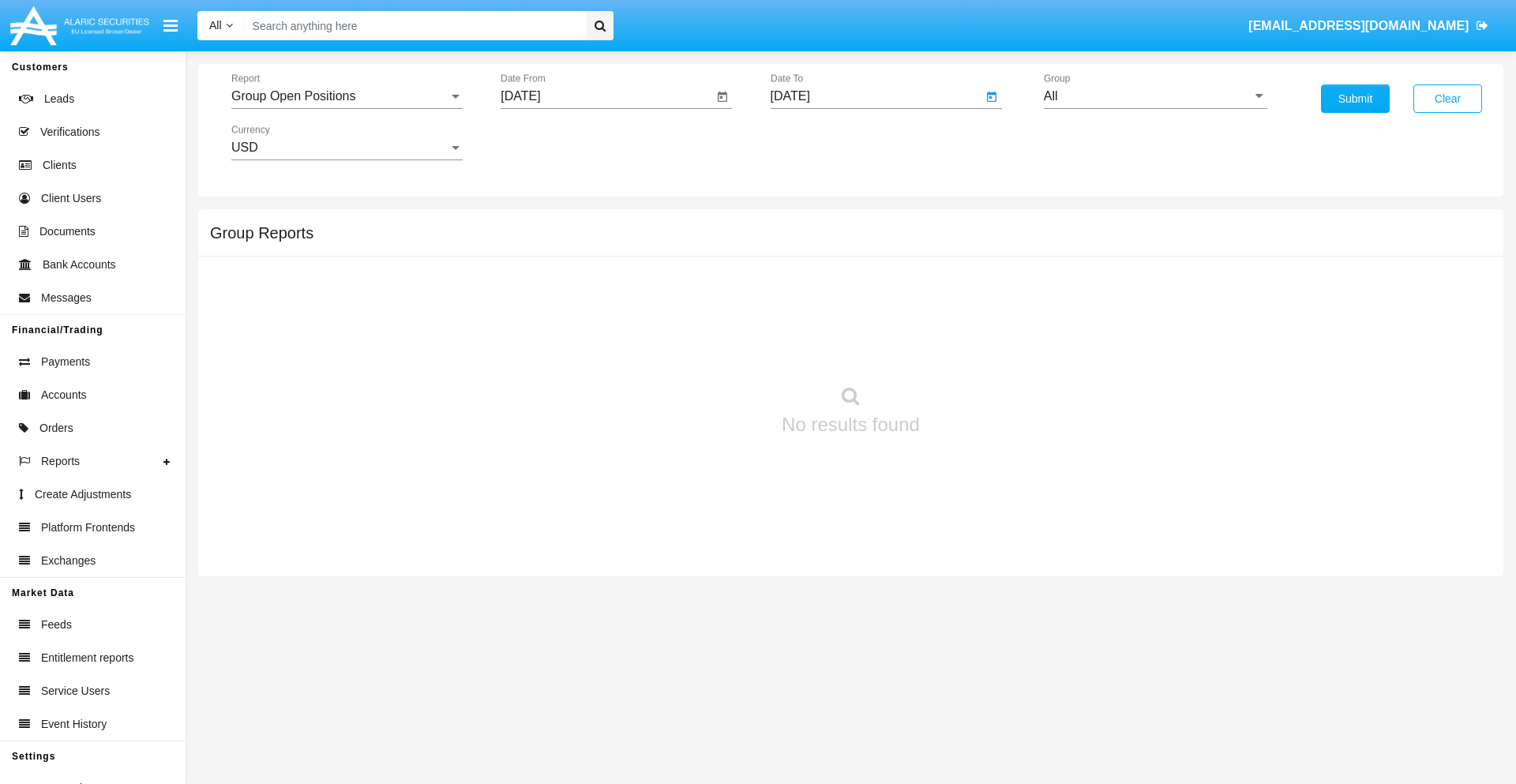
type input "[DATE]"
click at [1155, 96] on input "All" at bounding box center [1155, 96] width 223 height 14
type input "Hammer Web Lite"
click at [1354, 98] on button "Submit" at bounding box center [1355, 98] width 69 height 29
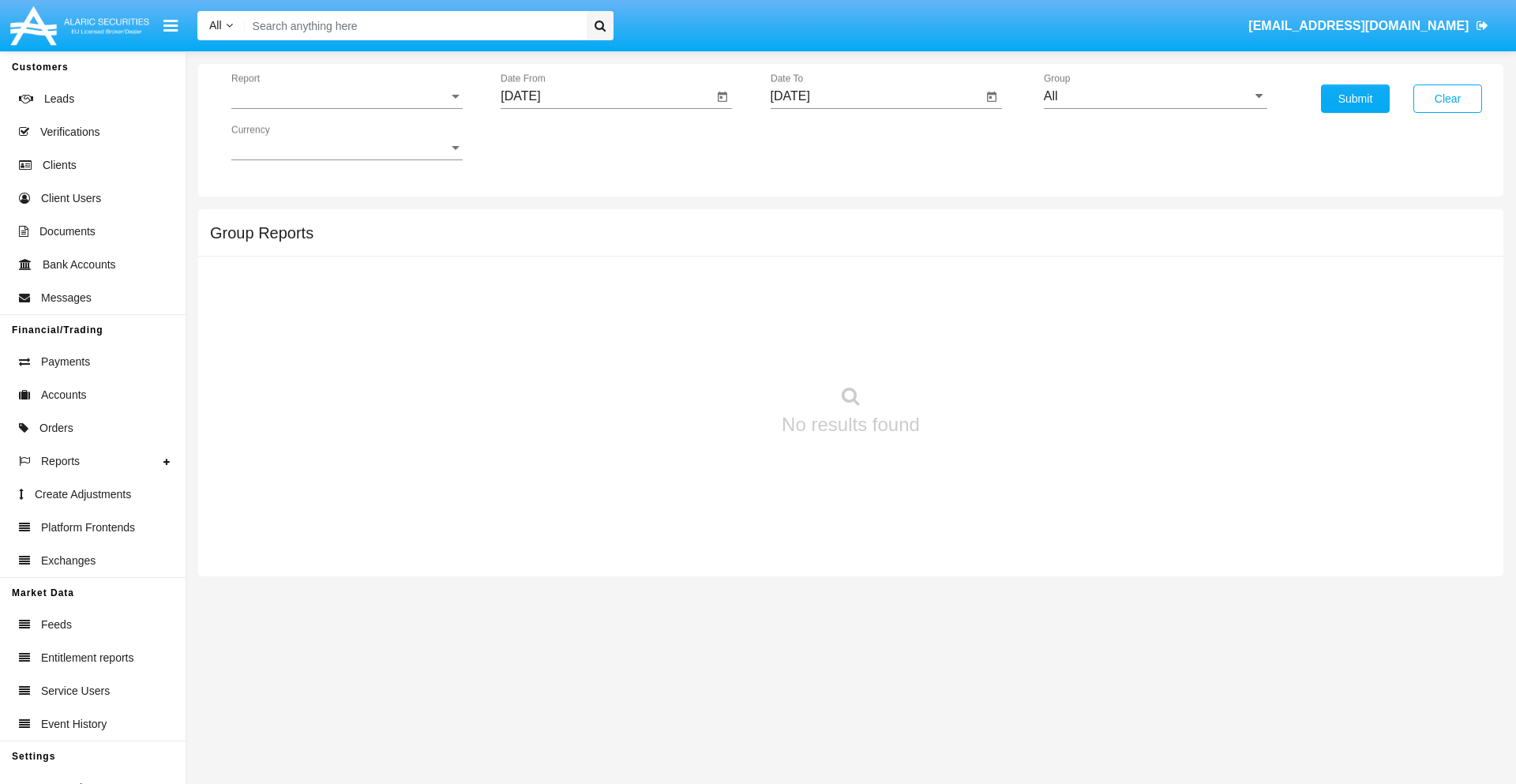
click at [346, 96] on span "Report" at bounding box center [340, 96] width 217 height 14
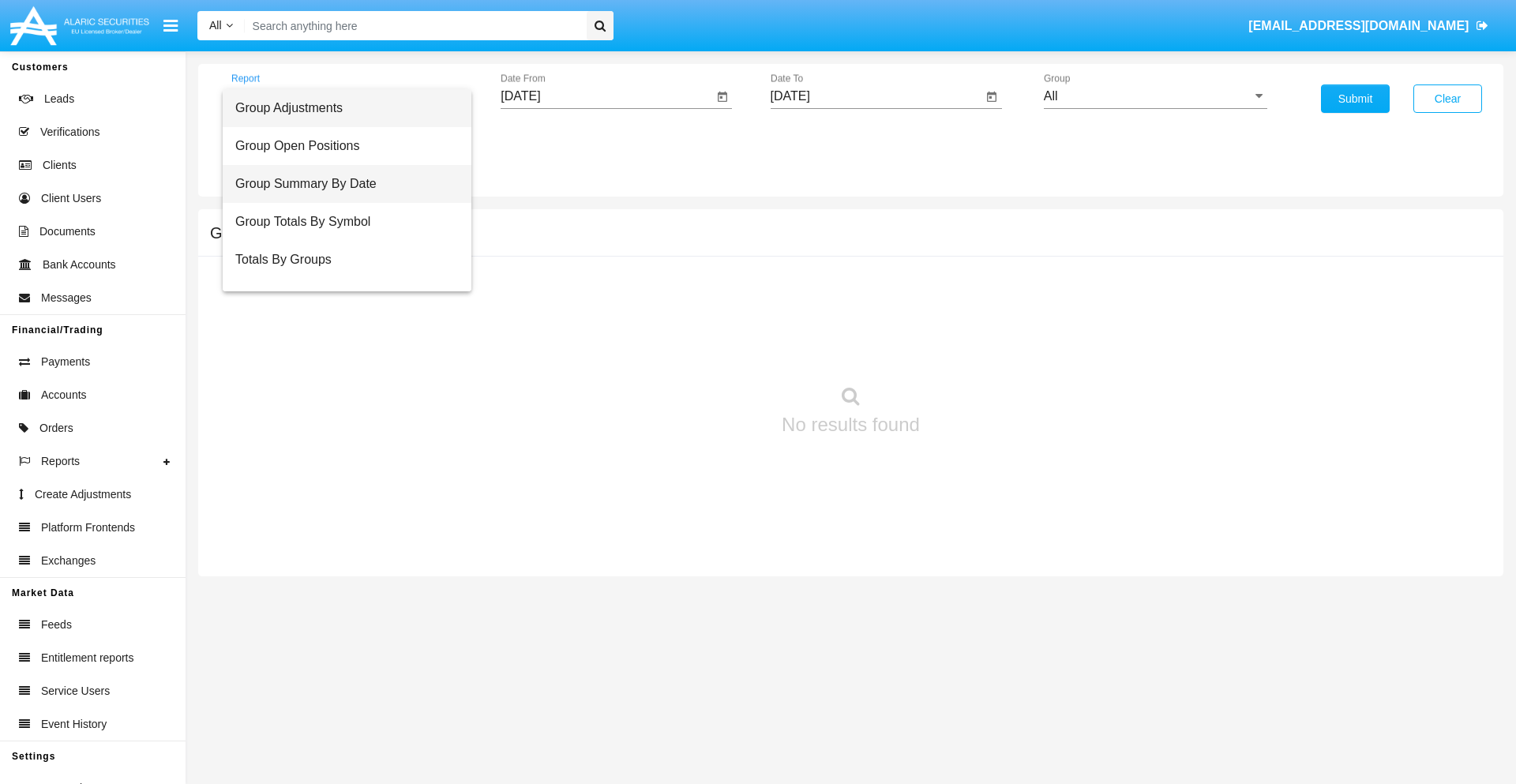
click at [340, 184] on span "Group Summary By Date" at bounding box center [347, 184] width 223 height 38
click at [606, 96] on input "[DATE]" at bounding box center [606, 96] width 212 height 14
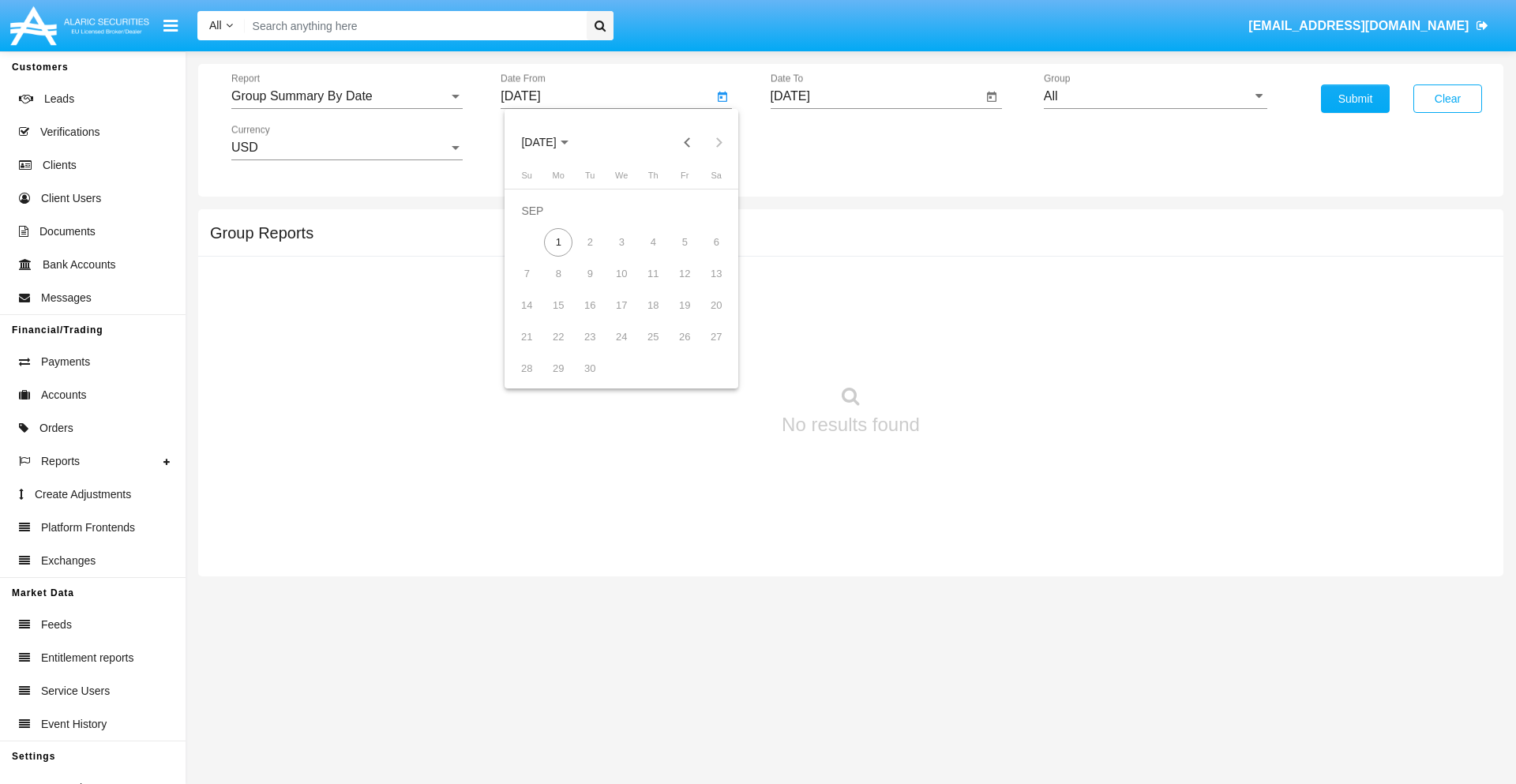
click at [552, 142] on span "[DATE]" at bounding box center [538, 142] width 34 height 12
click at [704, 349] on div "2025" at bounding box center [705, 349] width 50 height 29
click at [704, 254] on div "AUG" at bounding box center [705, 254] width 50 height 29
click at [684, 210] on div "1" at bounding box center [684, 211] width 29 height 29
type input "[DATE]"
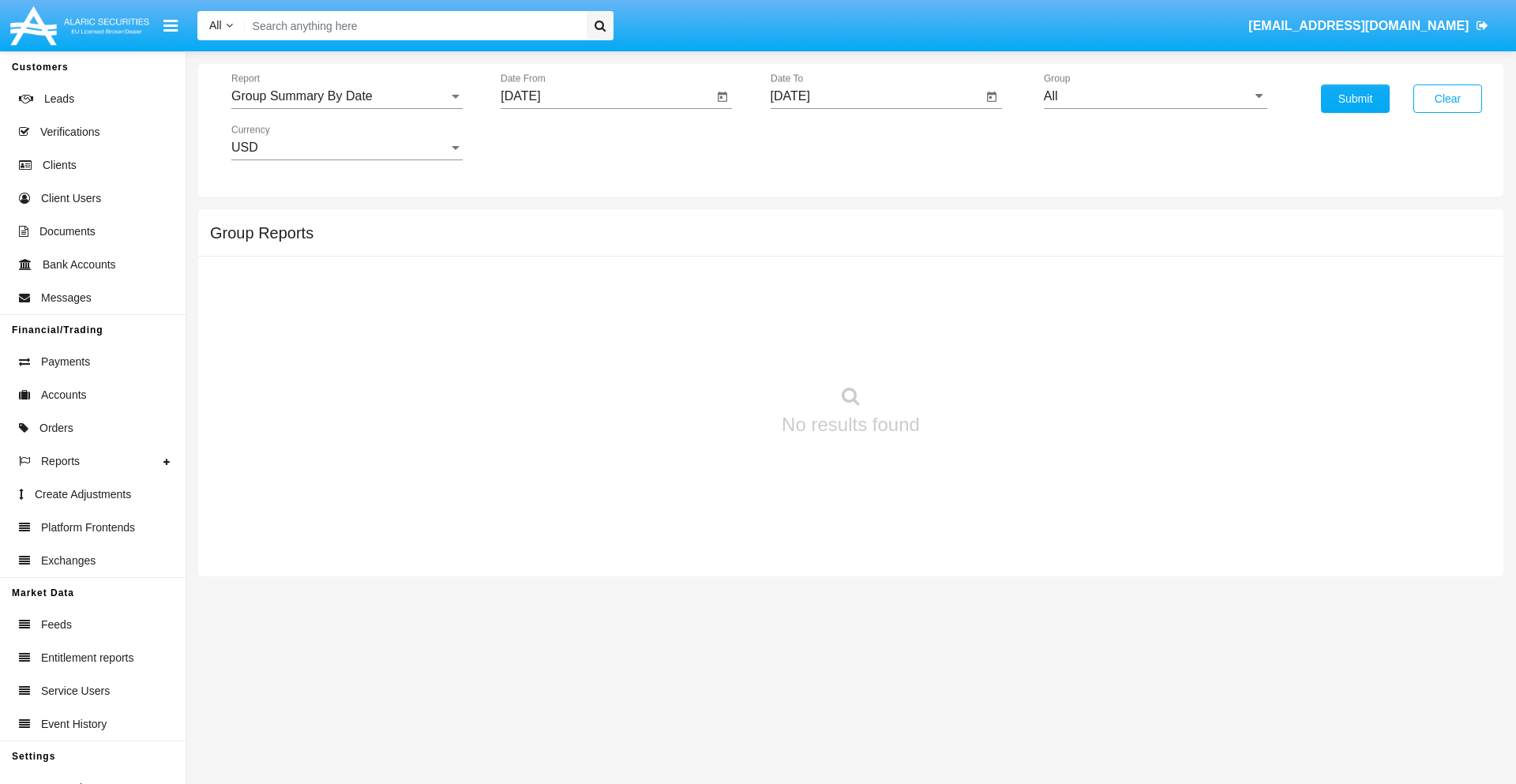
click at [875, 96] on input "[DATE]" at bounding box center [876, 96] width 212 height 14
click at [821, 142] on span "[DATE]" at bounding box center [808, 142] width 34 height 12
click at [974, 349] on div "2025" at bounding box center [974, 349] width 50 height 29
click at [807, 285] on div "SEP" at bounding box center [808, 285] width 50 height 29
click at [828, 241] on div "1" at bounding box center [828, 242] width 29 height 29
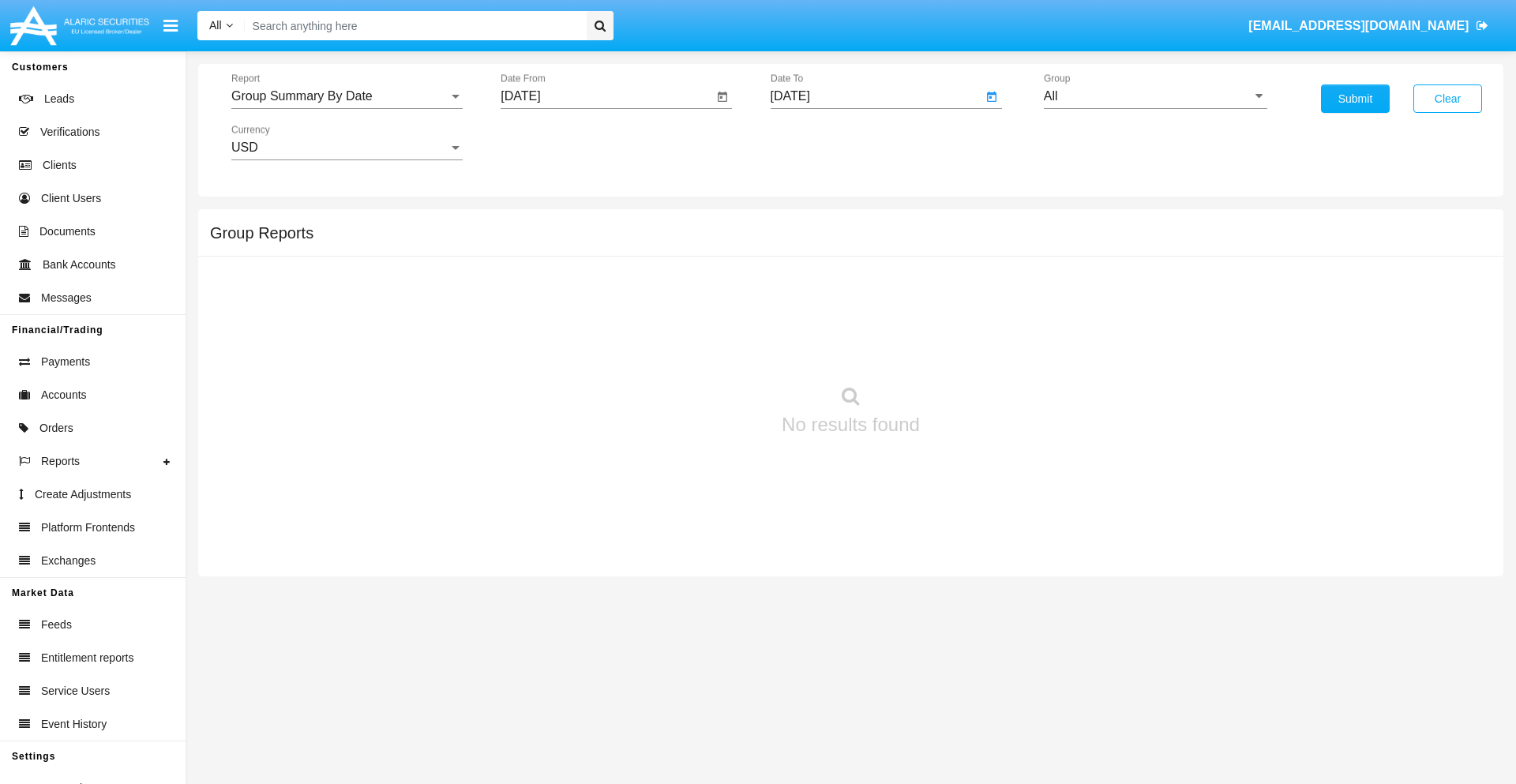
type input "[DATE]"
click at [1155, 96] on input "All" at bounding box center [1155, 96] width 223 height 14
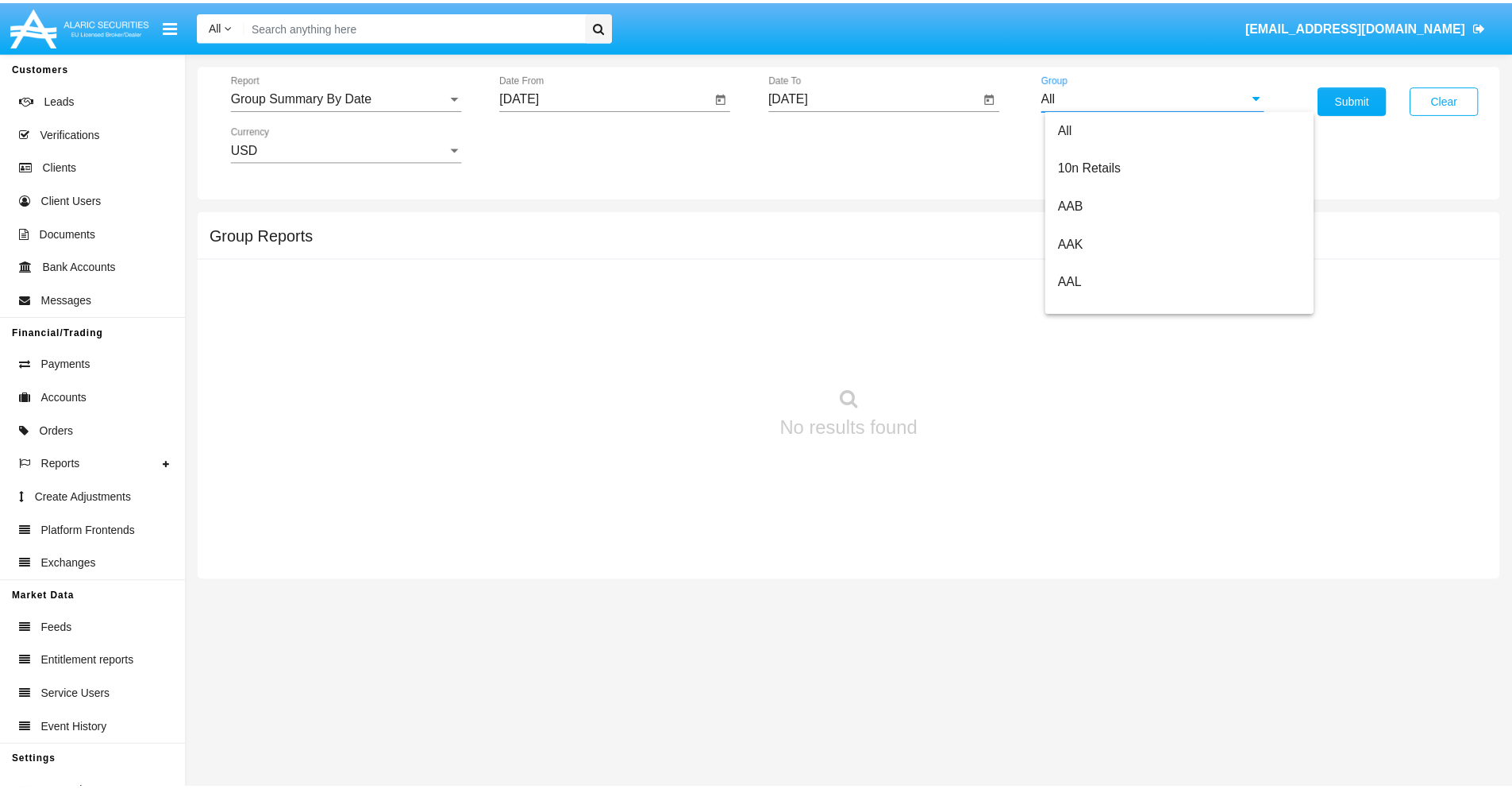
scroll to position [852, 0]
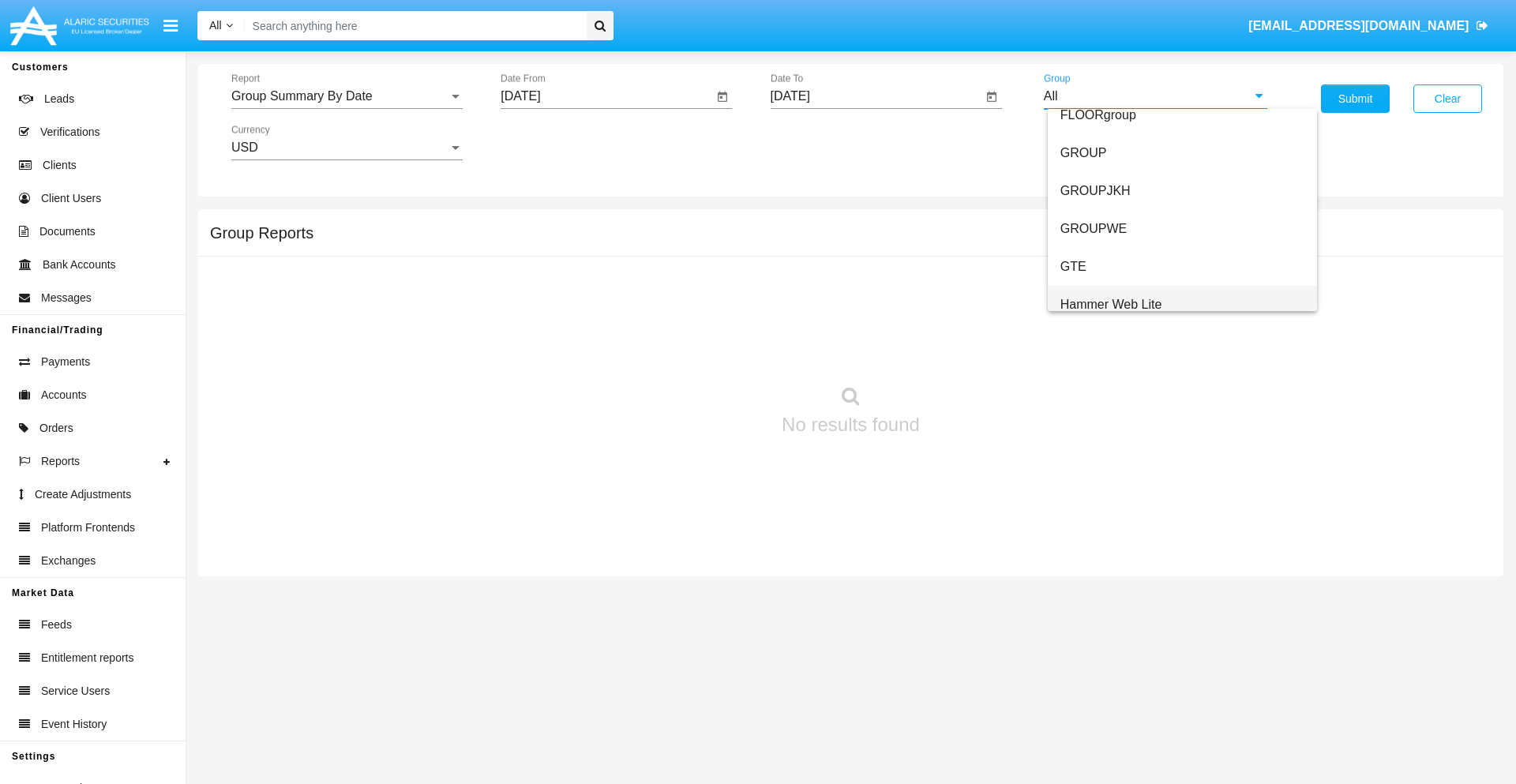
click at [1111, 303] on span "Hammer Web Lite" at bounding box center [1111, 304] width 102 height 13
type input "Hammer Web Lite"
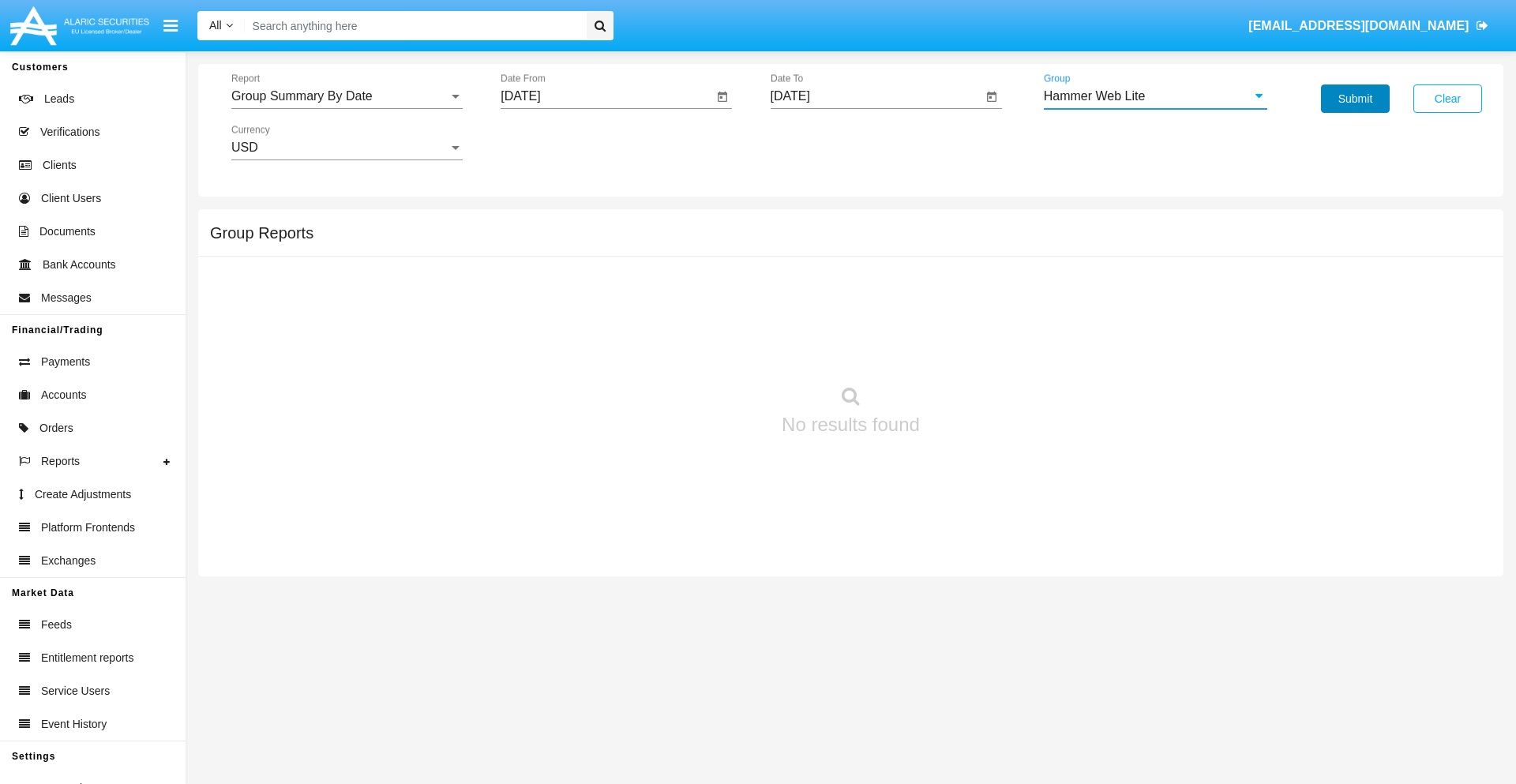
click at [1354, 98] on button "Submit" at bounding box center [1355, 98] width 69 height 29
click at [346, 96] on span "Report" at bounding box center [340, 96] width 217 height 14
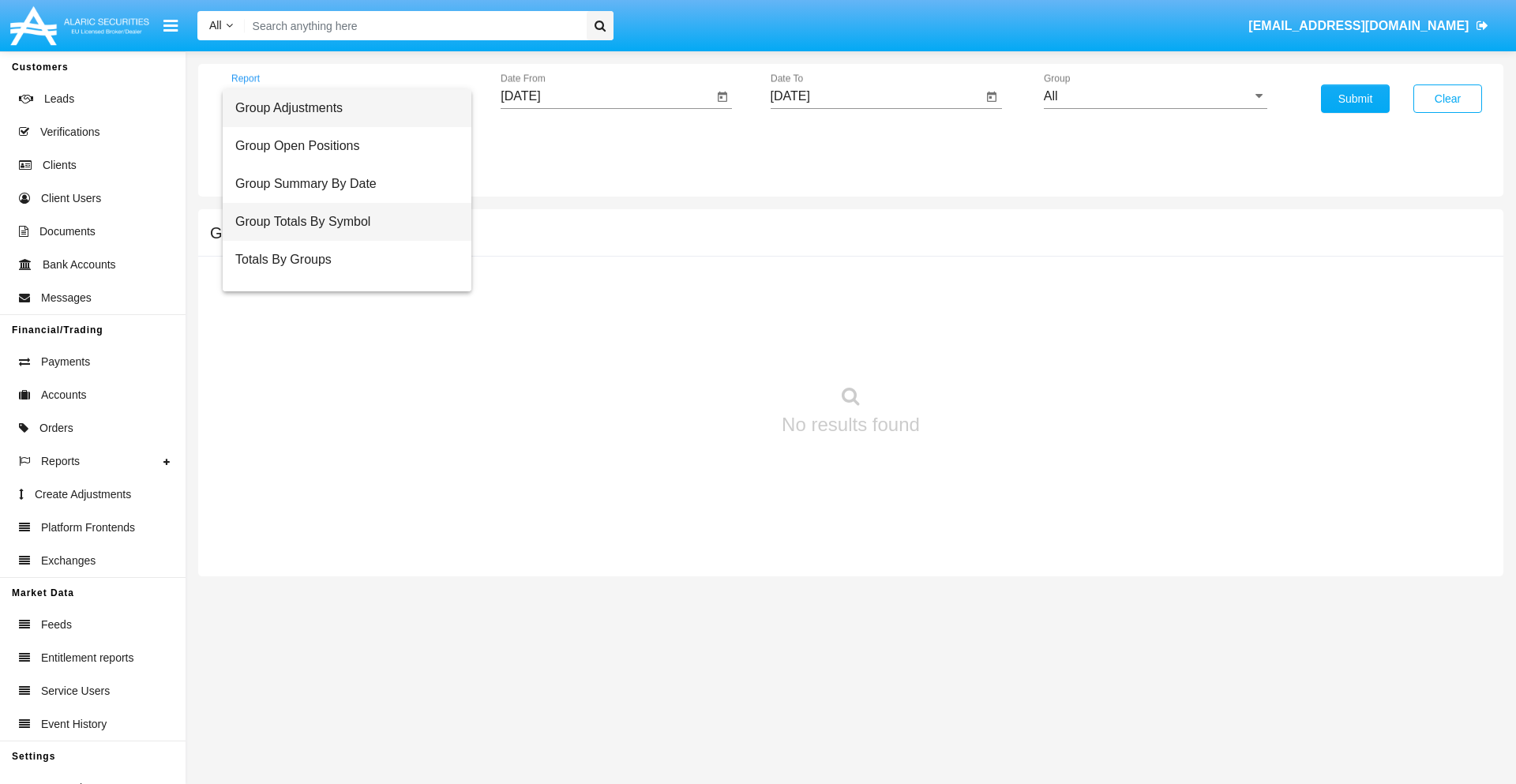
click at [340, 221] on span "Group Totals By Symbol" at bounding box center [347, 221] width 223 height 38
click at [606, 96] on input "[DATE]" at bounding box center [606, 96] width 212 height 14
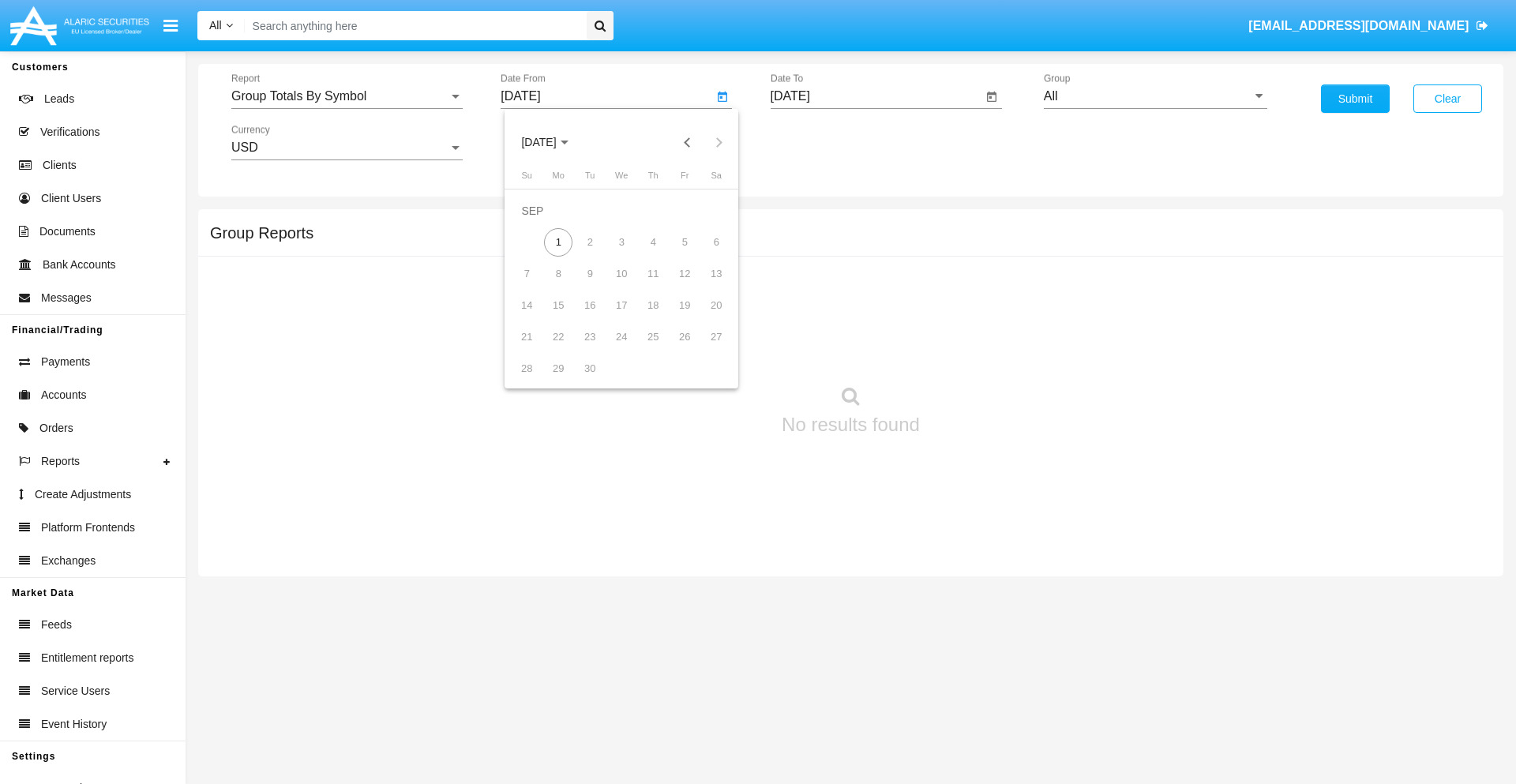
click at [552, 142] on span "[DATE]" at bounding box center [538, 142] width 34 height 12
click at [704, 349] on div "2025" at bounding box center [705, 349] width 50 height 29
click at [704, 254] on div "AUG" at bounding box center [705, 254] width 50 height 29
click at [684, 210] on div "1" at bounding box center [684, 211] width 29 height 29
type input "08/01/25"
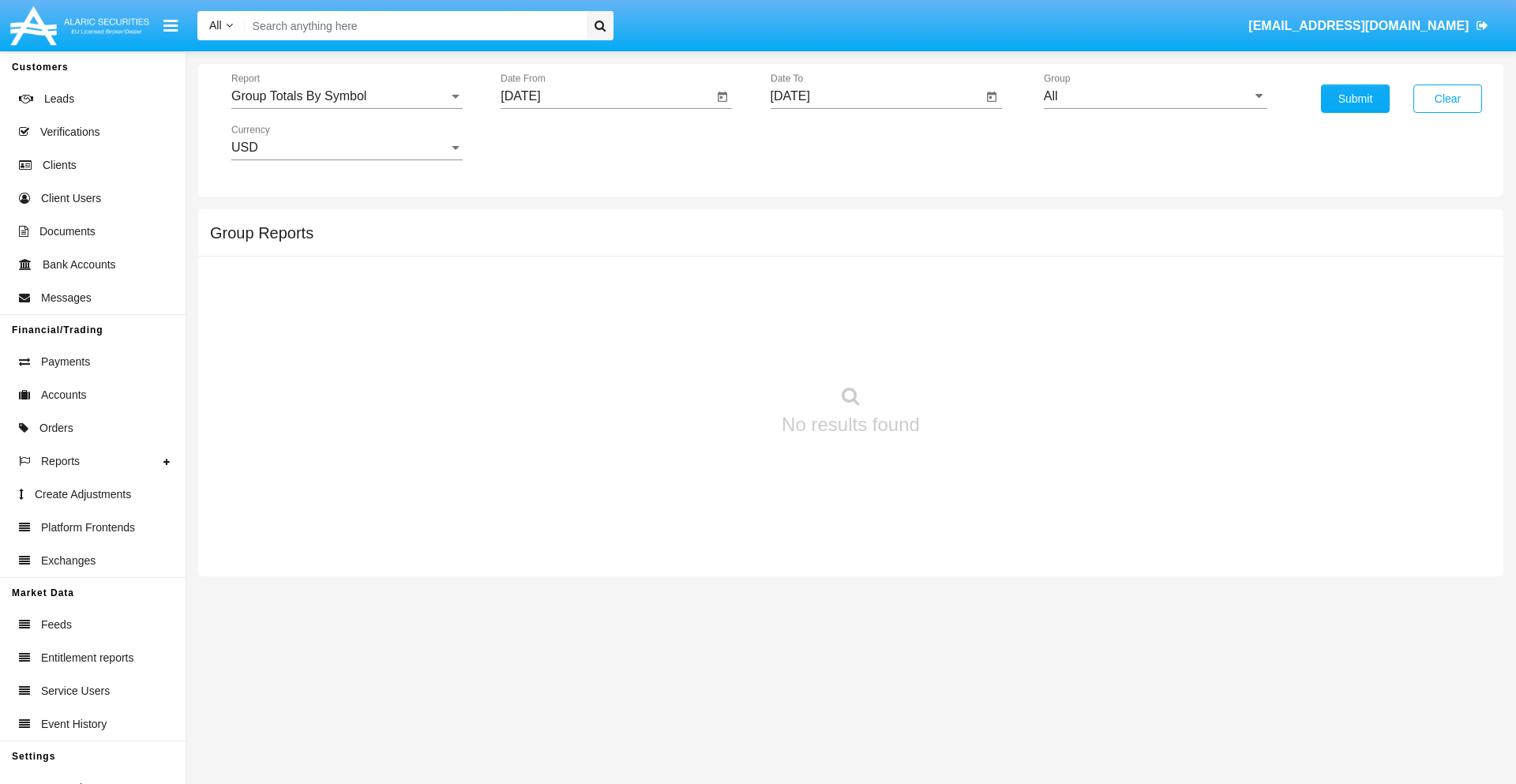
click at [875, 96] on input "[DATE]" at bounding box center [876, 96] width 212 height 14
click at [821, 142] on span "[DATE]" at bounding box center [808, 142] width 34 height 12
click at [974, 349] on div "2025" at bounding box center [974, 349] width 50 height 29
click at [807, 285] on div "SEP" at bounding box center [808, 285] width 50 height 29
click at [828, 241] on div "1" at bounding box center [828, 242] width 29 height 29
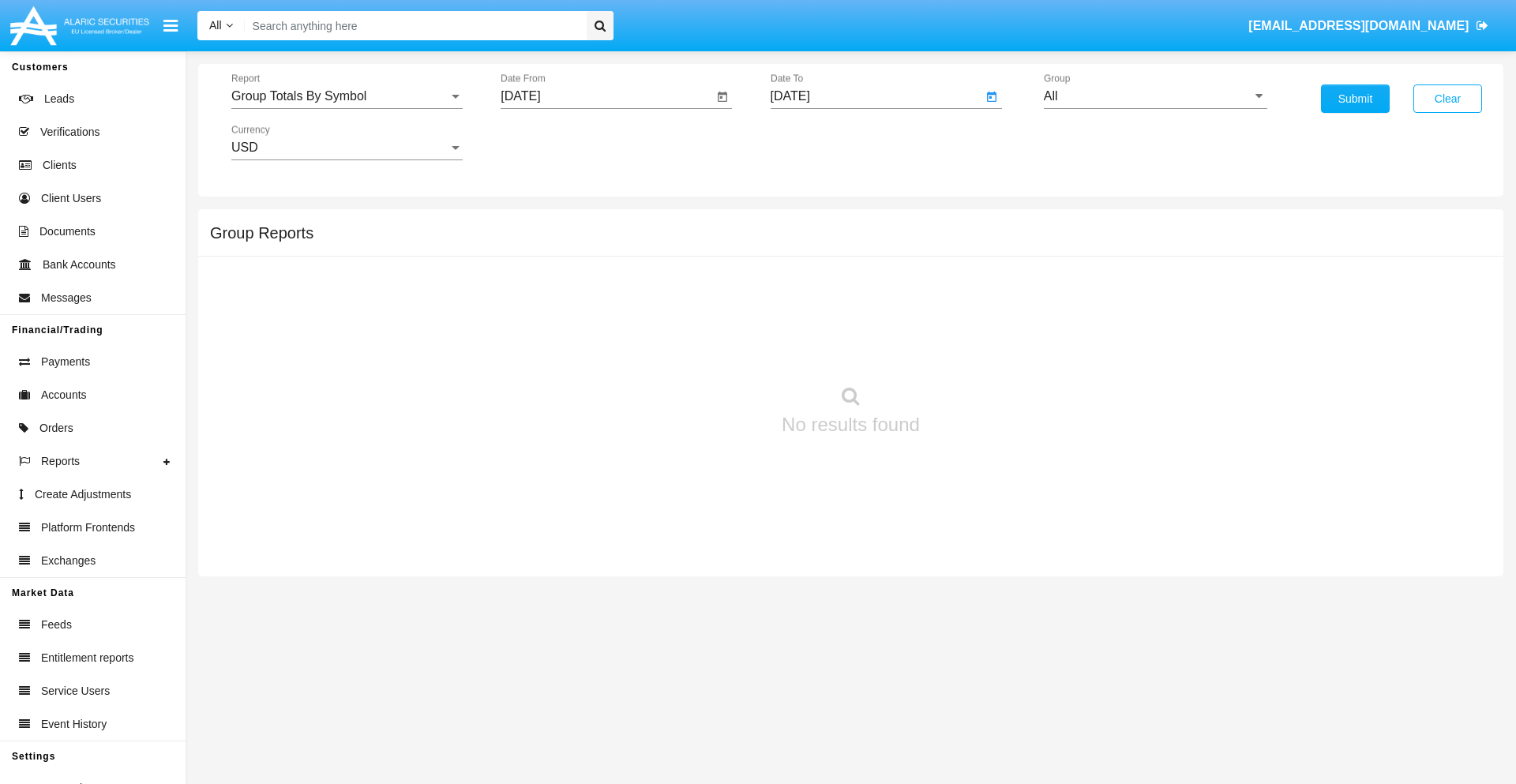
type input "09/01/25"
click at [1155, 96] on input "All" at bounding box center [1155, 96] width 223 height 14
type input "Hammer Web Lite"
click at [1354, 98] on button "Submit" at bounding box center [1355, 98] width 69 height 29
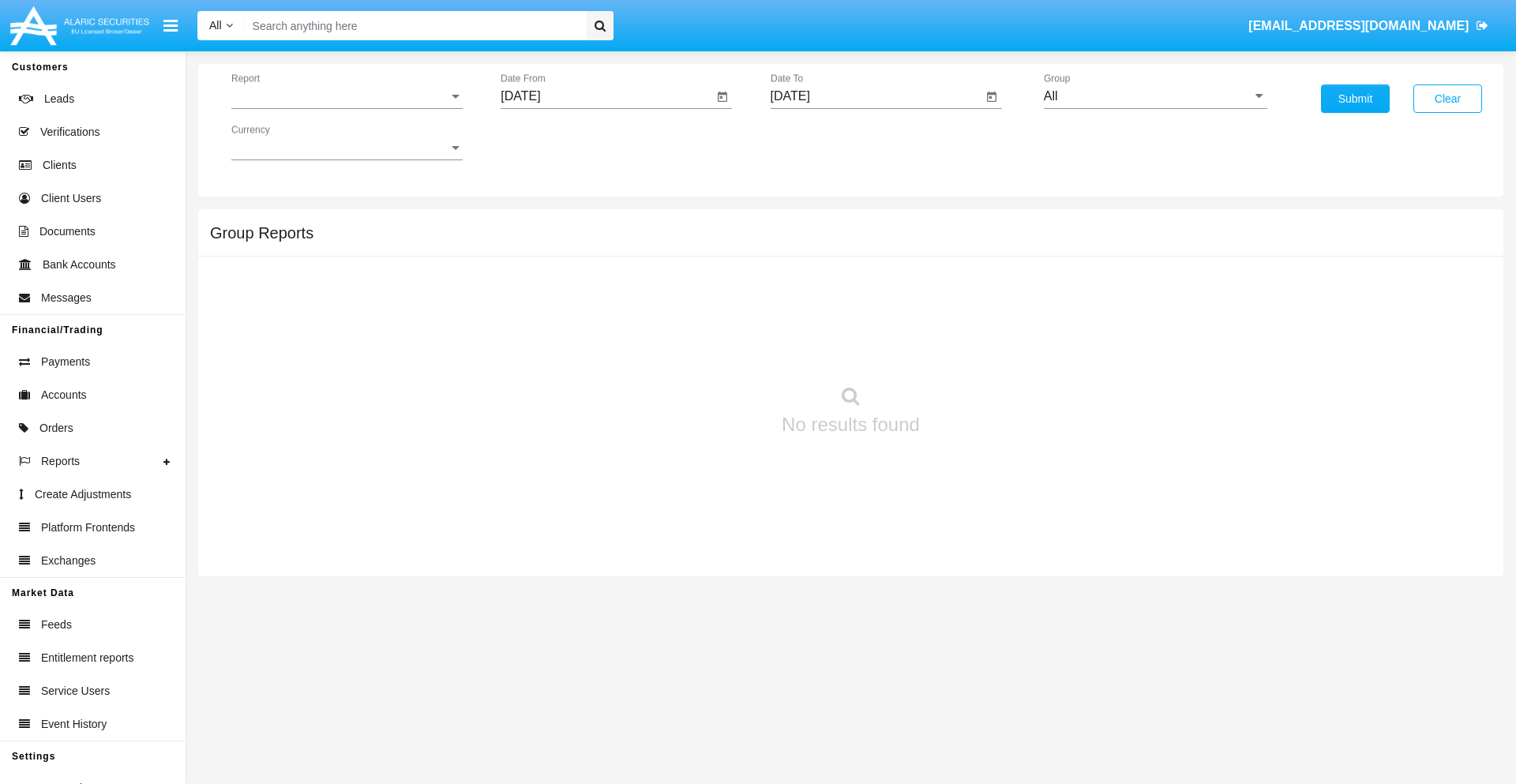
click at [346, 96] on span "Report" at bounding box center [340, 96] width 217 height 14
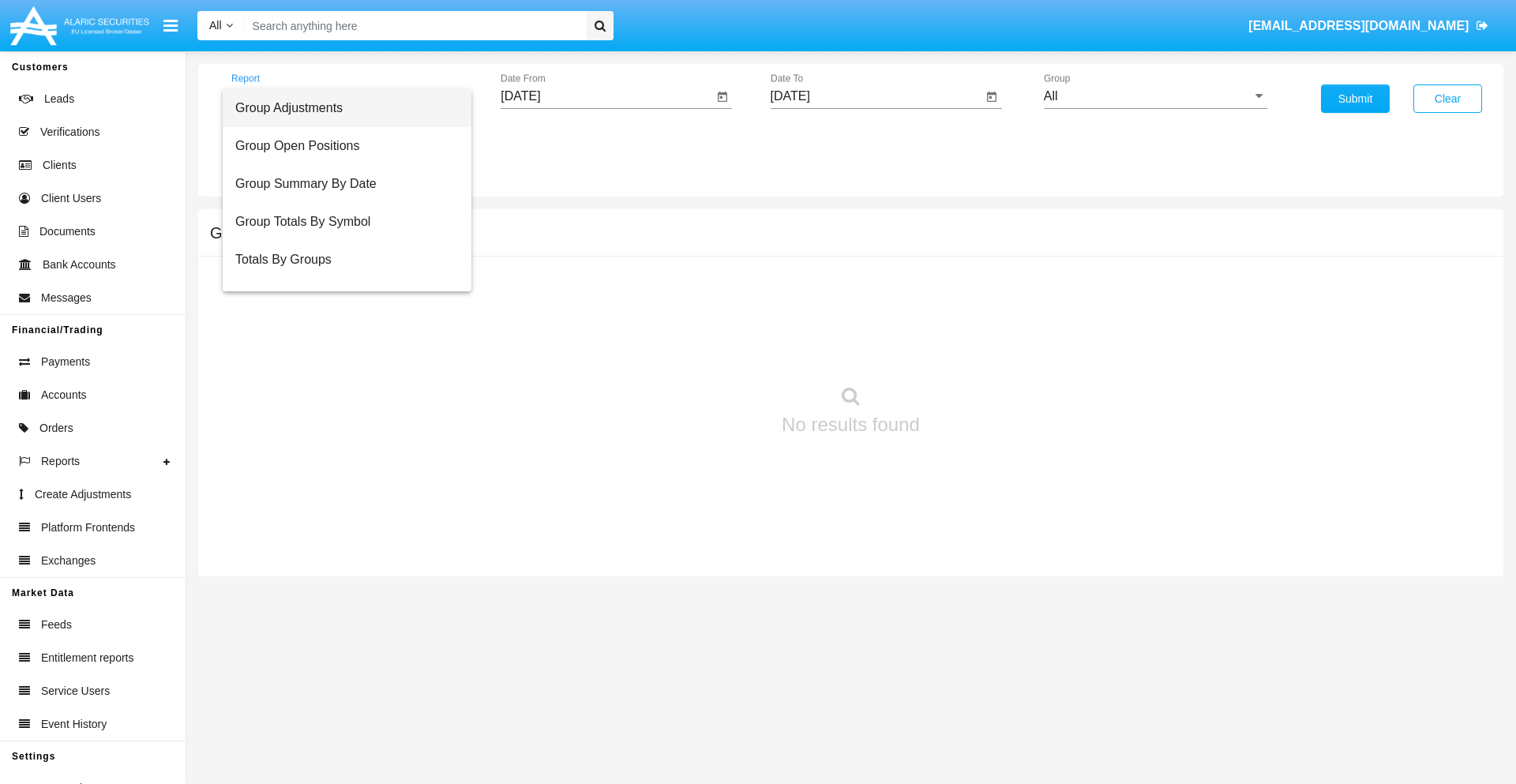
scroll to position [63, 0]
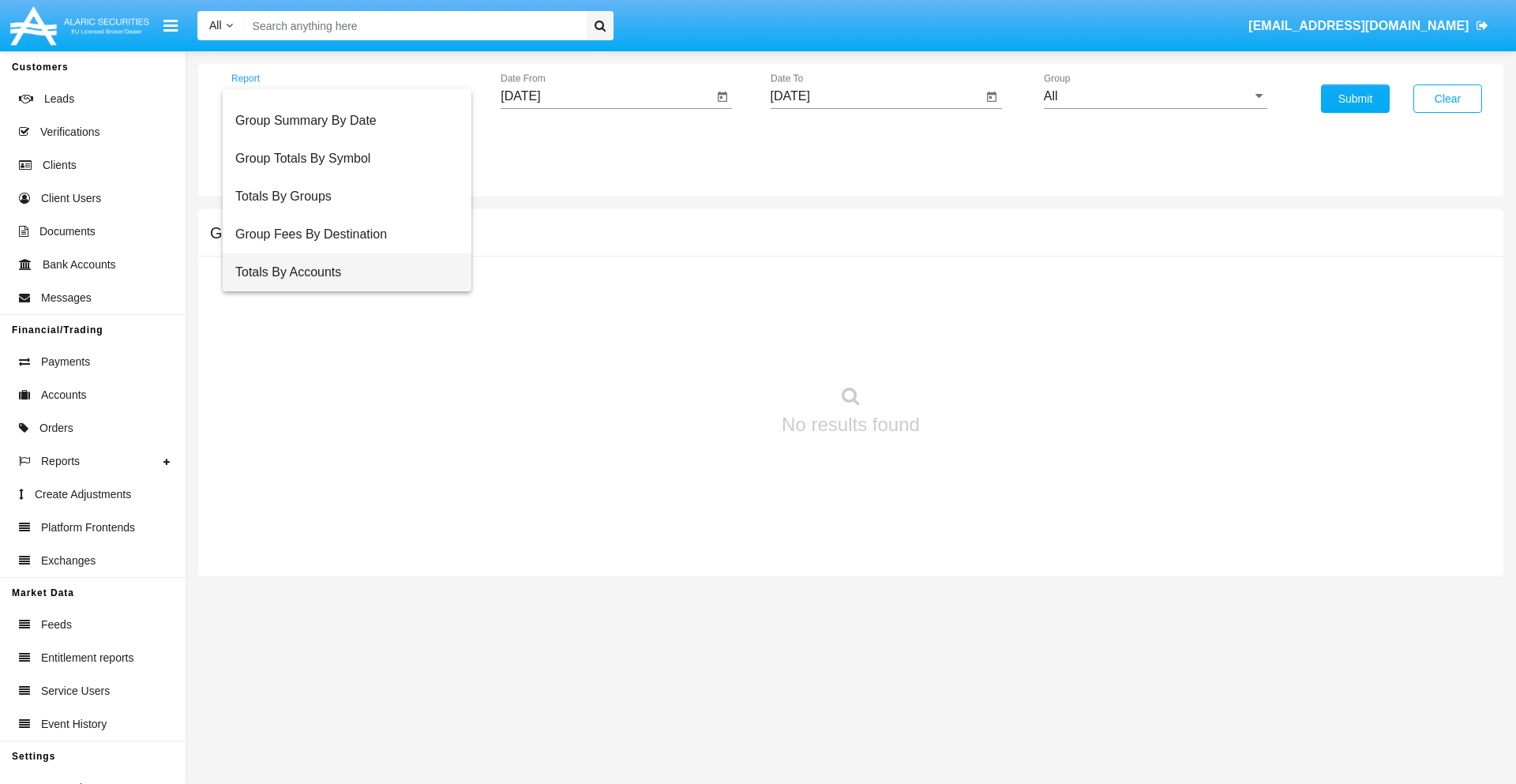
click at [340, 272] on span "Totals By Accounts" at bounding box center [347, 272] width 223 height 38
click at [606, 96] on input "[DATE]" at bounding box center [606, 96] width 212 height 14
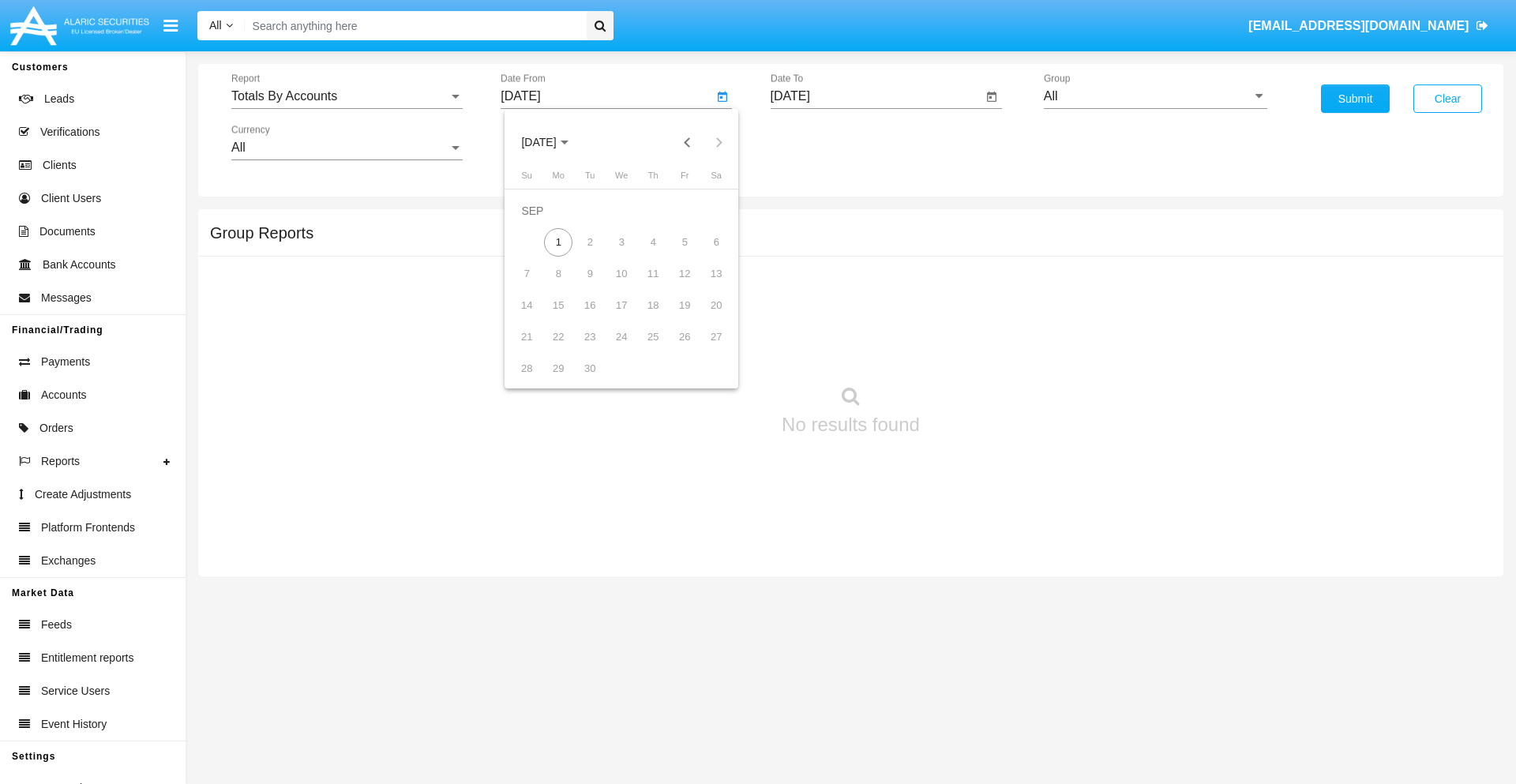
click at [552, 142] on span "[DATE]" at bounding box center [538, 142] width 34 height 12
click at [704, 349] on div "2025" at bounding box center [705, 349] width 50 height 29
click at [704, 254] on div "AUG" at bounding box center [705, 254] width 50 height 29
click at [527, 304] on div "17" at bounding box center [527, 305] width 29 height 29
type input "[DATE]"
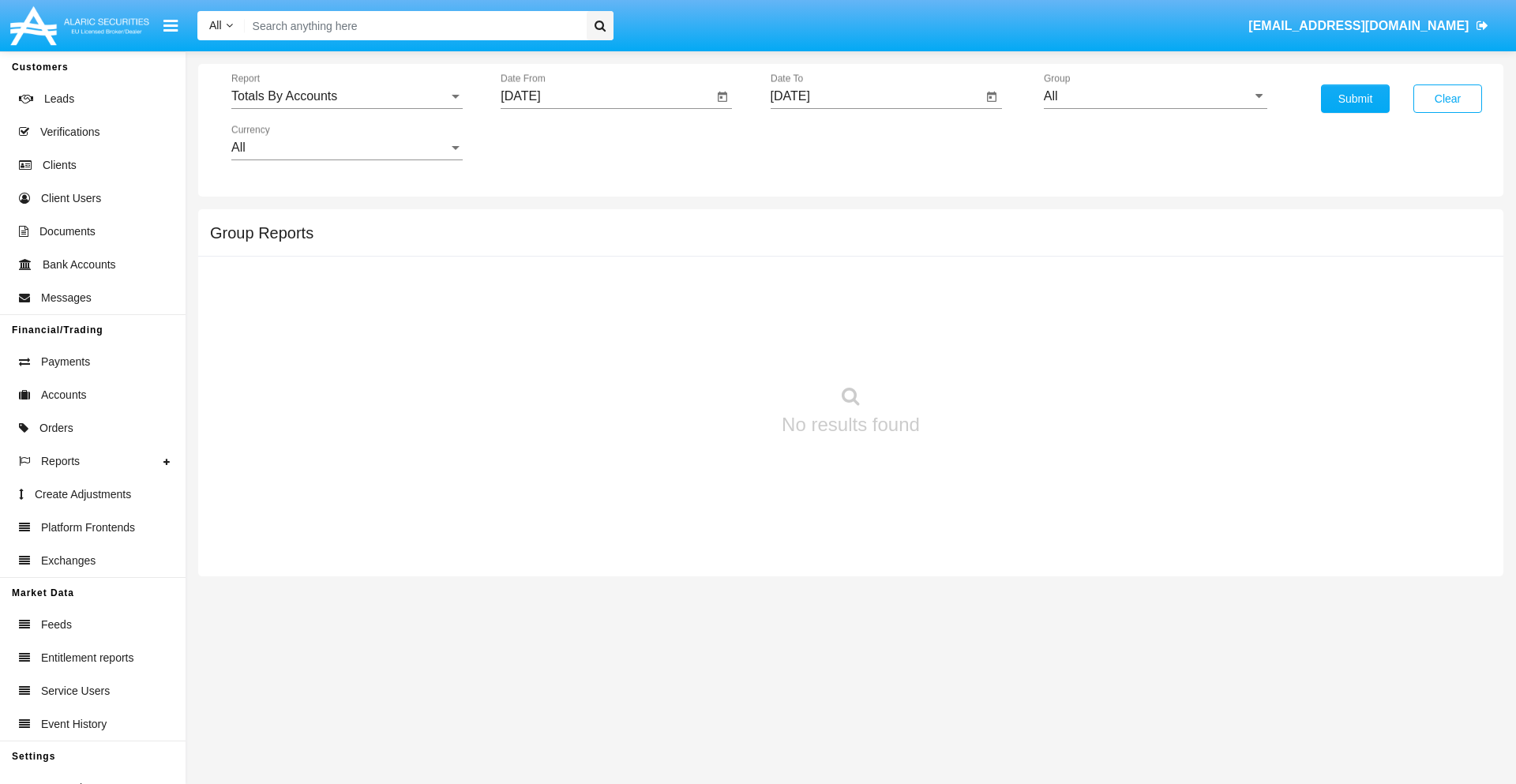
click at [875, 96] on input "[DATE]" at bounding box center [876, 96] width 212 height 14
click at [821, 142] on span "[DATE]" at bounding box center [808, 142] width 34 height 12
click at [974, 349] on div "2025" at bounding box center [974, 349] width 50 height 29
click at [807, 285] on div "SEP" at bounding box center [808, 285] width 50 height 29
click at [828, 241] on div "1" at bounding box center [828, 242] width 29 height 29
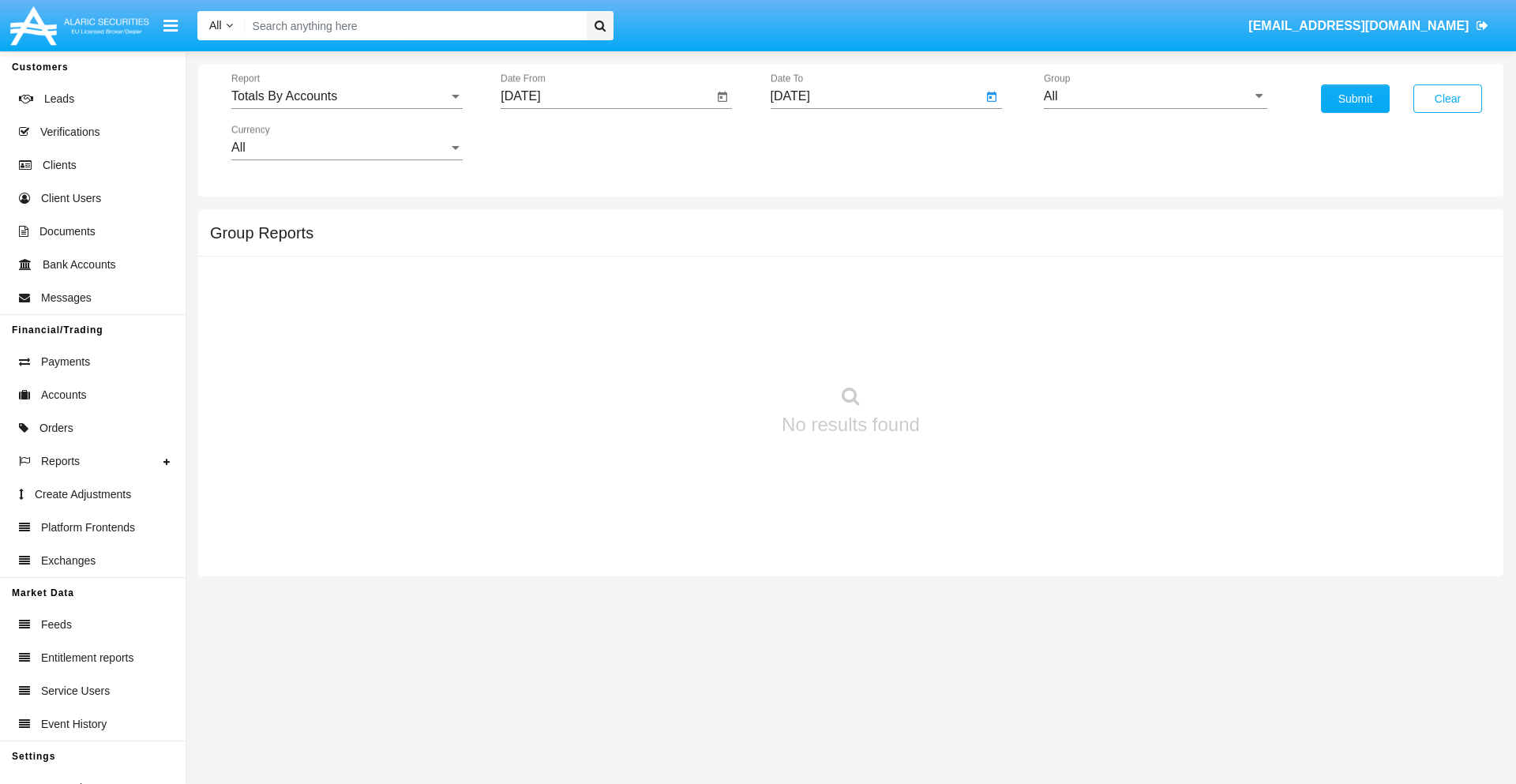
type input "09/01/25"
click at [1155, 96] on input "All" at bounding box center [1155, 96] width 223 height 14
type input "Hammer Web Lite"
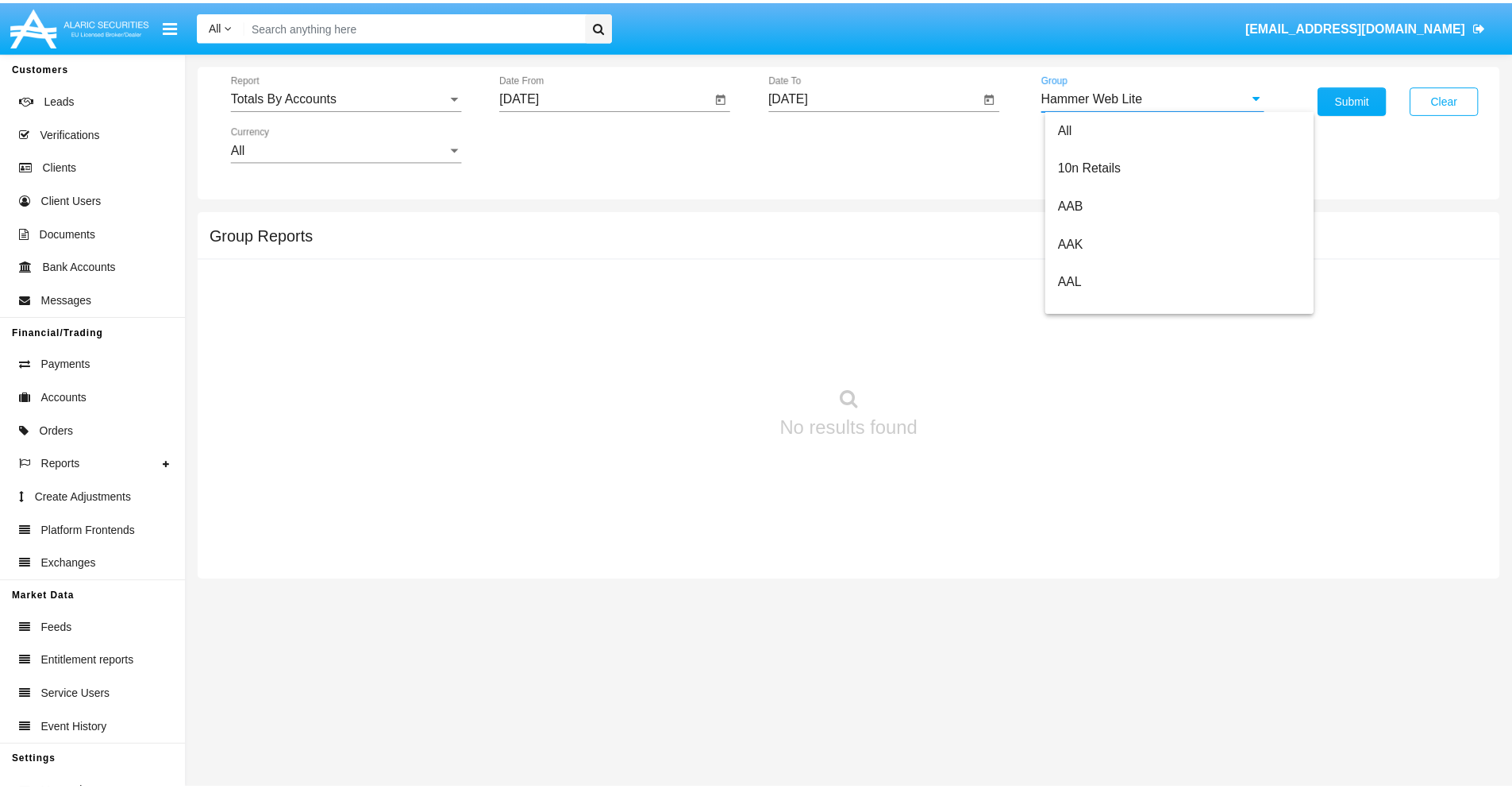
scroll to position [0, 0]
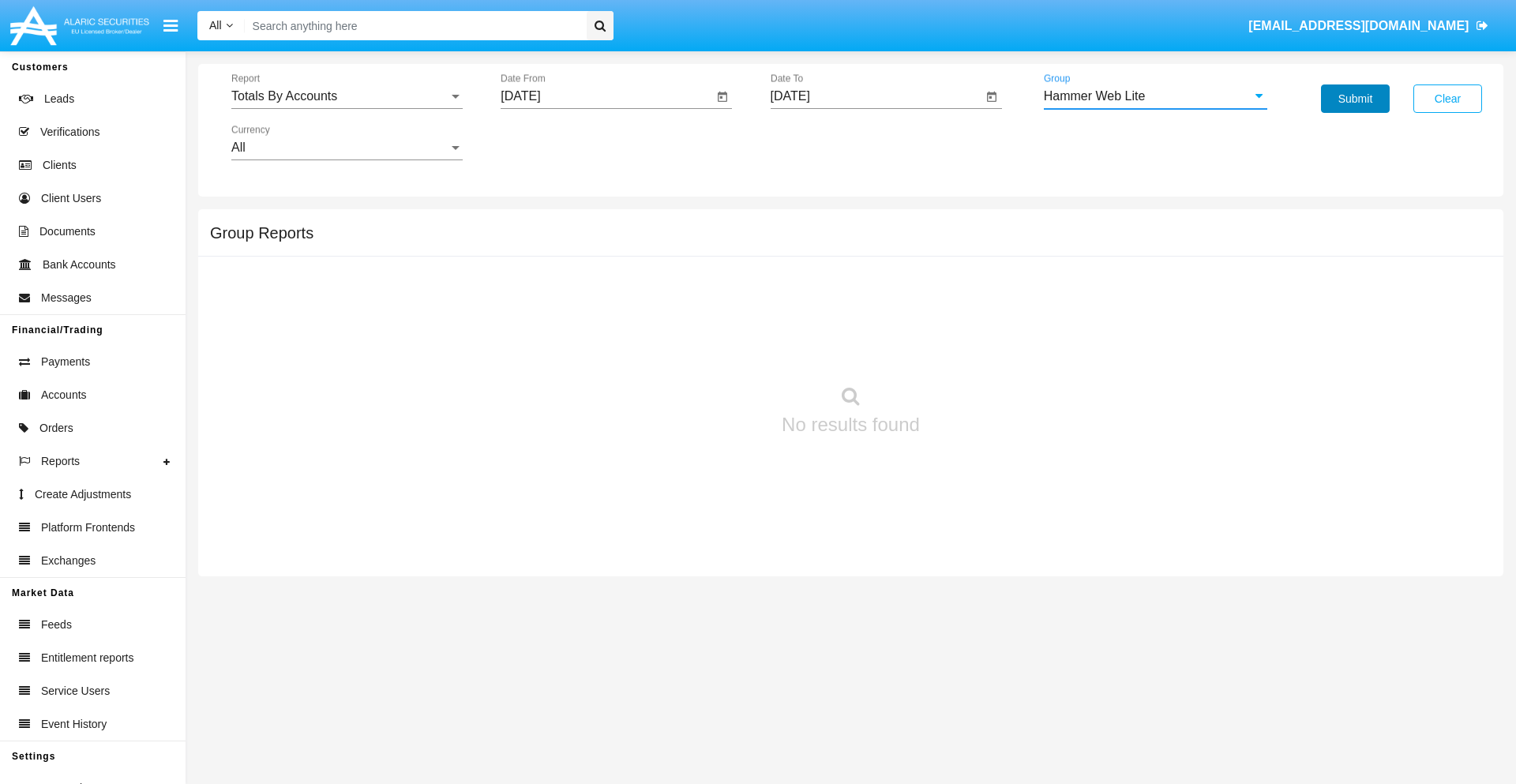
click at [1354, 98] on button "Submit" at bounding box center [1355, 98] width 69 height 29
click at [346, 96] on span "Report" at bounding box center [340, 96] width 217 height 14
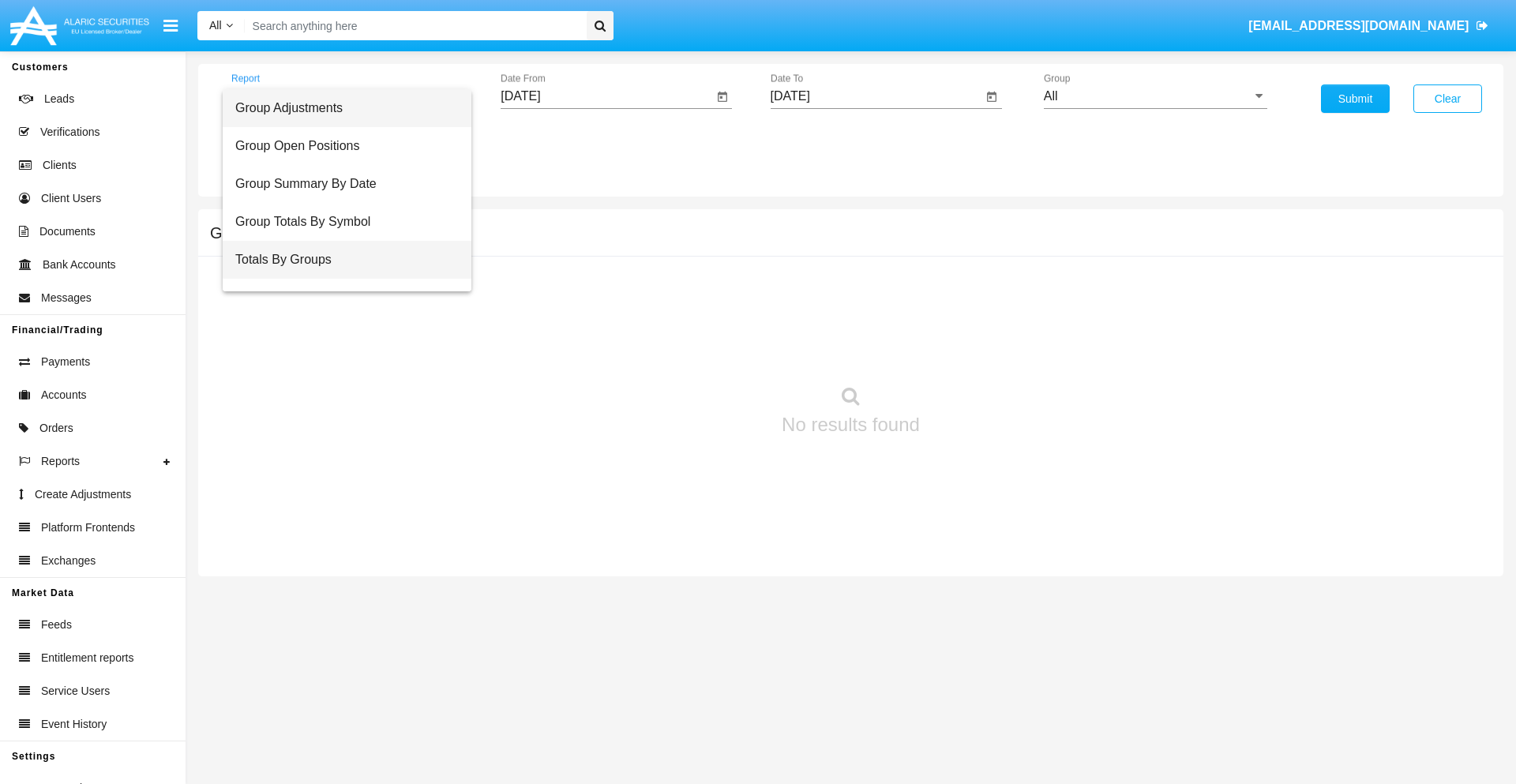
click at [340, 260] on span "Totals By Groups" at bounding box center [347, 260] width 223 height 38
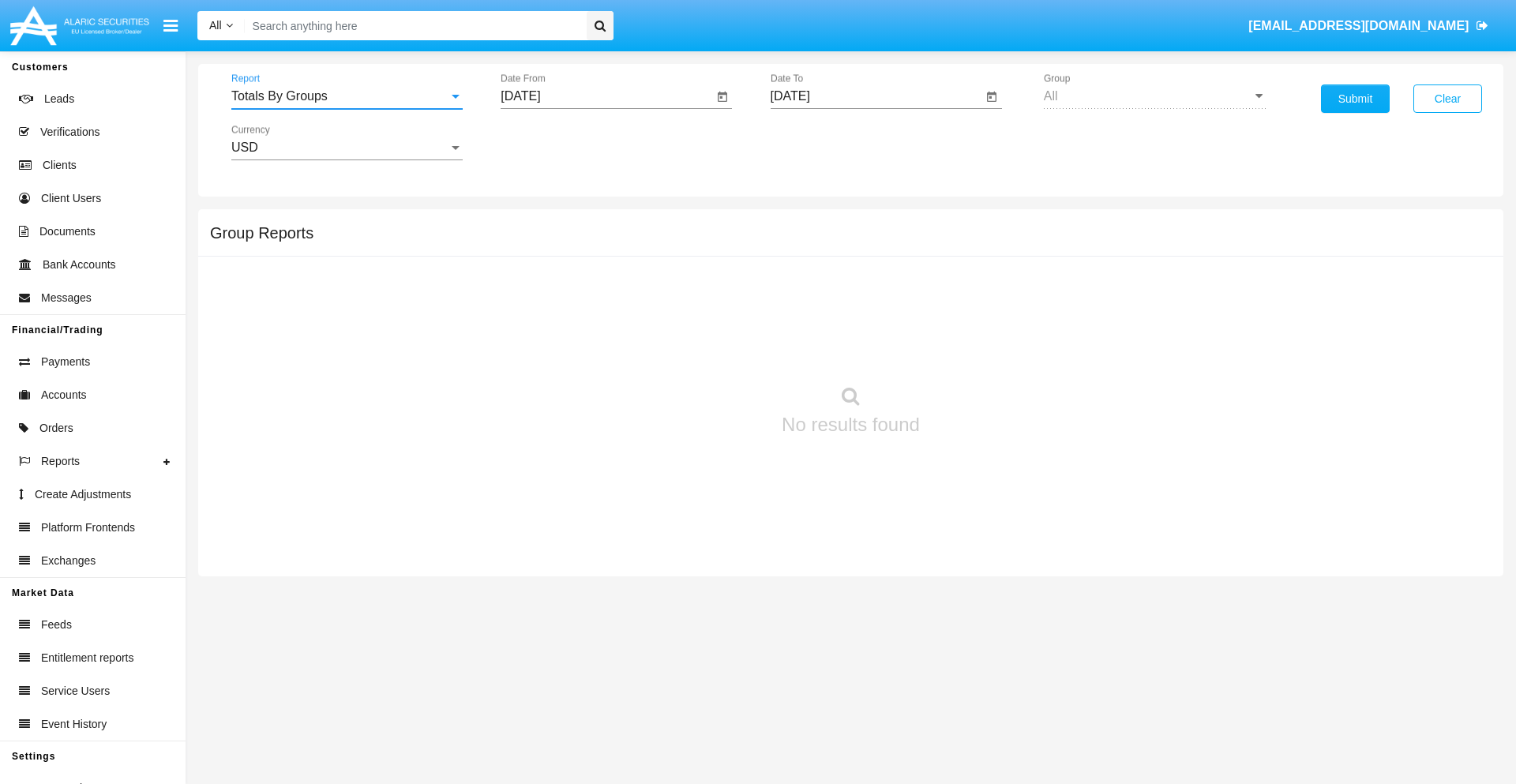
click at [606, 96] on input "[DATE]" at bounding box center [606, 96] width 212 height 14
click at [552, 142] on span "[DATE]" at bounding box center [538, 142] width 34 height 12
click at [704, 349] on div "2025" at bounding box center [705, 349] width 50 height 29
click at [704, 254] on div "AUG" at bounding box center [705, 254] width 50 height 29
click at [527, 304] on div "17" at bounding box center [527, 305] width 29 height 29
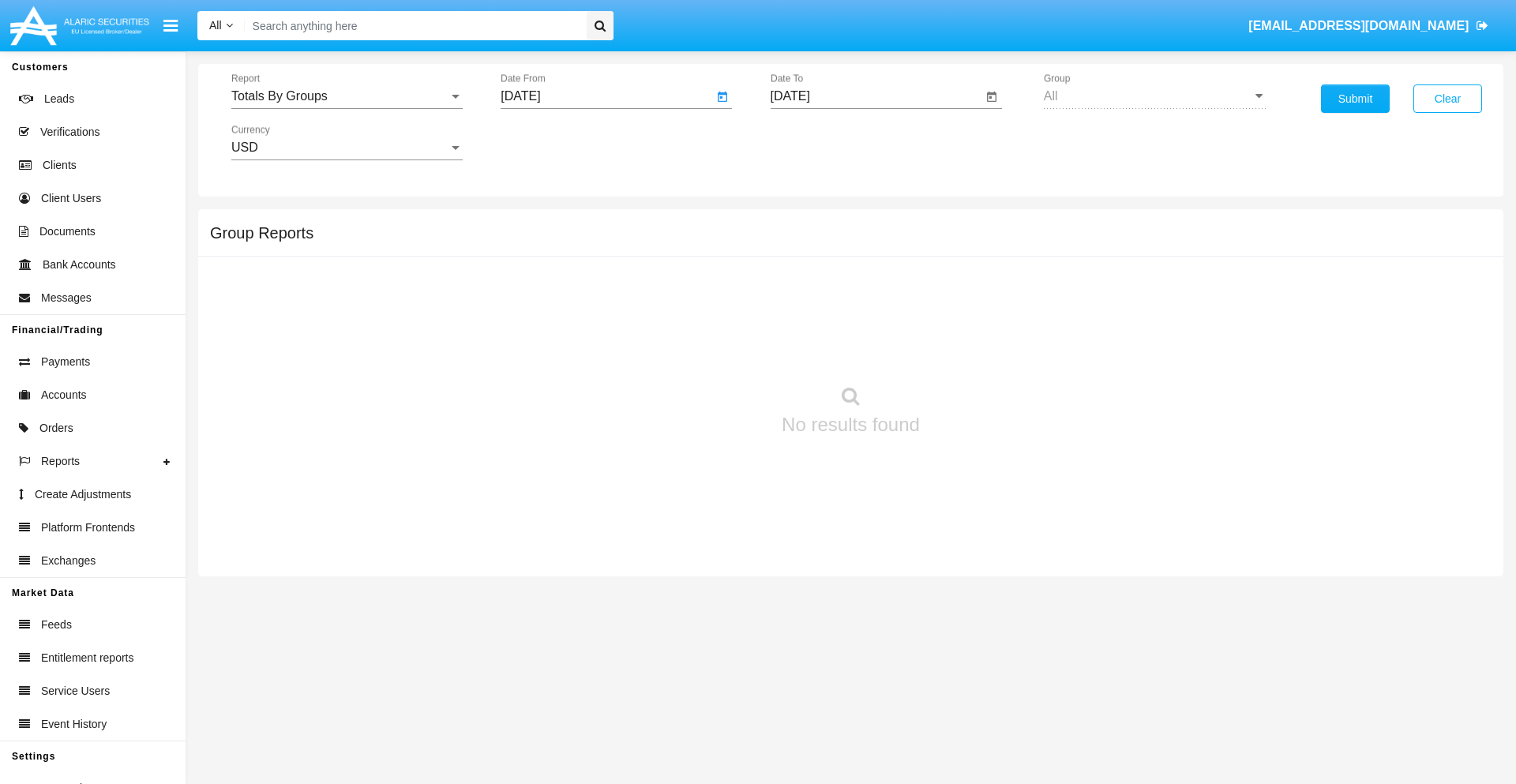
type input "[DATE]"
click at [875, 96] on input "[DATE]" at bounding box center [876, 96] width 212 height 14
click at [821, 142] on span "[DATE]" at bounding box center [808, 142] width 34 height 12
click at [974, 349] on div "2025" at bounding box center [974, 349] width 50 height 29
click at [807, 285] on div "SEP" at bounding box center [808, 285] width 50 height 29
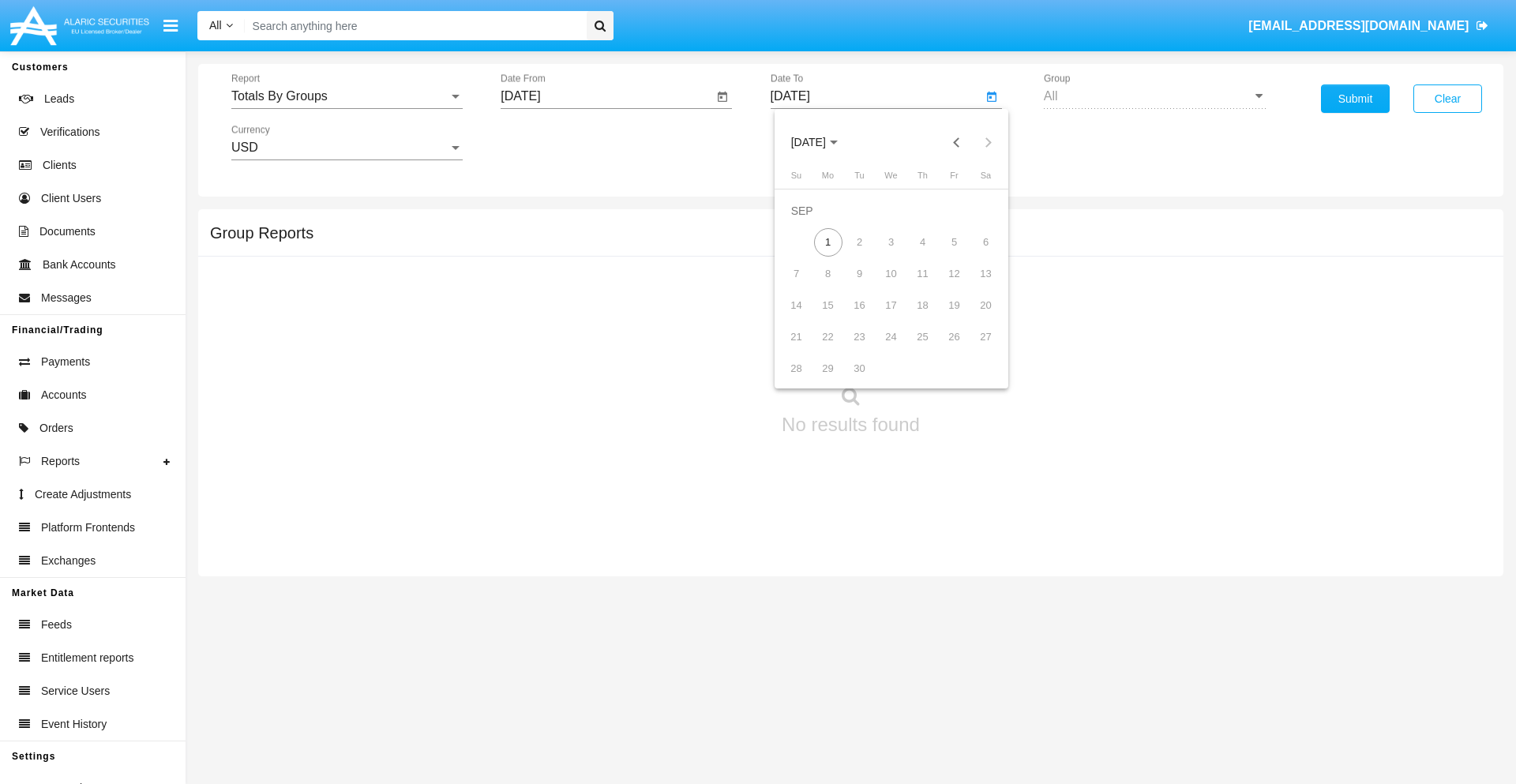
click at [828, 241] on div "1" at bounding box center [828, 242] width 29 height 29
type input "[DATE]"
click at [1354, 98] on button "Submit" at bounding box center [1355, 98] width 69 height 29
click at [346, 96] on span "Report" at bounding box center [340, 96] width 217 height 14
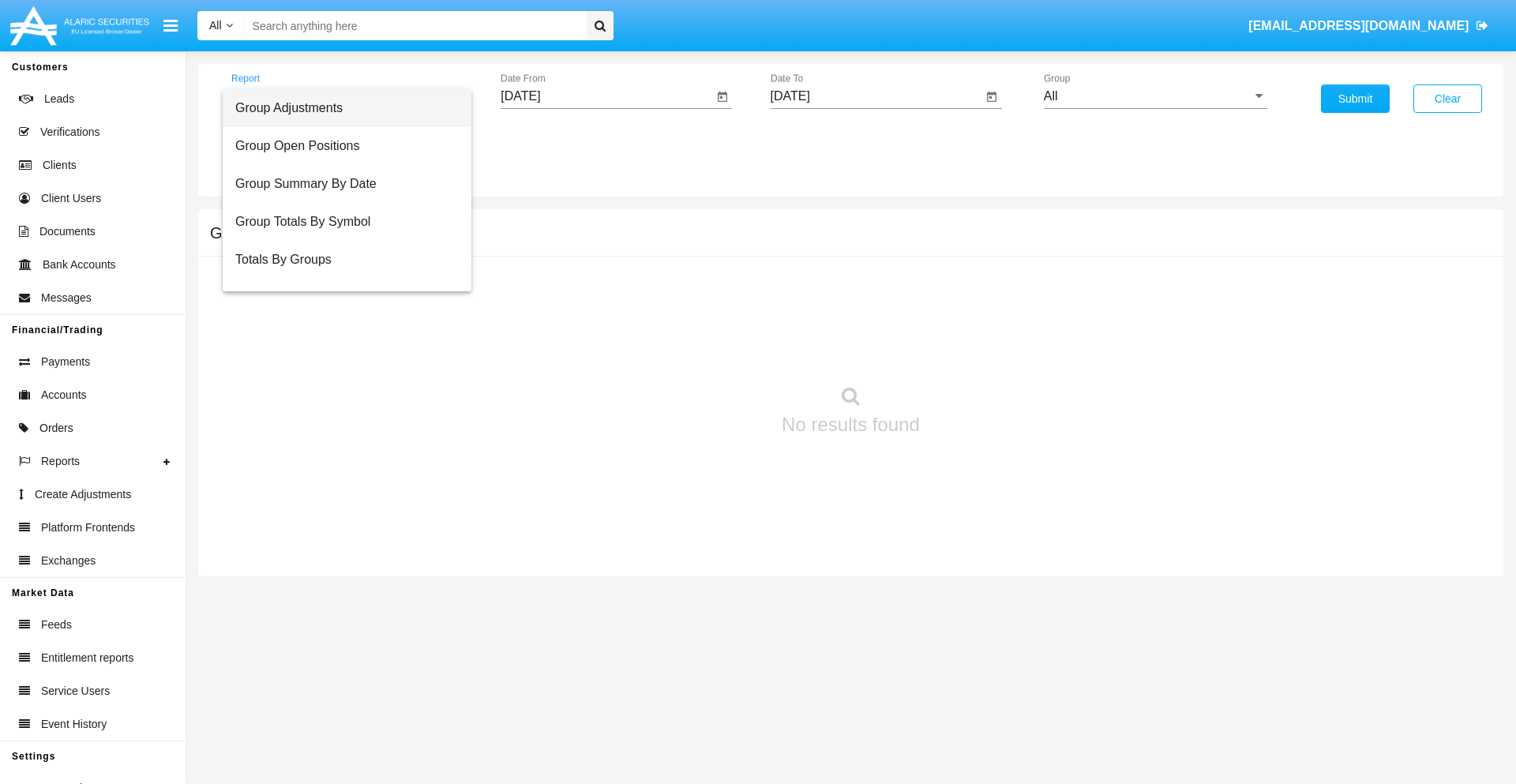
click at [340, 108] on span "Group Adjustments" at bounding box center [347, 108] width 223 height 38
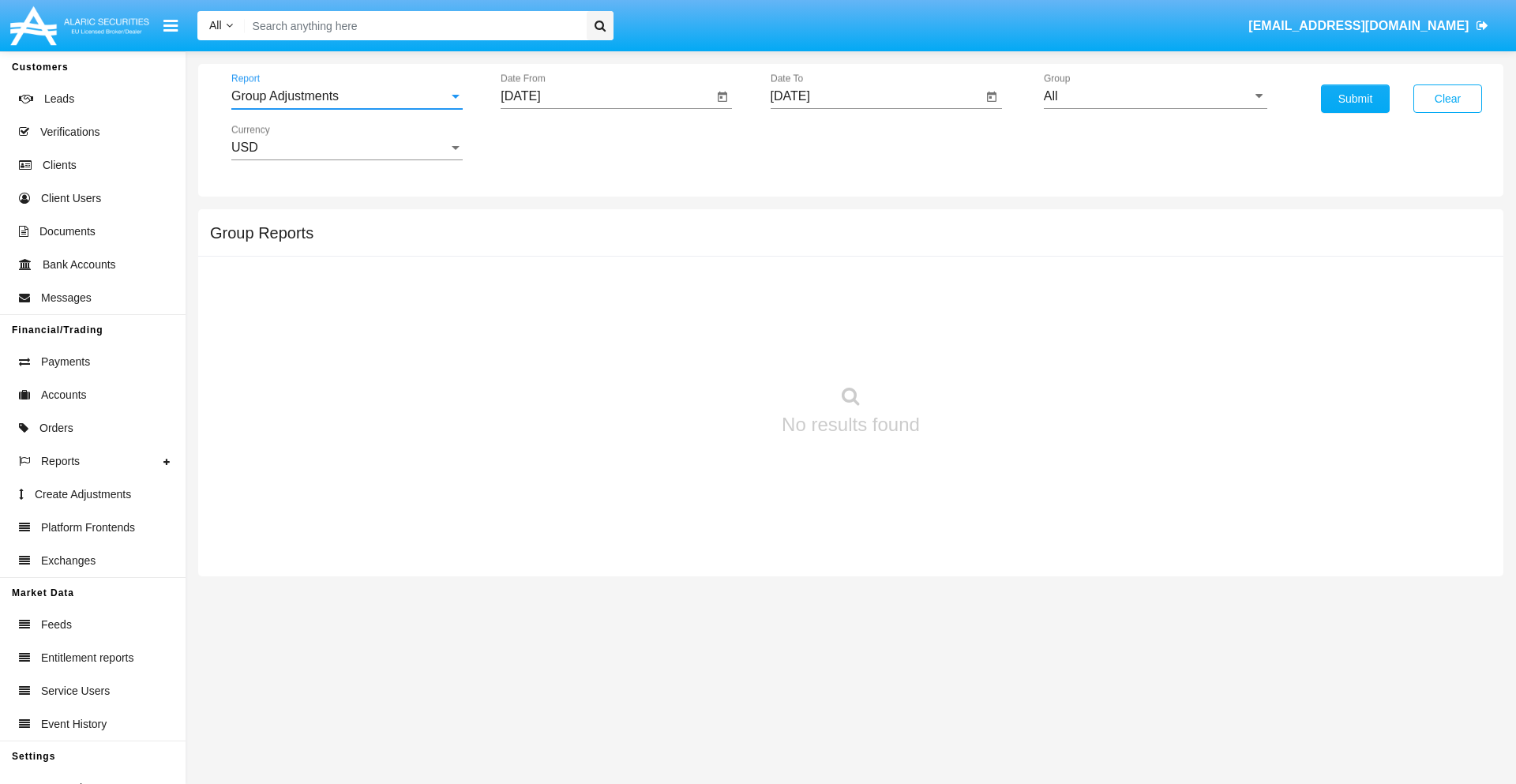
click at [1155, 96] on input "All" at bounding box center [1155, 96] width 223 height 14
click at [1354, 98] on button "Submit" at bounding box center [1355, 98] width 69 height 29
click at [346, 96] on span "Report" at bounding box center [340, 96] width 217 height 14
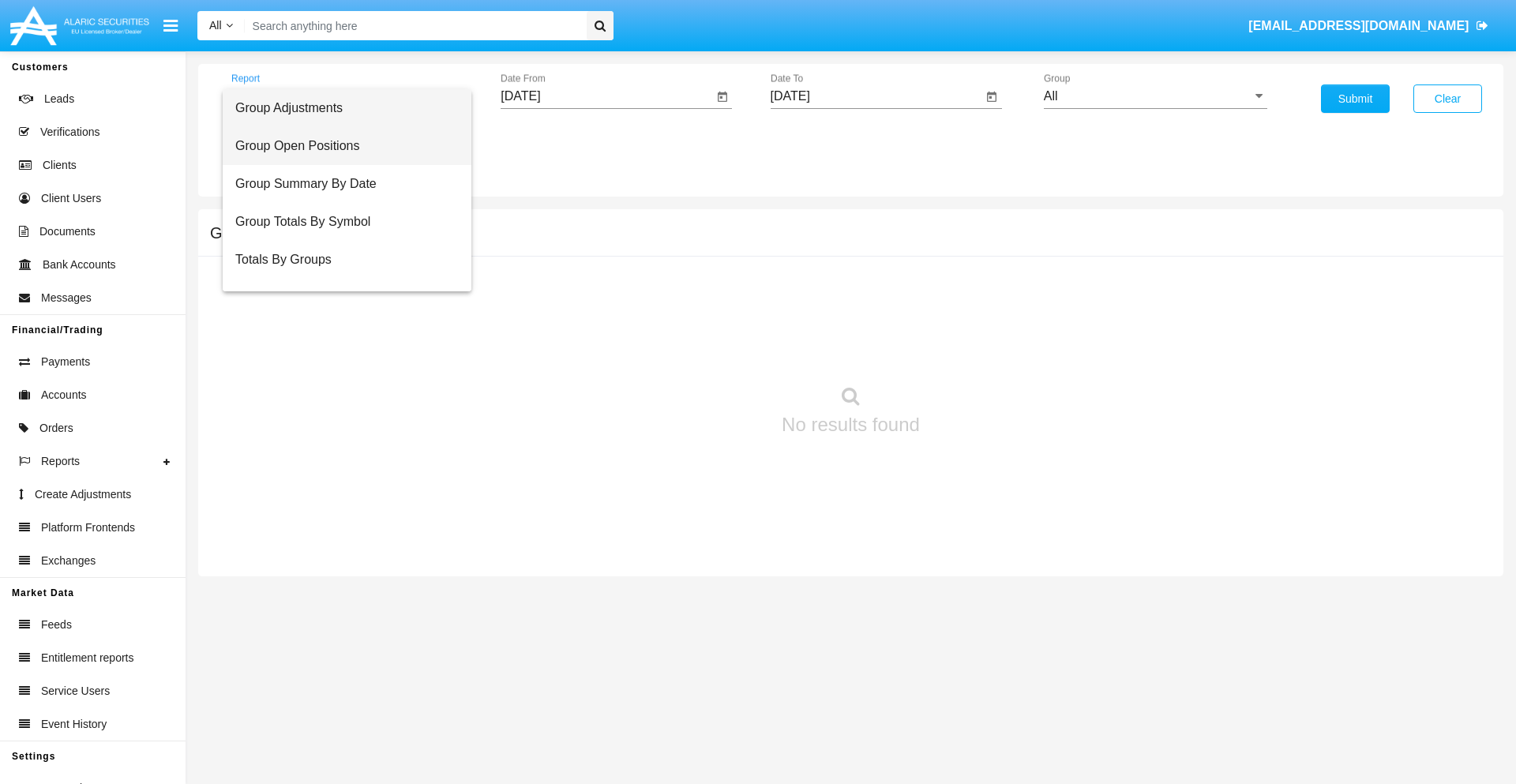
click at [340, 146] on span "Group Open Positions" at bounding box center [347, 146] width 223 height 38
click at [1155, 96] on input "All" at bounding box center [1155, 96] width 223 height 14
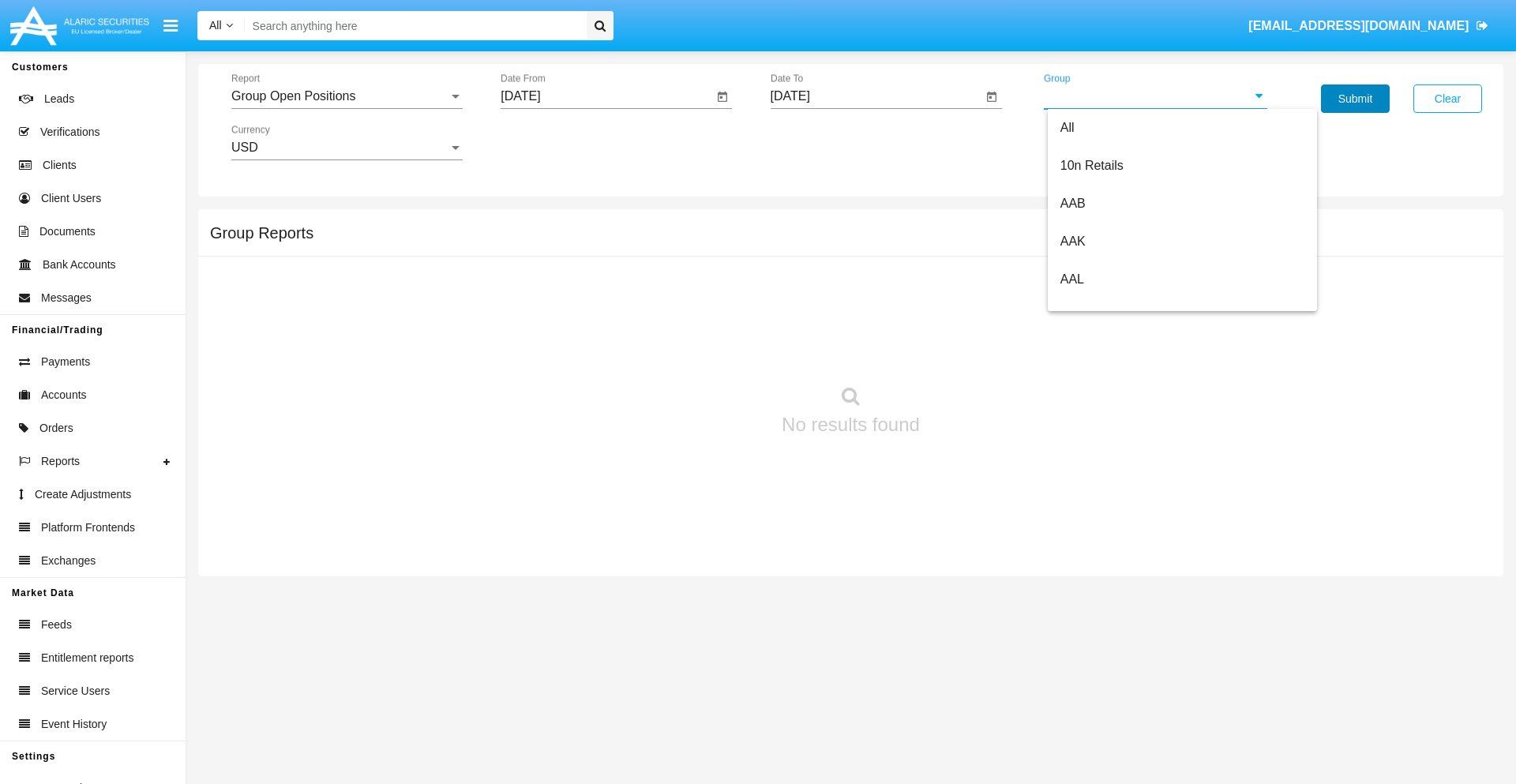
click at [1354, 98] on button "Submit" at bounding box center [1355, 98] width 69 height 29
click at [346, 96] on span "Report" at bounding box center [340, 96] width 217 height 14
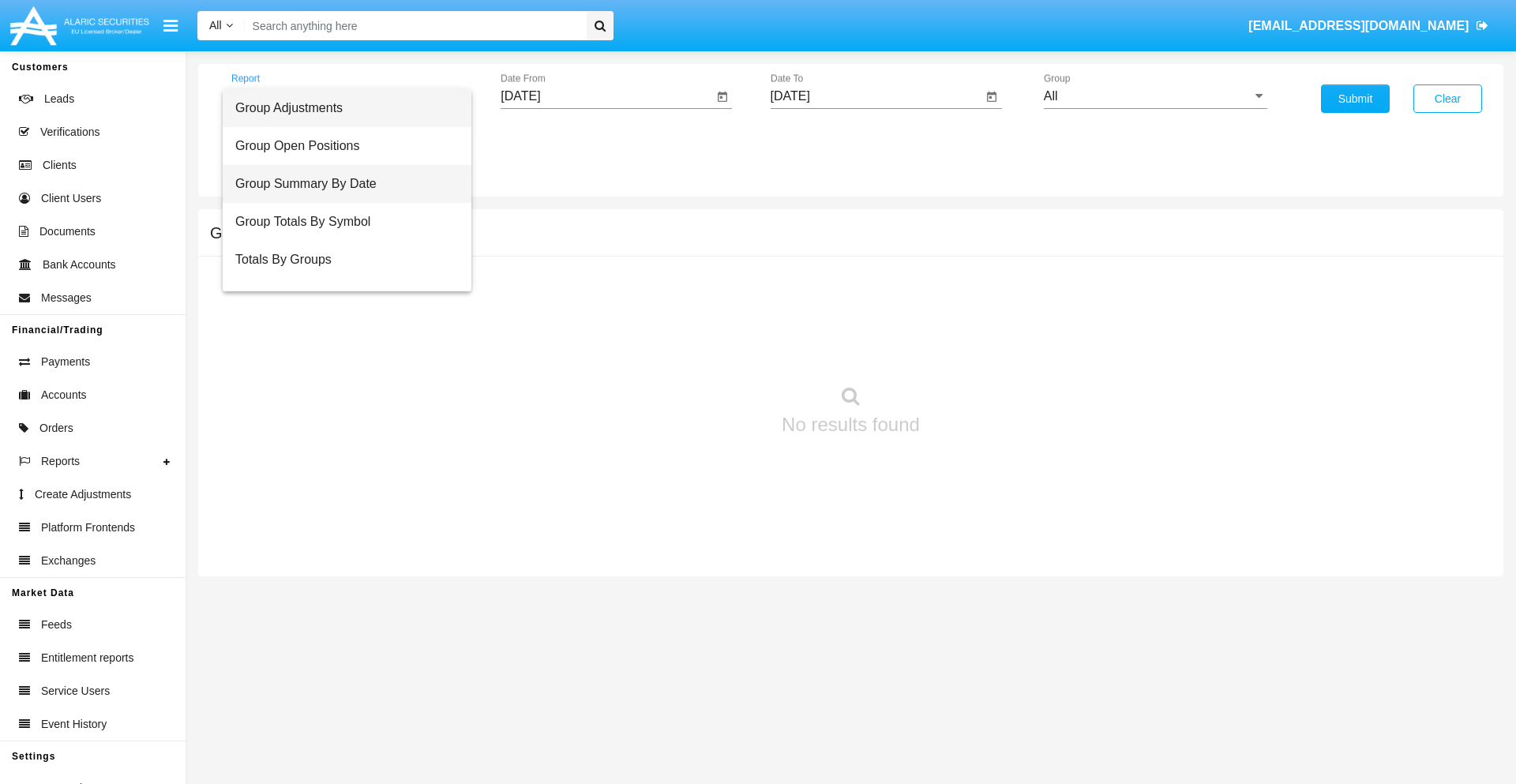
click at [340, 184] on span "Group Summary By Date" at bounding box center [347, 184] width 223 height 38
click at [1155, 96] on input "All" at bounding box center [1155, 96] width 223 height 14
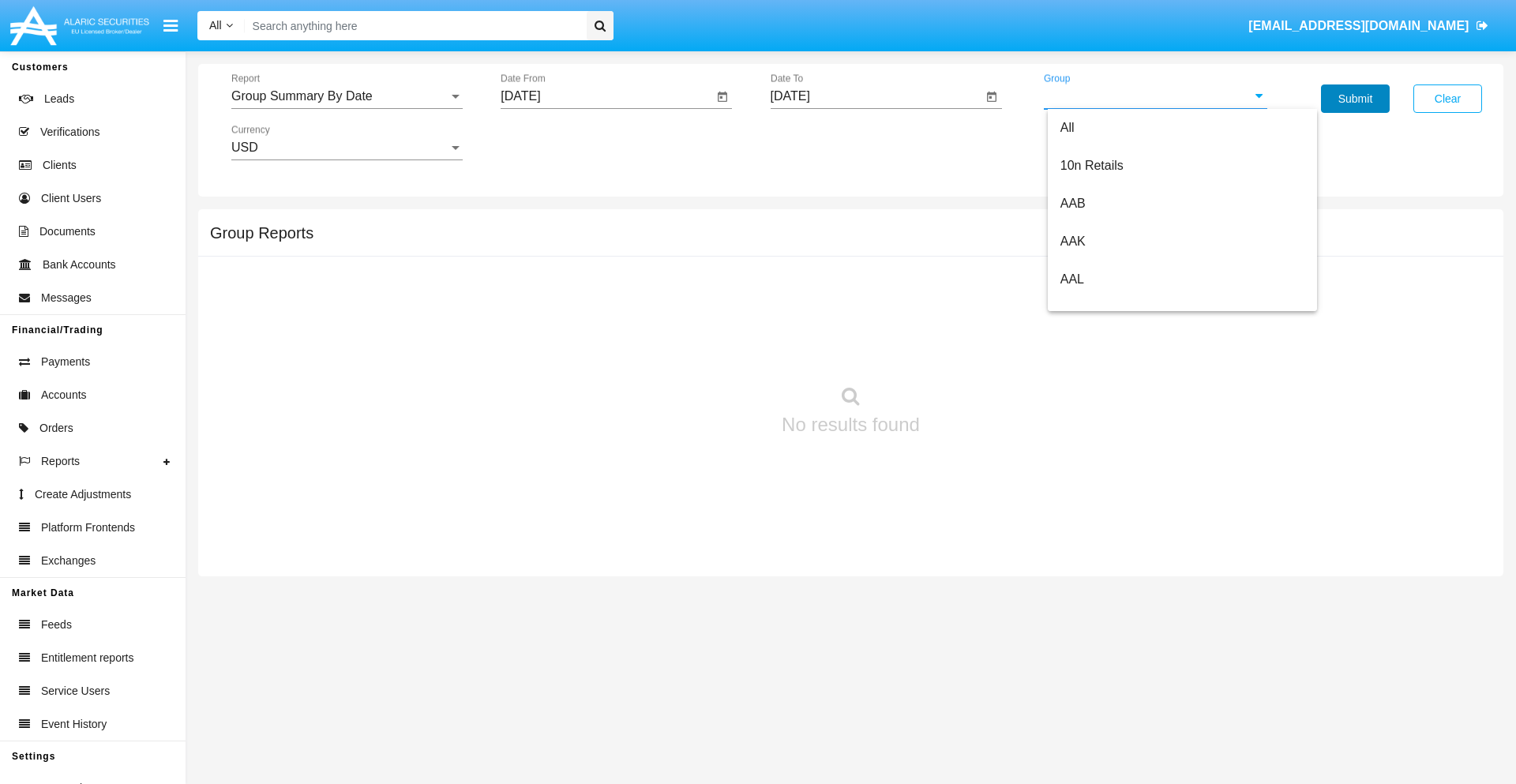
click at [1354, 98] on button "Submit" at bounding box center [1355, 98] width 69 height 29
click at [346, 96] on span "Report" at bounding box center [340, 96] width 217 height 14
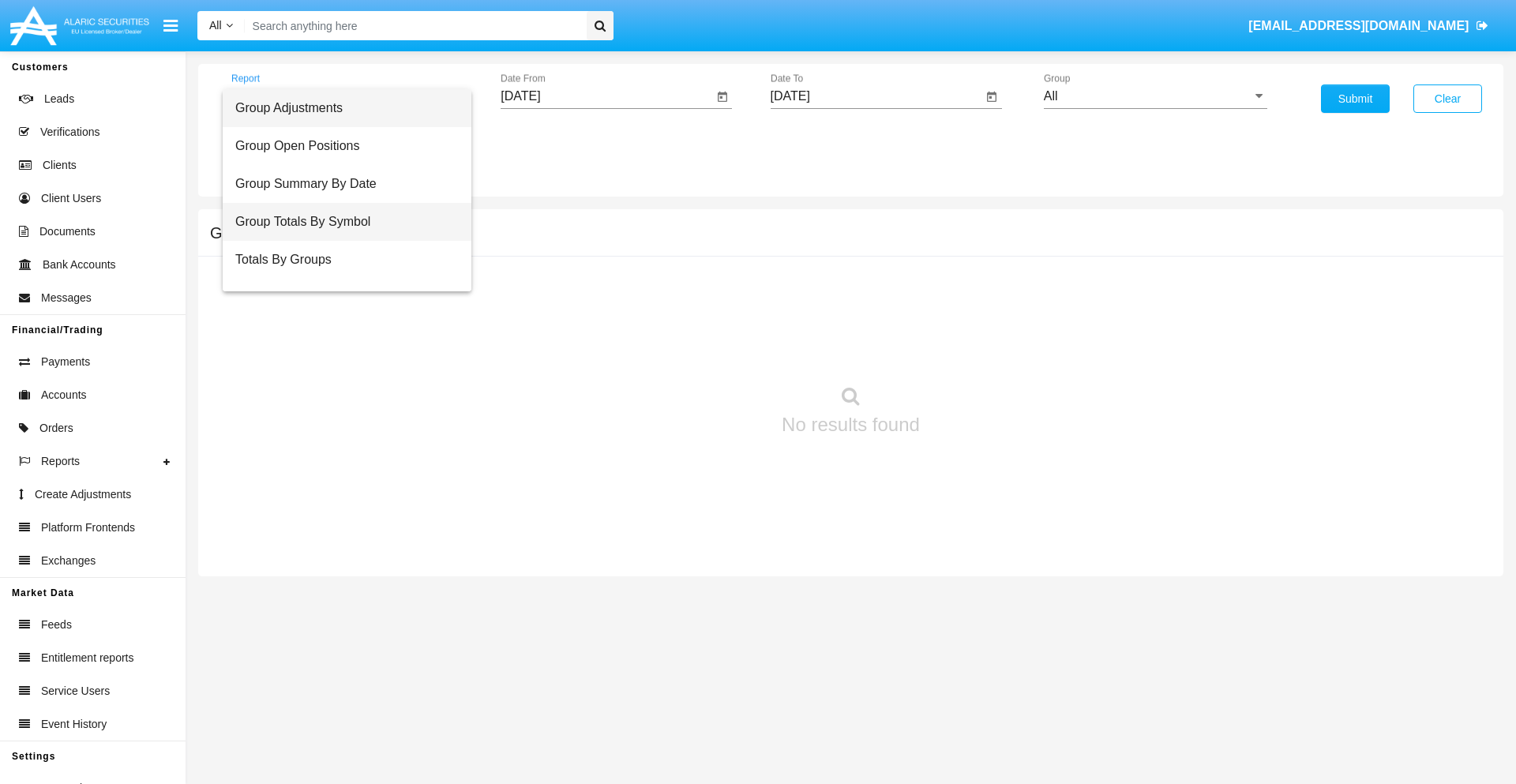
click at [340, 221] on span "Group Totals By Symbol" at bounding box center [347, 221] width 223 height 38
click at [1155, 96] on input "All" at bounding box center [1155, 96] width 223 height 14
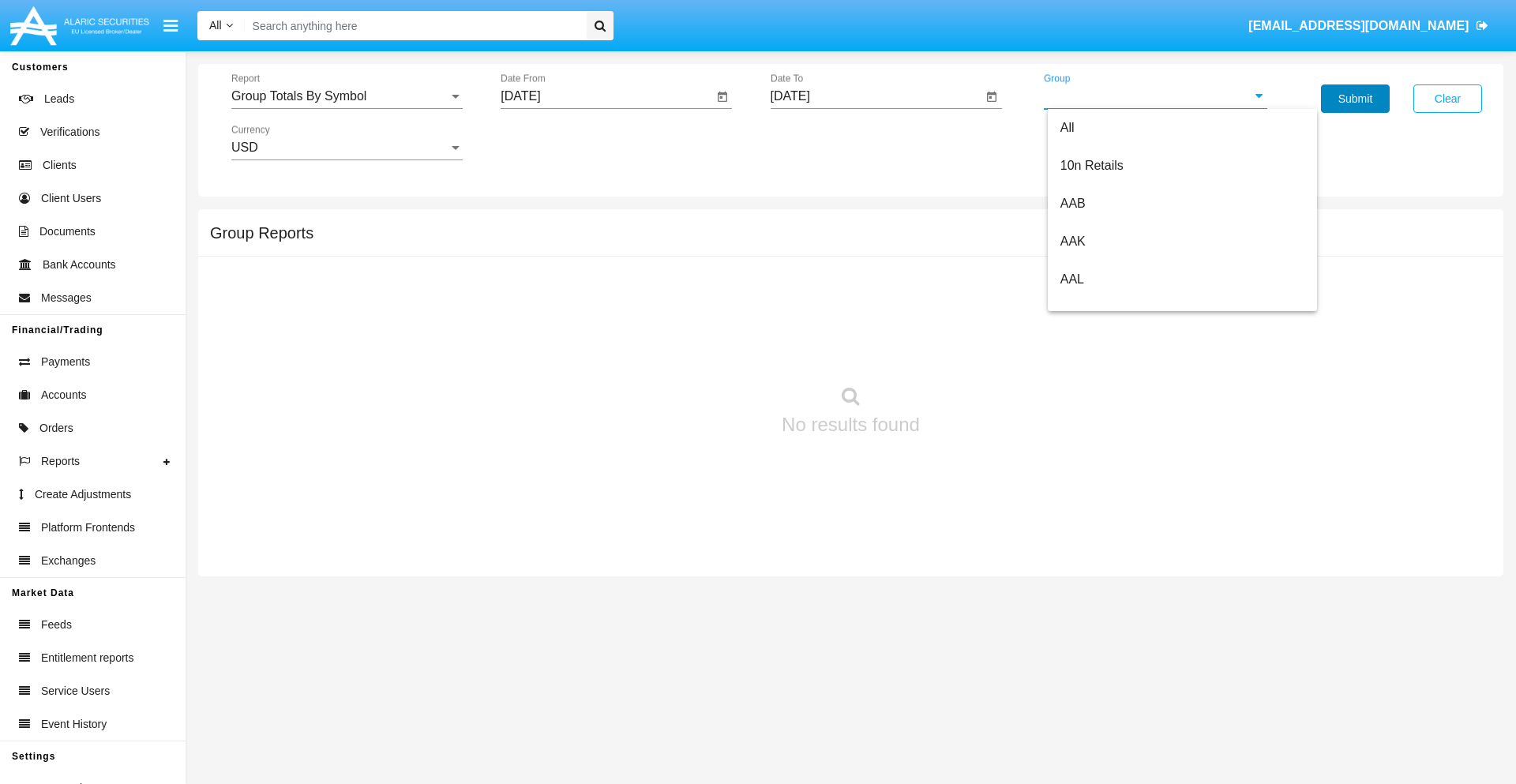
click at [1354, 98] on button "Submit" at bounding box center [1355, 98] width 69 height 29
click at [346, 96] on span "Report" at bounding box center [340, 96] width 217 height 14
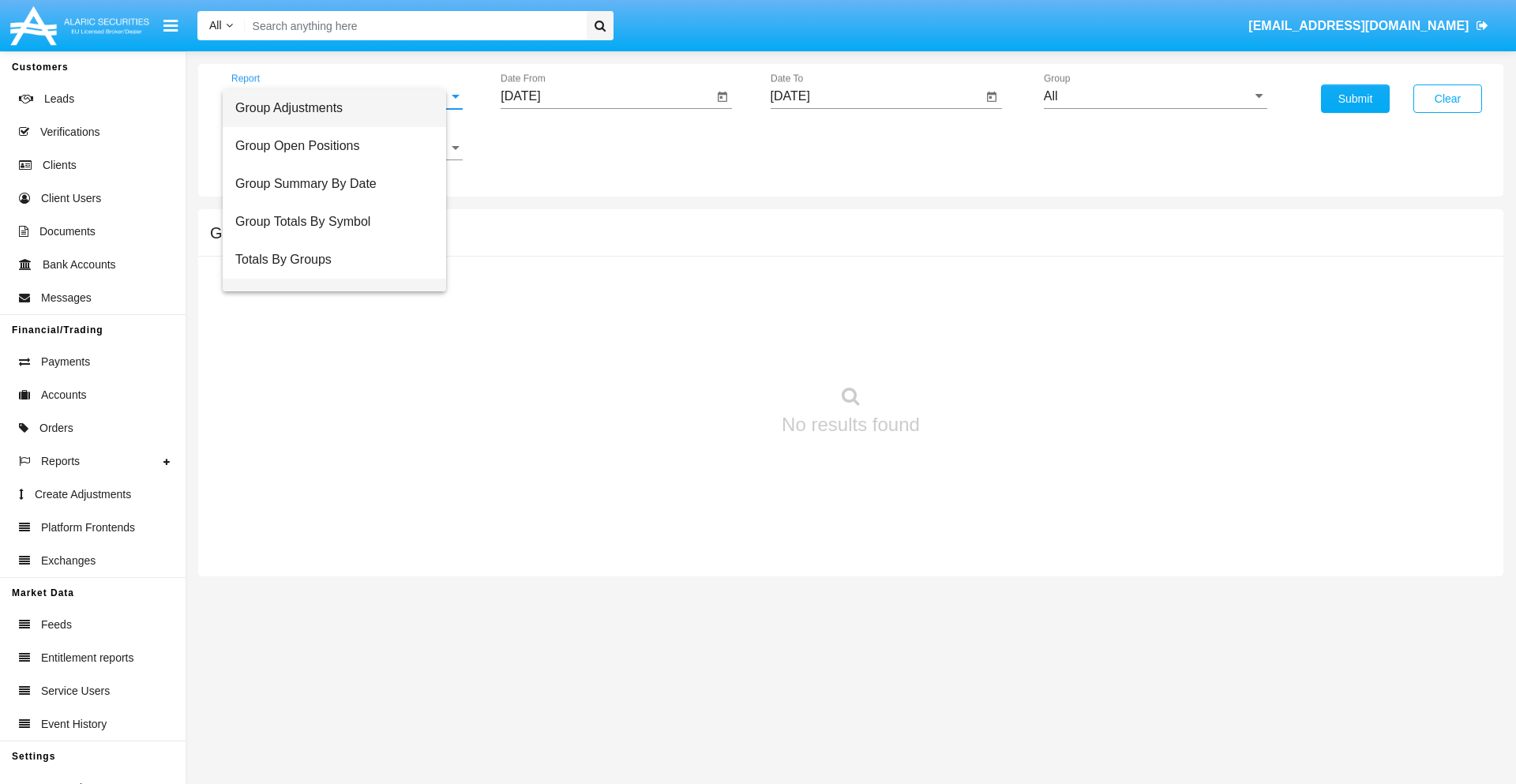
click at [340, 279] on span "Group Fees By Destination" at bounding box center [335, 298] width 199 height 38
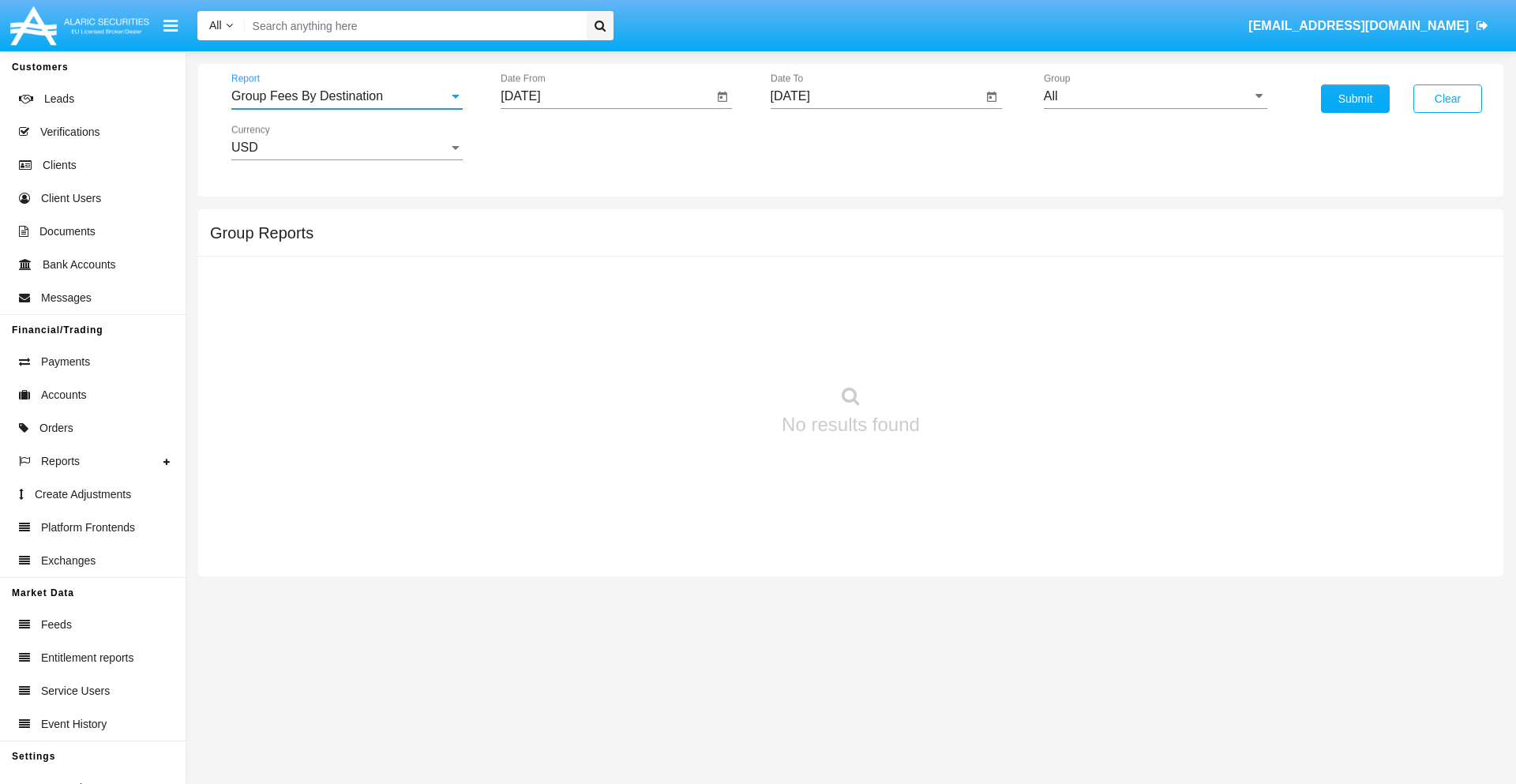
scroll to position [25, 0]
click at [1155, 96] on input "All" at bounding box center [1155, 96] width 223 height 14
click at [1354, 98] on button "Submit" at bounding box center [1355, 98] width 69 height 29
